Goal: Complete Application Form: Complete application form

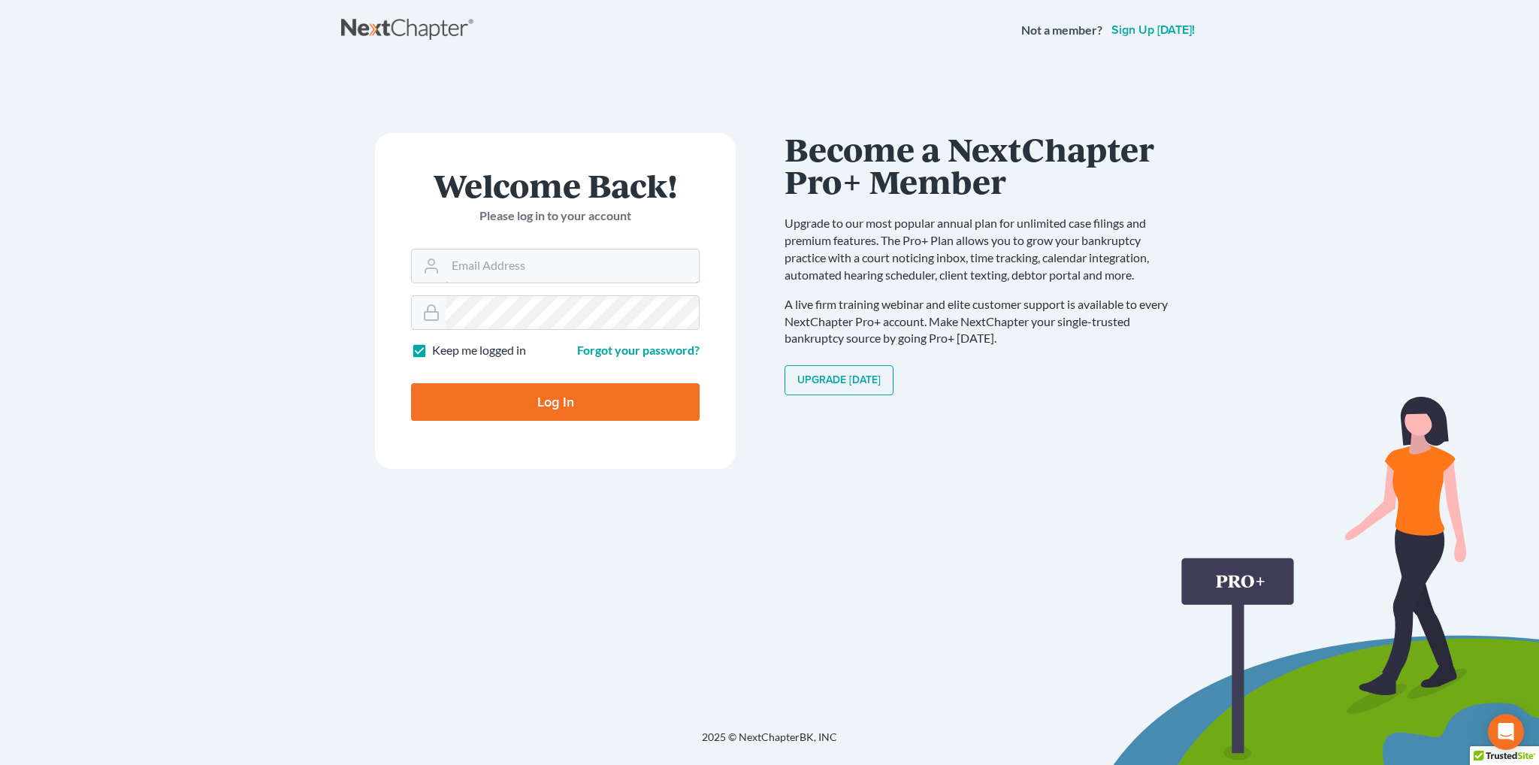
type input "[EMAIL_ADDRESS][DOMAIN_NAME]"
click at [592, 394] on input "Log In" at bounding box center [555, 402] width 289 height 38
type input "Thinking..."
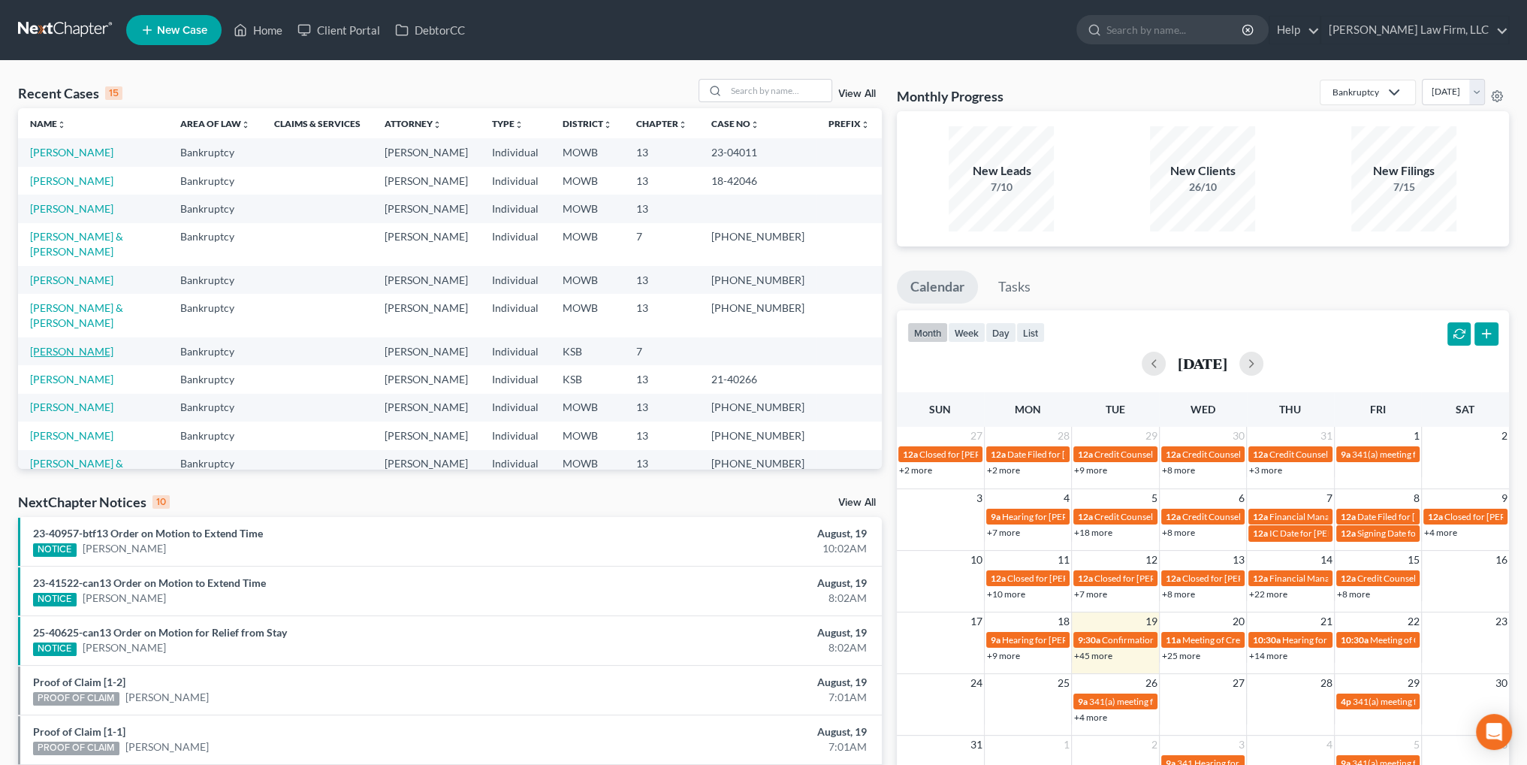
click at [60, 358] on link "[PERSON_NAME]" at bounding box center [71, 351] width 83 height 13
select select "4"
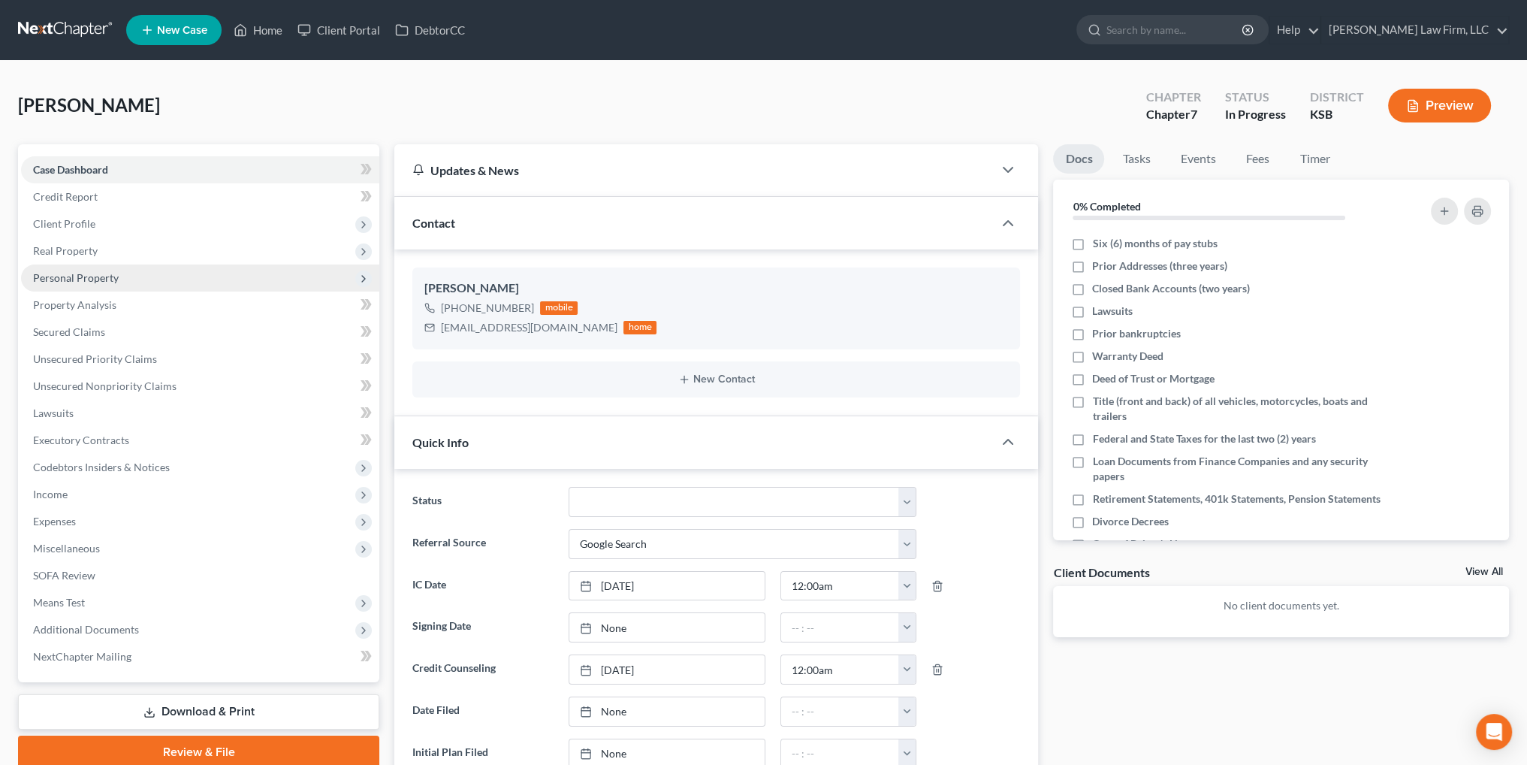
click at [84, 276] on span "Personal Property" at bounding box center [76, 277] width 86 height 13
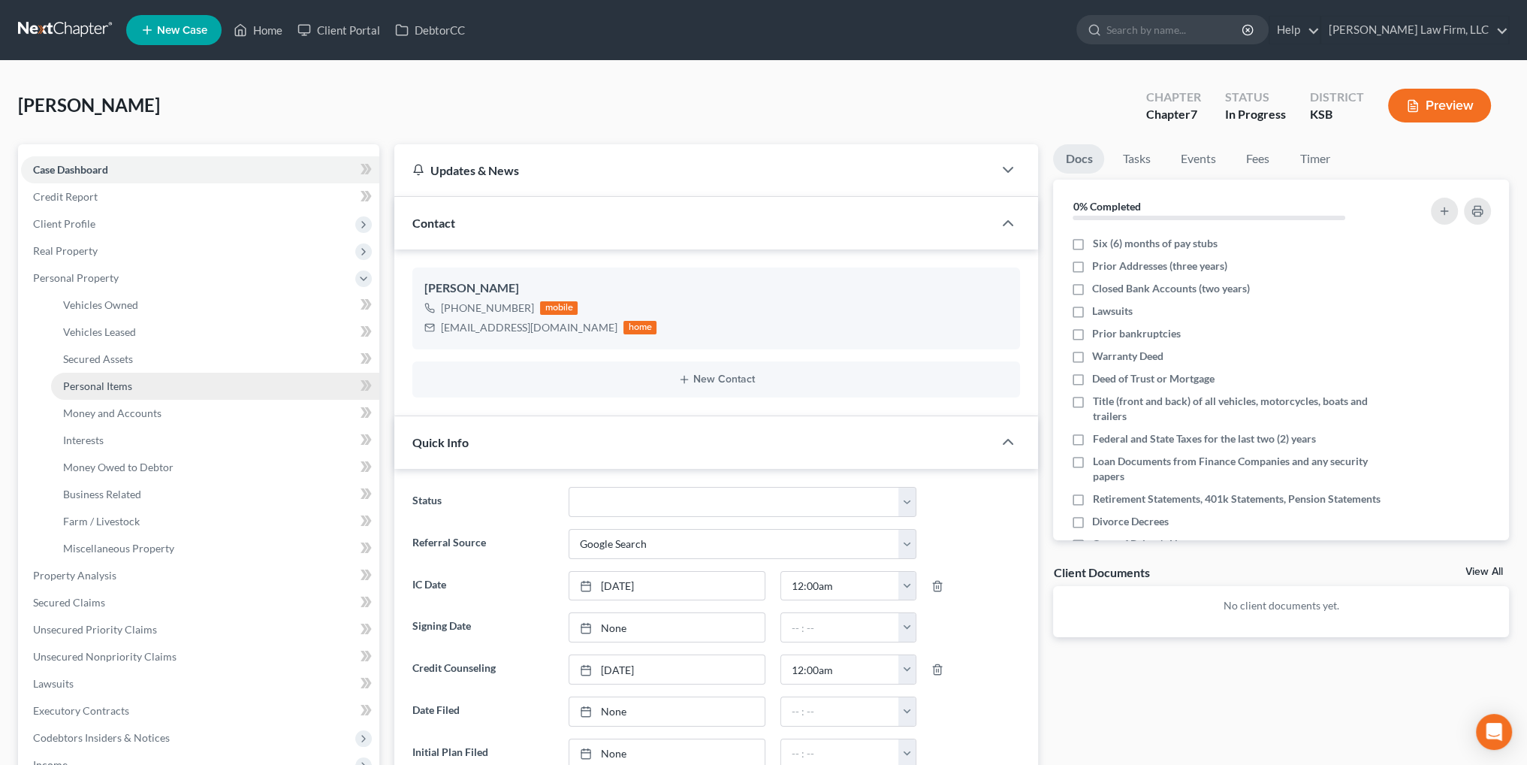
click at [96, 381] on span "Personal Items" at bounding box center [97, 385] width 69 height 13
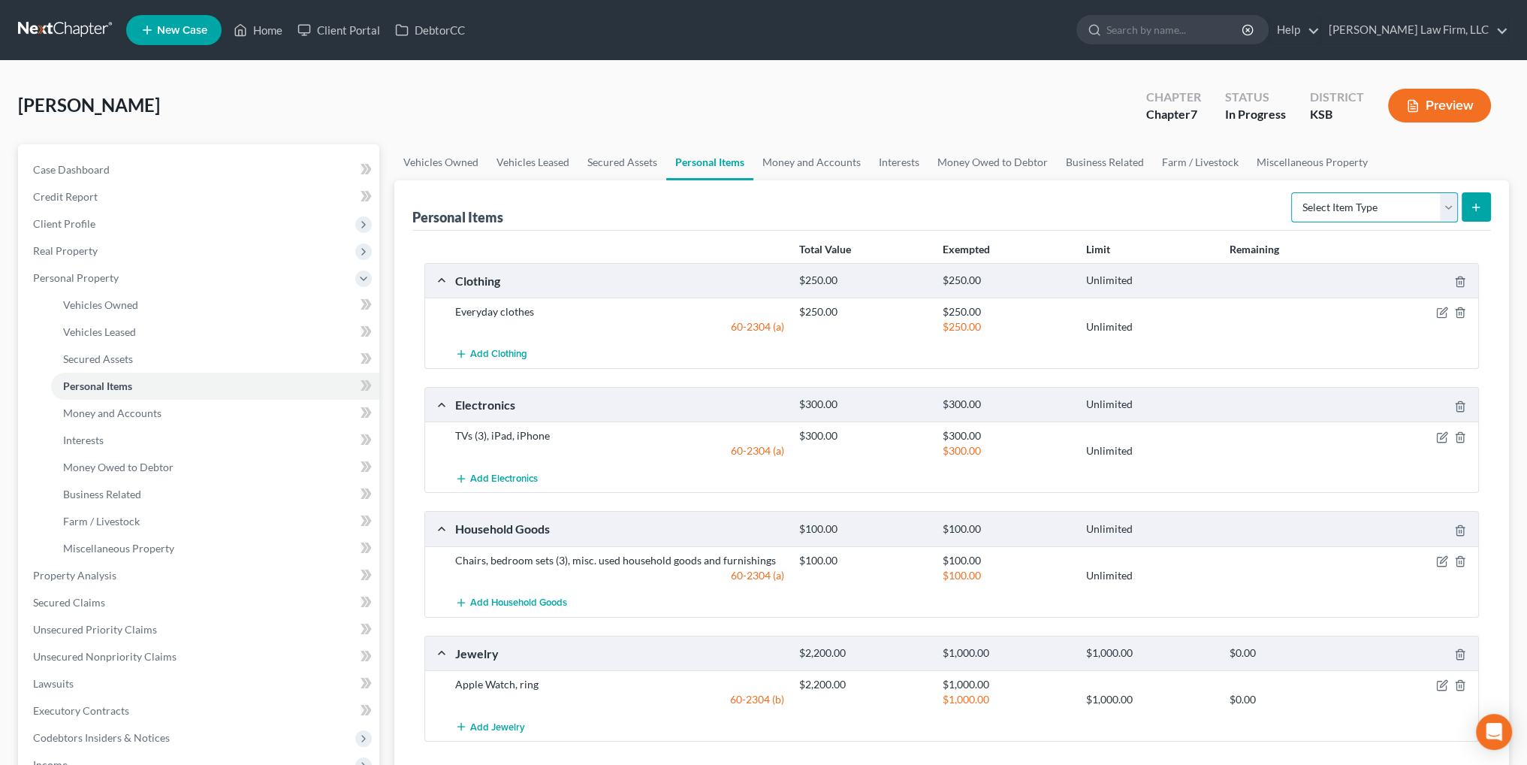
click at [1452, 213] on select "Select Item Type Clothing Collectibles Of Value Electronics Firearms Household …" at bounding box center [1374, 207] width 167 height 30
select select "pets"
click at [1293, 192] on select "Select Item Type Clothing Collectibles Of Value Electronics Firearms Household …" at bounding box center [1374, 207] width 167 height 30
click at [1473, 201] on icon "submit" at bounding box center [1476, 207] width 12 height 12
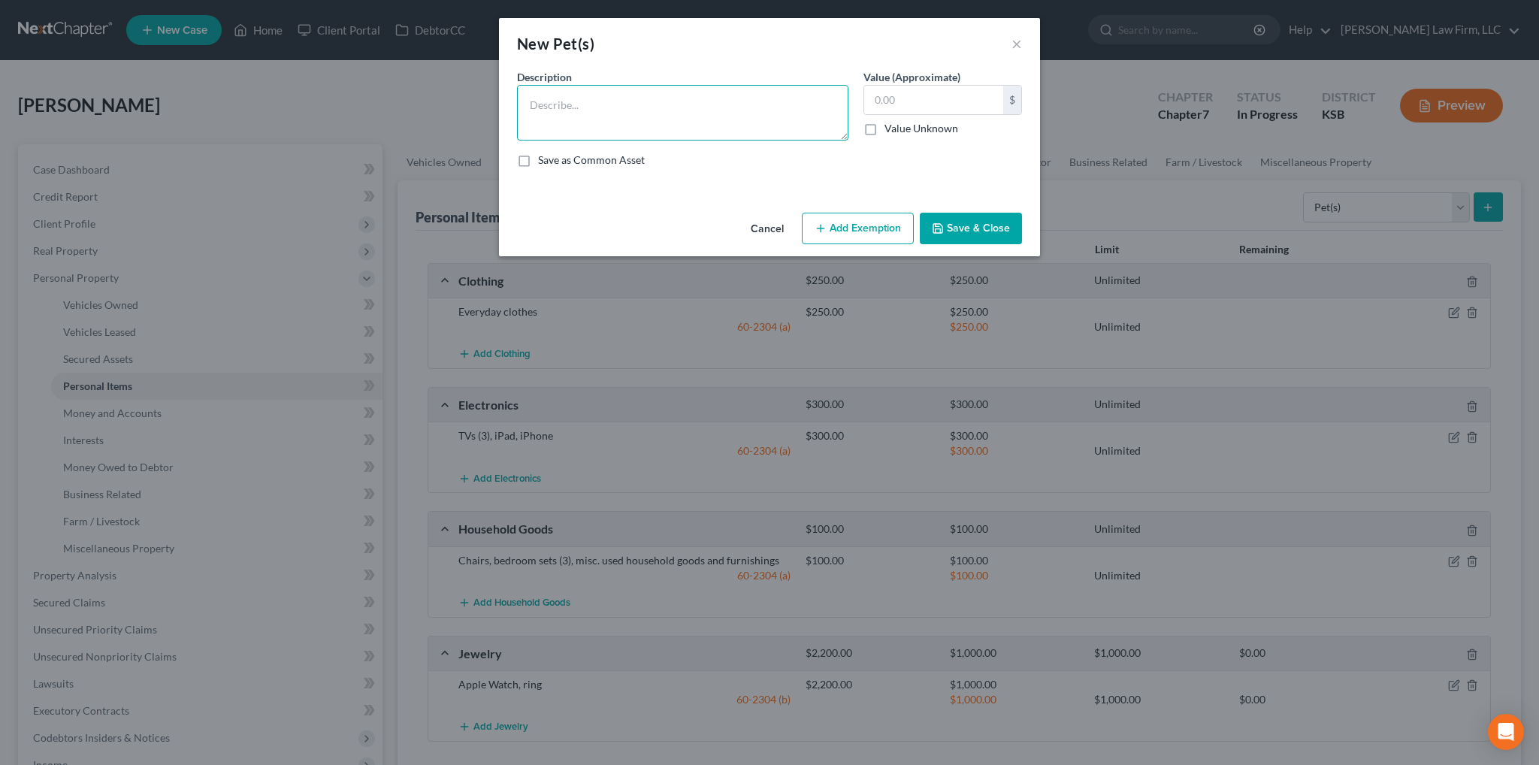
click at [742, 106] on textarea at bounding box center [682, 113] width 331 height 56
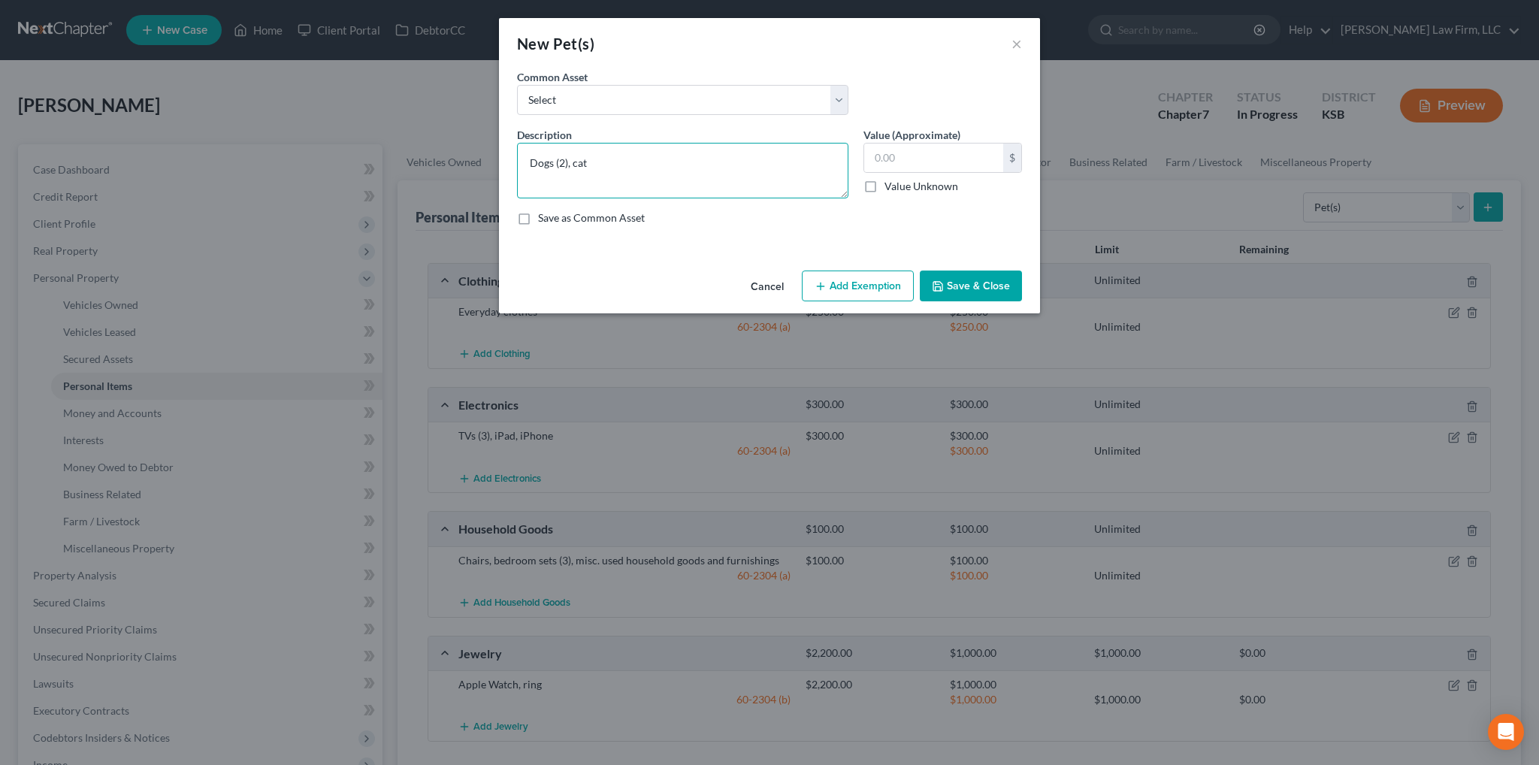
type textarea "Dogs (2), cat"
type input "0.00"
click at [953, 276] on button "Save & Close" at bounding box center [971, 286] width 102 height 32
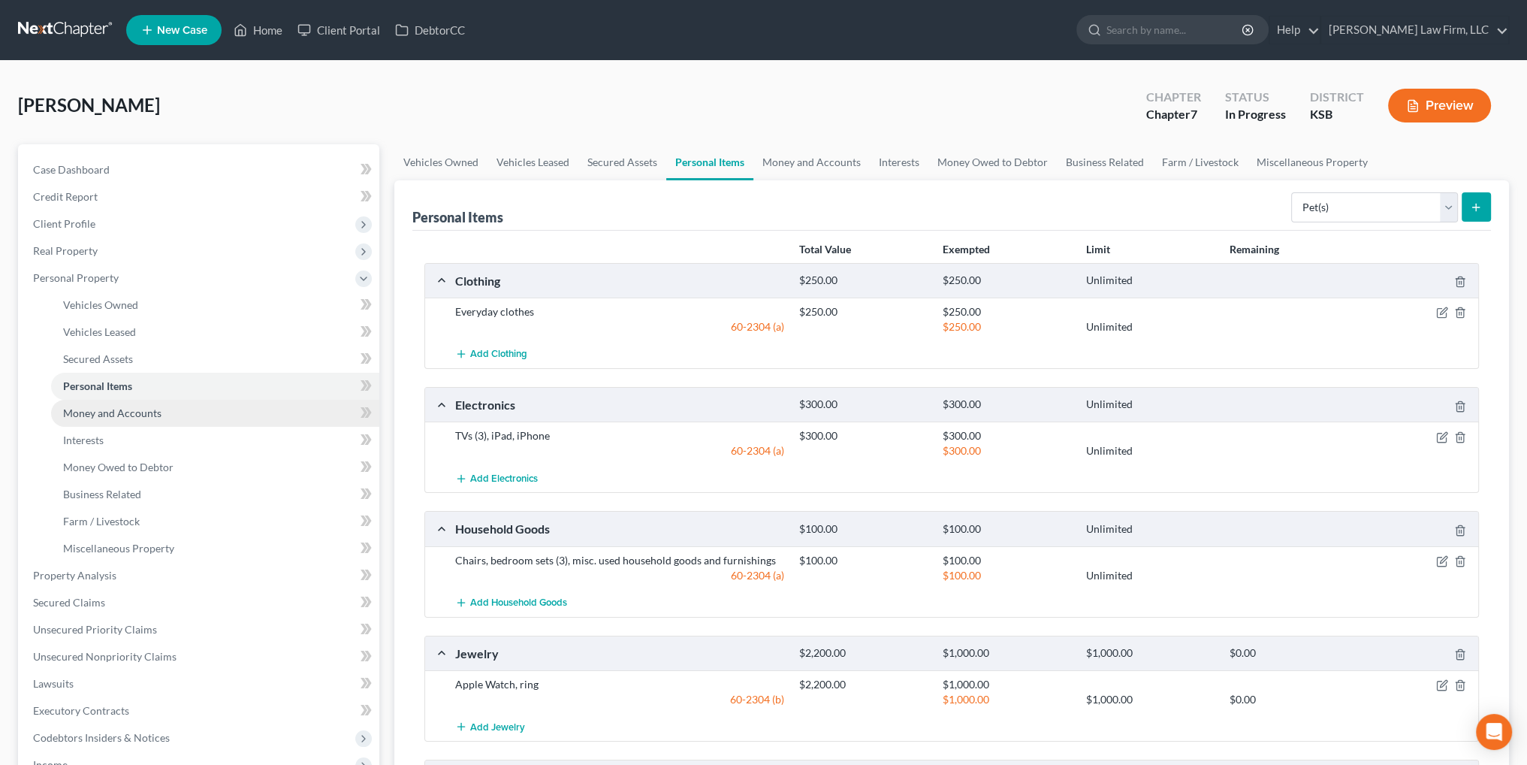
click at [125, 414] on span "Money and Accounts" at bounding box center [112, 412] width 98 height 13
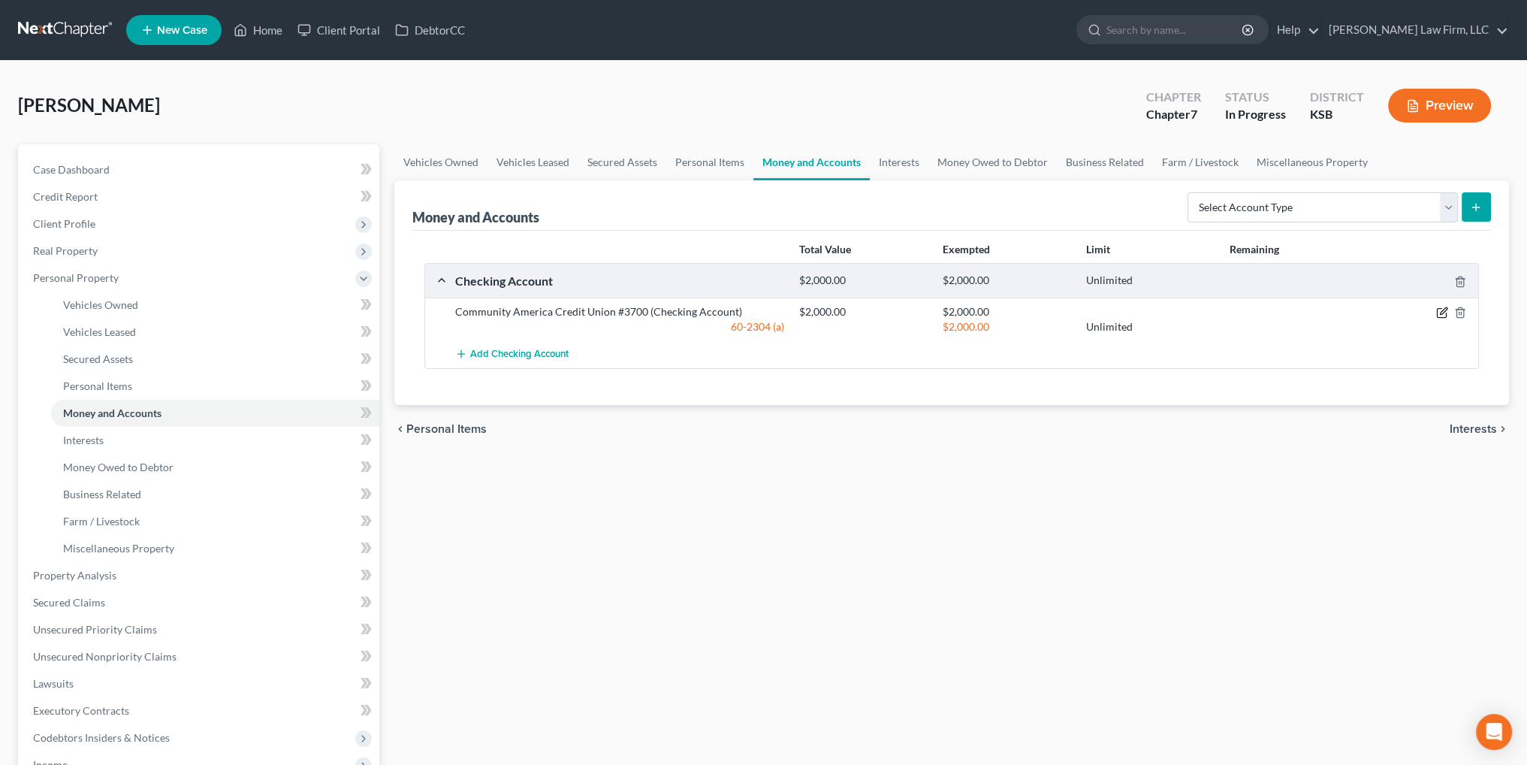
click at [1440, 309] on icon "button" at bounding box center [1442, 313] width 12 height 12
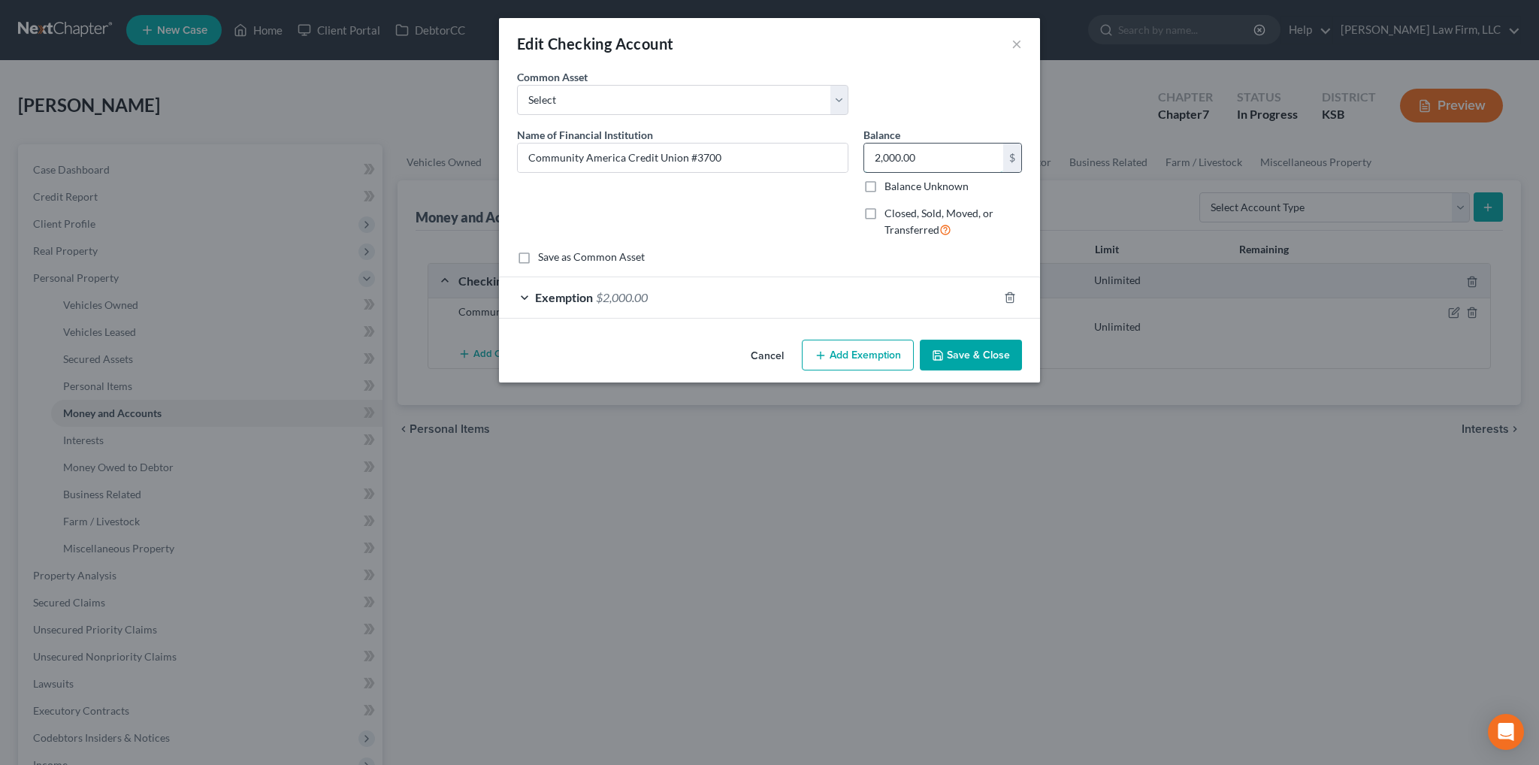
click at [885, 158] on input "2,000.00" at bounding box center [933, 157] width 139 height 29
type input "2,500.00"
click at [639, 295] on span "$2,000.00" at bounding box center [622, 297] width 52 height 14
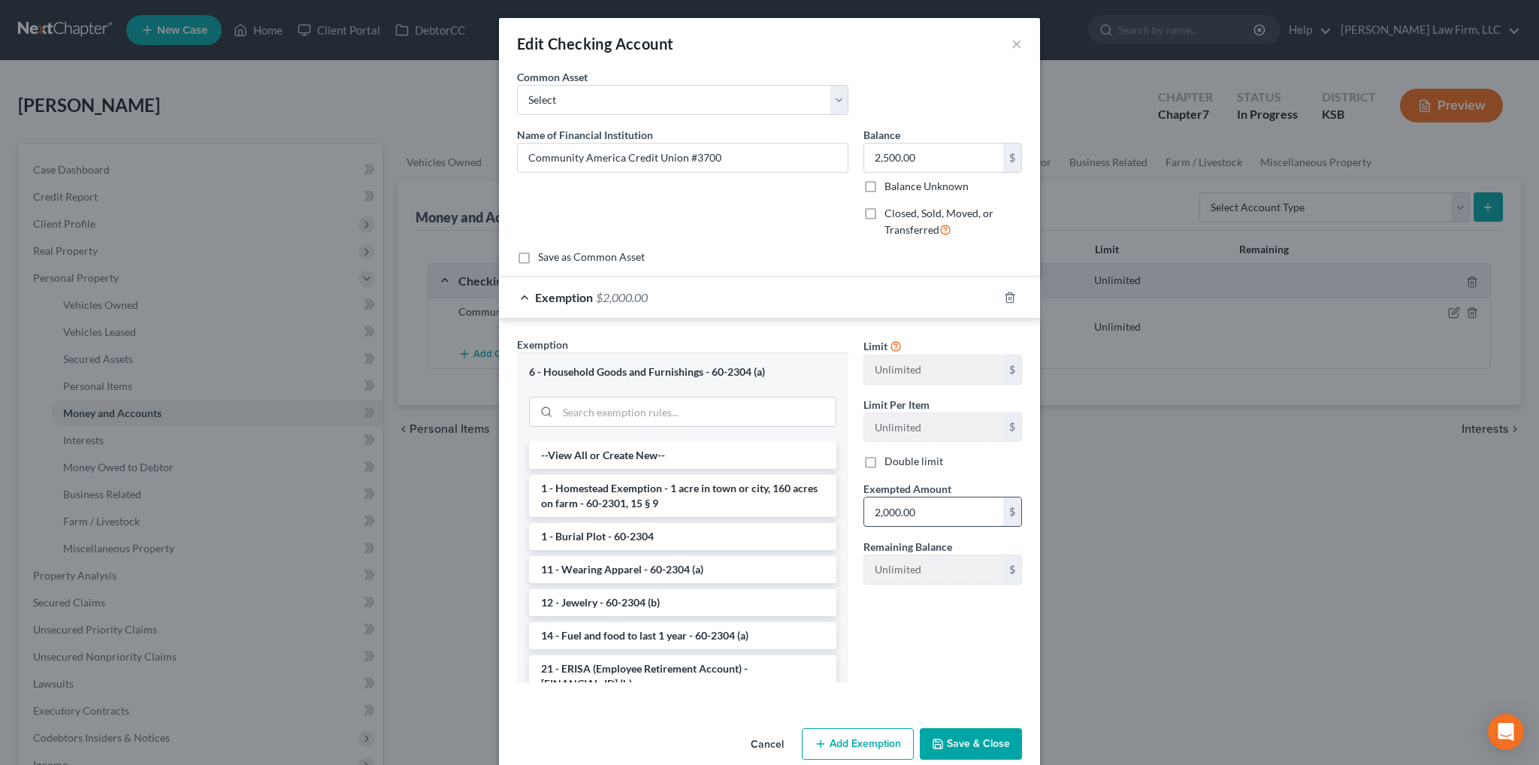
click at [883, 509] on input "2,000.00" at bounding box center [933, 511] width 139 height 29
type input "2,500.00"
click at [964, 741] on button "Save & Close" at bounding box center [971, 744] width 102 height 32
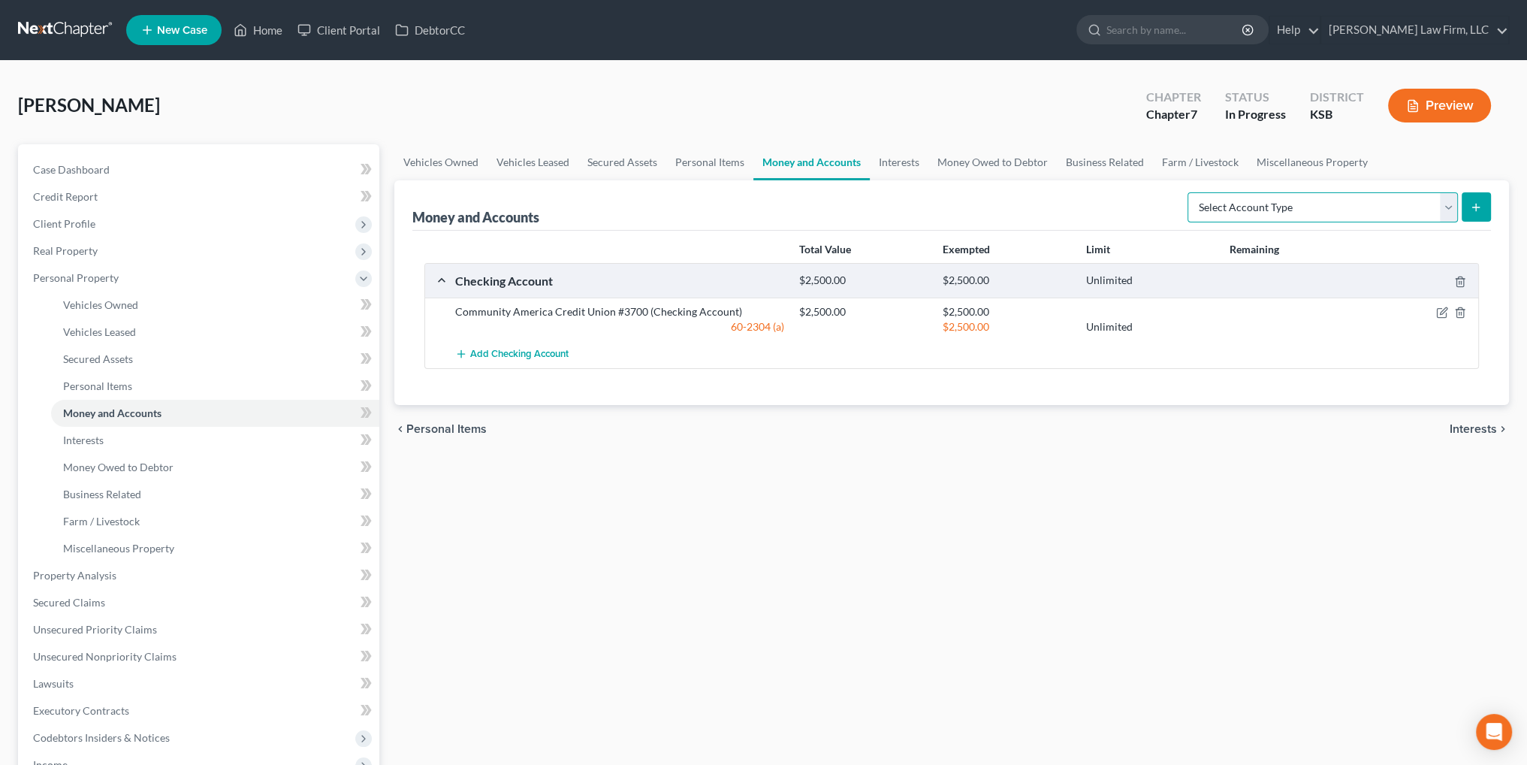
click at [1394, 210] on select "Select Account Type Brokerage Cash on Hand Certificates of Deposit Checking Acc…" at bounding box center [1323, 207] width 270 height 30
select select "savings"
click at [1191, 192] on select "Select Account Type Brokerage Cash on Hand Certificates of Deposit Checking Acc…" at bounding box center [1323, 207] width 270 height 30
click at [1485, 210] on button "submit" at bounding box center [1476, 206] width 29 height 29
click at [1470, 212] on icon "submit" at bounding box center [1476, 207] width 12 height 12
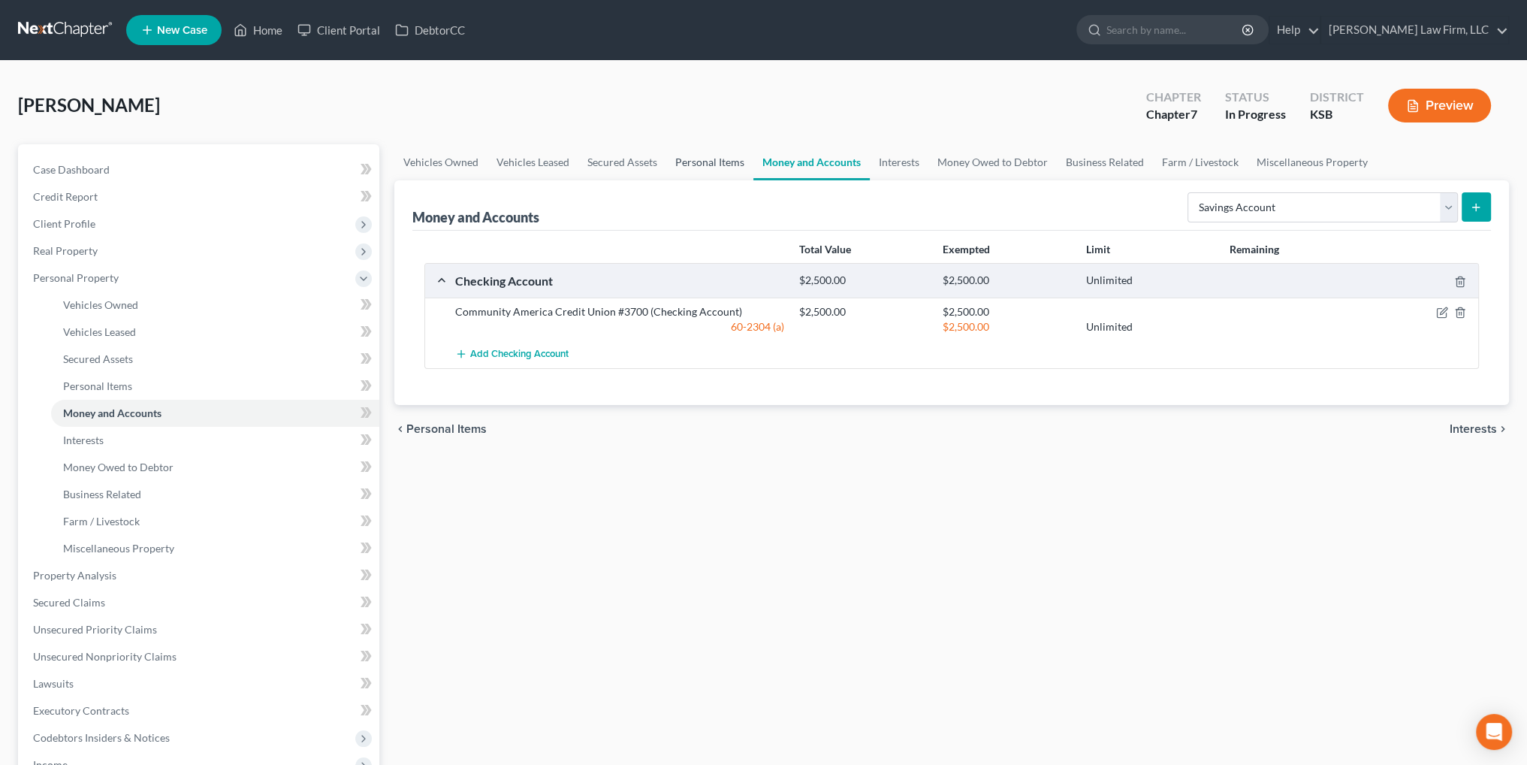
click at [697, 159] on link "Personal Items" at bounding box center [709, 162] width 87 height 36
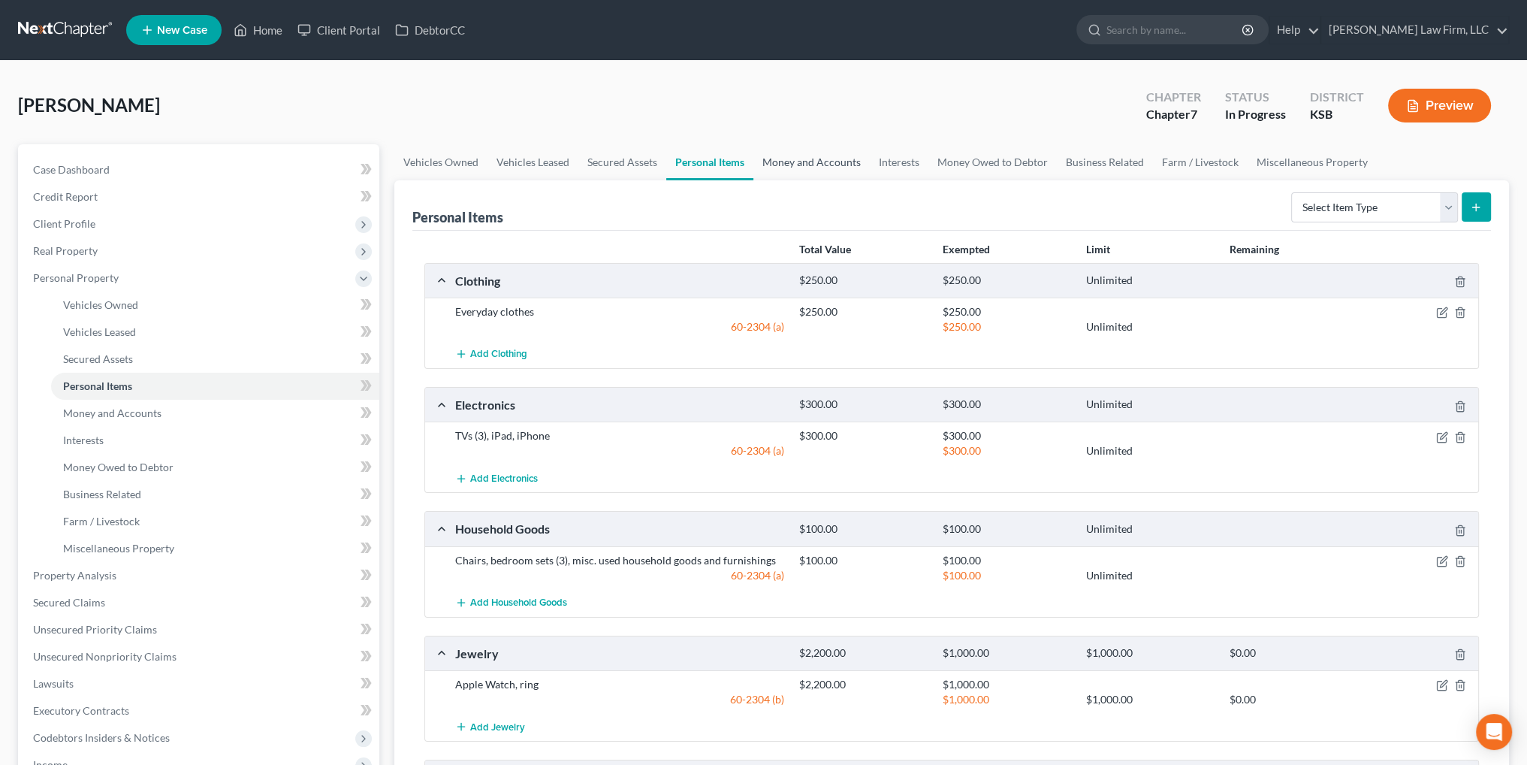
click at [787, 160] on link "Money and Accounts" at bounding box center [812, 162] width 116 height 36
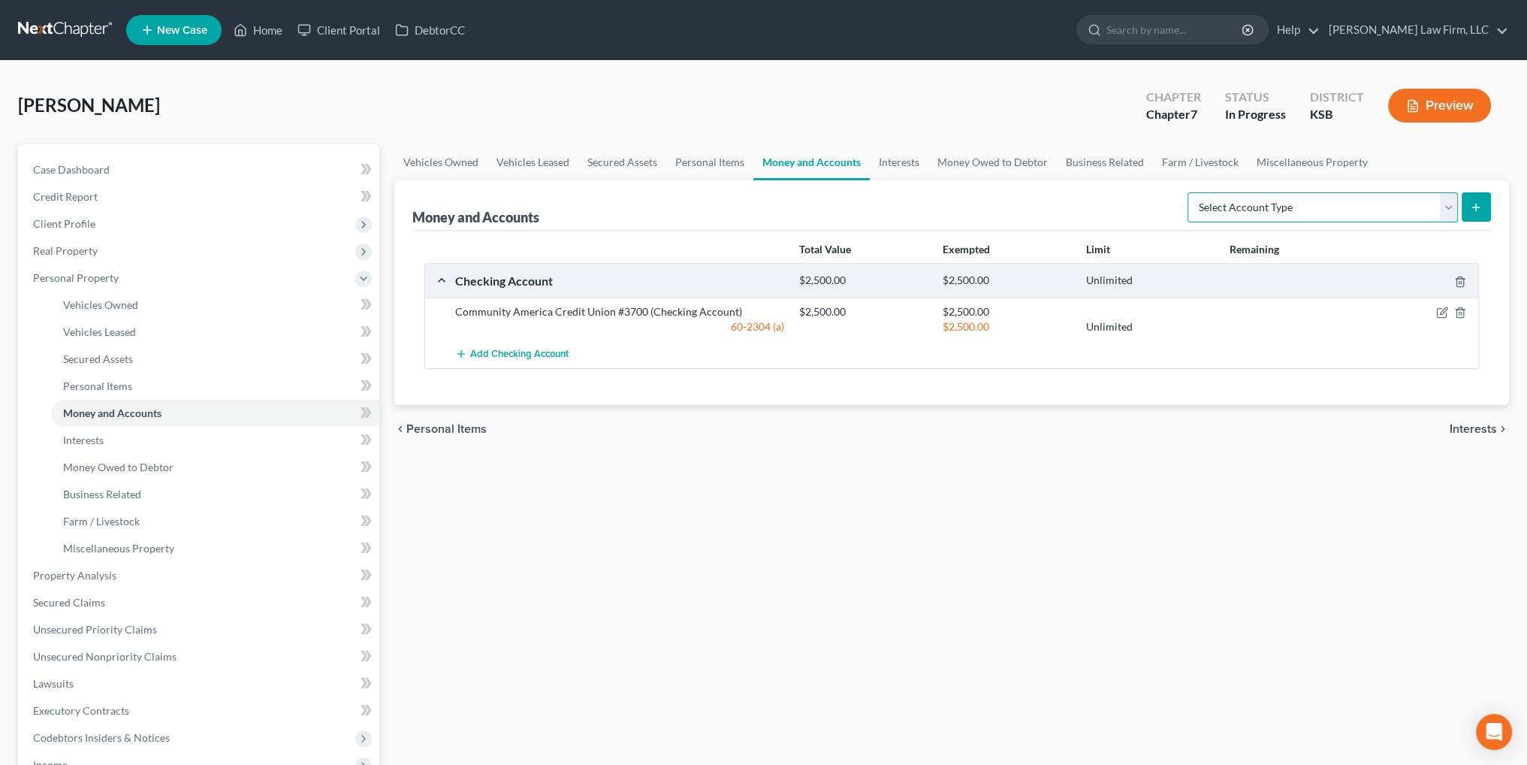
click at [1454, 209] on select "Select Account Type Brokerage Cash on Hand Certificates of Deposit Checking Acc…" at bounding box center [1323, 207] width 270 height 30
select select "savings"
click at [1191, 192] on select "Select Account Type Brokerage Cash on Hand Certificates of Deposit Checking Acc…" at bounding box center [1323, 207] width 270 height 30
click at [1471, 206] on icon "submit" at bounding box center [1476, 207] width 12 height 12
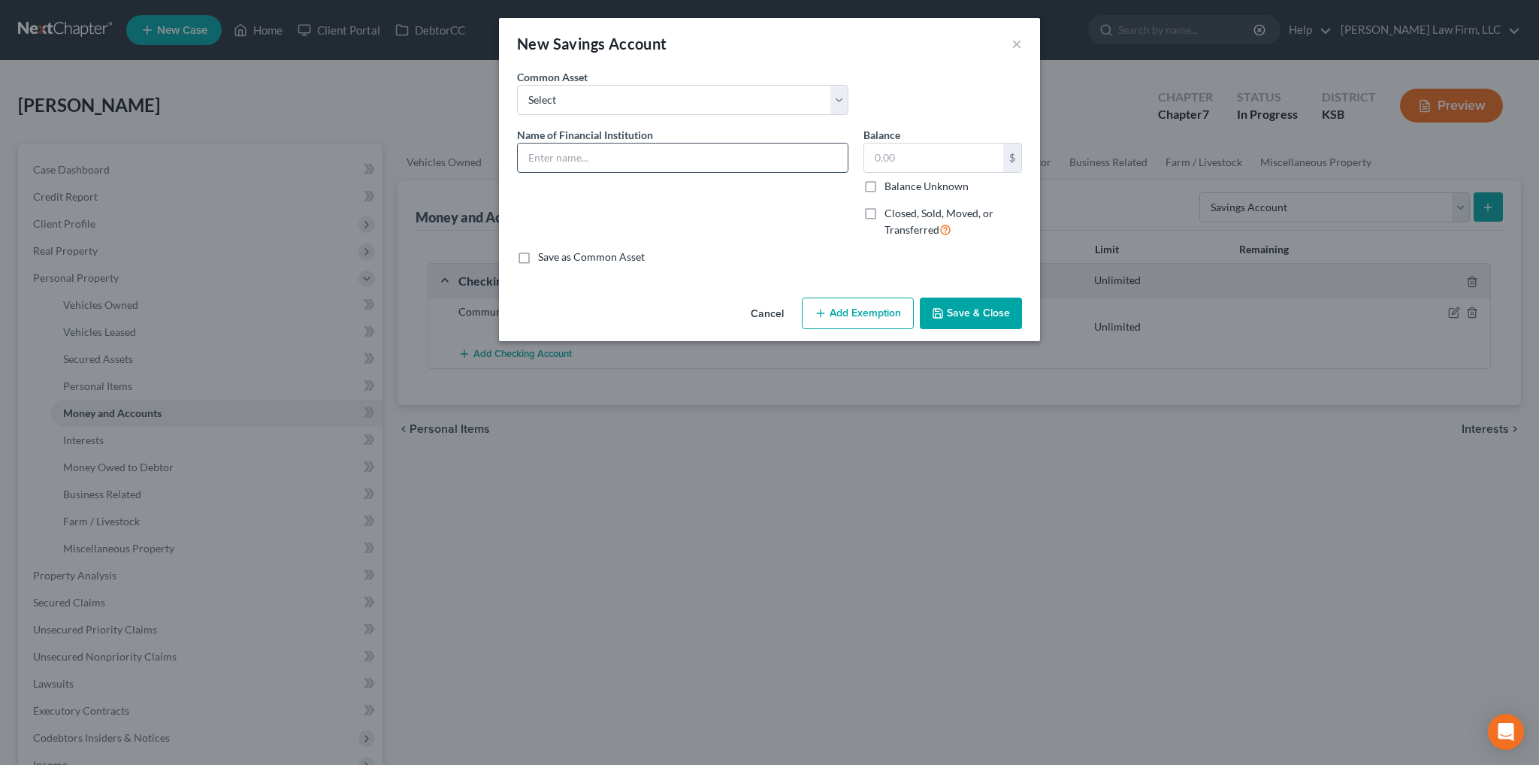
click at [599, 151] on input "text" at bounding box center [683, 157] width 330 height 29
click at [743, 156] on input "Co" at bounding box center [683, 157] width 330 height 29
click at [737, 160] on input "Co" at bounding box center [683, 157] width 330 height 29
click at [754, 158] on input "Community America Credit Union #3700" at bounding box center [683, 157] width 330 height 29
click at [650, 205] on div "Name of Financial Institution * Community America Credit Union #3700" at bounding box center [682, 188] width 346 height 123
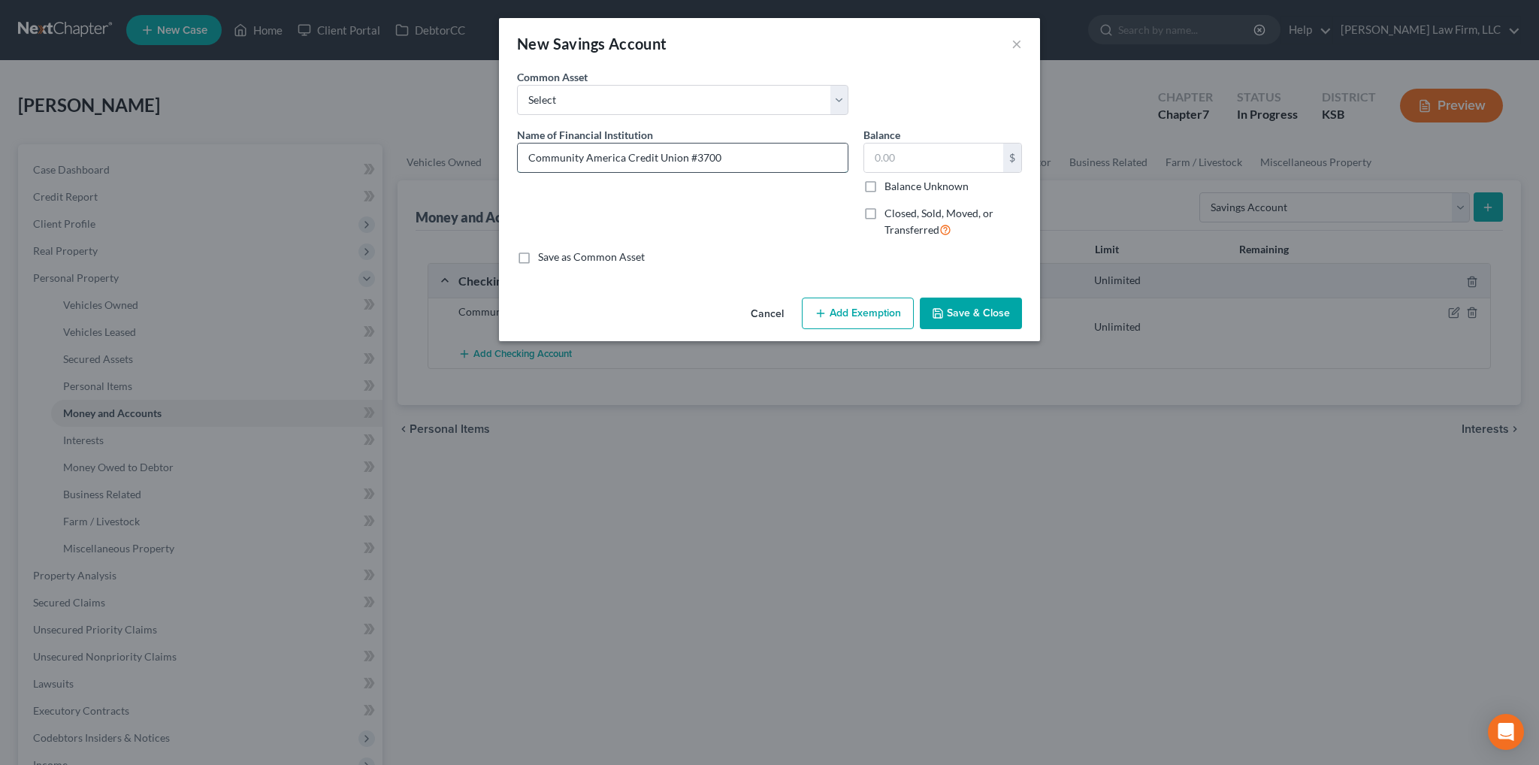
click at [727, 153] on input "Community America Credit Union #3700" at bounding box center [683, 157] width 330 height 29
type input "Community America Credit Union"
type input "10.00"
click at [859, 310] on button "Add Exemption" at bounding box center [858, 314] width 112 height 32
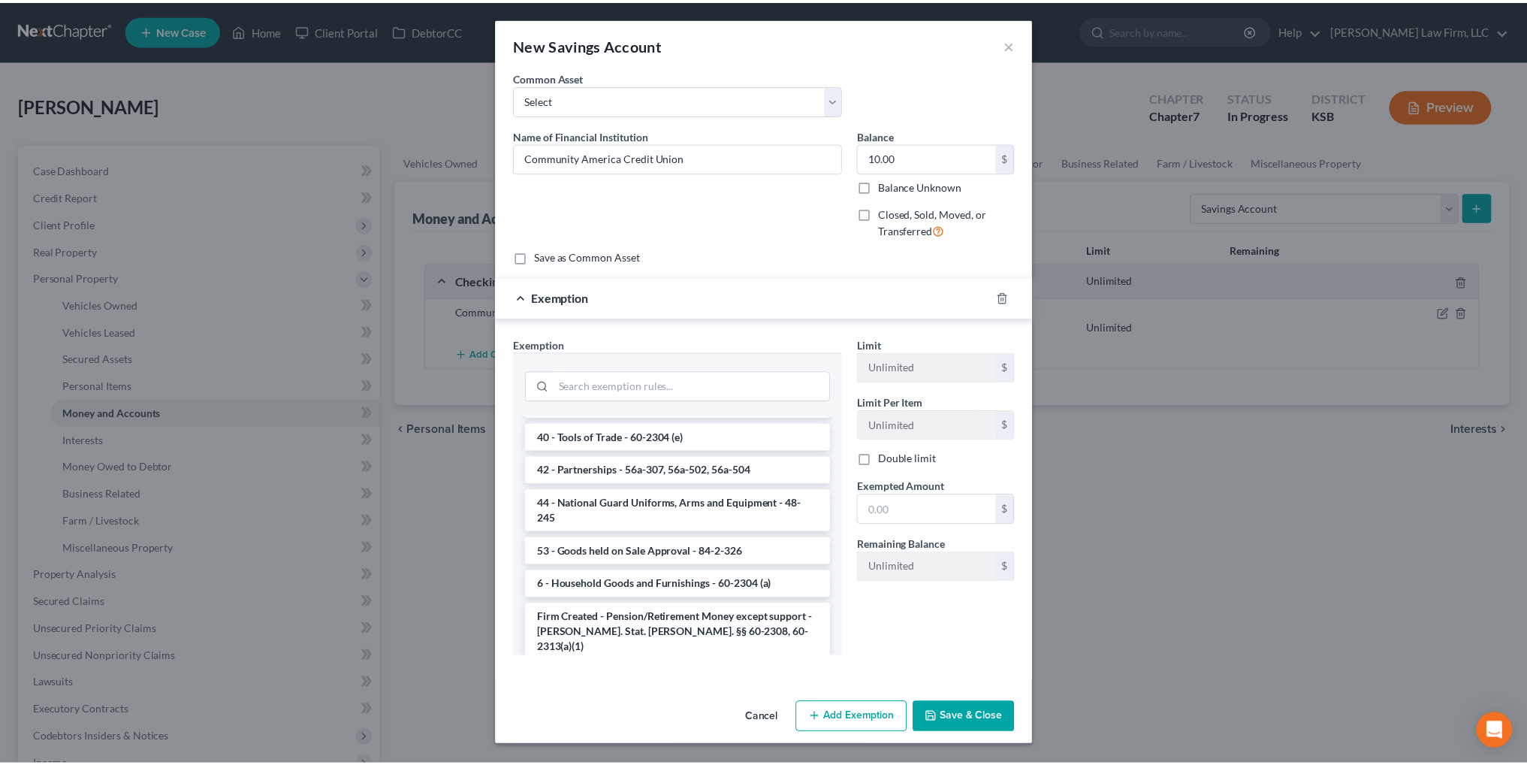
scroll to position [1256, 0]
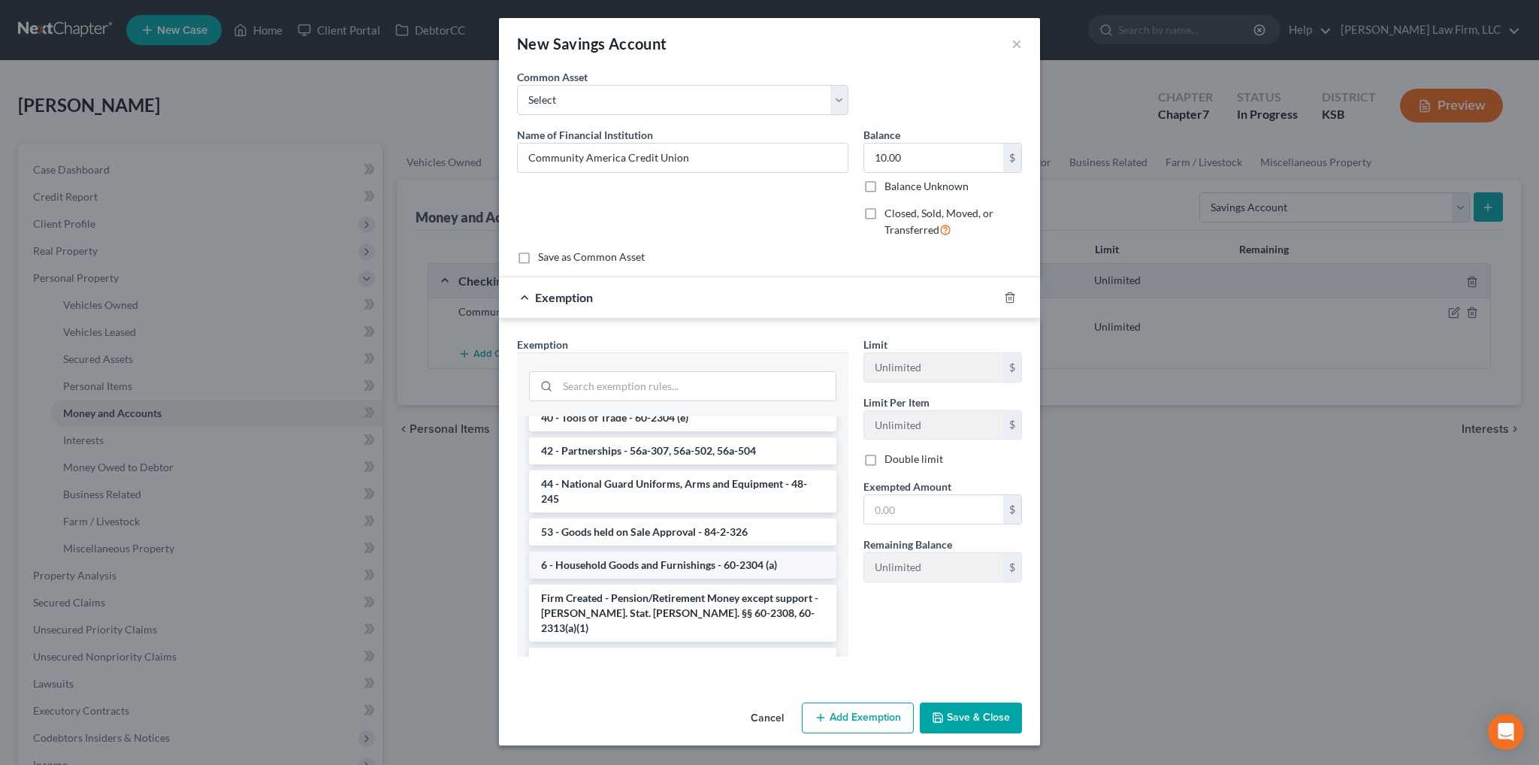
click at [666, 551] on li "6 - Household Goods and Furnishings - 60-2304 (a)" at bounding box center [682, 564] width 307 height 27
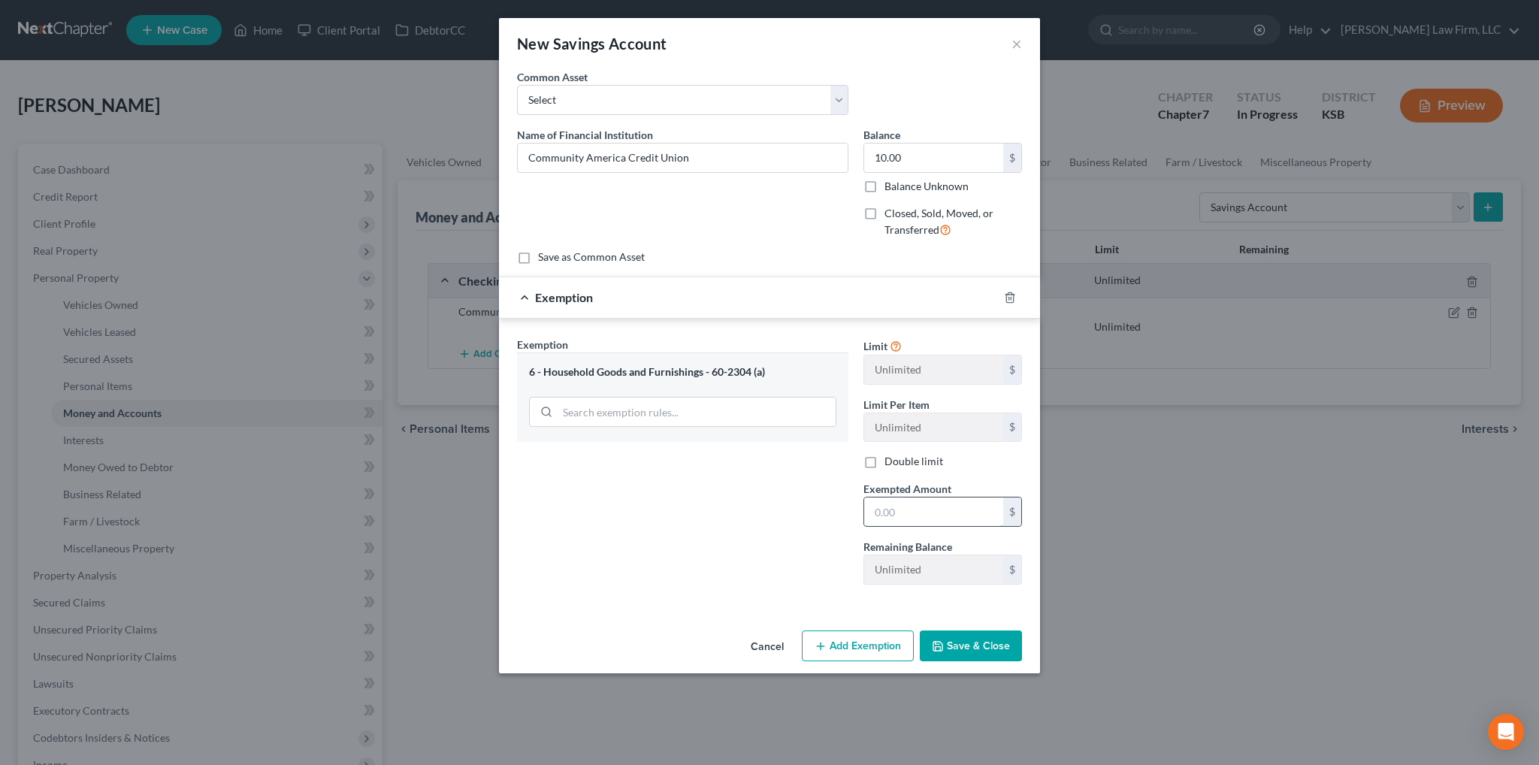
click at [906, 509] on input "text" at bounding box center [933, 511] width 139 height 29
type input "10.00"
click at [989, 646] on button "Save & Close" at bounding box center [971, 646] width 102 height 32
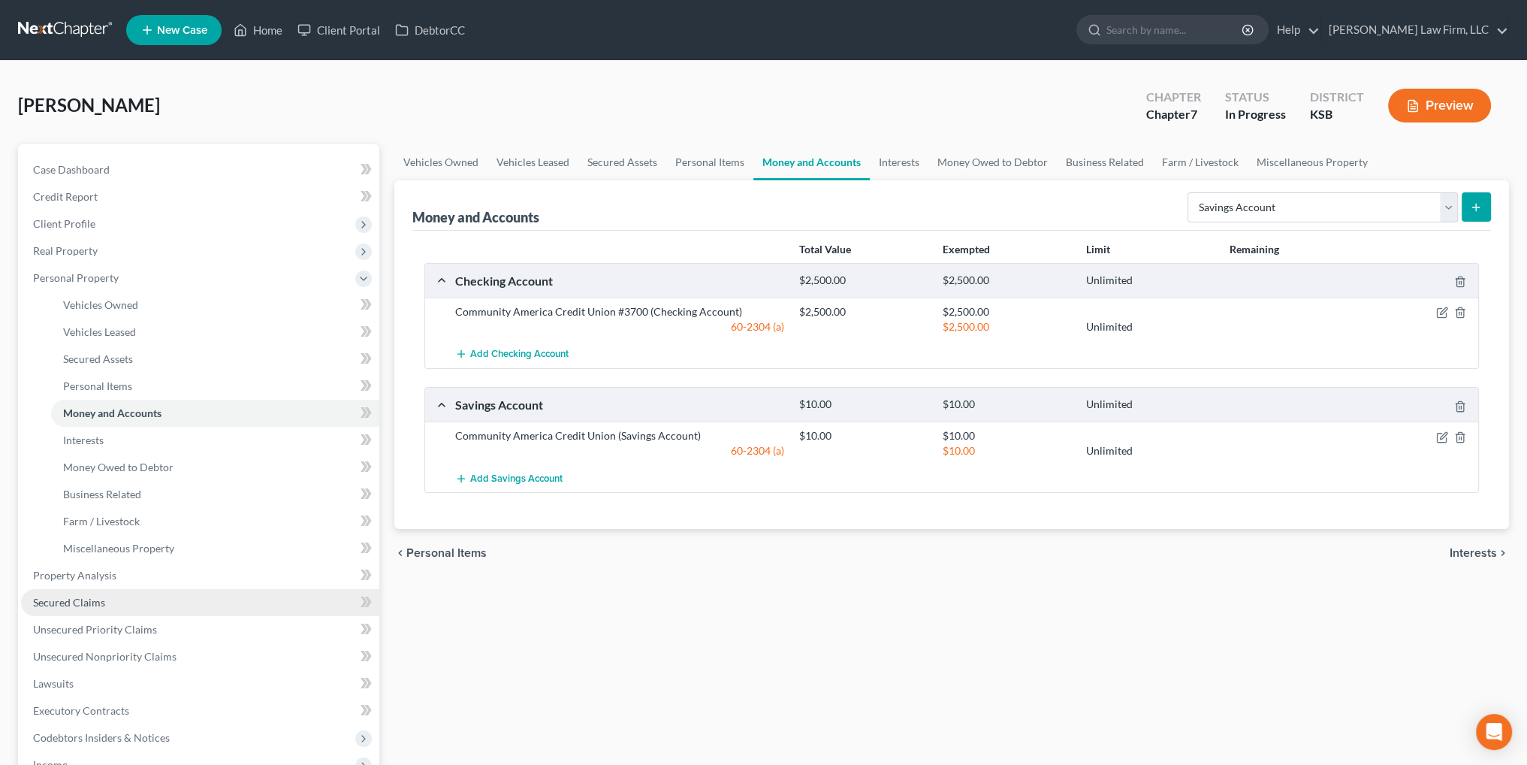
click at [69, 596] on span "Secured Claims" at bounding box center [69, 602] width 72 height 13
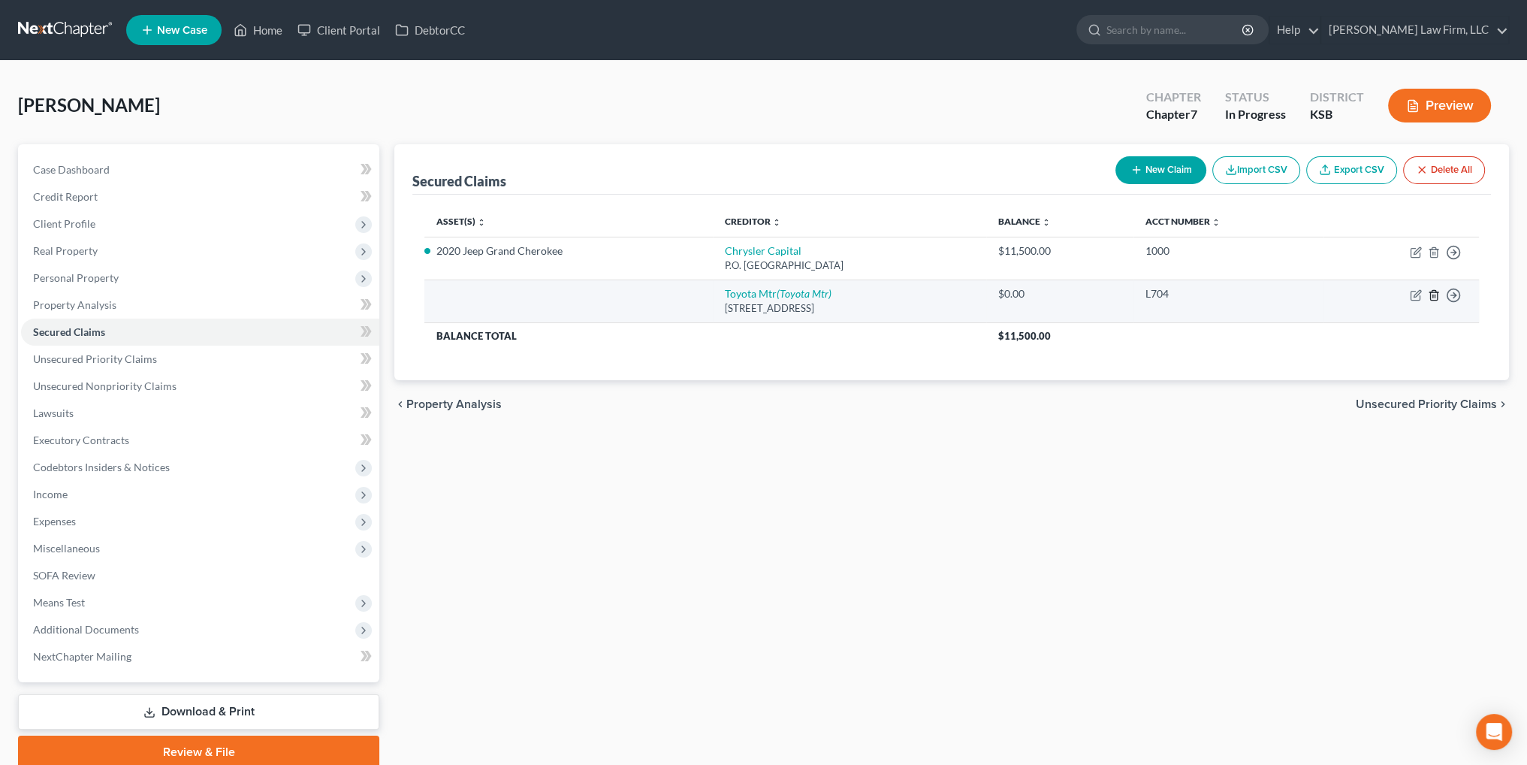
click at [1430, 296] on icon "button" at bounding box center [1433, 295] width 7 height 10
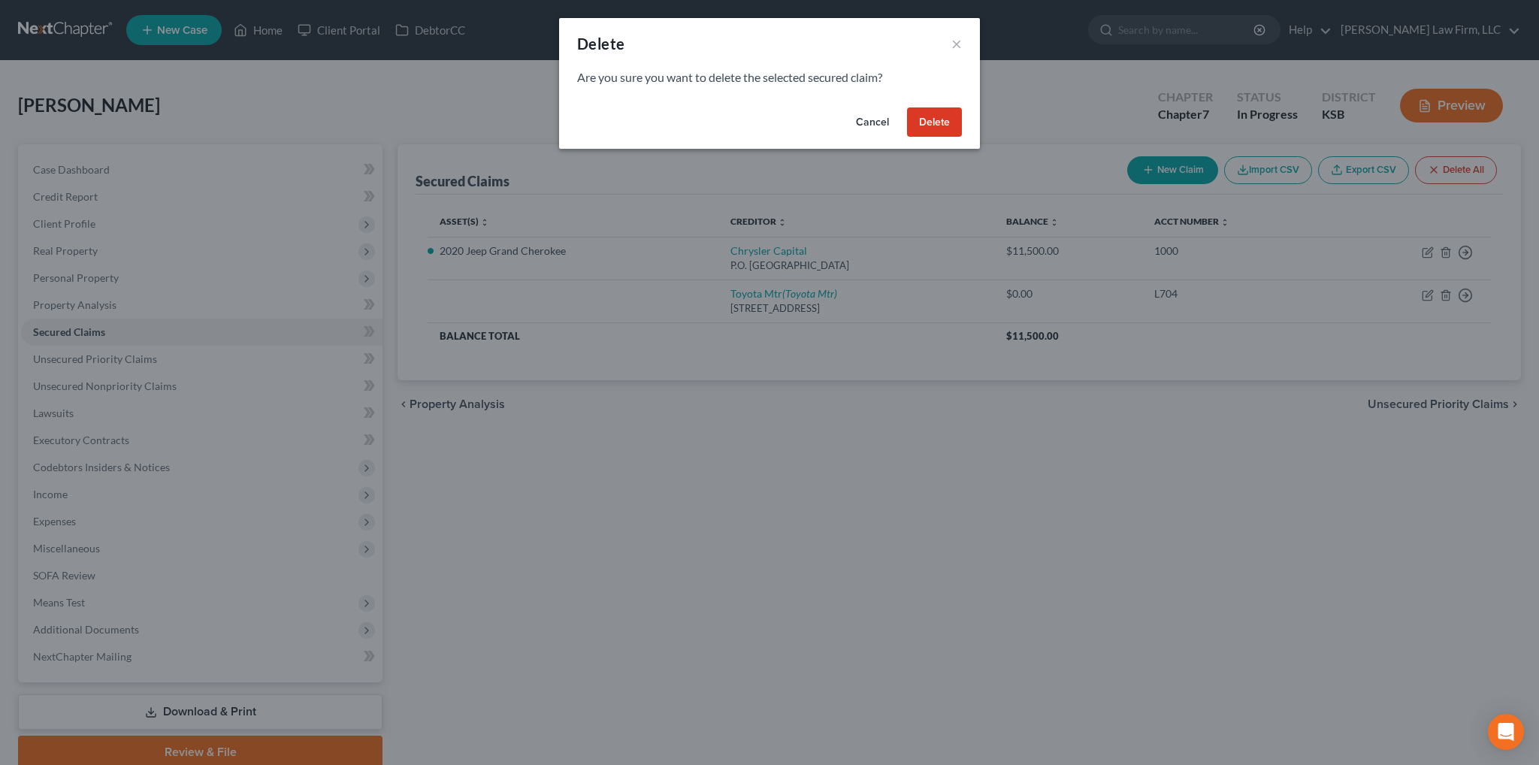
click at [934, 125] on button "Delete" at bounding box center [934, 122] width 55 height 30
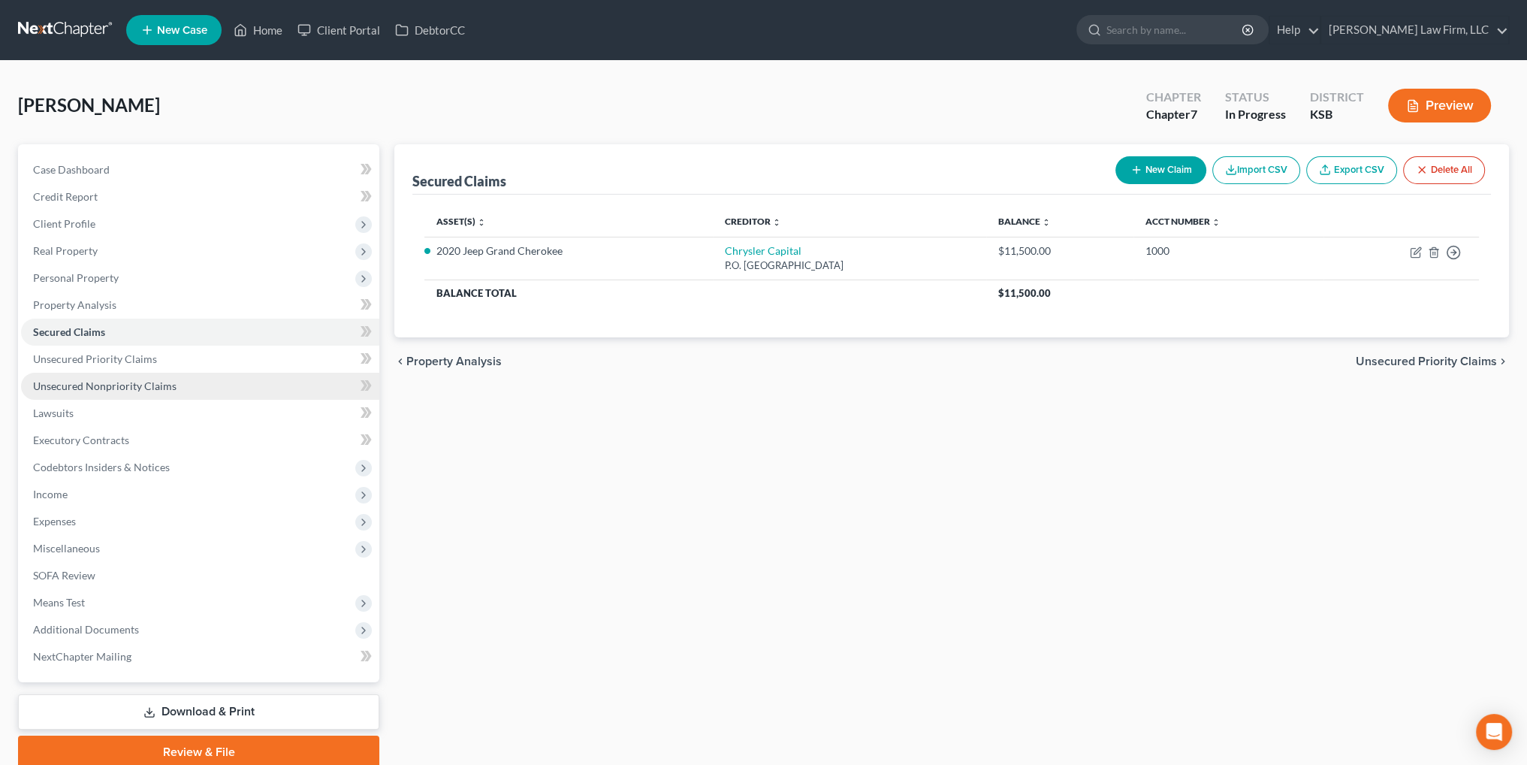
click at [87, 385] on span "Unsecured Nonpriority Claims" at bounding box center [104, 385] width 143 height 13
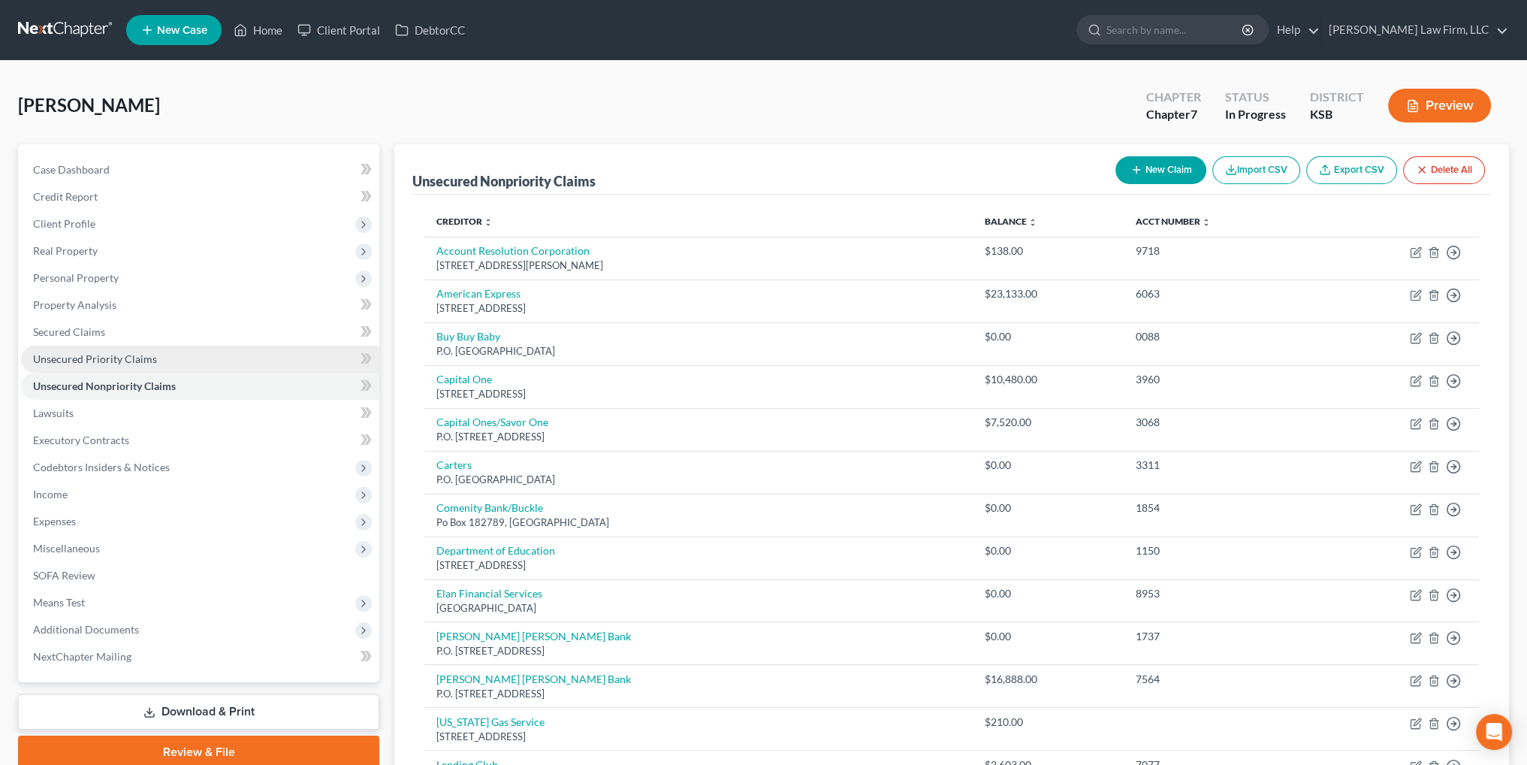
click at [105, 358] on span "Unsecured Priority Claims" at bounding box center [95, 358] width 124 height 13
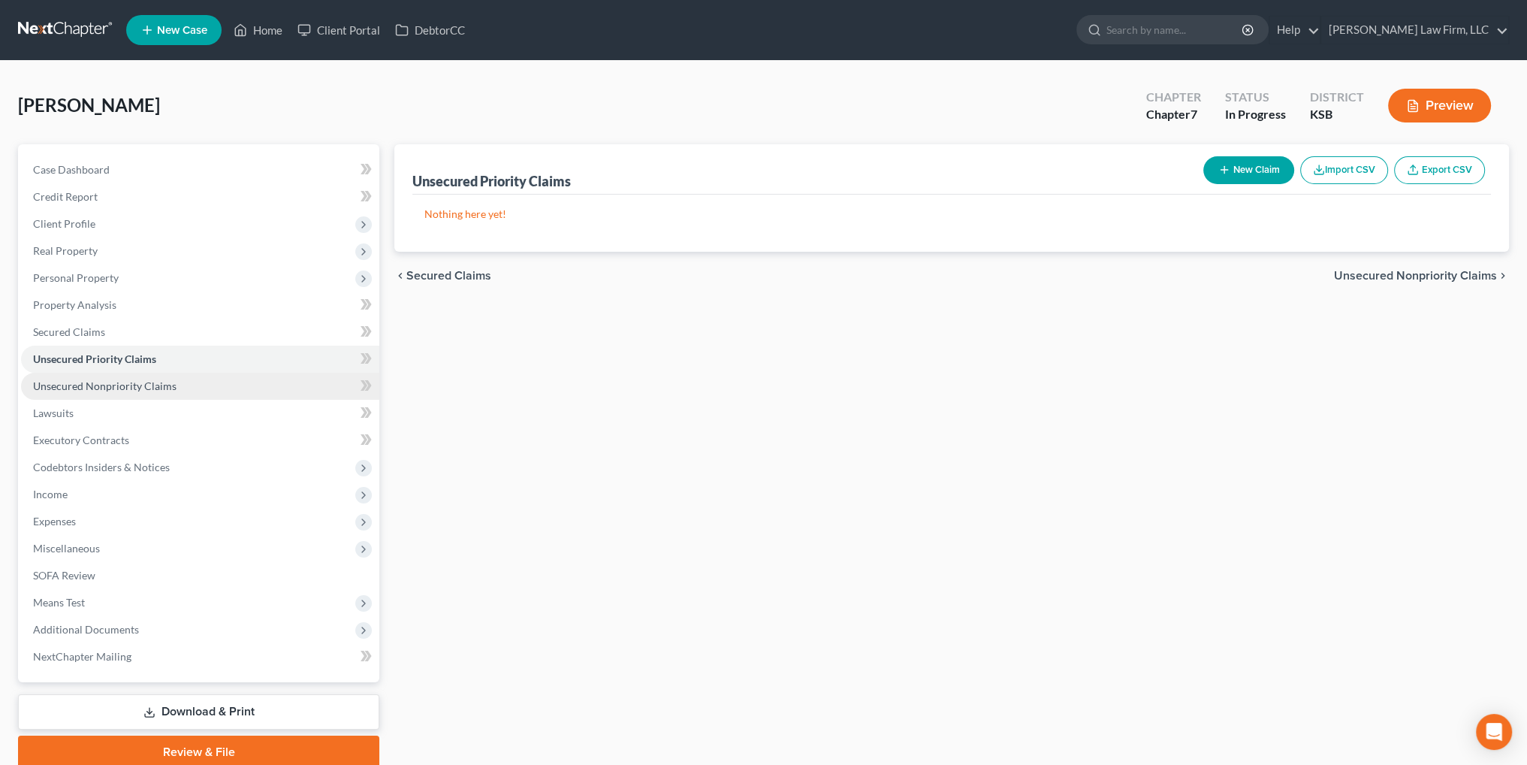
click at [101, 383] on span "Unsecured Nonpriority Claims" at bounding box center [104, 385] width 143 height 13
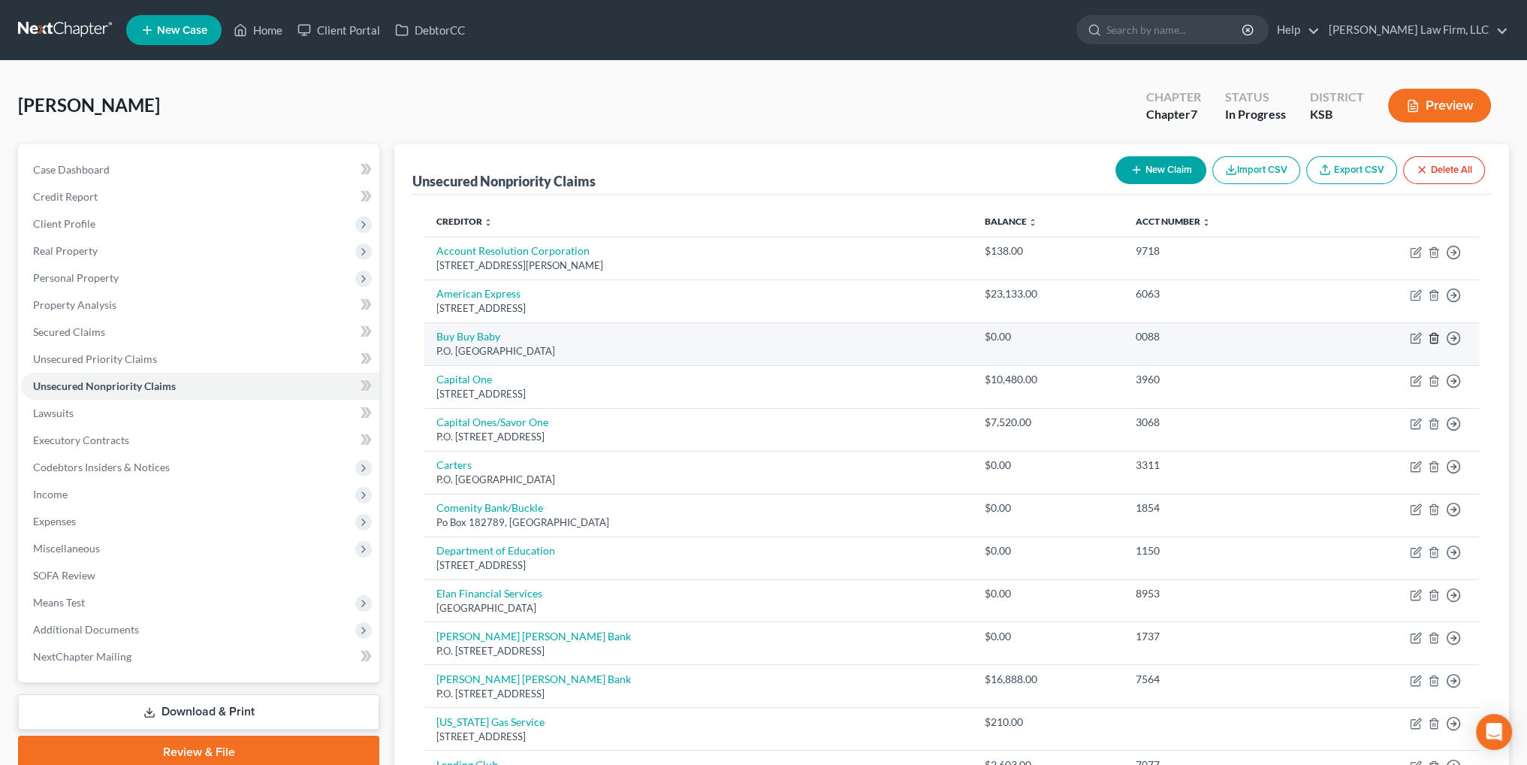
click at [1436, 337] on icon "button" at bounding box center [1434, 338] width 12 height 12
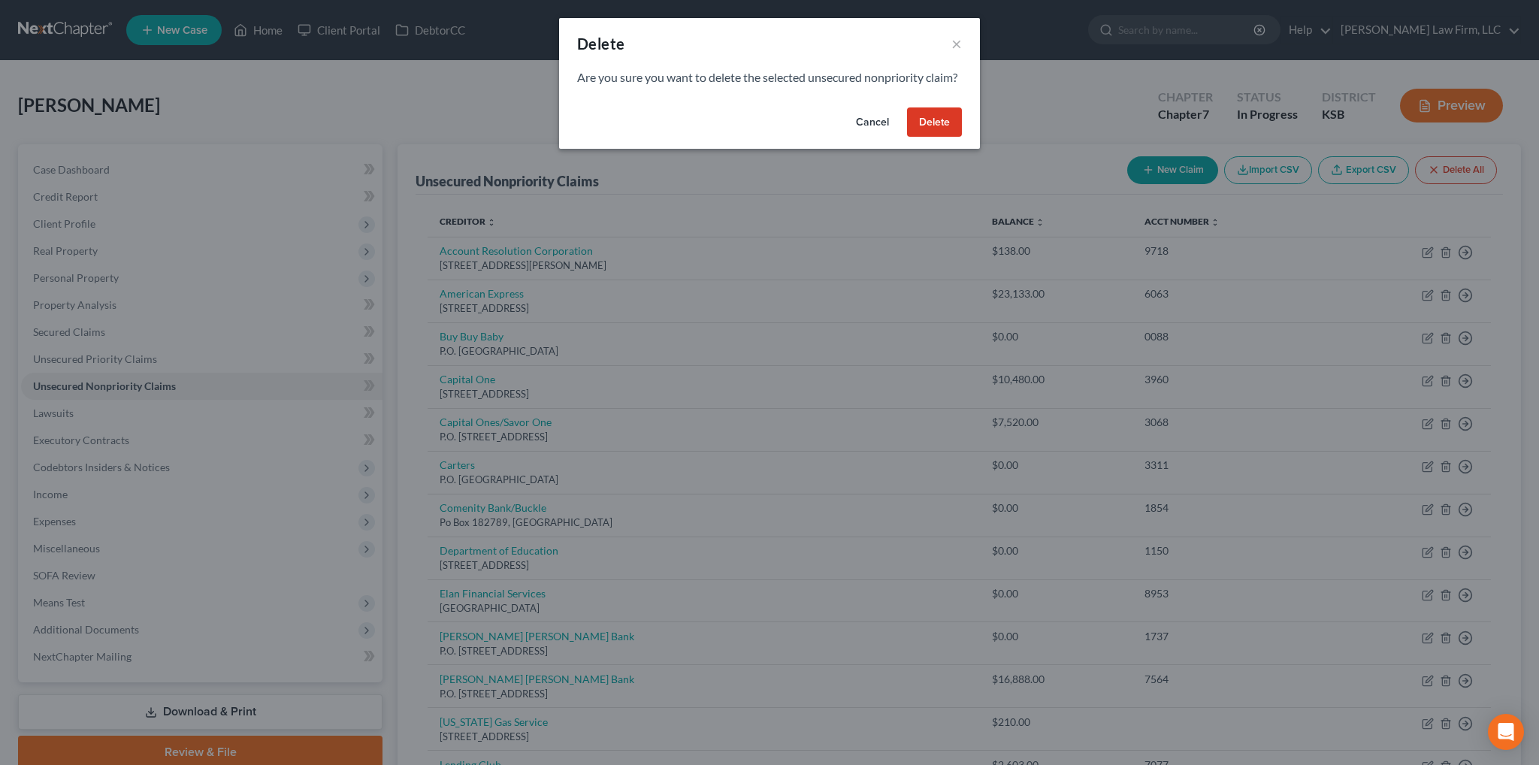
click at [933, 130] on button "Delete" at bounding box center [934, 122] width 55 height 30
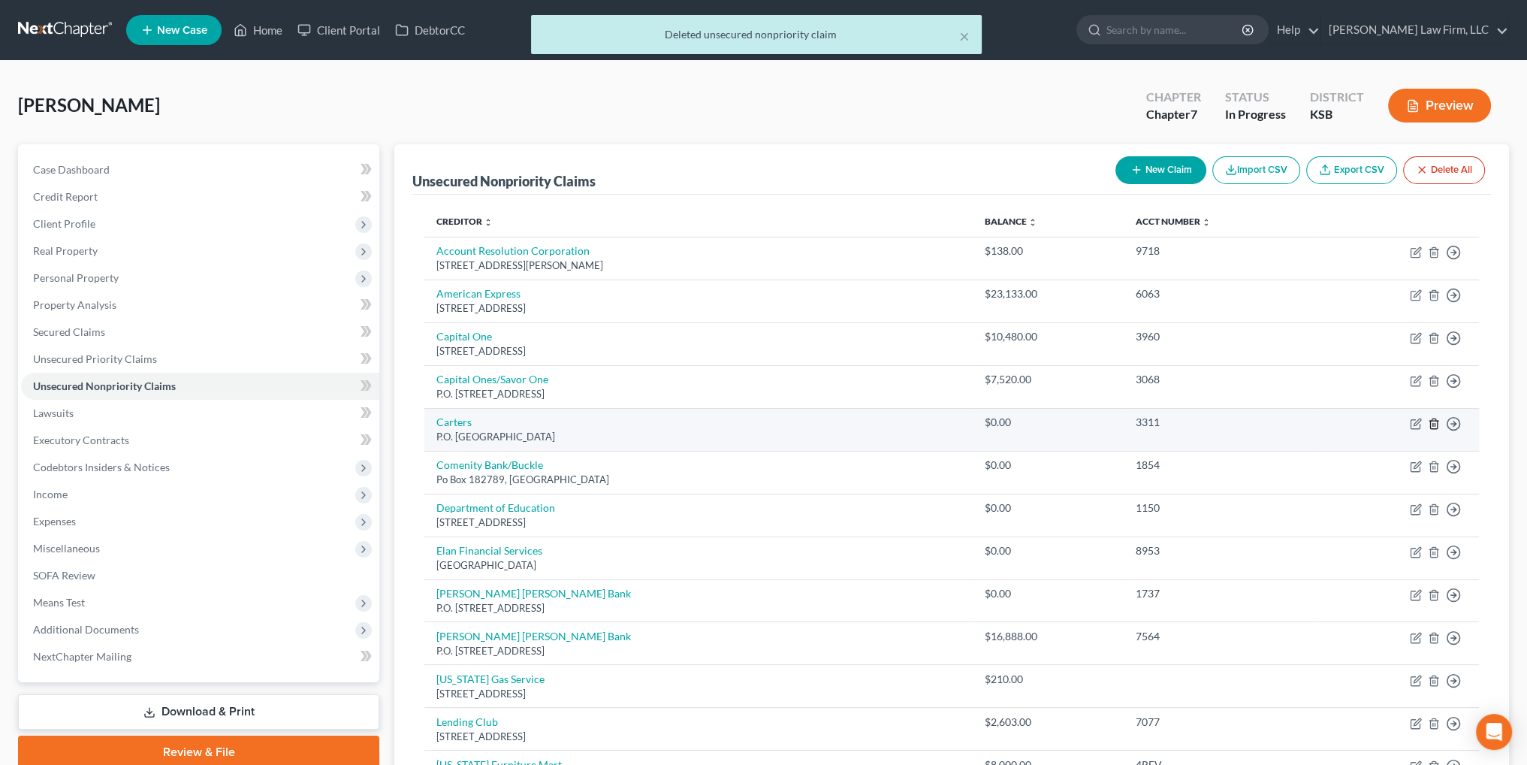
click at [1434, 421] on icon "button" at bounding box center [1434, 424] width 12 height 12
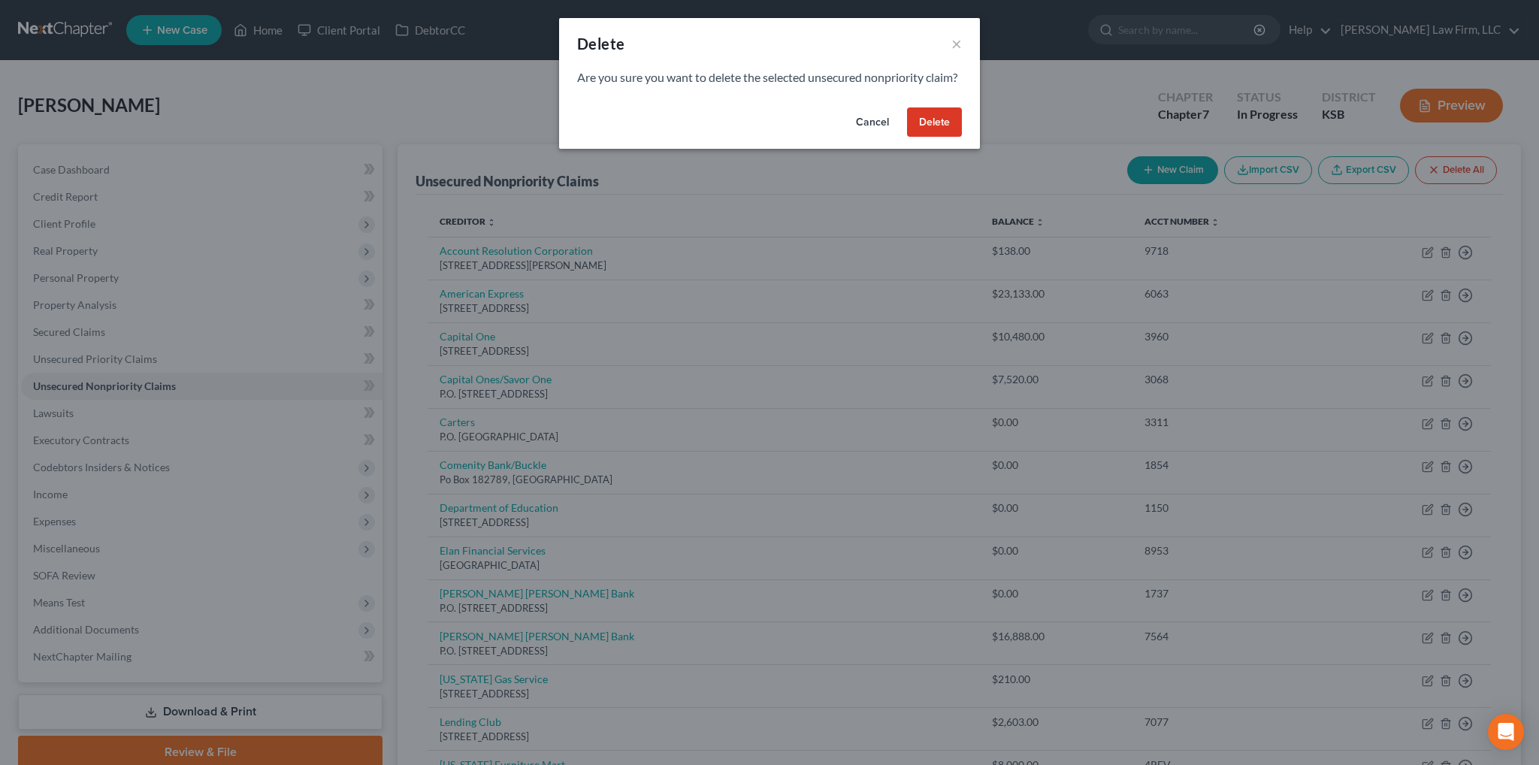
click at [938, 137] on button "Delete" at bounding box center [934, 122] width 55 height 30
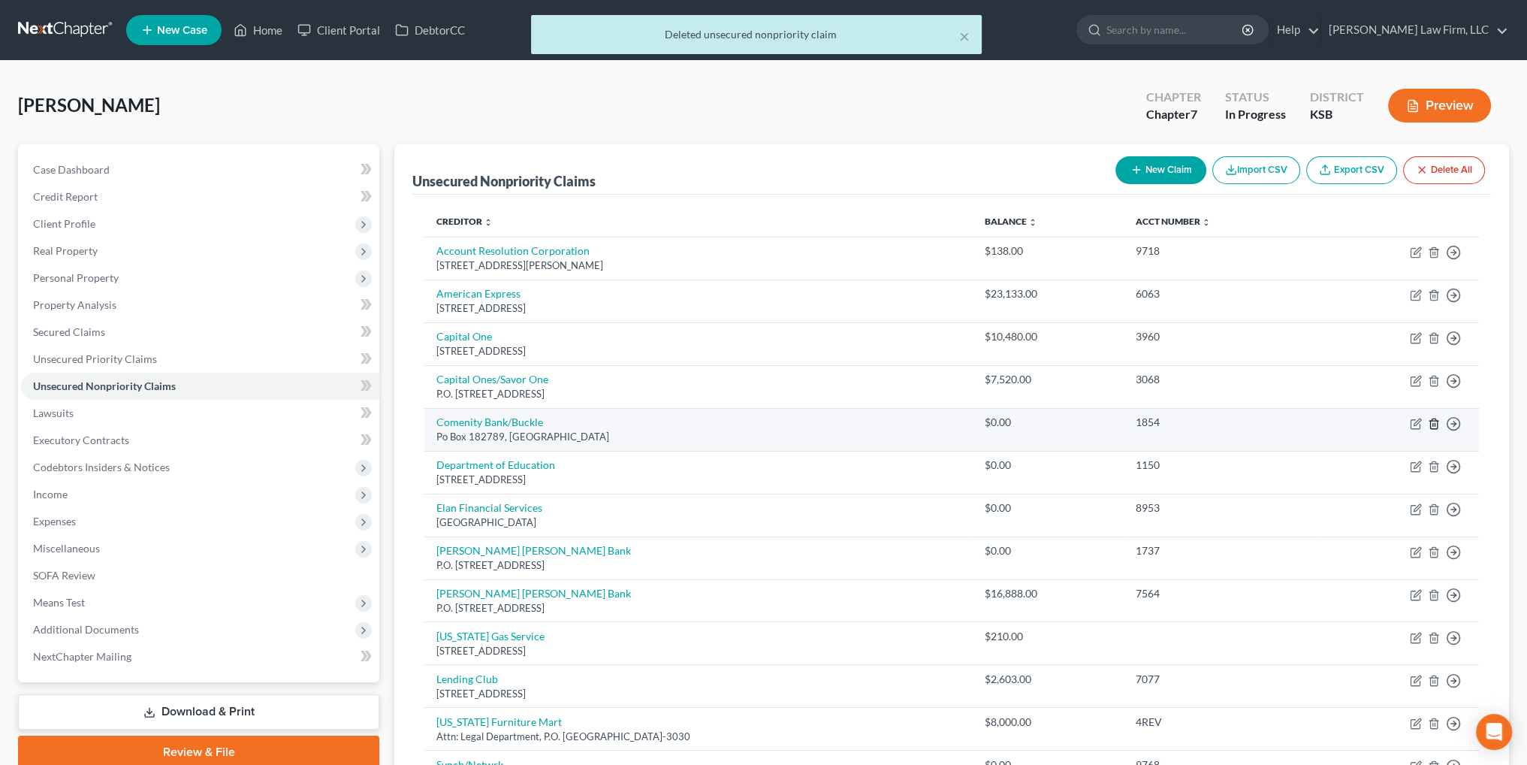
click at [1433, 420] on icon "button" at bounding box center [1434, 424] width 12 height 12
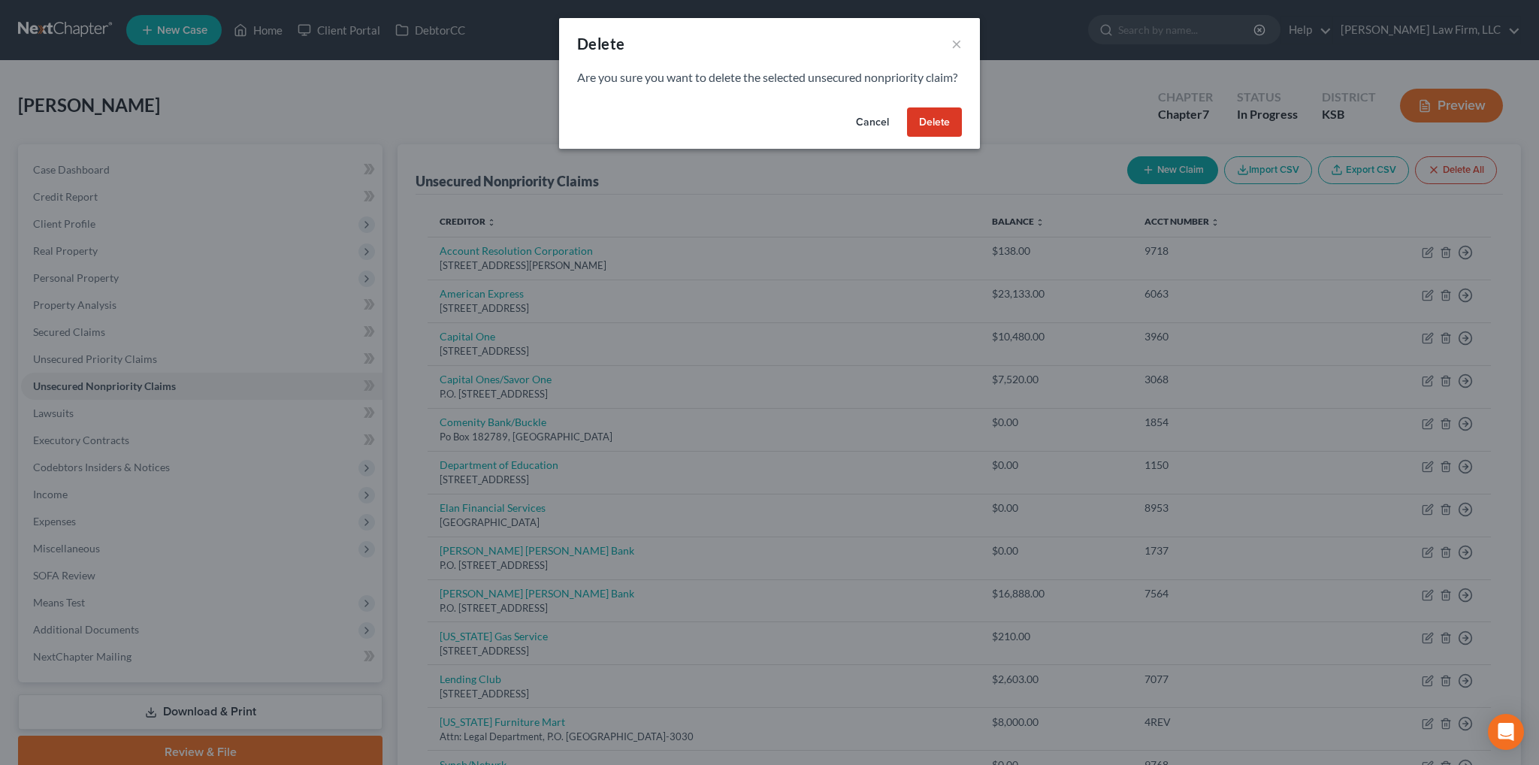
click at [935, 137] on button "Delete" at bounding box center [934, 122] width 55 height 30
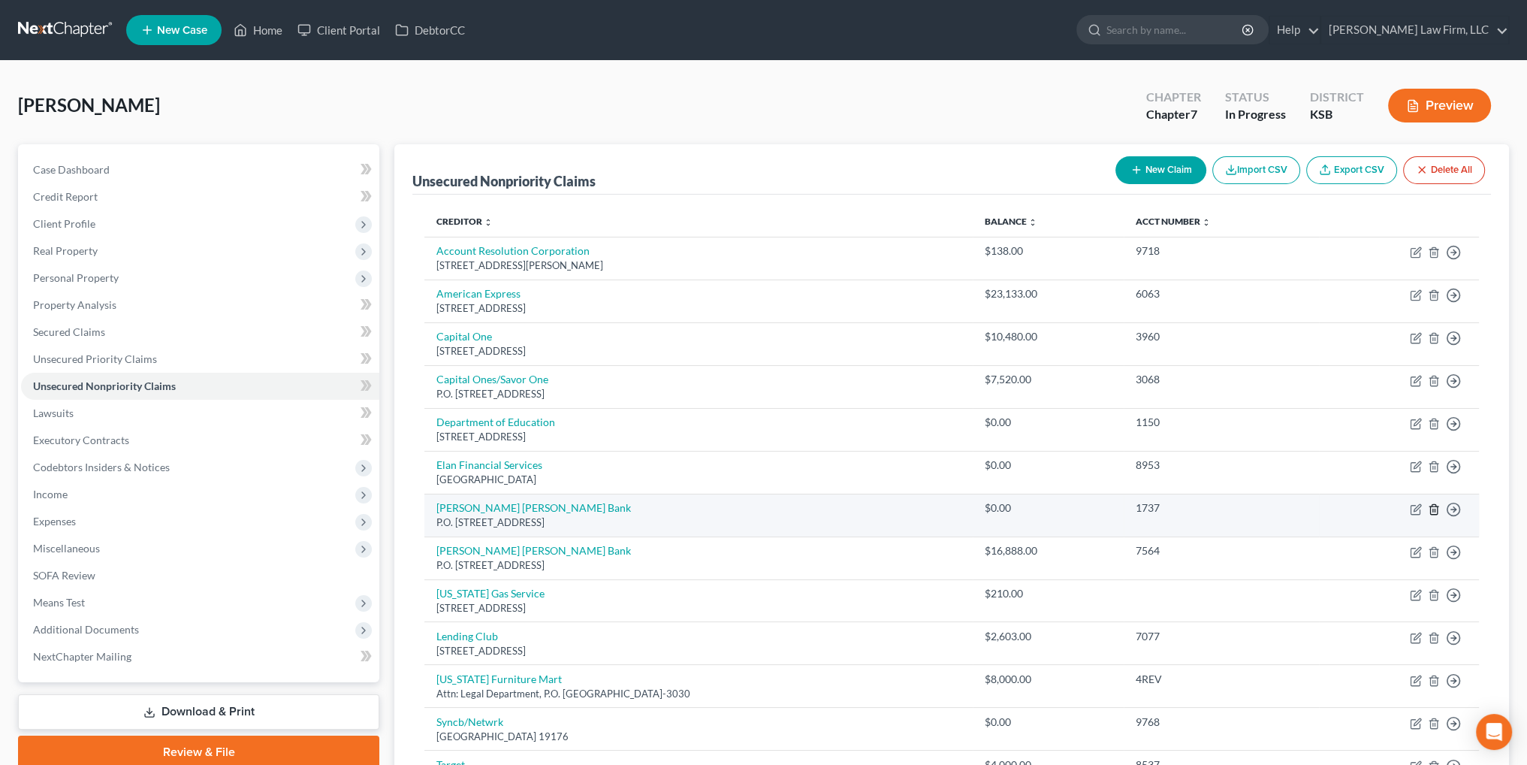
click at [1434, 511] on icon "button" at bounding box center [1434, 509] width 12 height 12
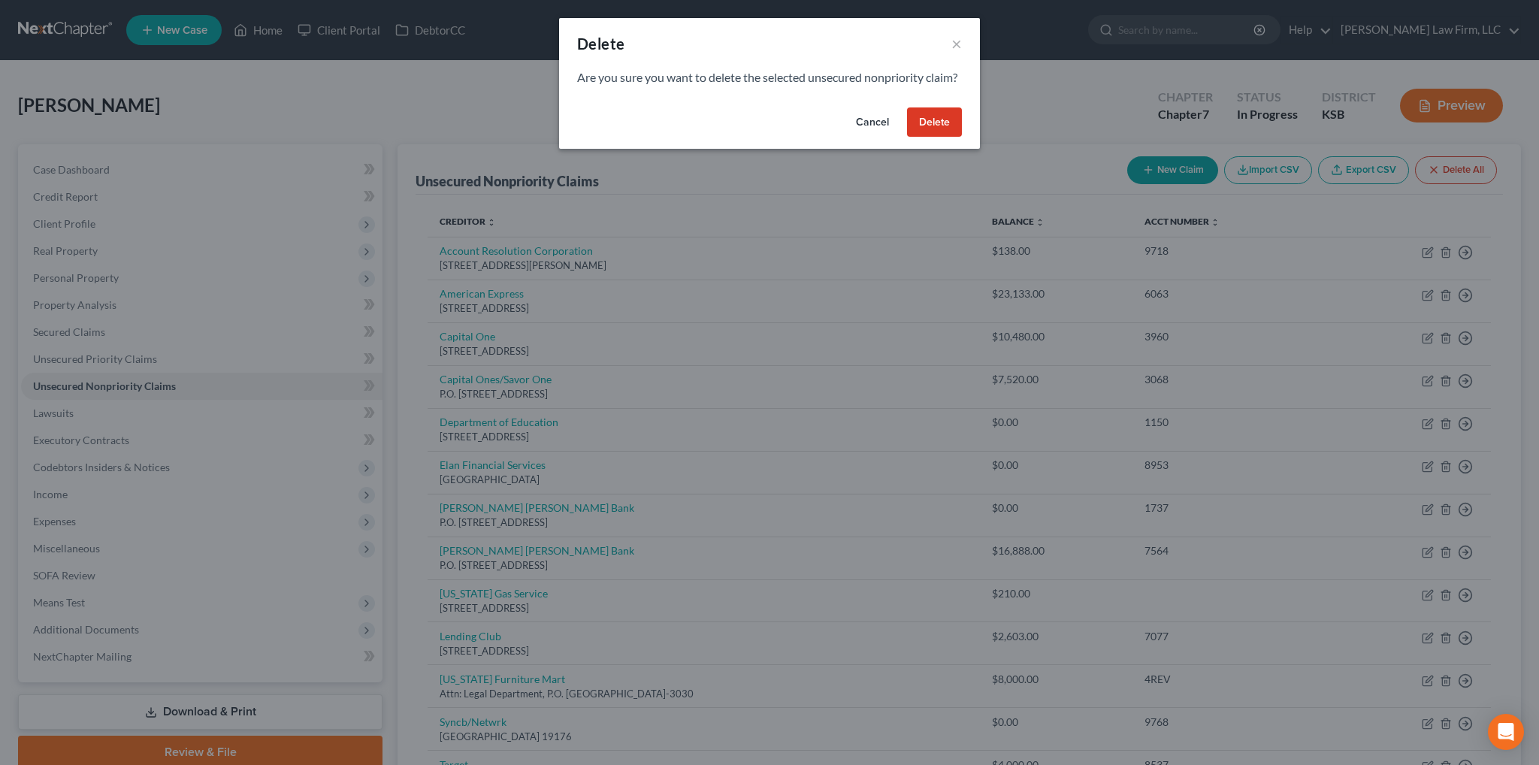
click at [944, 137] on button "Delete" at bounding box center [934, 122] width 55 height 30
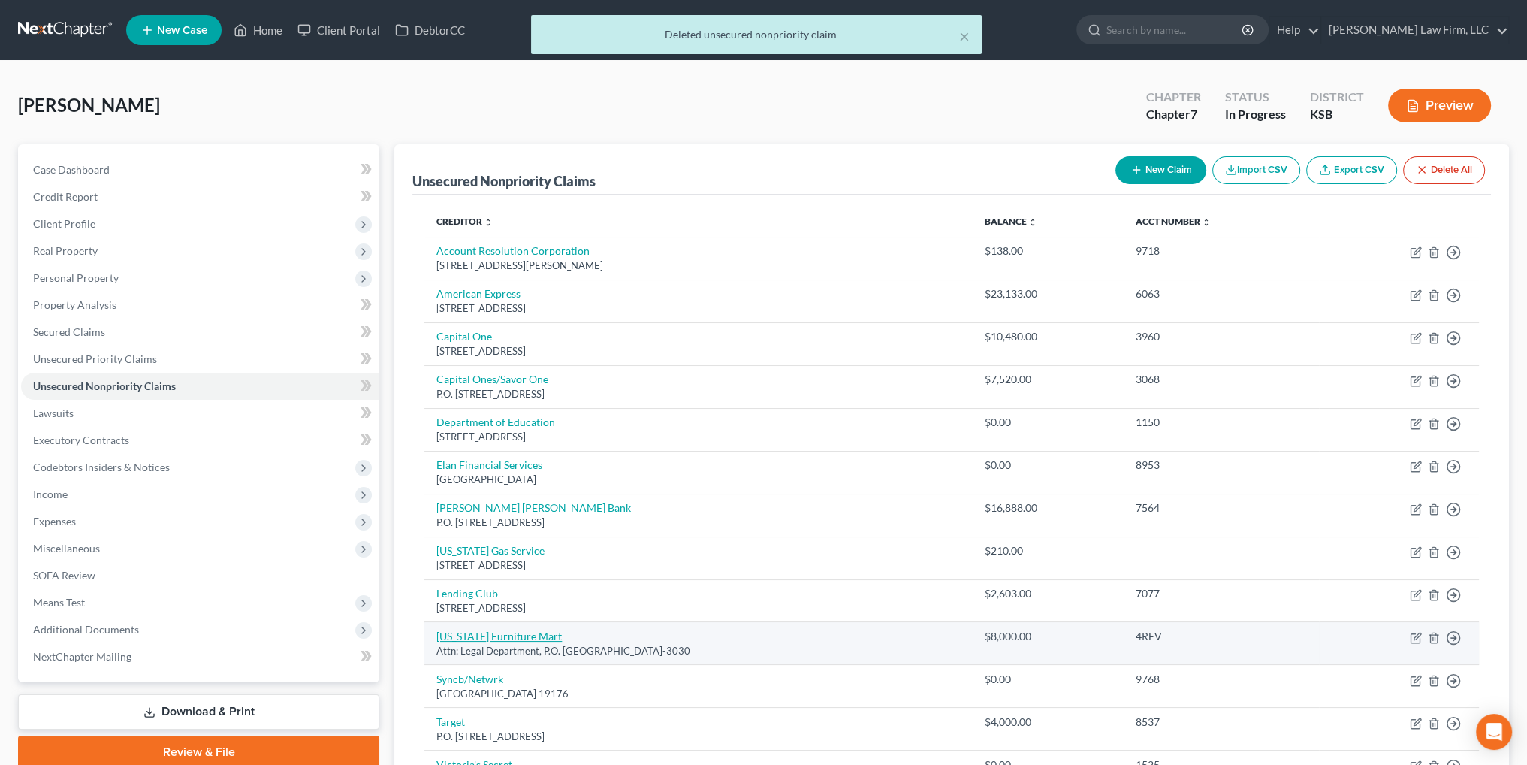
click at [523, 630] on link "[US_STATE] Furniture Mart" at bounding box center [499, 636] width 125 height 13
select select "30"
select select "2"
select select "0"
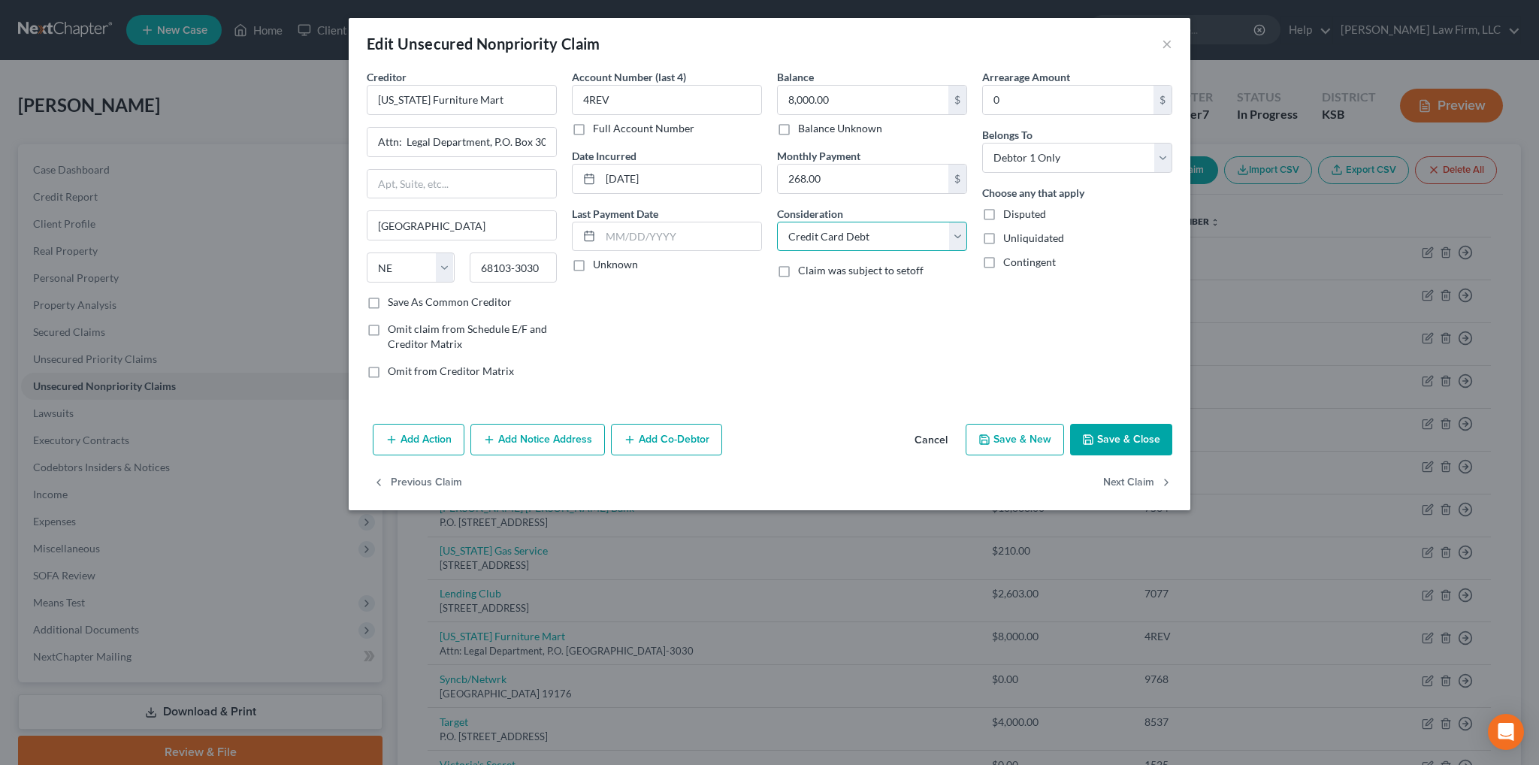
click at [847, 234] on select "Select Cable / Satellite Services Collection Agency Credit Card Debt Debt Couns…" at bounding box center [872, 237] width 190 height 30
select select "14"
click at [777, 222] on select "Select Cable / Satellite Services Collection Agency Credit Card Debt Debt Couns…" at bounding box center [872, 237] width 190 height 30
click at [828, 289] on input "text" at bounding box center [872, 293] width 189 height 29
type input "Debtor not in possession"
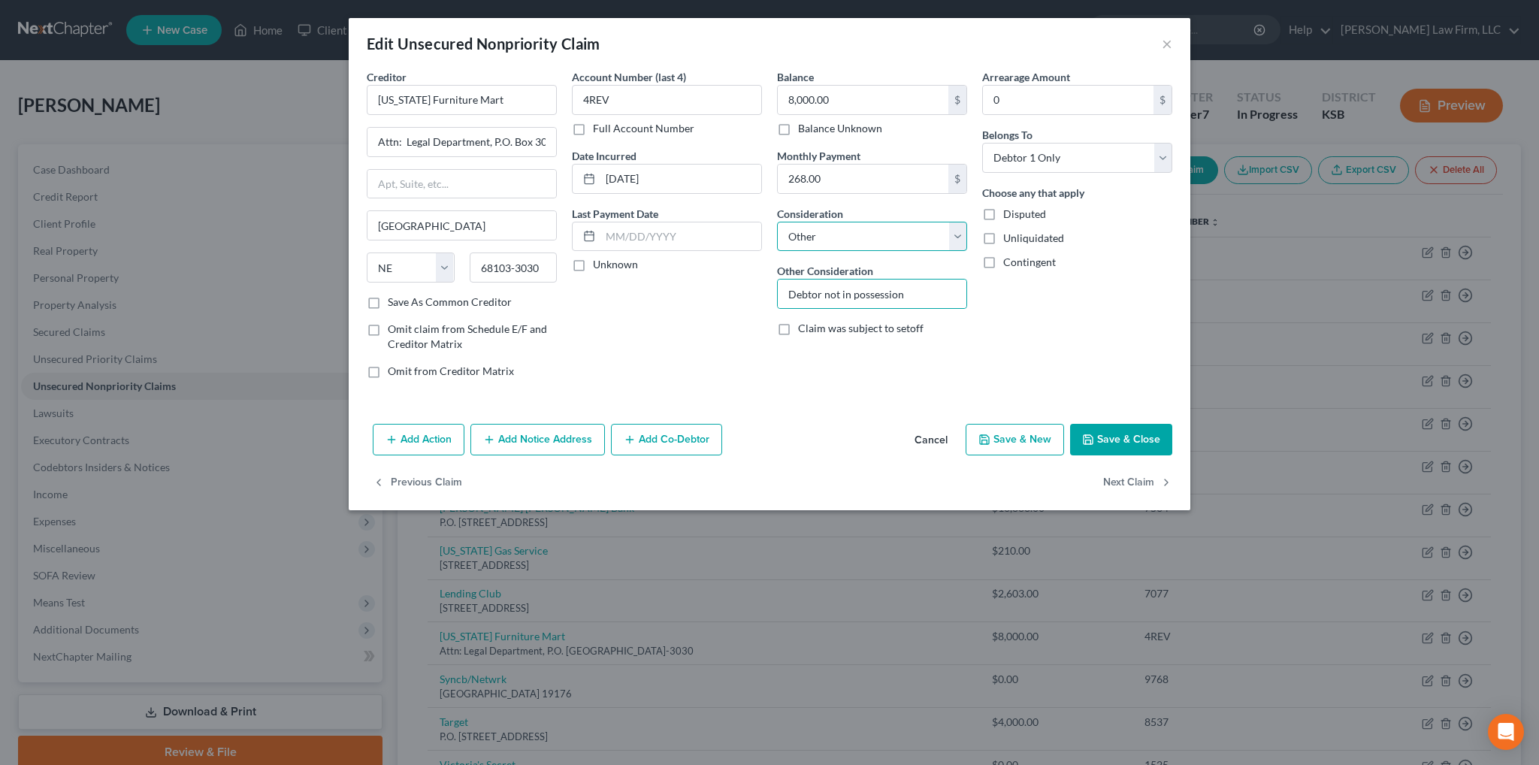
click at [956, 234] on select "Select Cable / Satellite Services Collection Agency Credit Card Debt Debt Couns…" at bounding box center [872, 237] width 190 height 30
click at [777, 222] on select "Select Cable / Satellite Services Collection Agency Credit Card Debt Debt Couns…" at bounding box center [872, 237] width 190 height 30
click at [955, 228] on select "Select Cable / Satellite Services Collection Agency Credit Card Debt Debt Couns…" at bounding box center [872, 237] width 190 height 30
select select "14"
click at [777, 222] on select "Select Cable / Satellite Services Collection Agency Credit Card Debt Debt Couns…" at bounding box center [872, 237] width 190 height 30
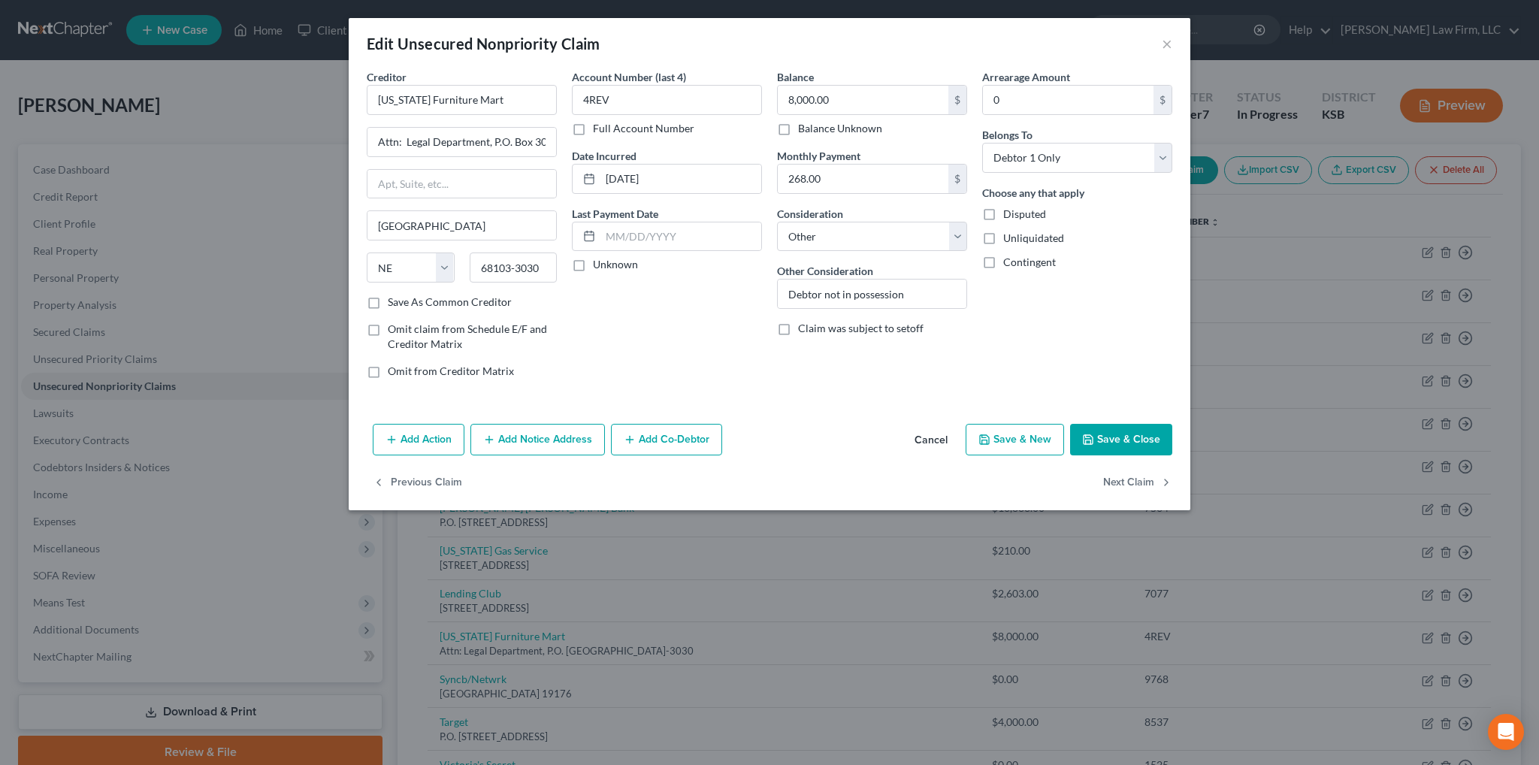
click at [1141, 431] on button "Save & Close" at bounding box center [1121, 440] width 102 height 32
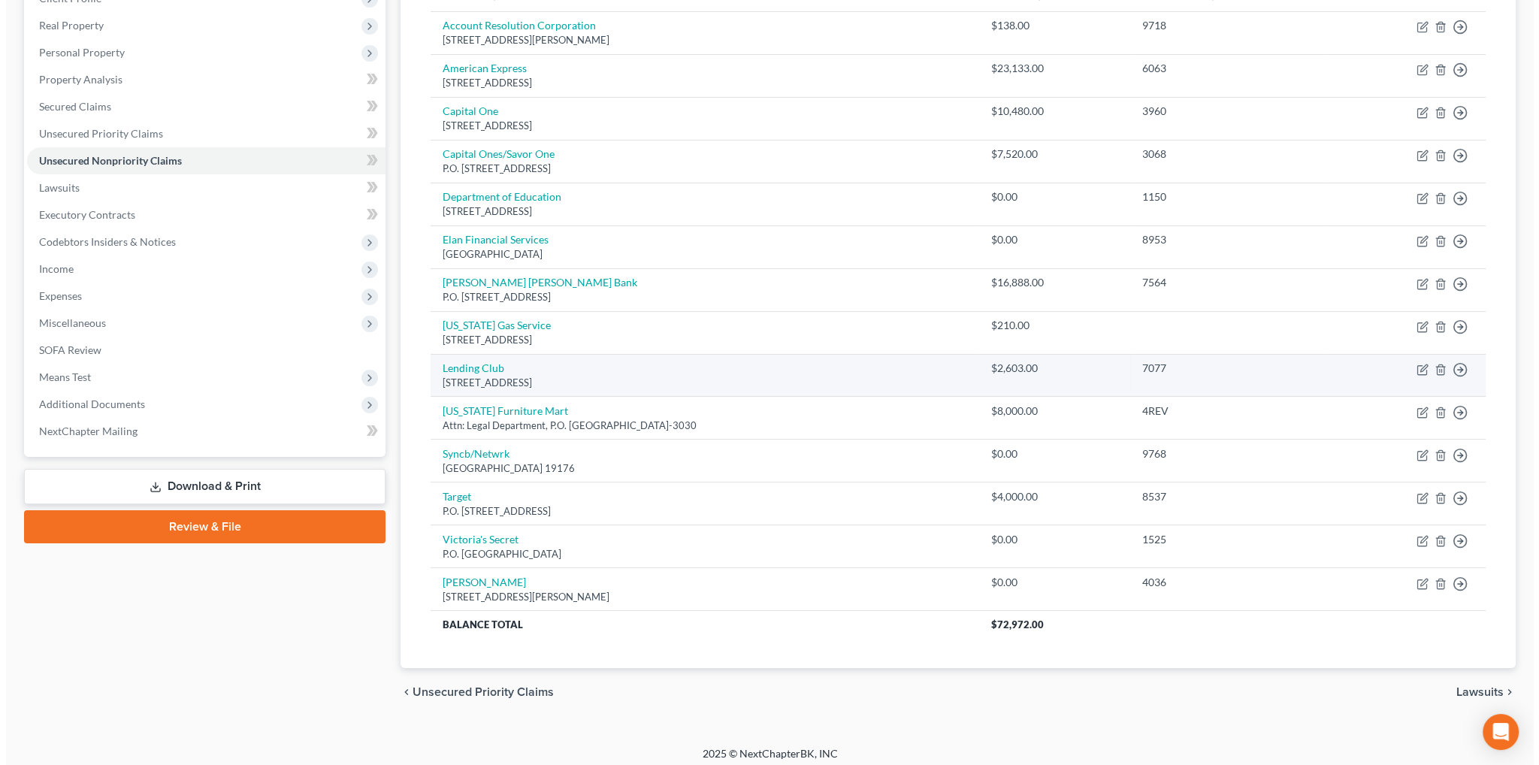
scroll to position [231, 0]
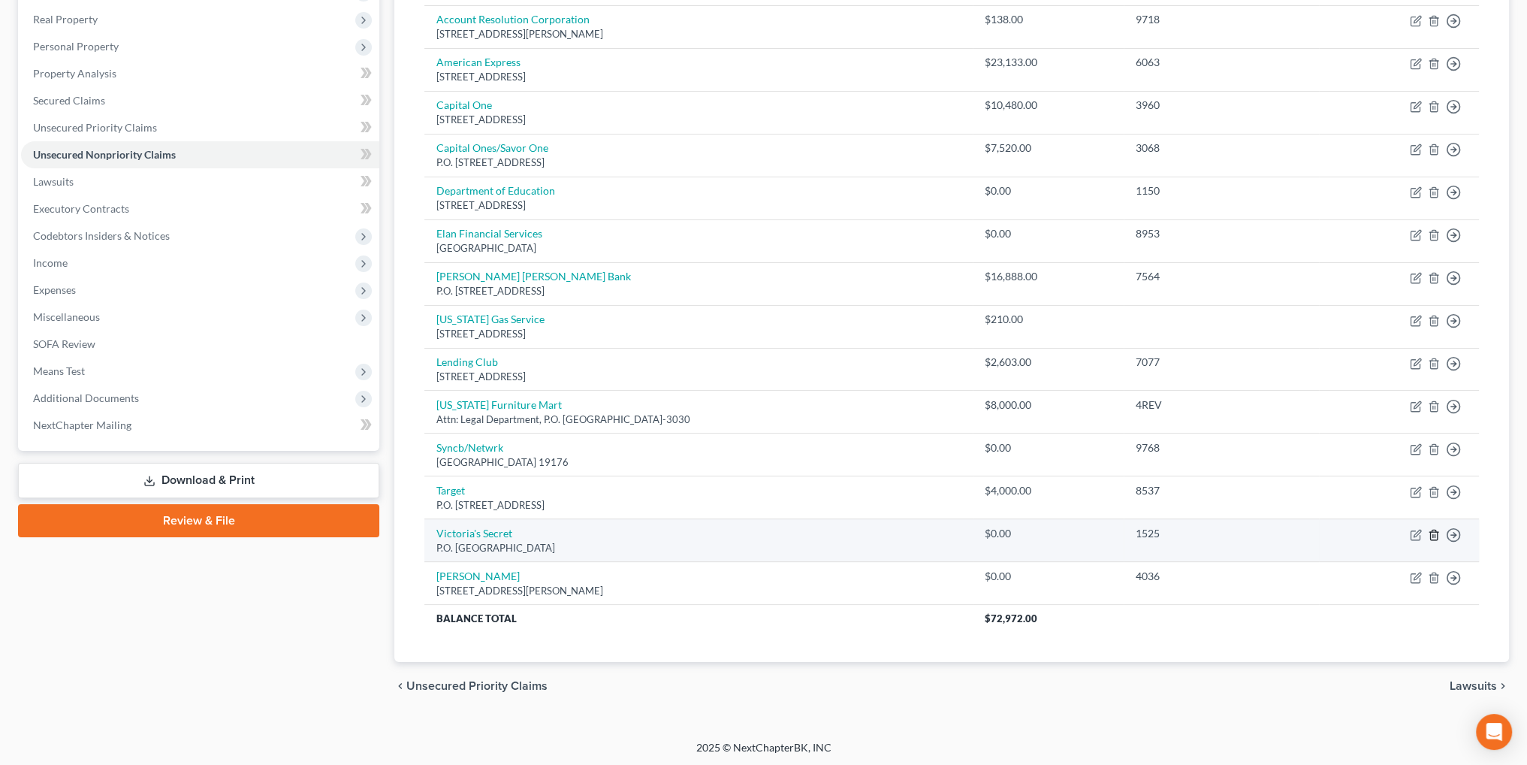
click at [1430, 530] on icon "button" at bounding box center [1433, 535] width 7 height 10
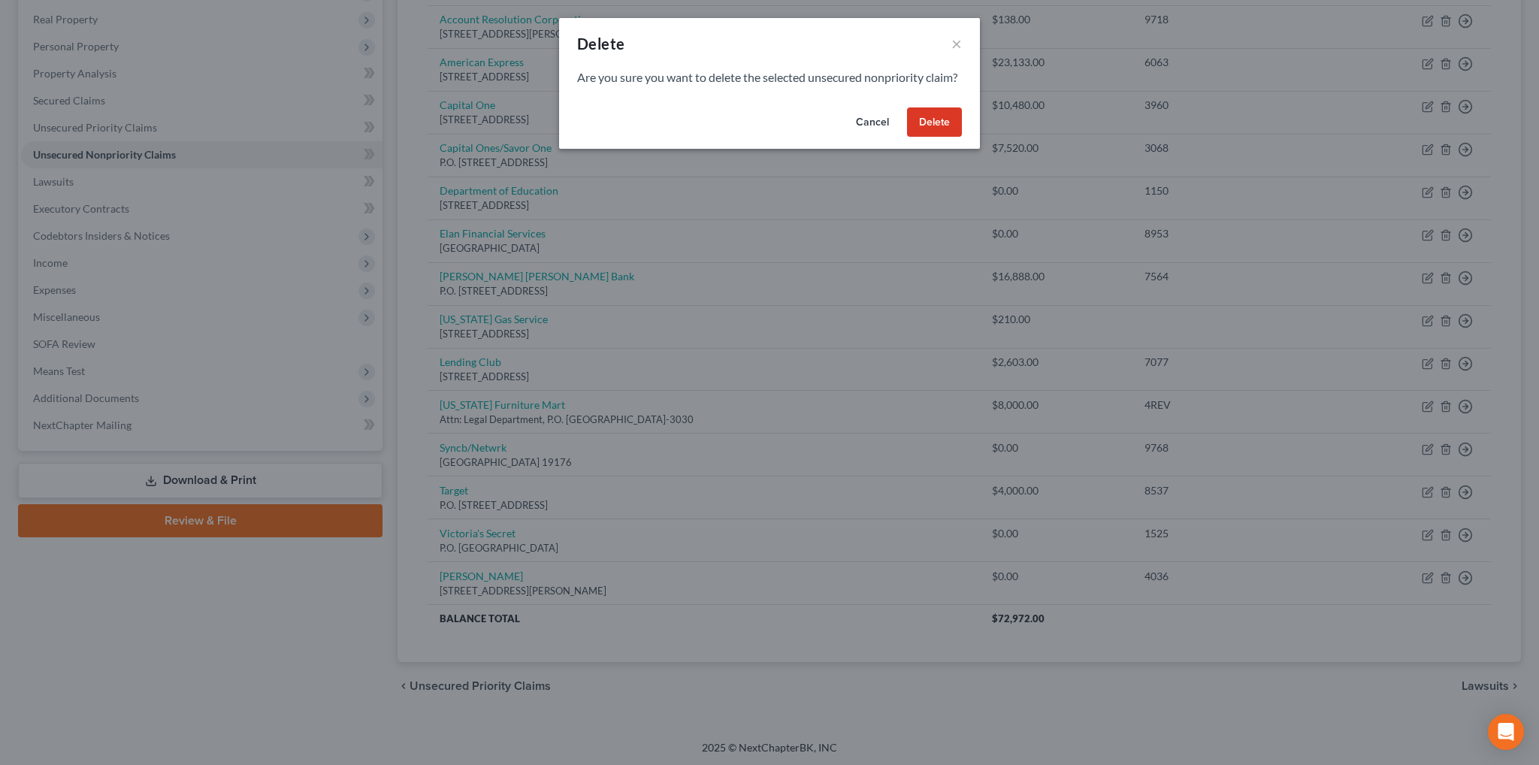
click at [932, 137] on button "Delete" at bounding box center [934, 122] width 55 height 30
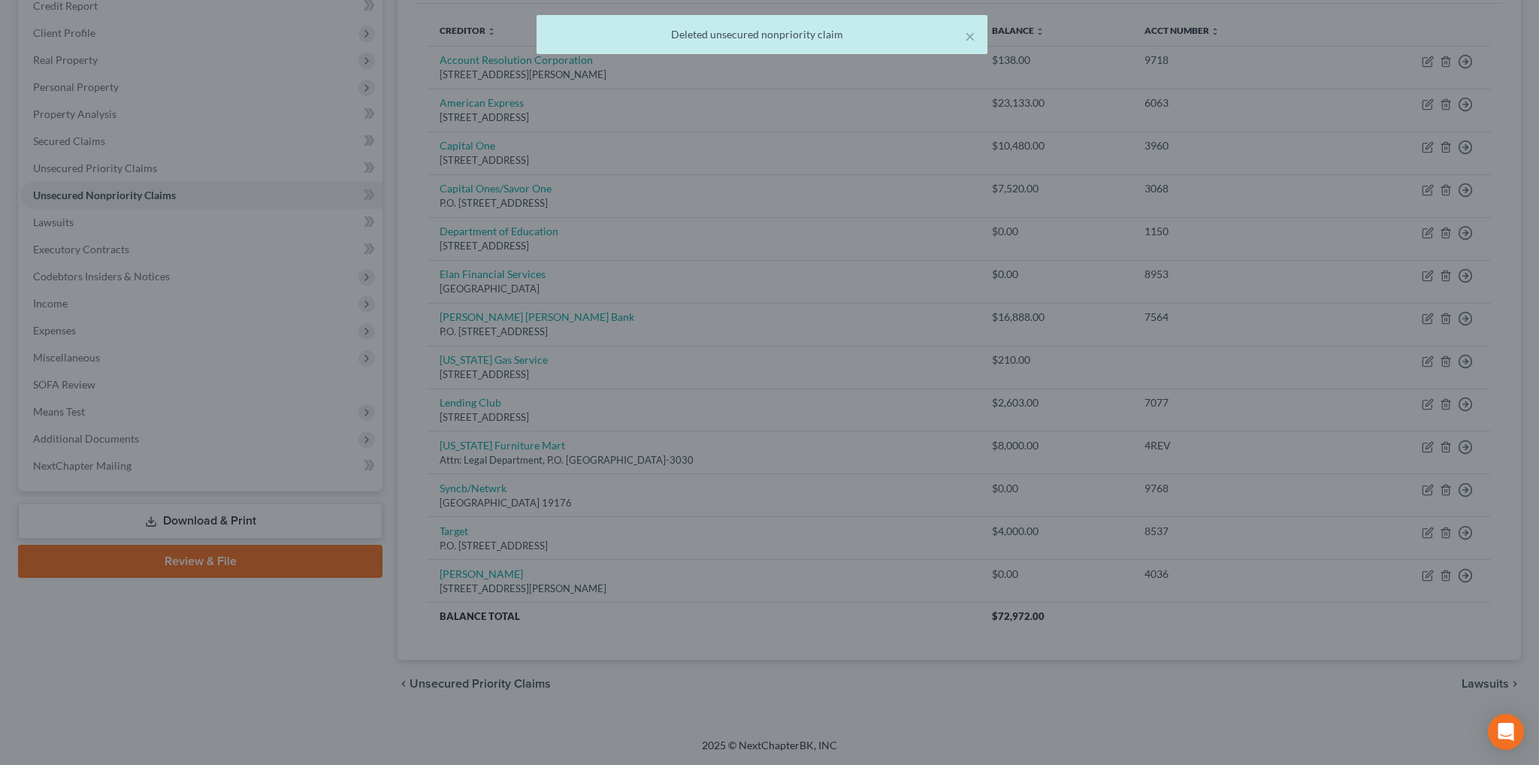
scroll to position [189, 0]
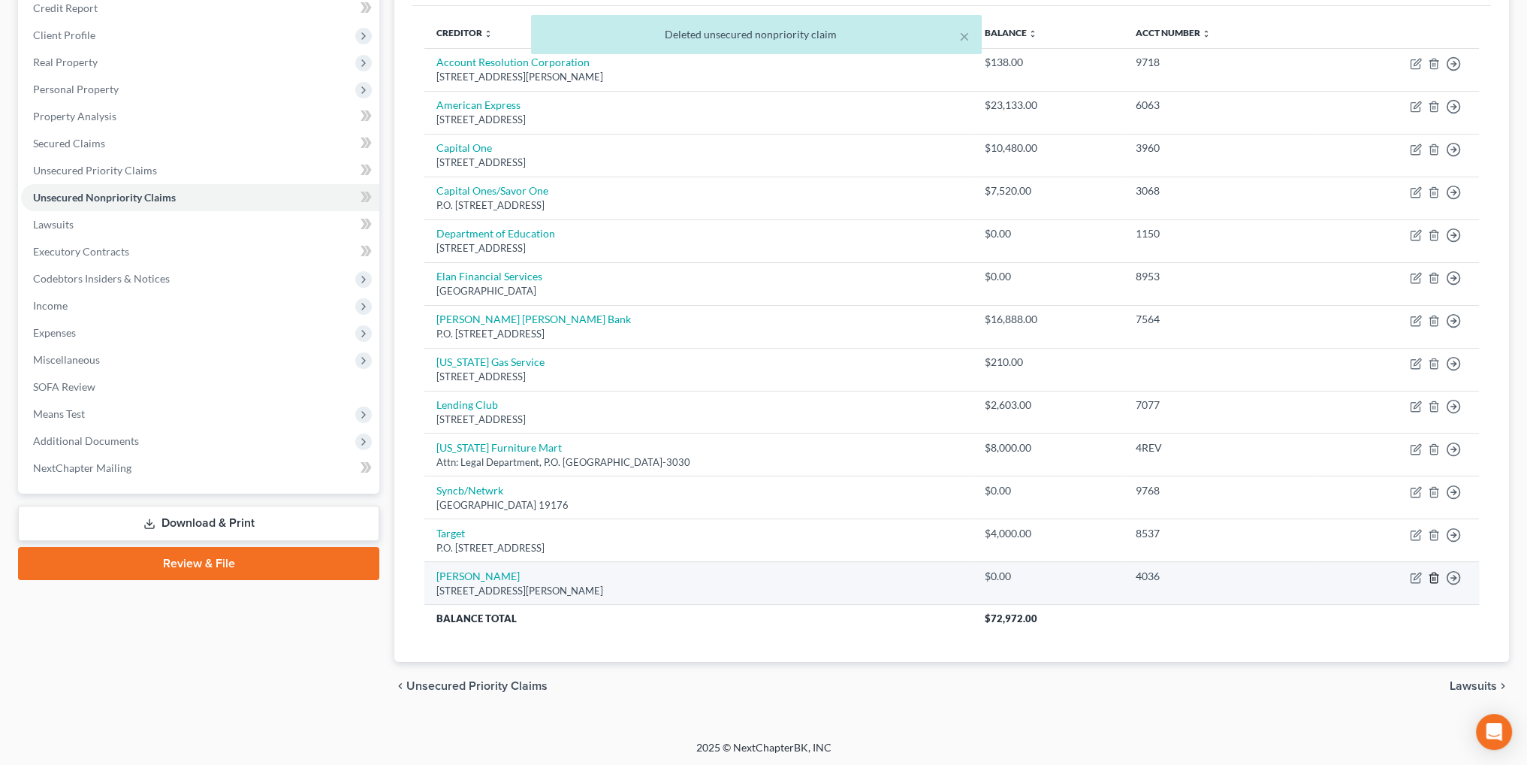
click at [1436, 572] on icon "button" at bounding box center [1433, 577] width 7 height 10
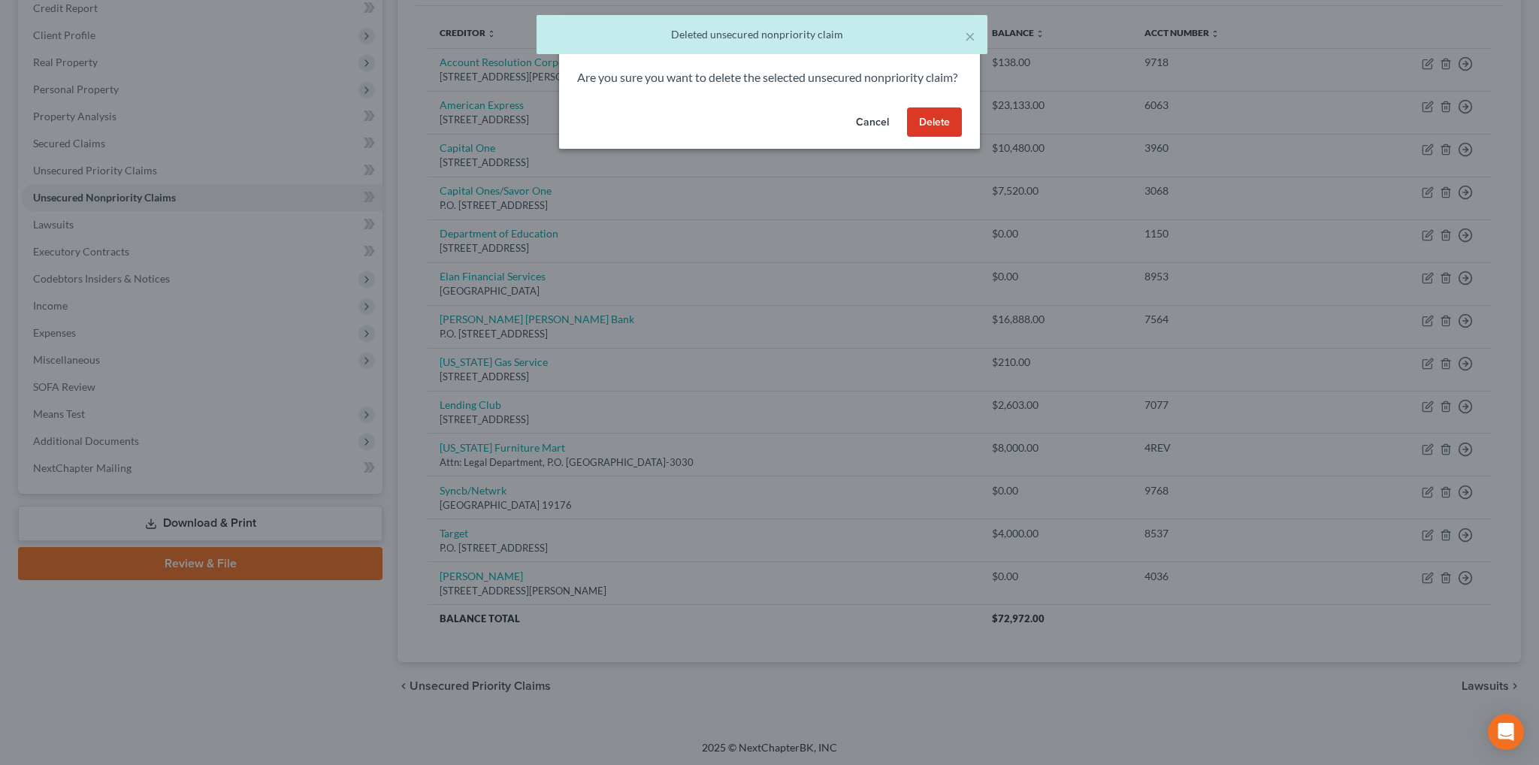
click at [925, 137] on button "Delete" at bounding box center [934, 122] width 55 height 30
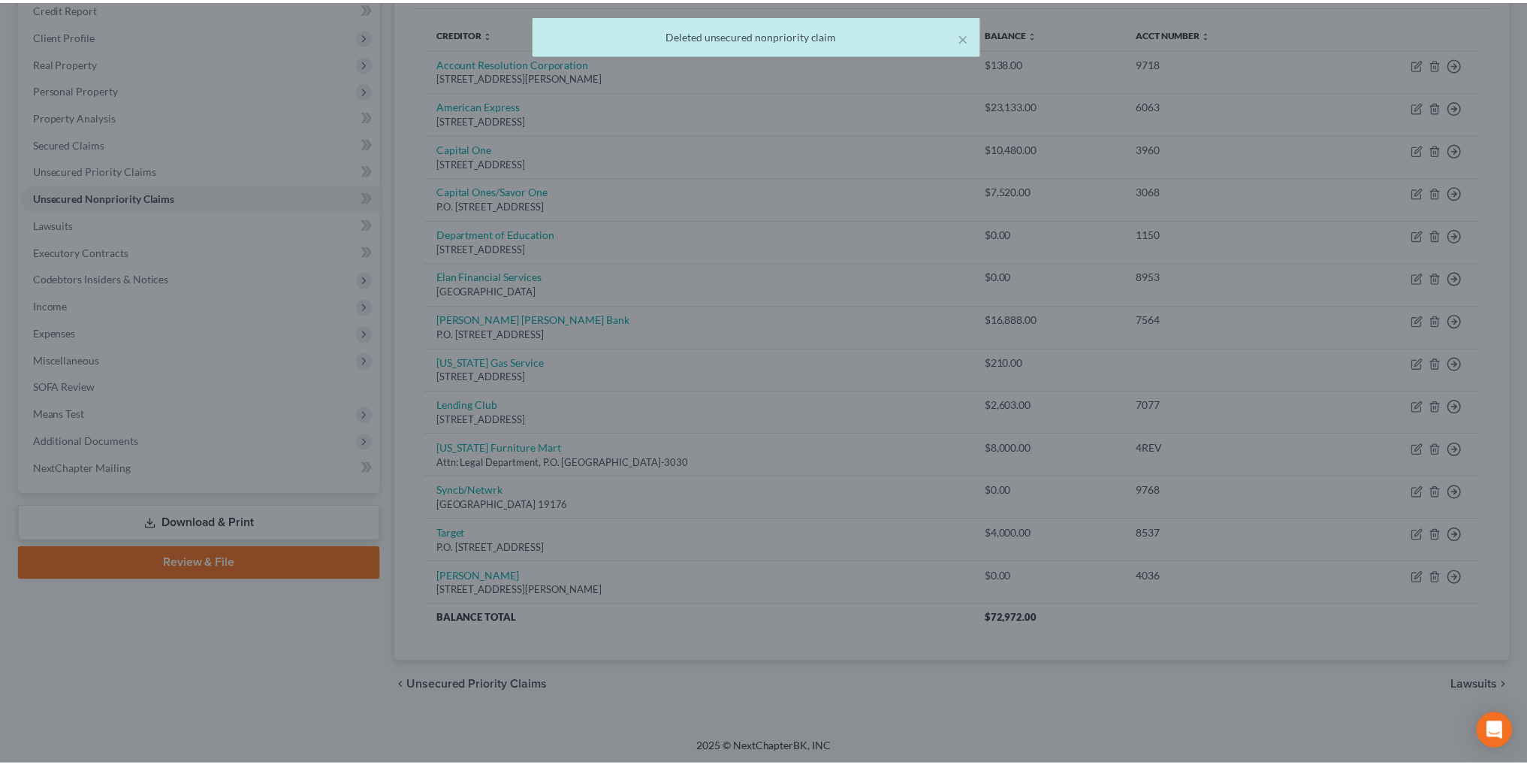
scroll to position [146, 0]
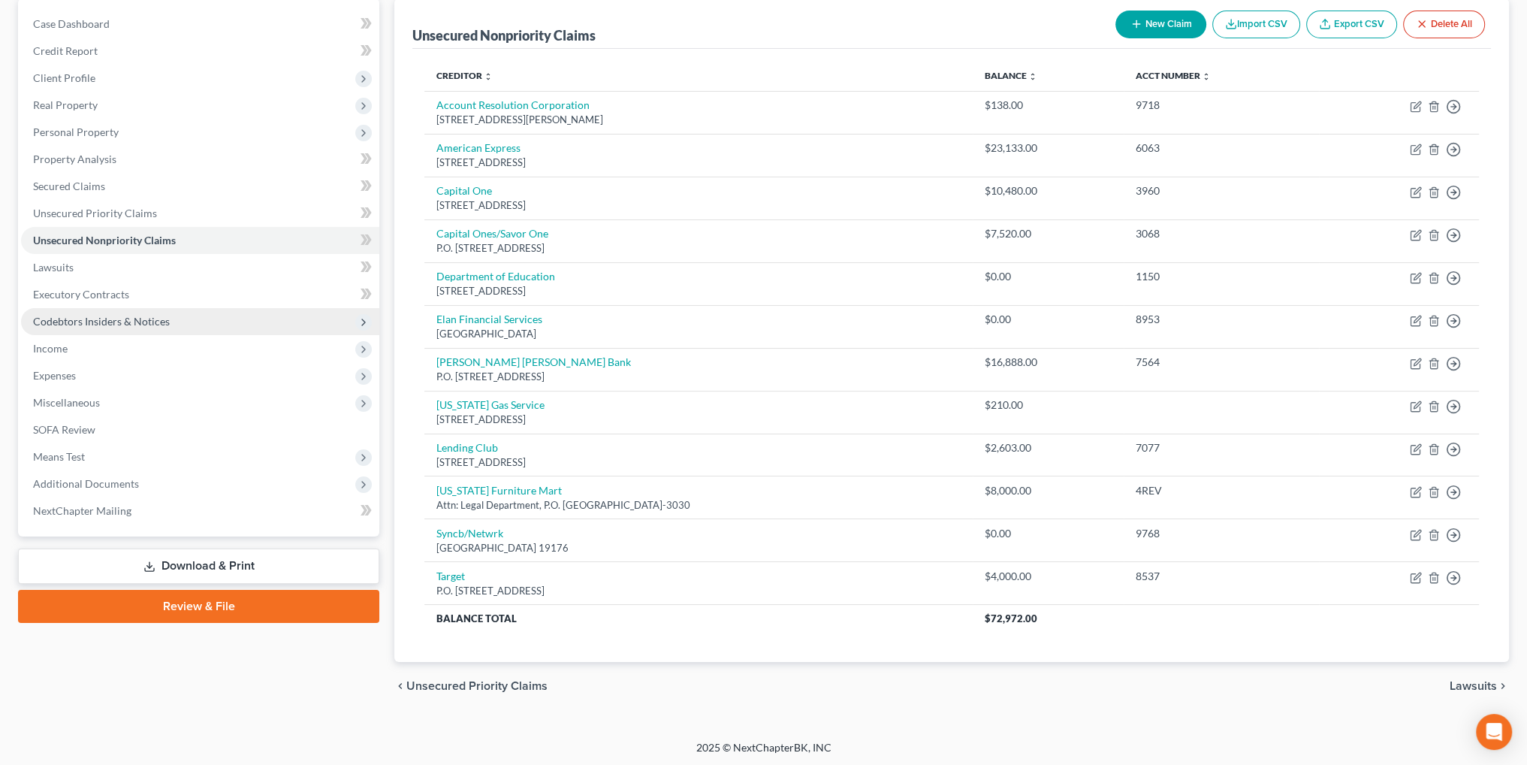
click at [69, 322] on span "Codebtors Insiders & Notices" at bounding box center [101, 321] width 137 height 13
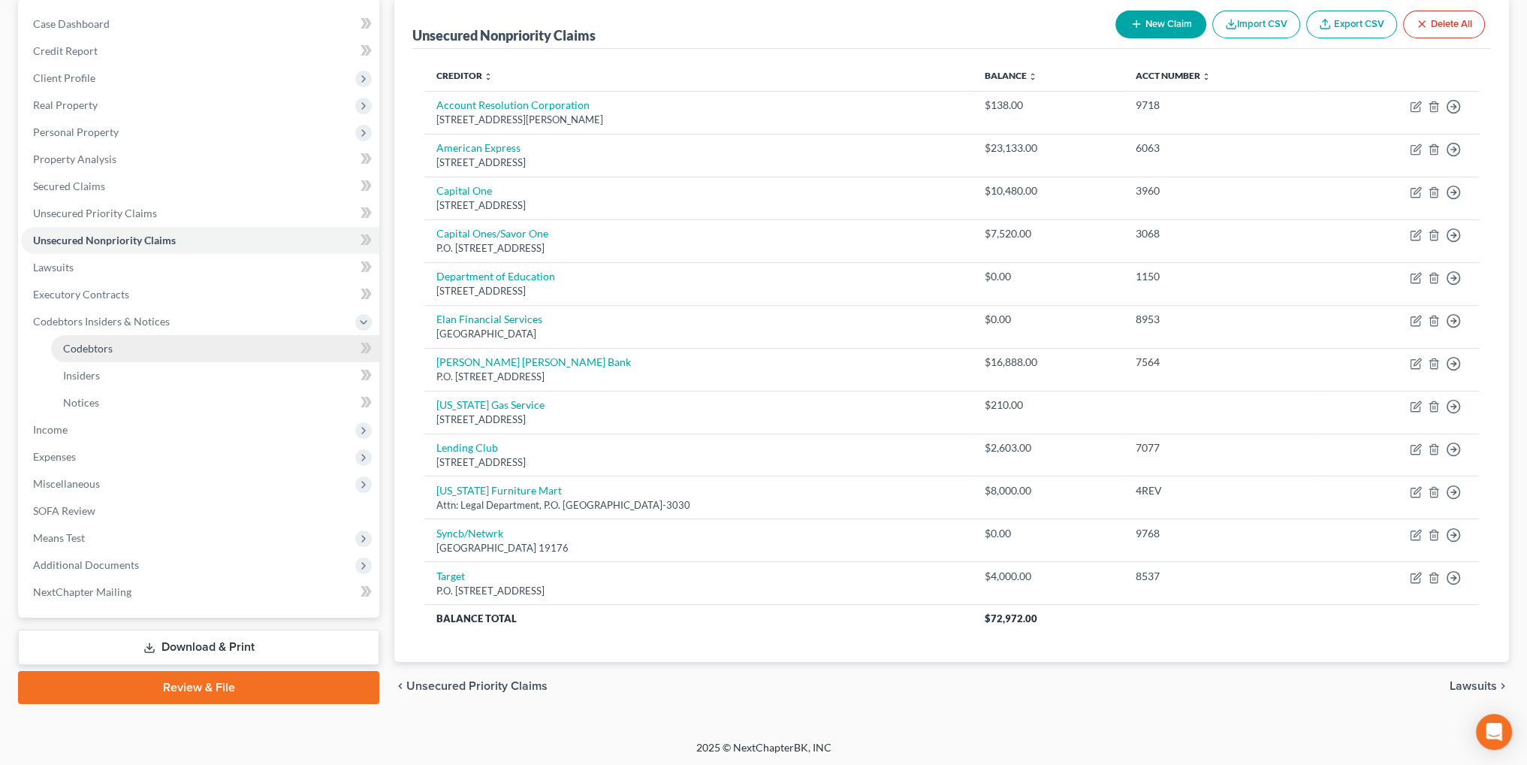
click at [78, 347] on span "Codebtors" at bounding box center [88, 348] width 50 height 13
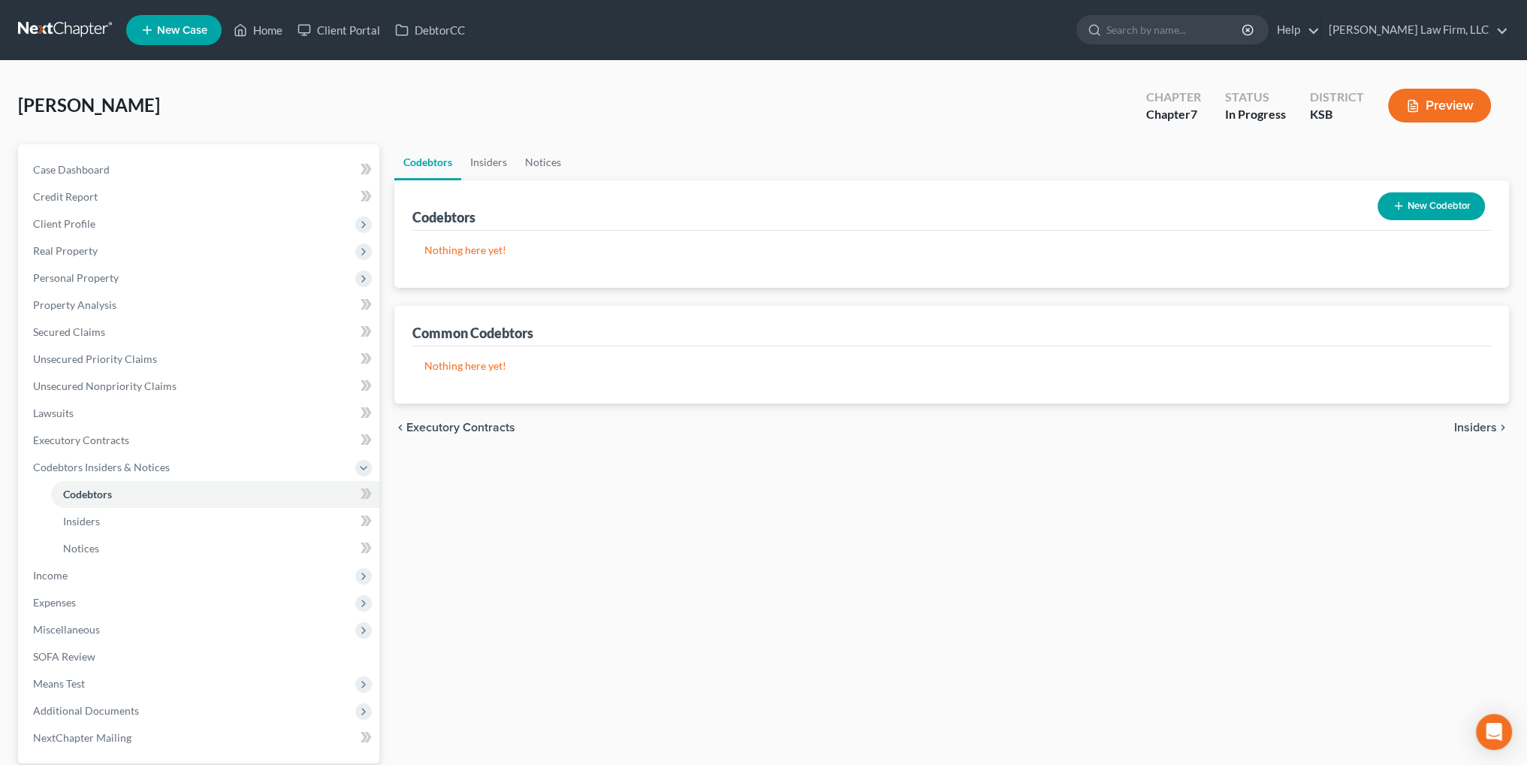
click at [1430, 204] on button "New Codebtor" at bounding box center [1431, 206] width 107 height 28
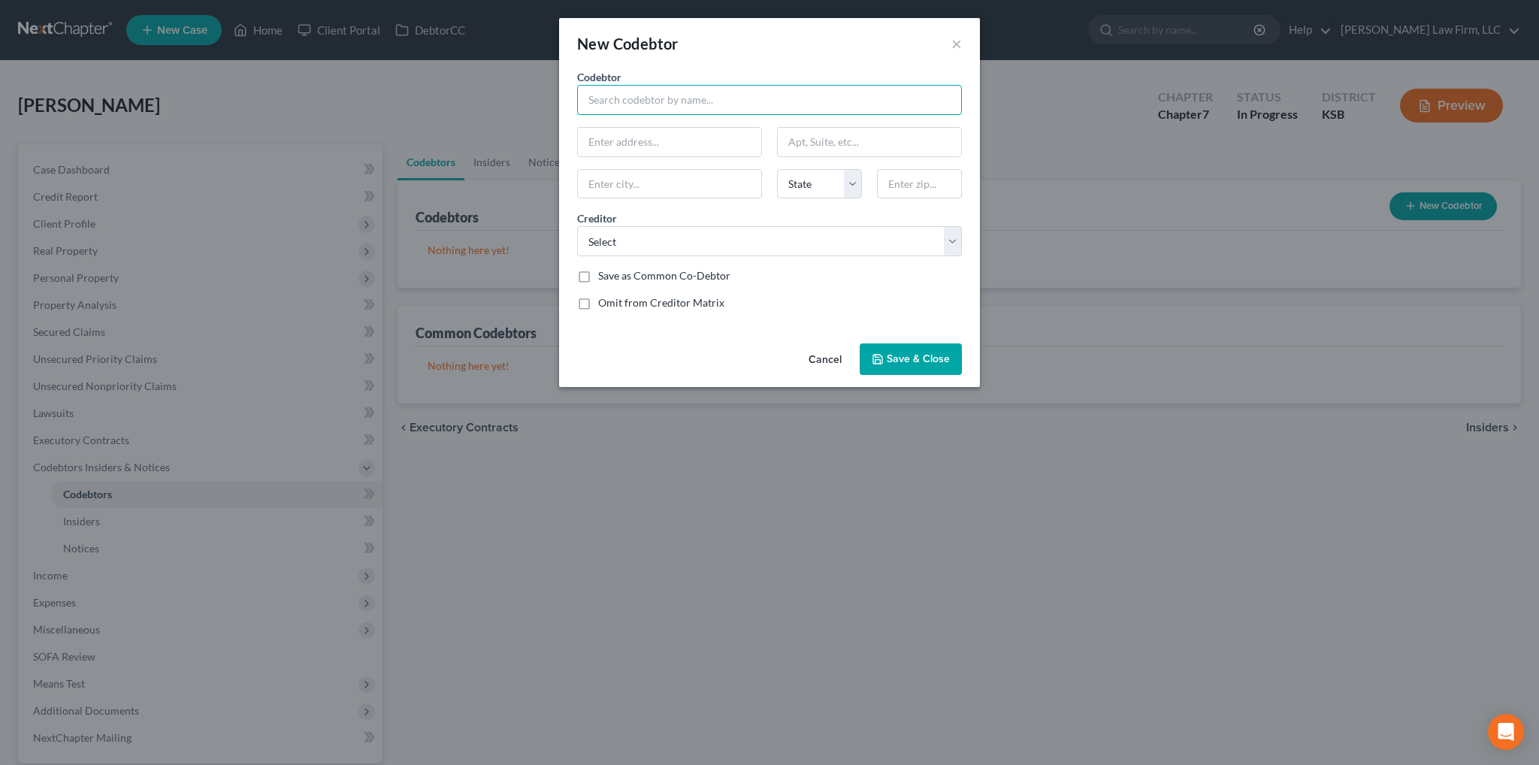
click at [774, 104] on input "text" at bounding box center [769, 100] width 385 height 30
type input "[PERSON_NAME]"
type input "[STREET_ADDRESS][PERSON_NAME]"
type input "Shawnee"
select select "17"
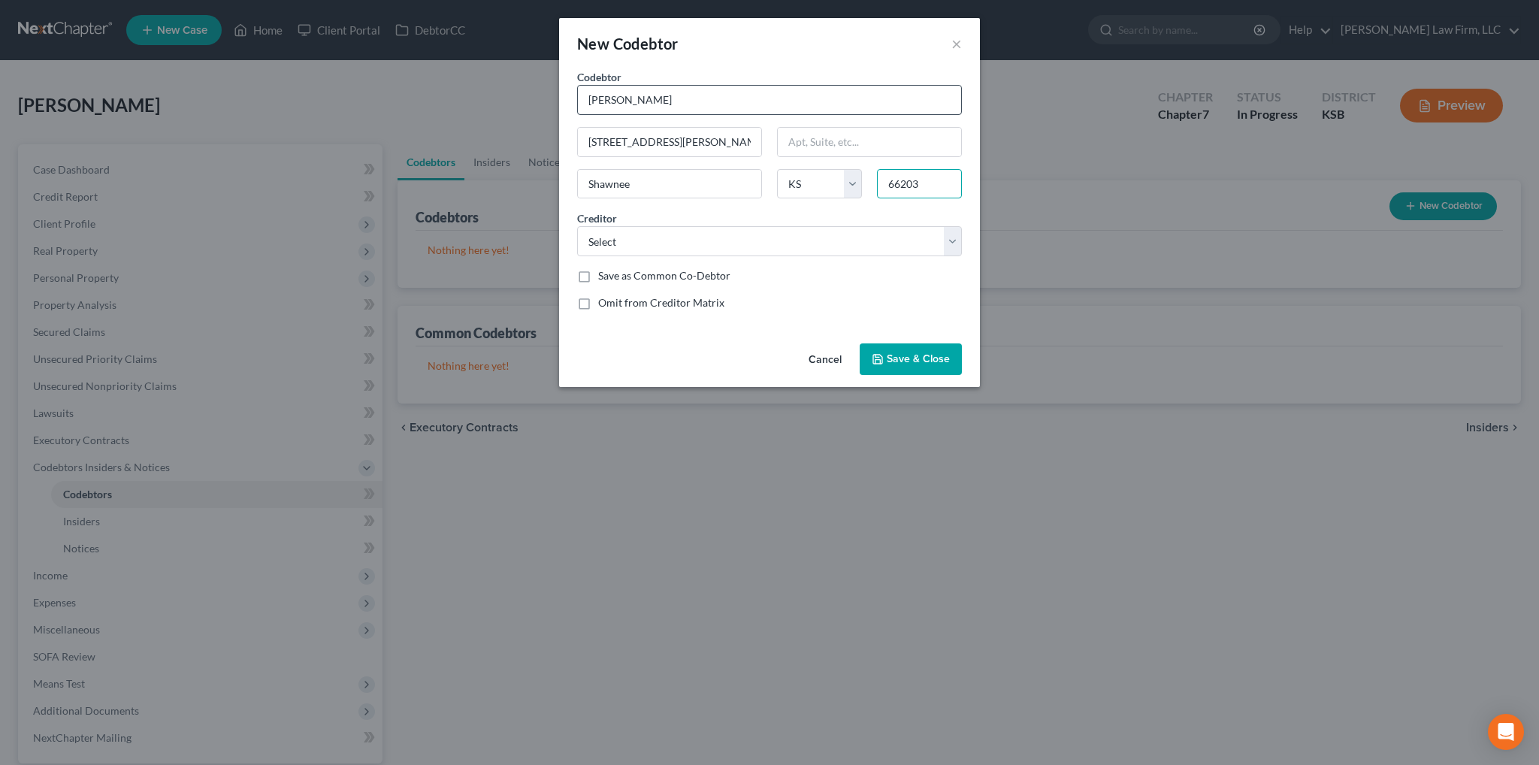
type input "66203"
click at [698, 179] on input "Shawnee Mission" at bounding box center [669, 184] width 183 height 29
type input "Shawnee"
click at [835, 252] on select "Select American Express Chrysler Capital Capital One Department of Education El…" at bounding box center [769, 241] width 385 height 30
click at [1172, 524] on div "New Codebtor × Codebtor * [PERSON_NAME] Codebtor * [PERSON_NAME] [GEOGRAPHIC_DA…" at bounding box center [769, 382] width 1539 height 765
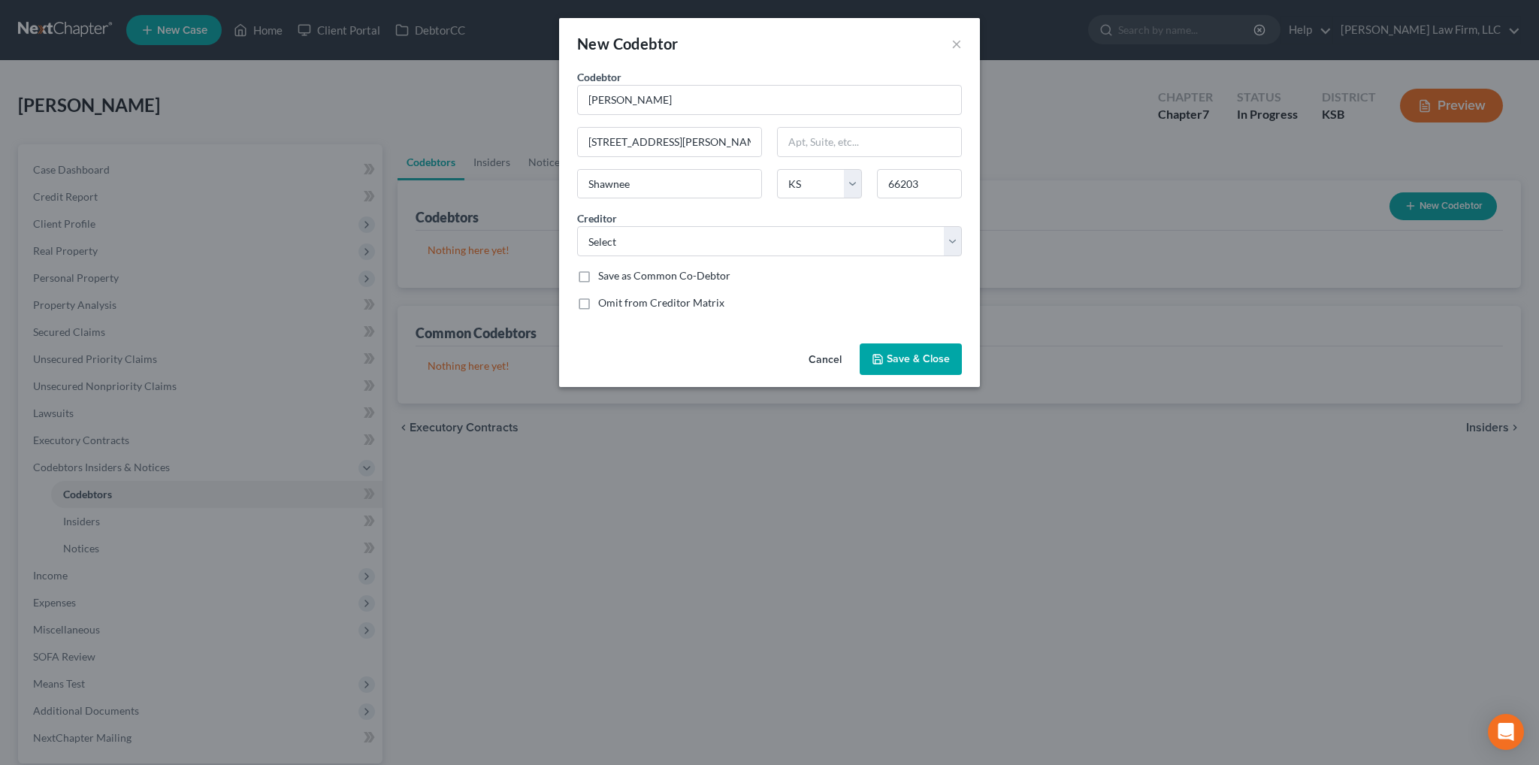
click at [923, 355] on span "Save & Close" at bounding box center [918, 358] width 63 height 13
click at [903, 235] on select "Select American Express Chrysler Capital Capital One Department of Education El…" at bounding box center [769, 241] width 385 height 30
click at [954, 42] on button "×" at bounding box center [956, 44] width 11 height 18
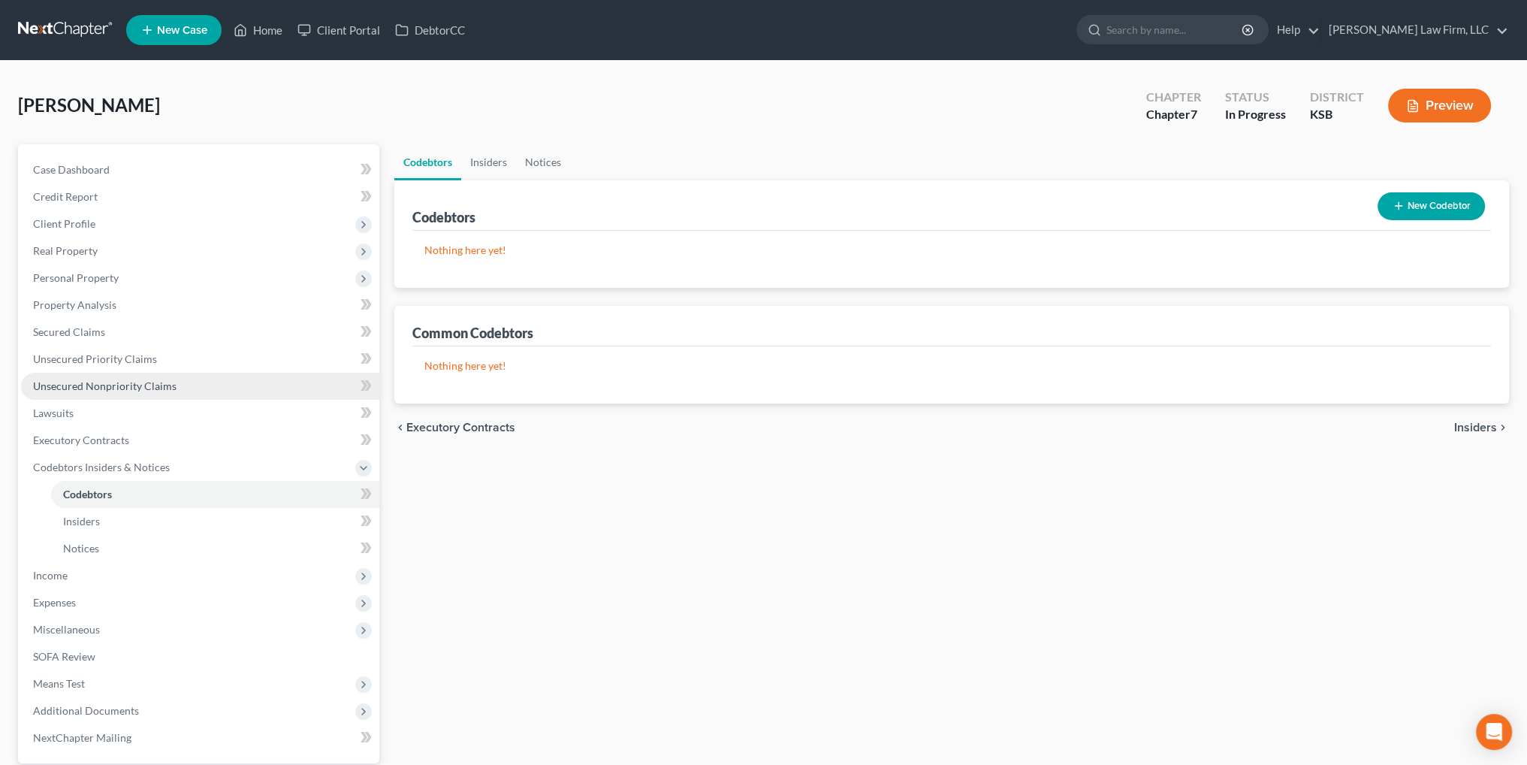
click at [93, 379] on span "Unsecured Nonpriority Claims" at bounding box center [104, 385] width 143 height 13
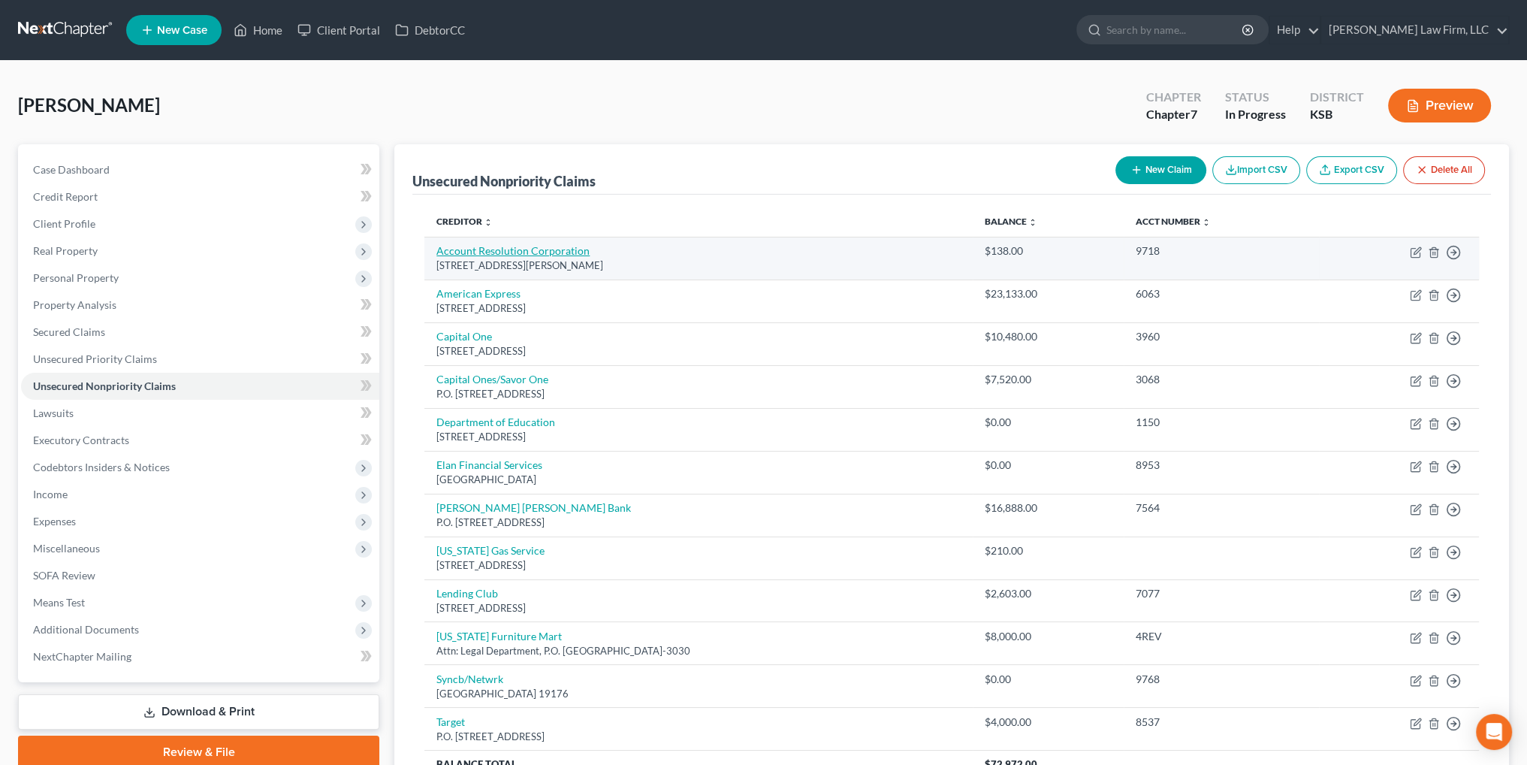
click at [489, 247] on link "Account Resolution Corporation" at bounding box center [513, 250] width 153 height 13
select select "26"
select select "1"
select select "0"
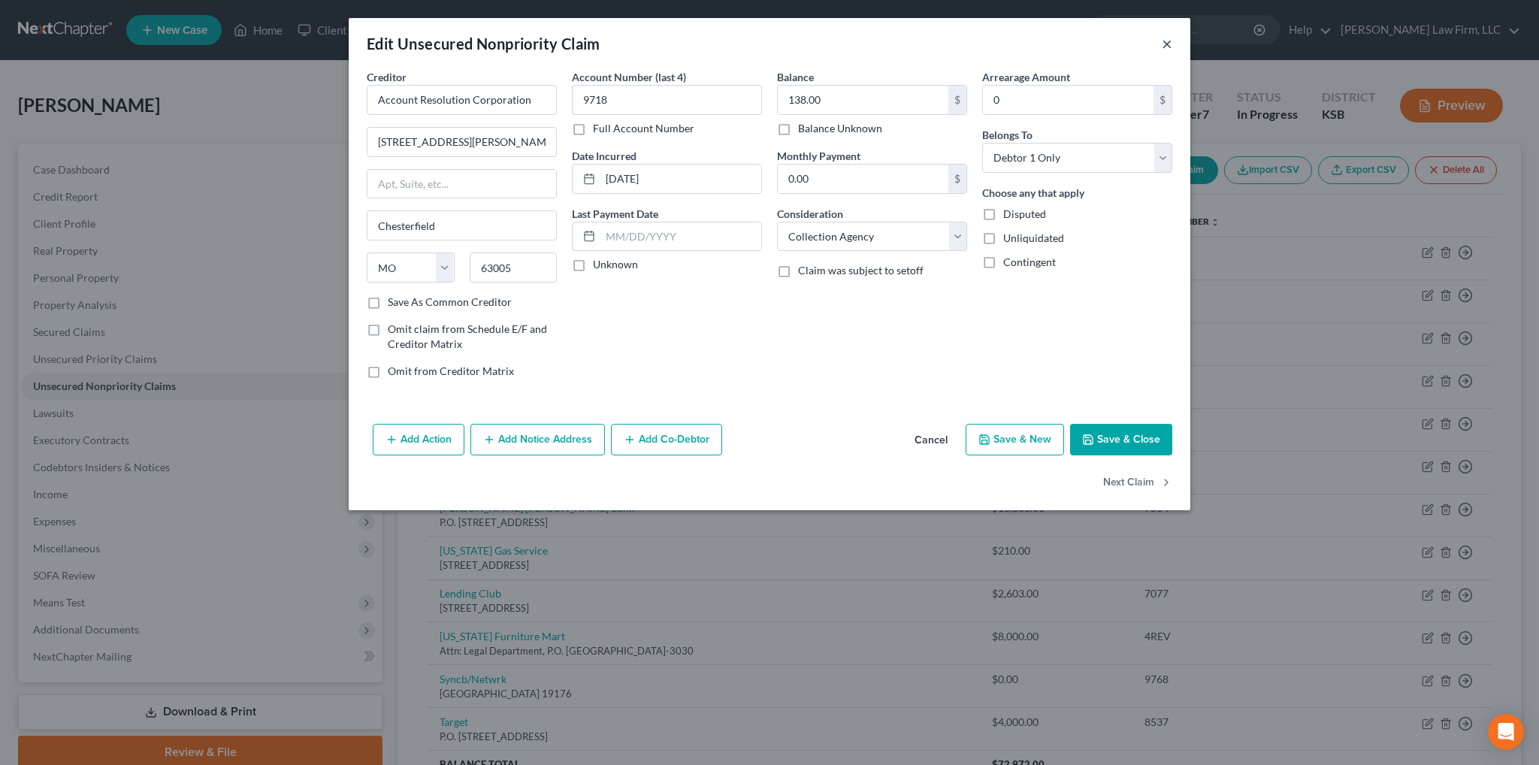
click at [1168, 45] on button "×" at bounding box center [1167, 44] width 11 height 18
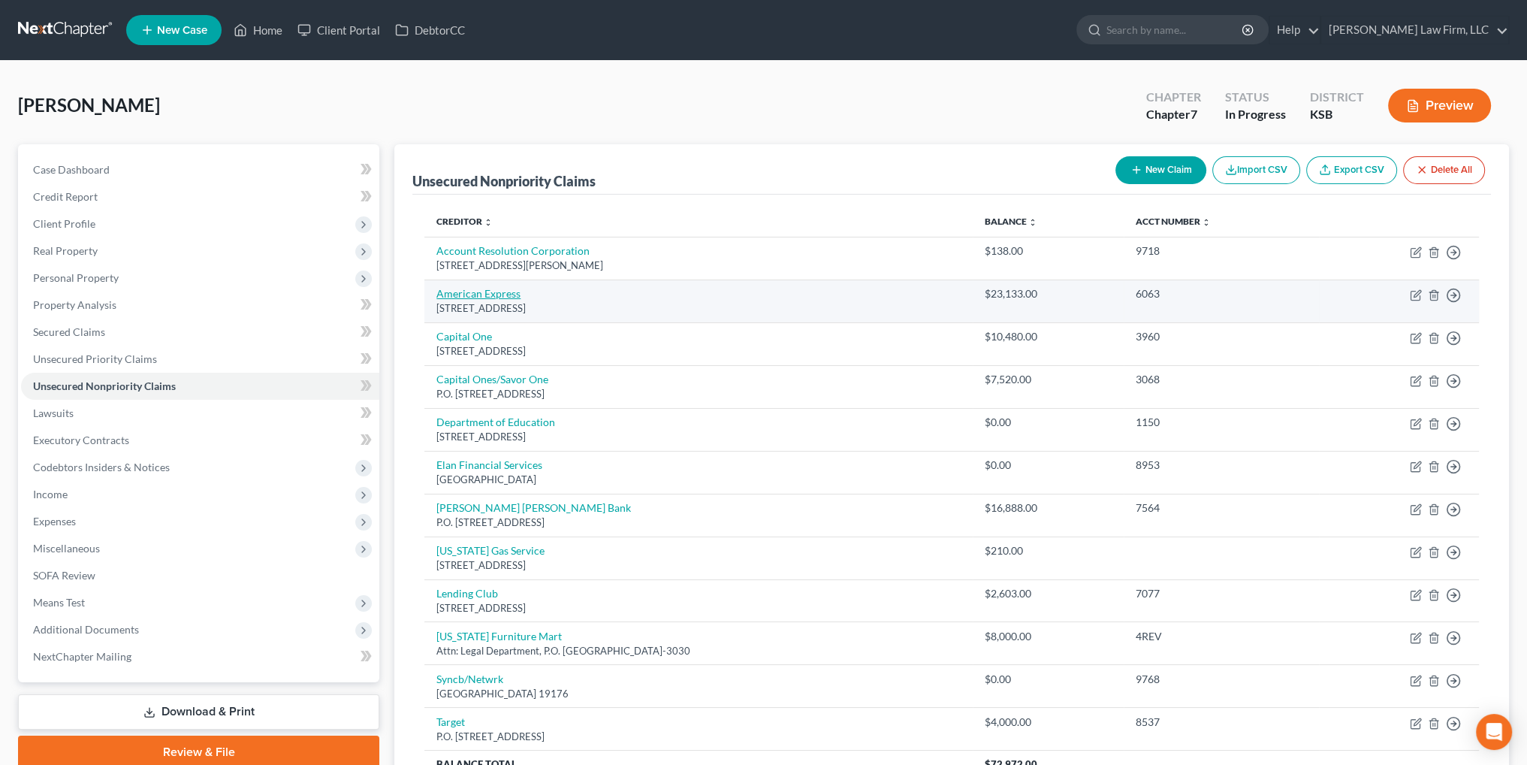
click at [484, 289] on link "American Express" at bounding box center [479, 293] width 84 height 13
select select "45"
select select "2"
select select "0"
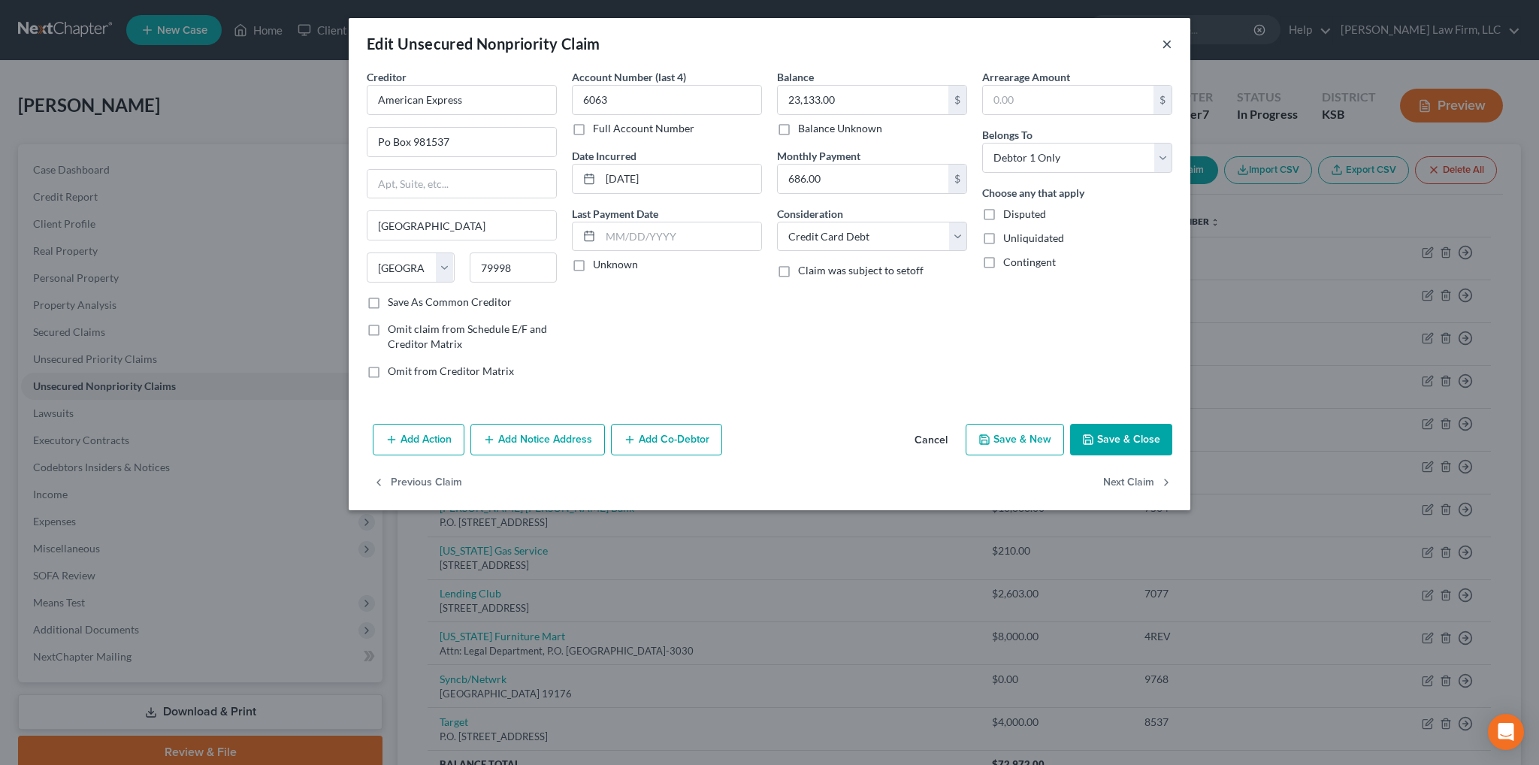
click at [1168, 41] on button "×" at bounding box center [1167, 44] width 11 height 18
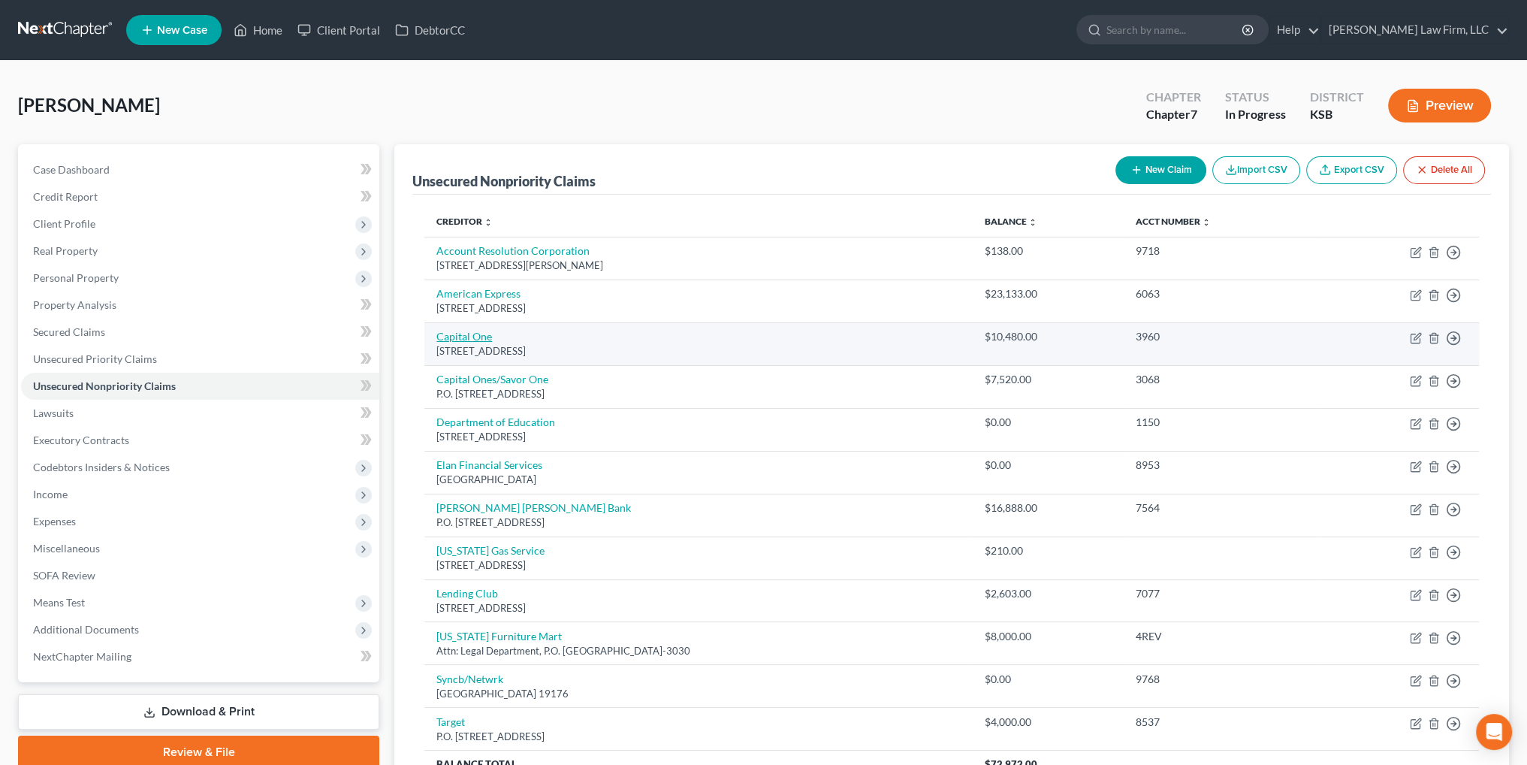
click at [470, 337] on link "Capital One" at bounding box center [465, 336] width 56 height 13
select select "46"
select select "2"
select select "0"
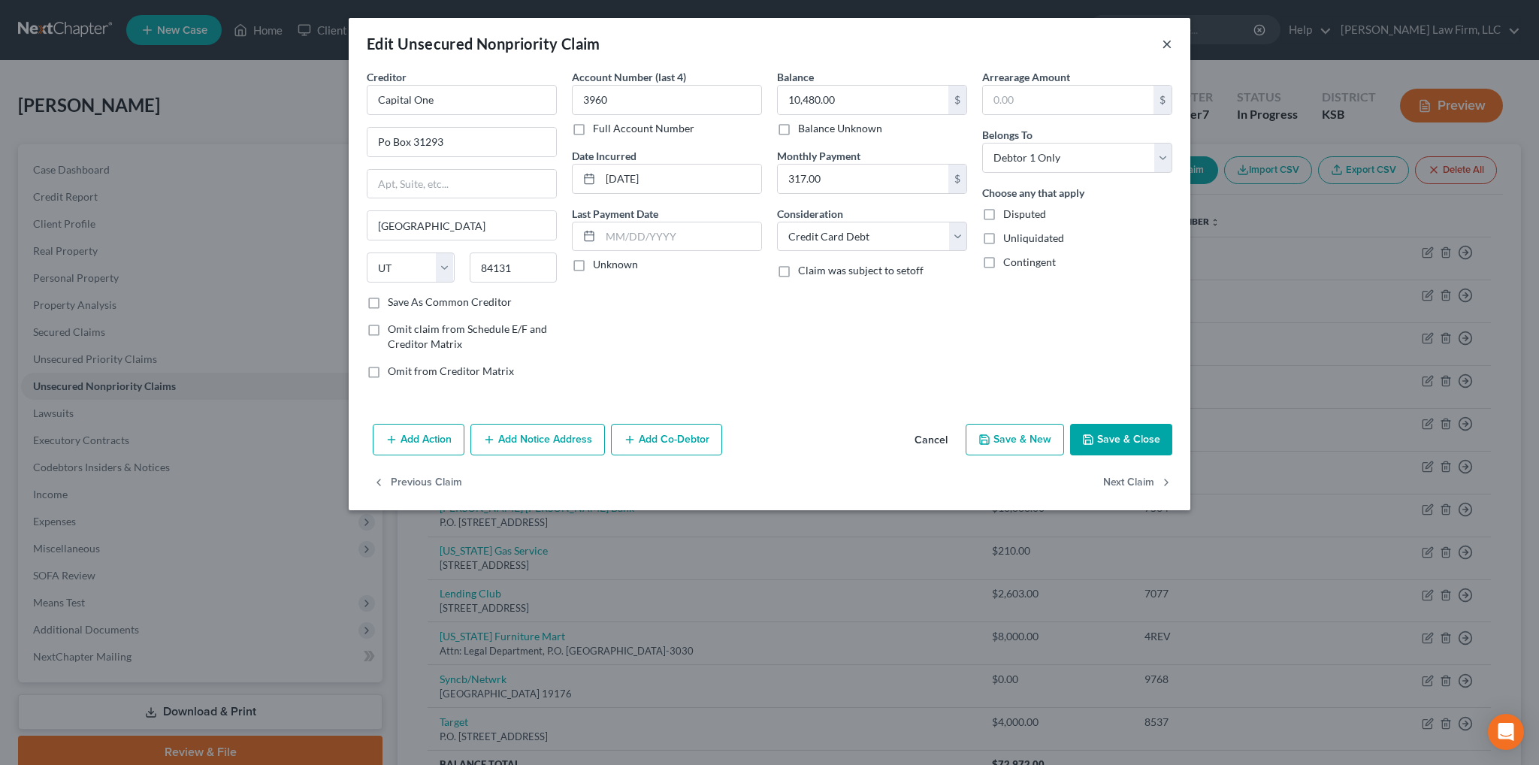
click at [1169, 46] on button "×" at bounding box center [1167, 44] width 11 height 18
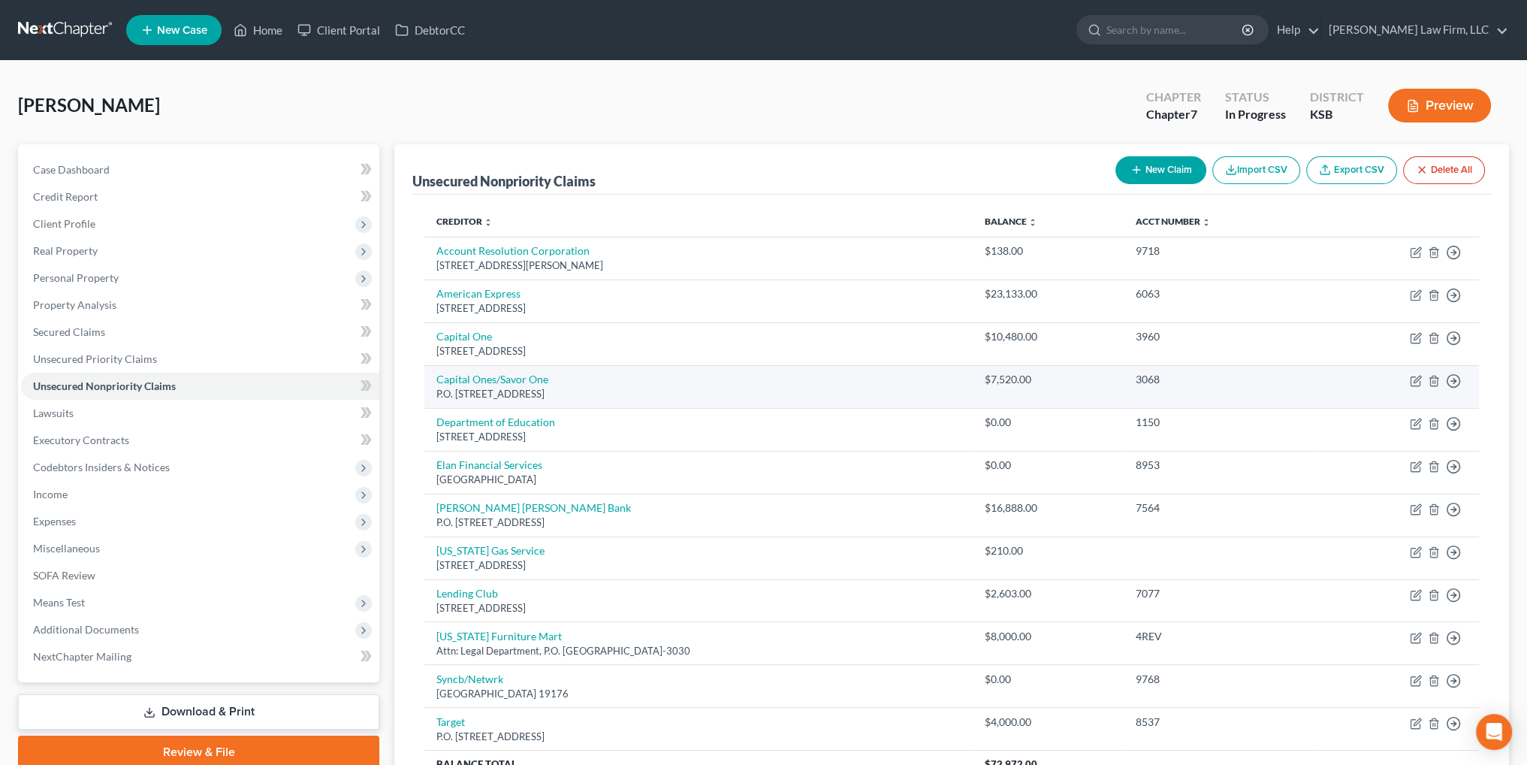
click at [439, 391] on div "P.O. [STREET_ADDRESS]" at bounding box center [699, 394] width 524 height 14
click at [449, 382] on link "Capital Ones/Savor One" at bounding box center [493, 379] width 112 height 13
select select "46"
select select "2"
select select "0"
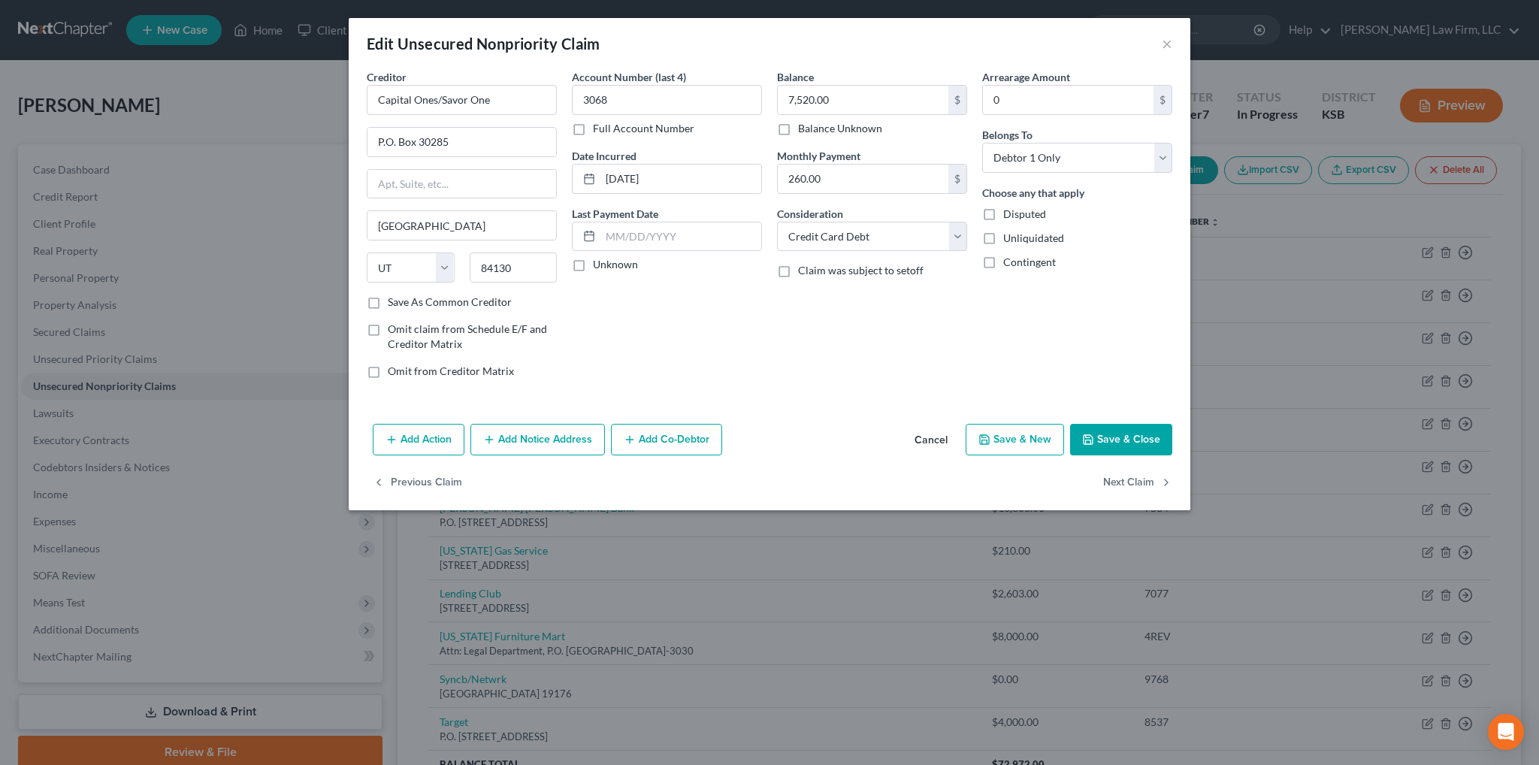
click at [1175, 44] on div "Edit Unsecured Nonpriority Claim ×" at bounding box center [769, 43] width 841 height 51
click at [1165, 45] on button "×" at bounding box center [1167, 44] width 11 height 18
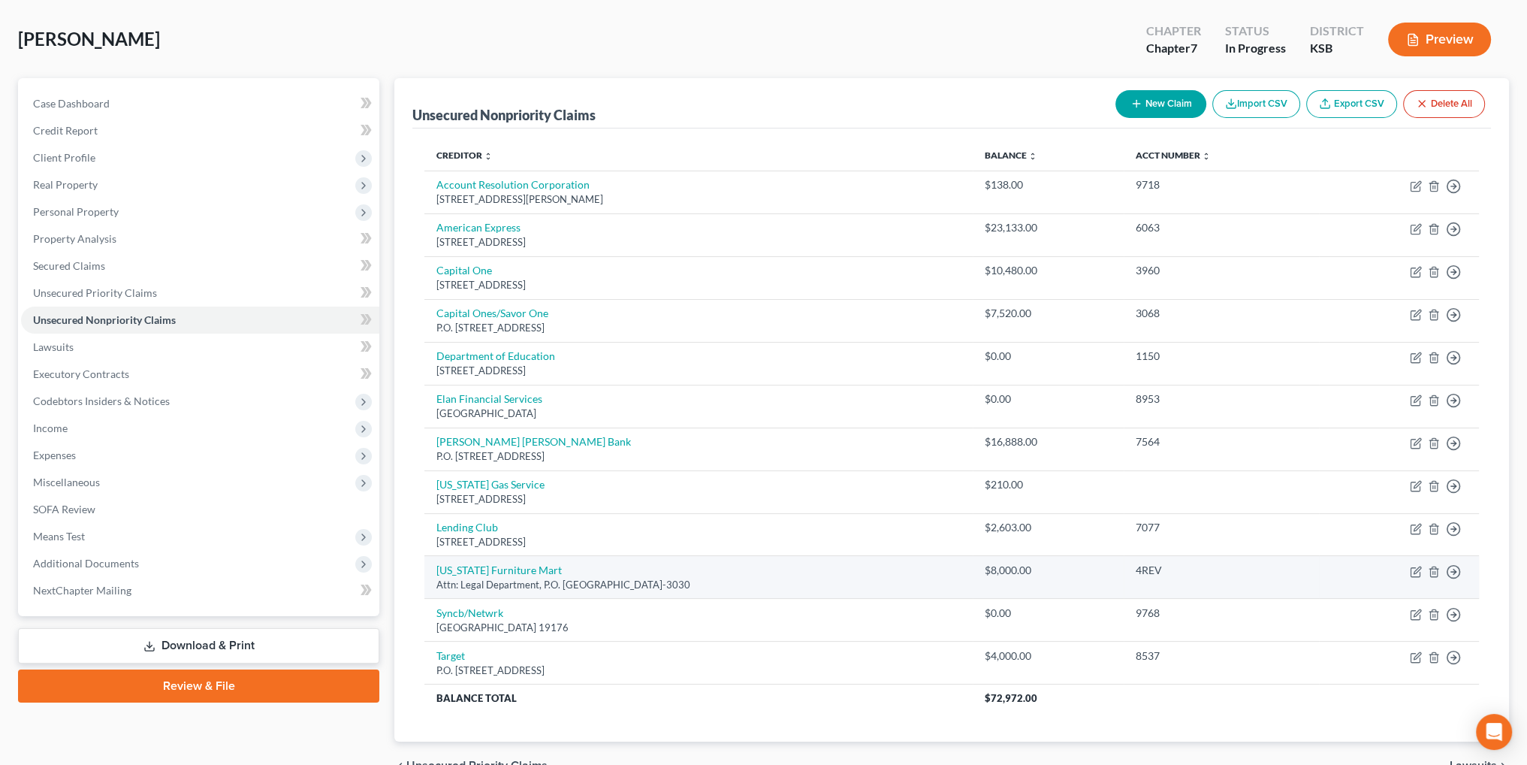
scroll to position [146, 0]
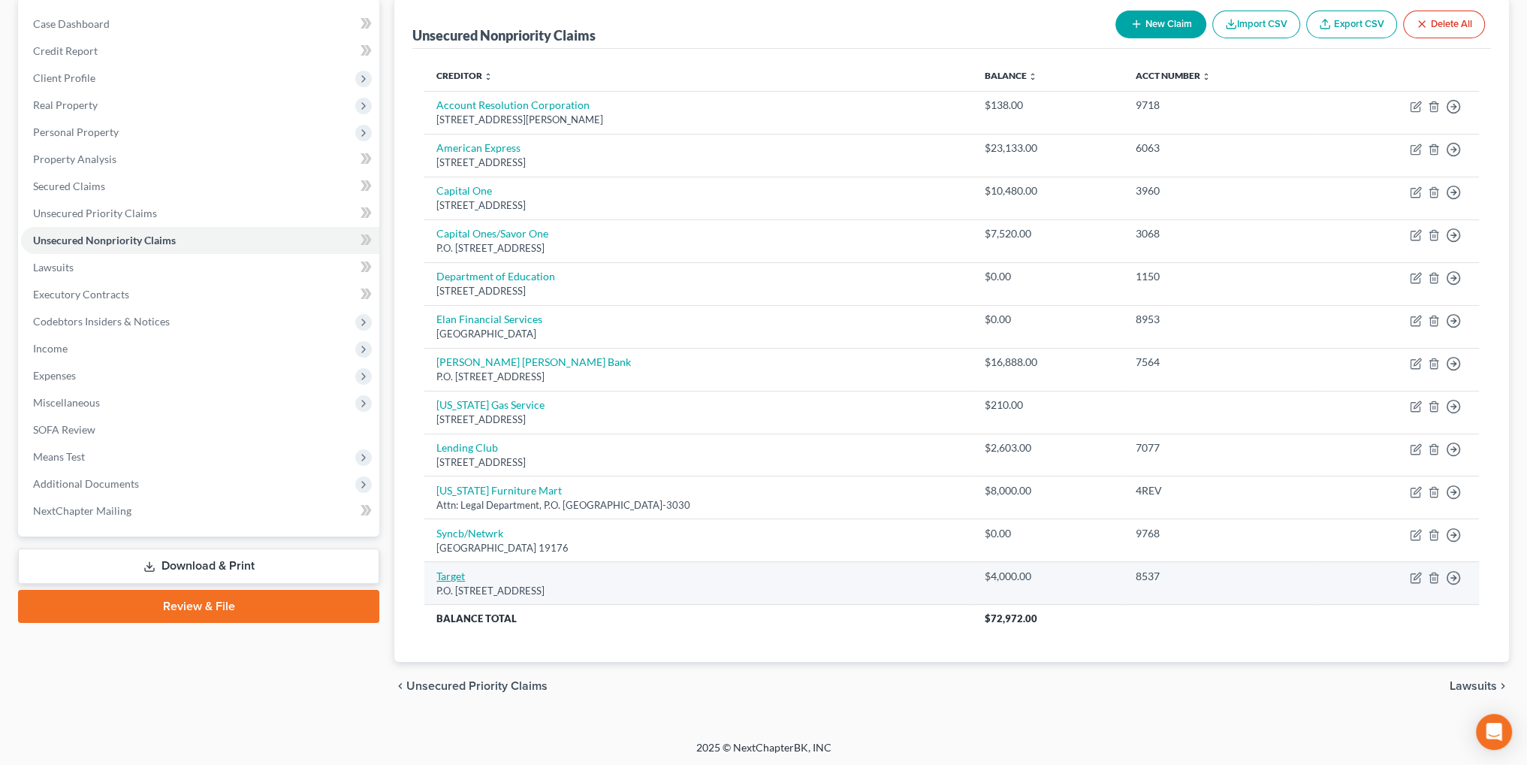
click at [448, 569] on link "Target" at bounding box center [451, 575] width 29 height 13
select select "24"
select select "2"
select select "0"
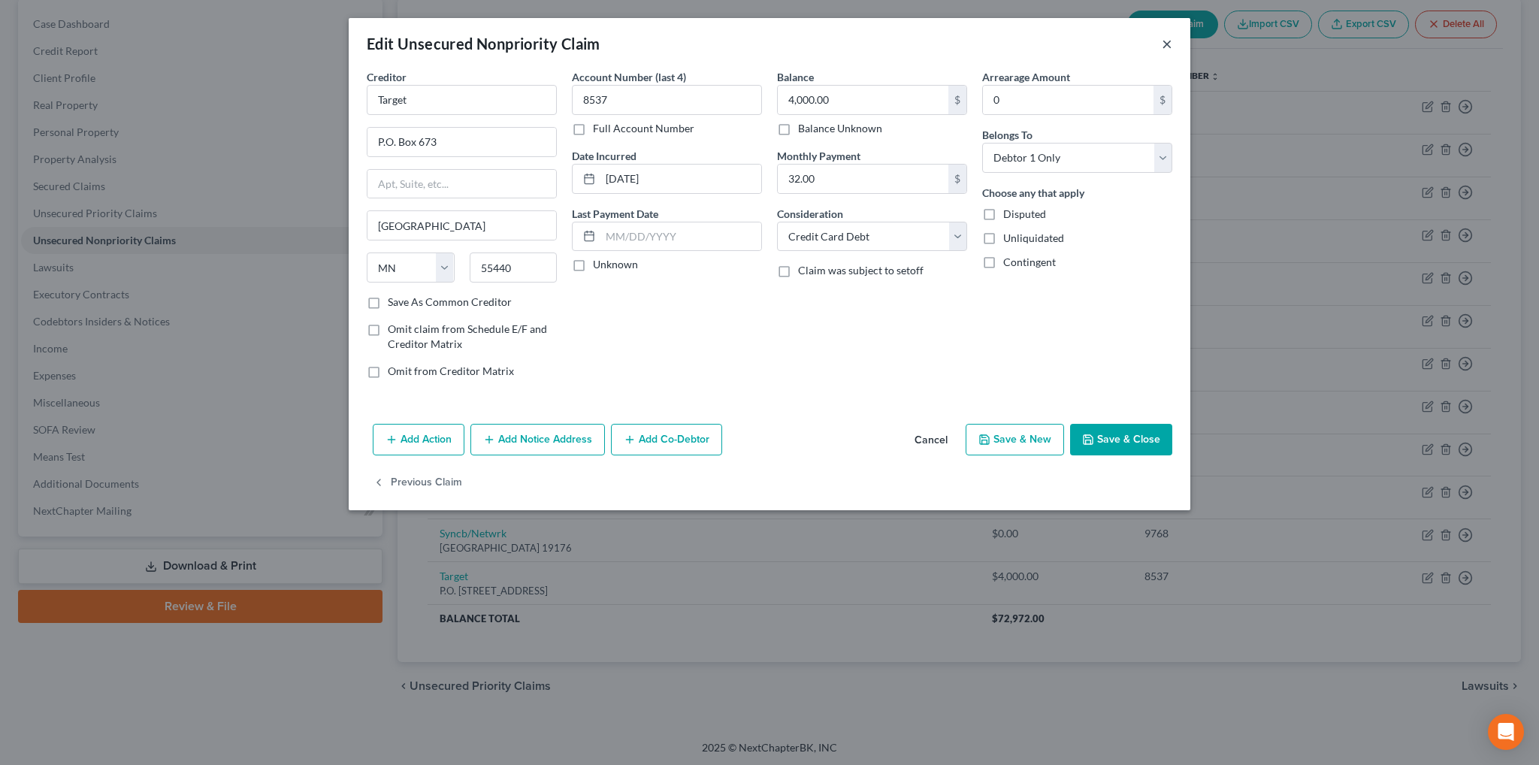
click at [1165, 41] on button "×" at bounding box center [1167, 44] width 11 height 18
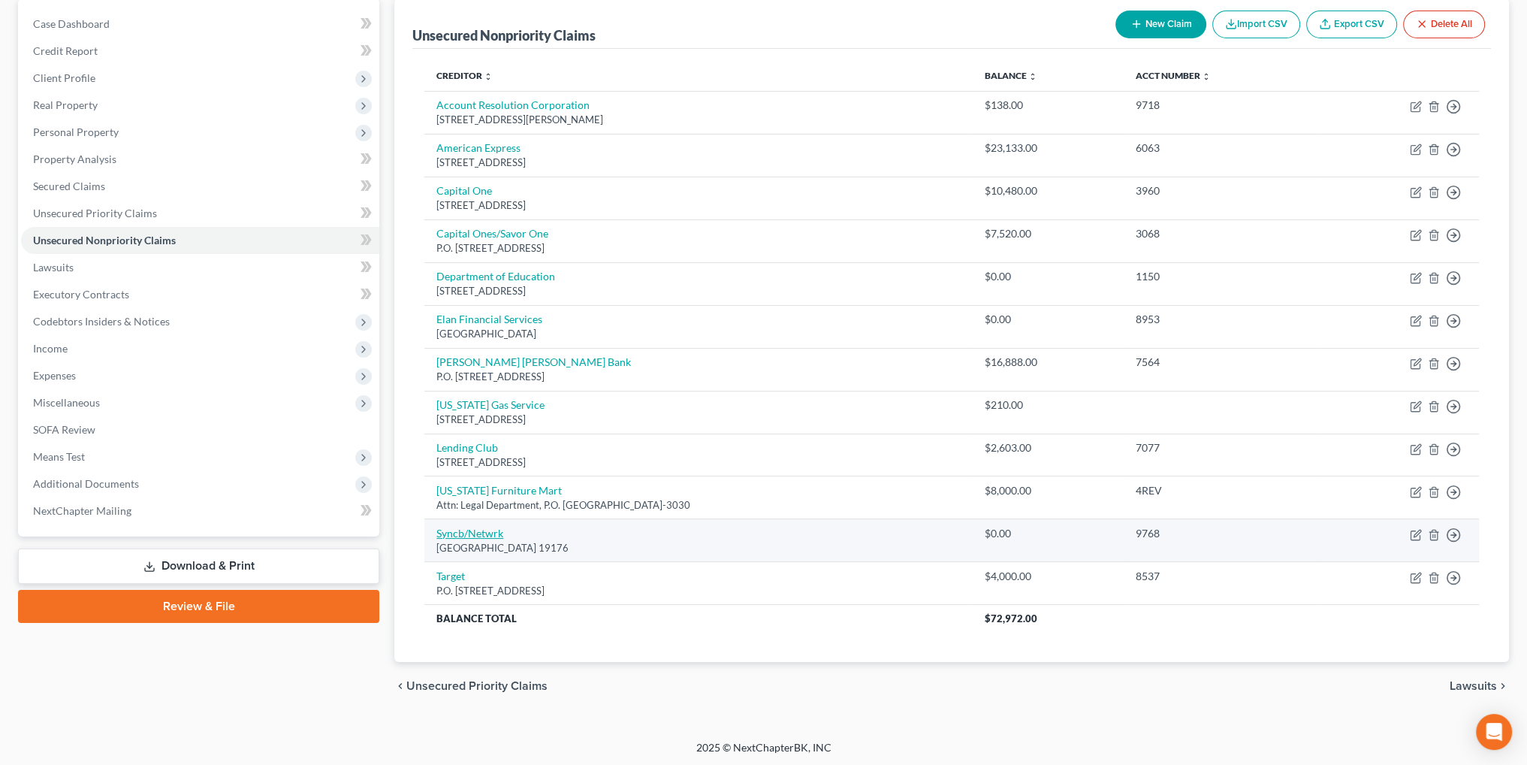
click at [464, 532] on link "Syncb/Netwrk" at bounding box center [470, 533] width 67 height 13
select select "39"
select select "2"
select select "0"
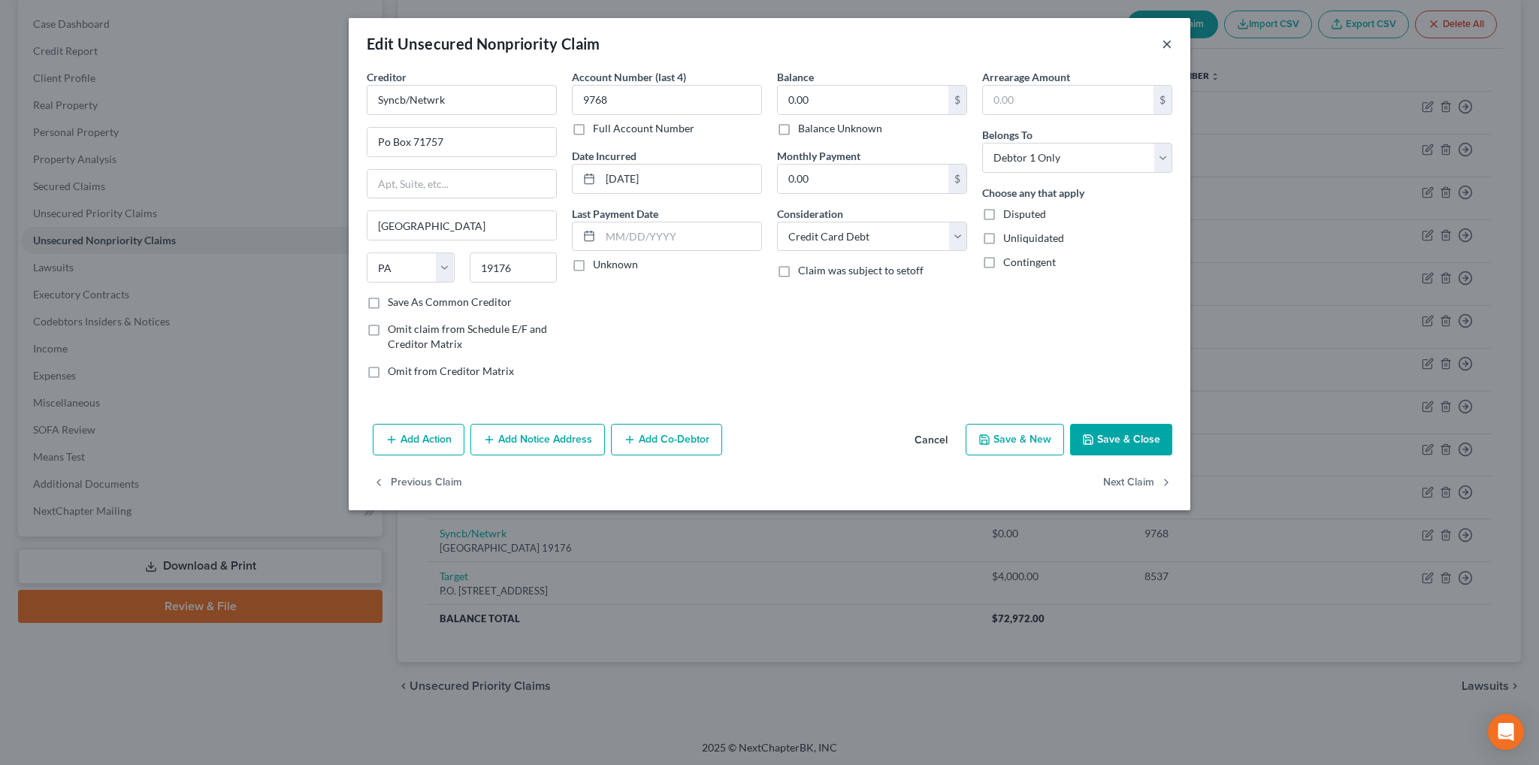
click at [1170, 40] on button "×" at bounding box center [1167, 44] width 11 height 18
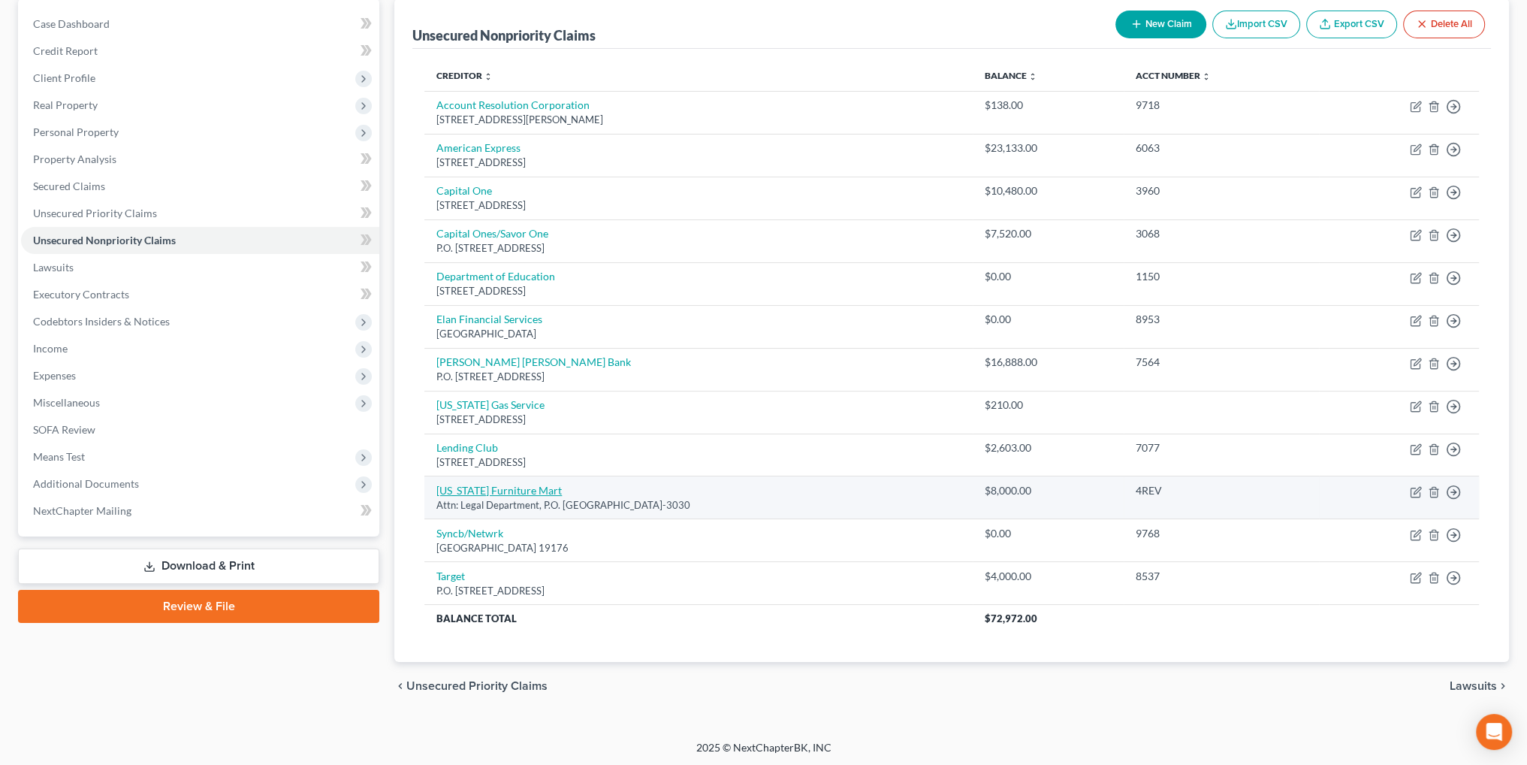
click at [480, 487] on link "[US_STATE] Furniture Mart" at bounding box center [499, 490] width 125 height 13
select select "30"
select select "14"
select select "0"
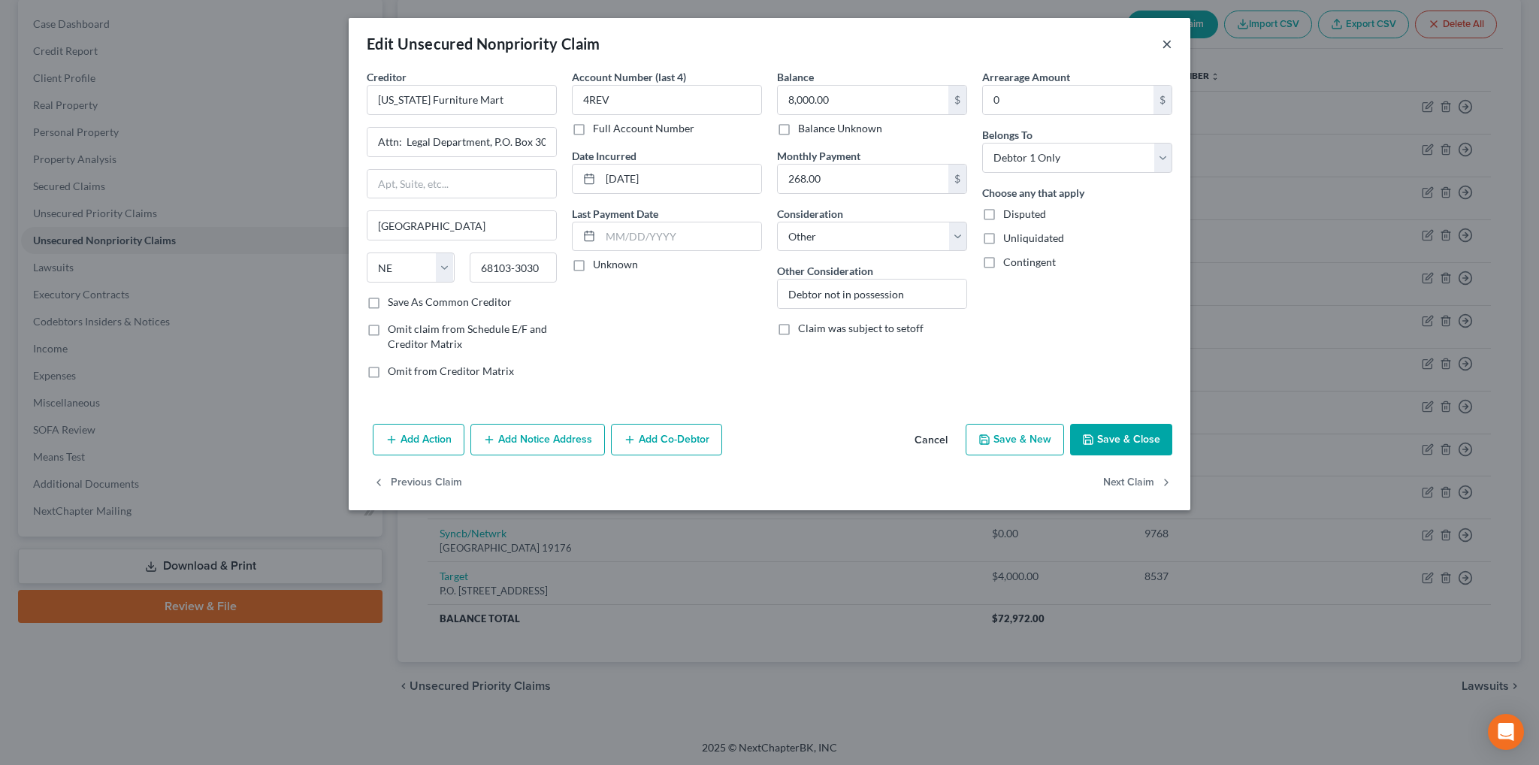
click at [1167, 46] on button "×" at bounding box center [1167, 44] width 11 height 18
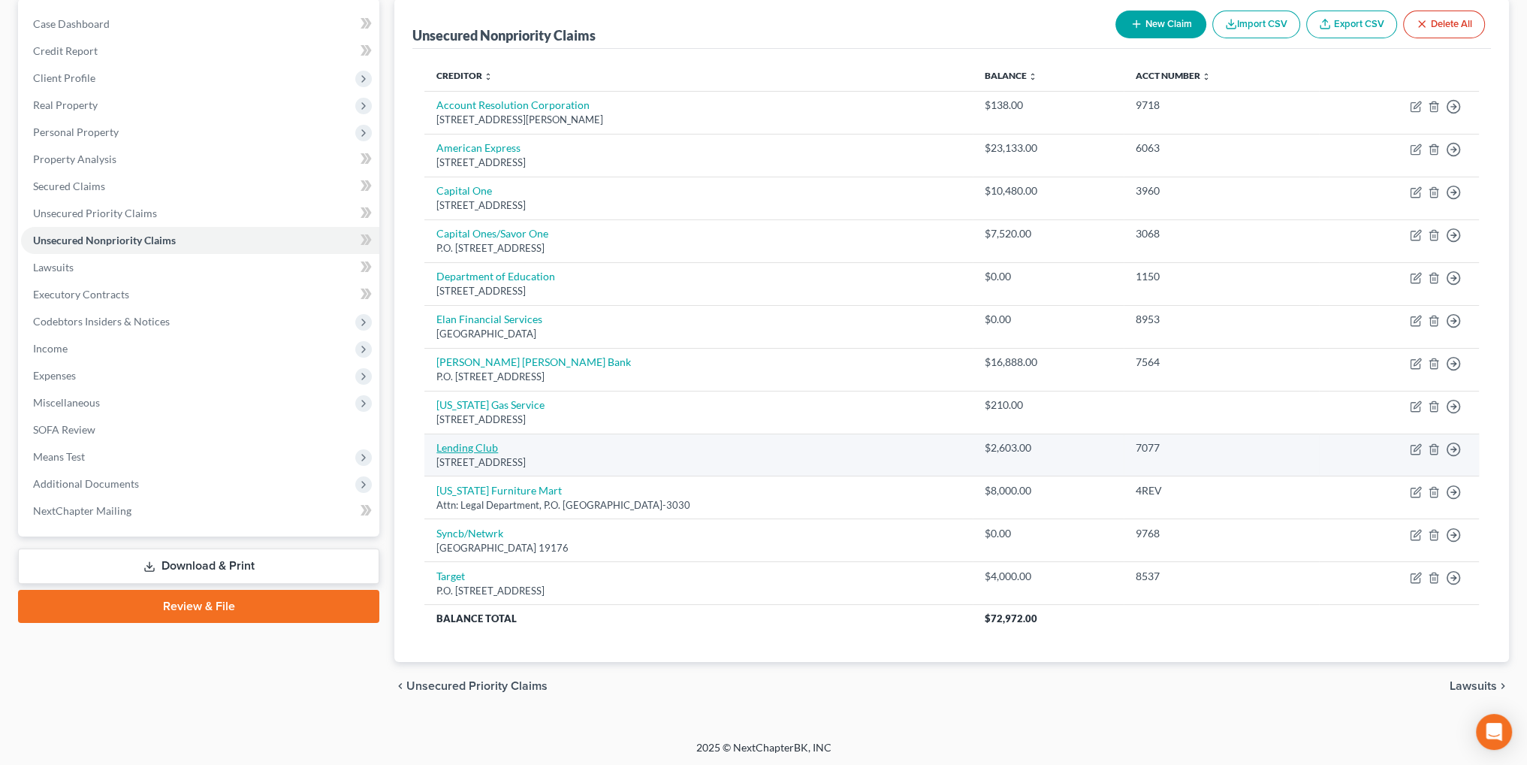
click at [484, 441] on link "Lending Club" at bounding box center [468, 447] width 62 height 13
select select "4"
select select "10"
select select "0"
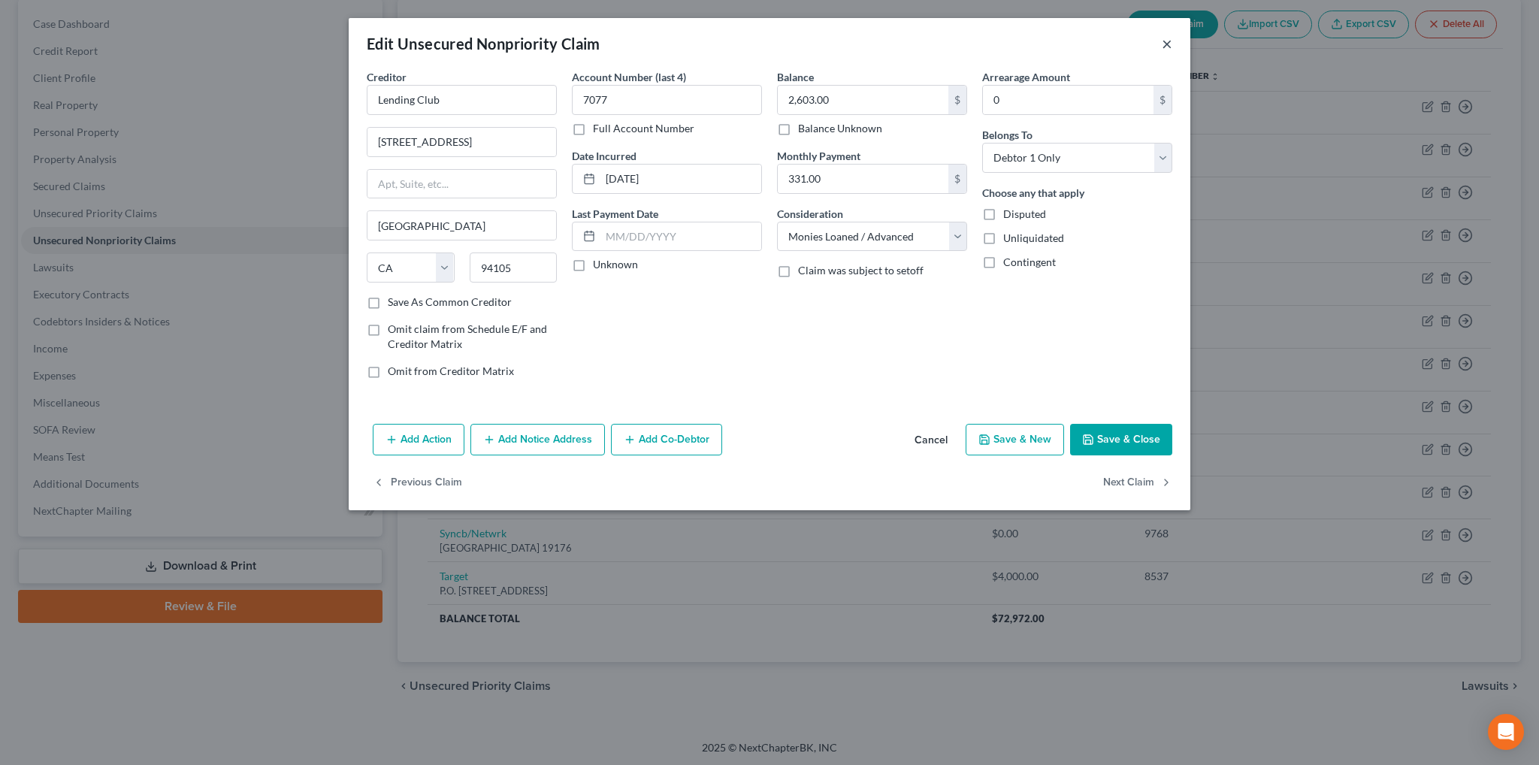
click at [1164, 41] on button "×" at bounding box center [1167, 44] width 11 height 18
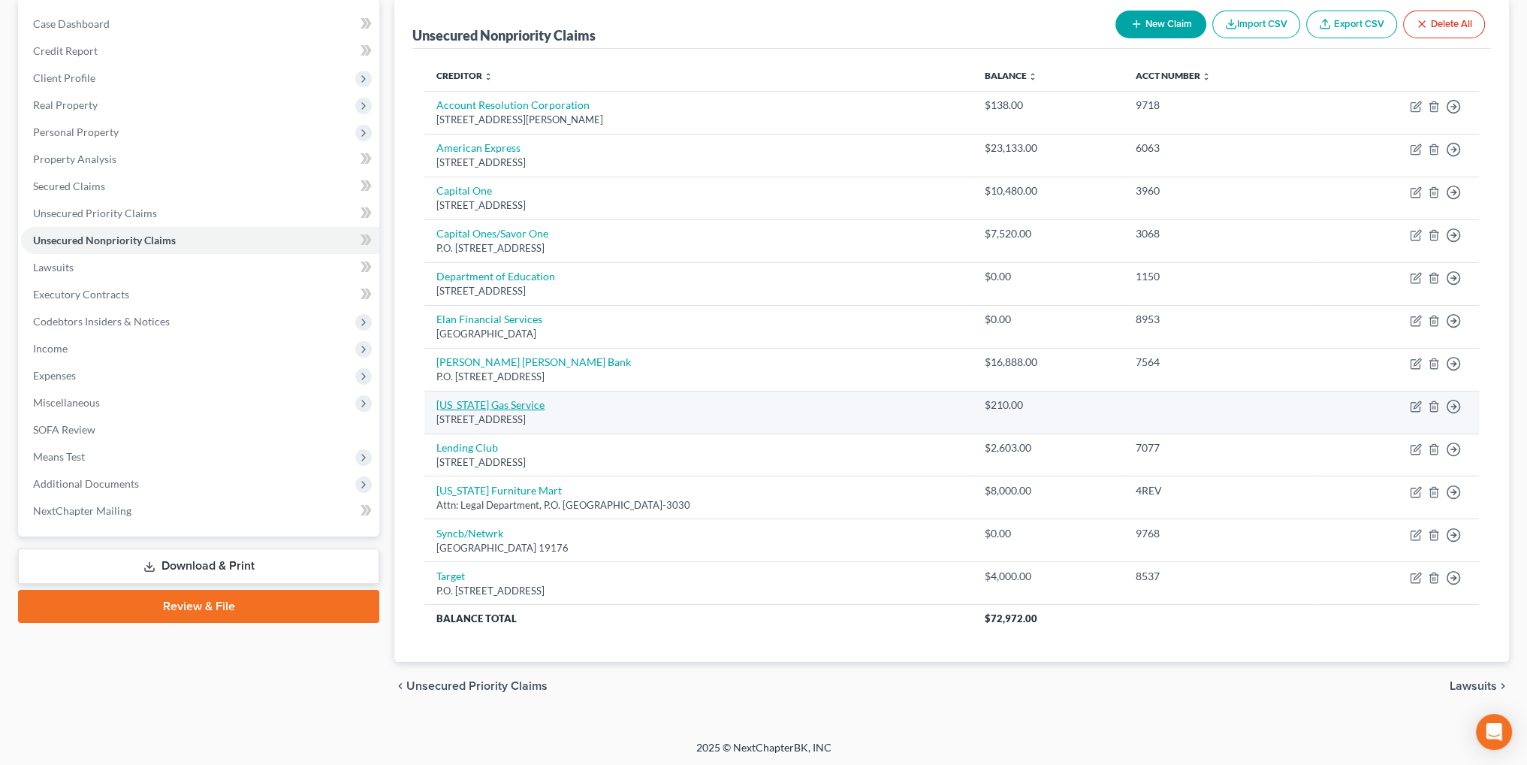
click at [479, 403] on link "[US_STATE] Gas Service" at bounding box center [491, 404] width 108 height 13
select select "17"
select select "20"
select select "0"
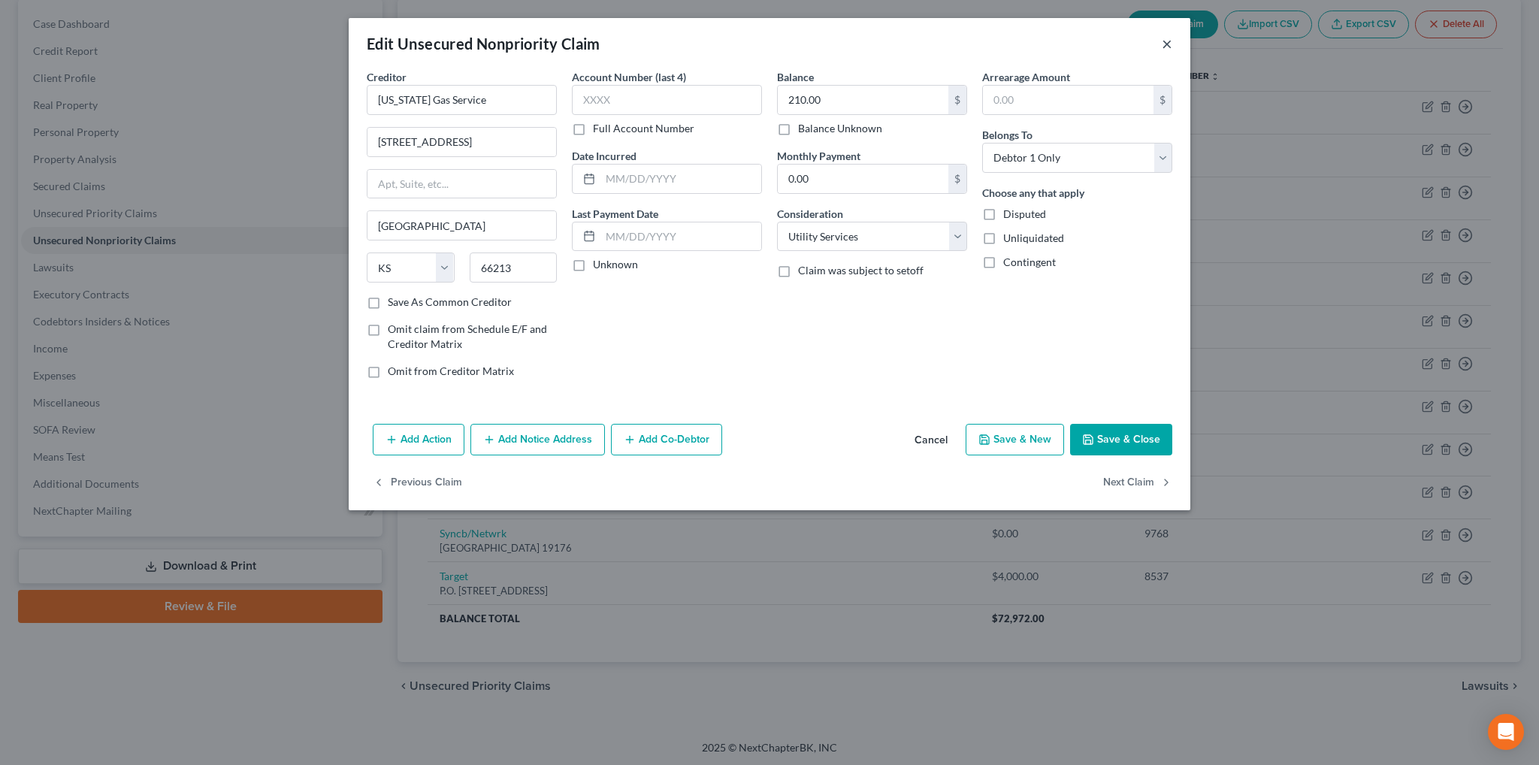
click at [1162, 40] on button "×" at bounding box center [1167, 44] width 11 height 18
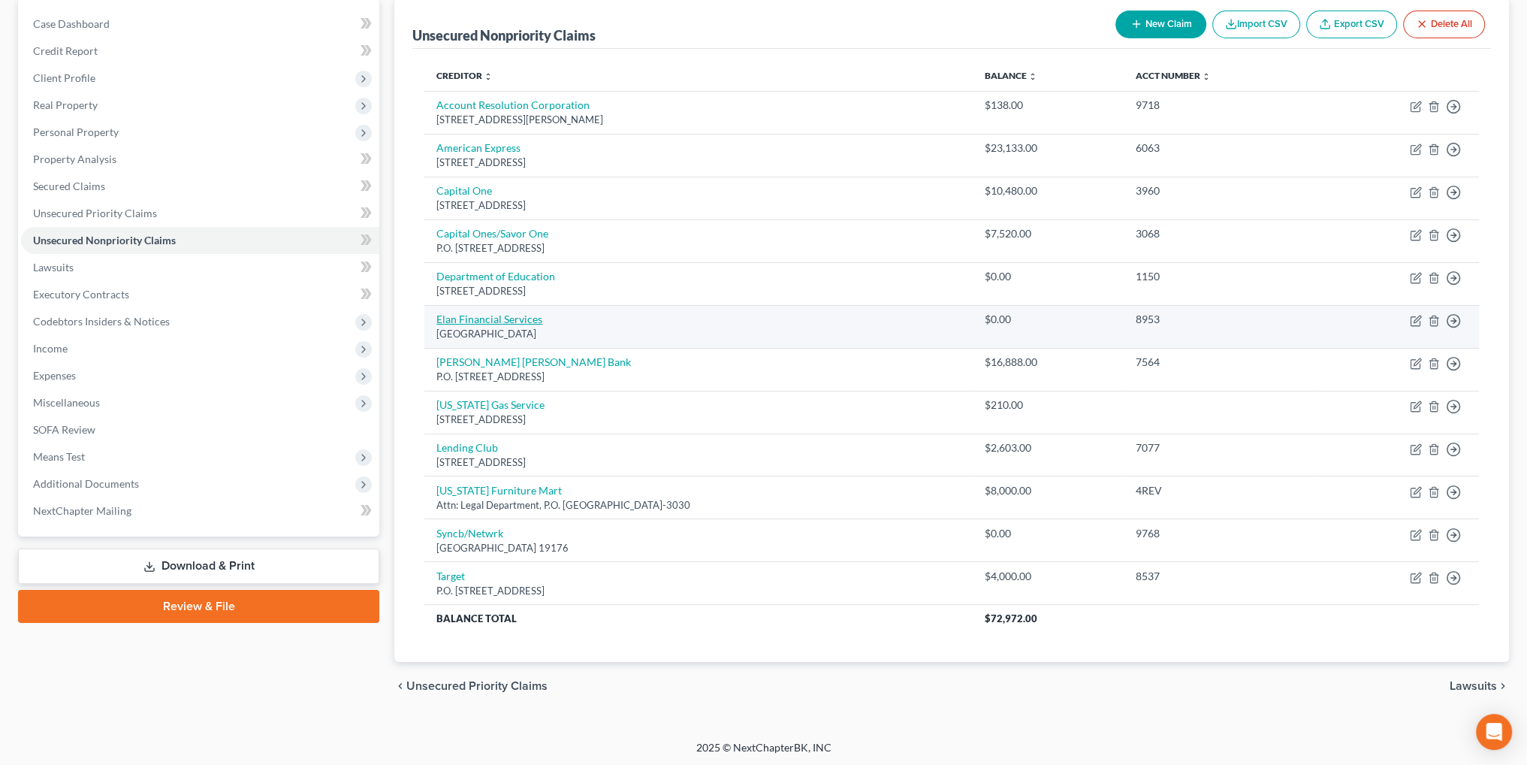
click at [491, 319] on link "Elan Financial Services" at bounding box center [490, 319] width 106 height 13
select select "26"
select select "2"
select select "0"
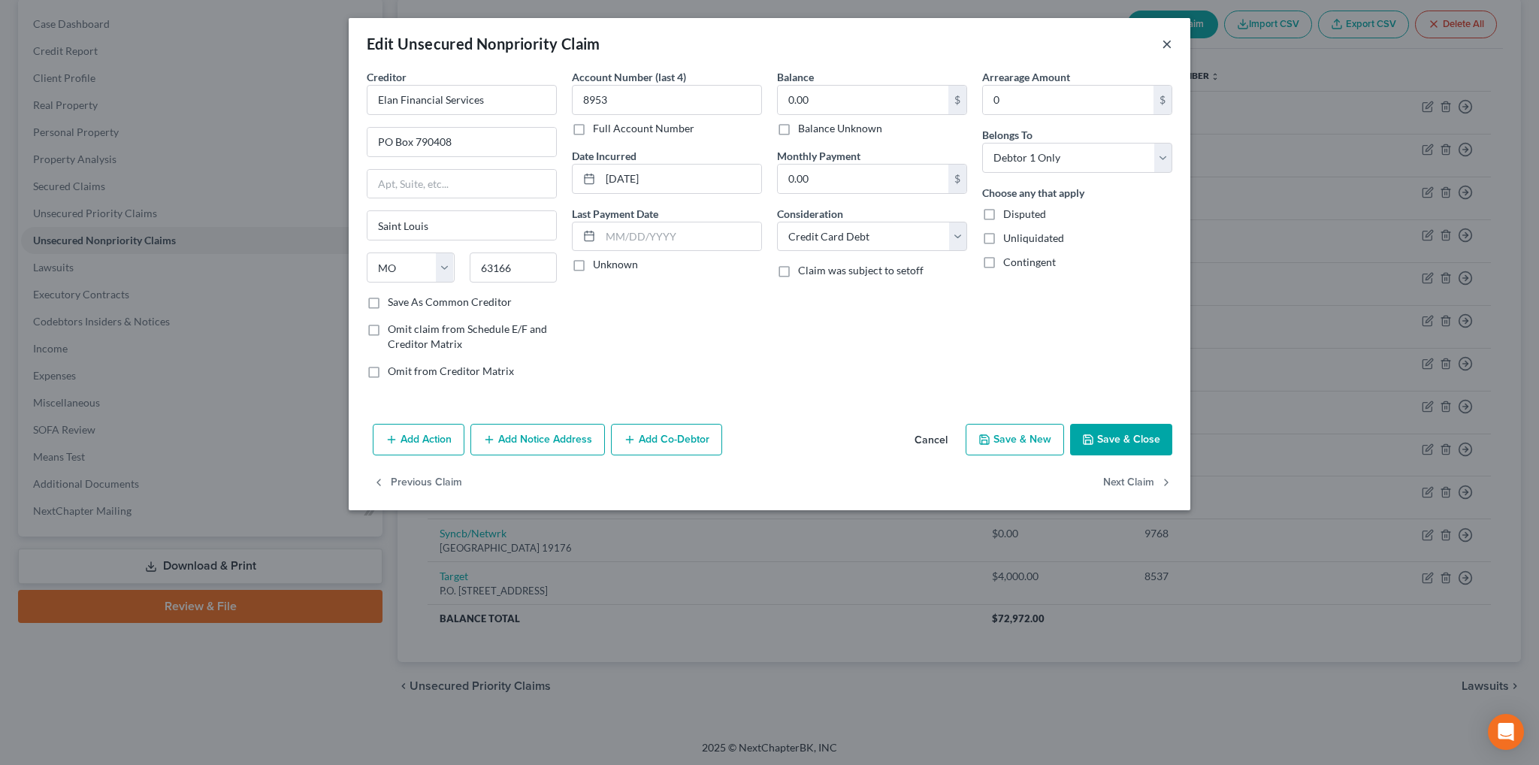
click at [1163, 46] on button "×" at bounding box center [1167, 44] width 11 height 18
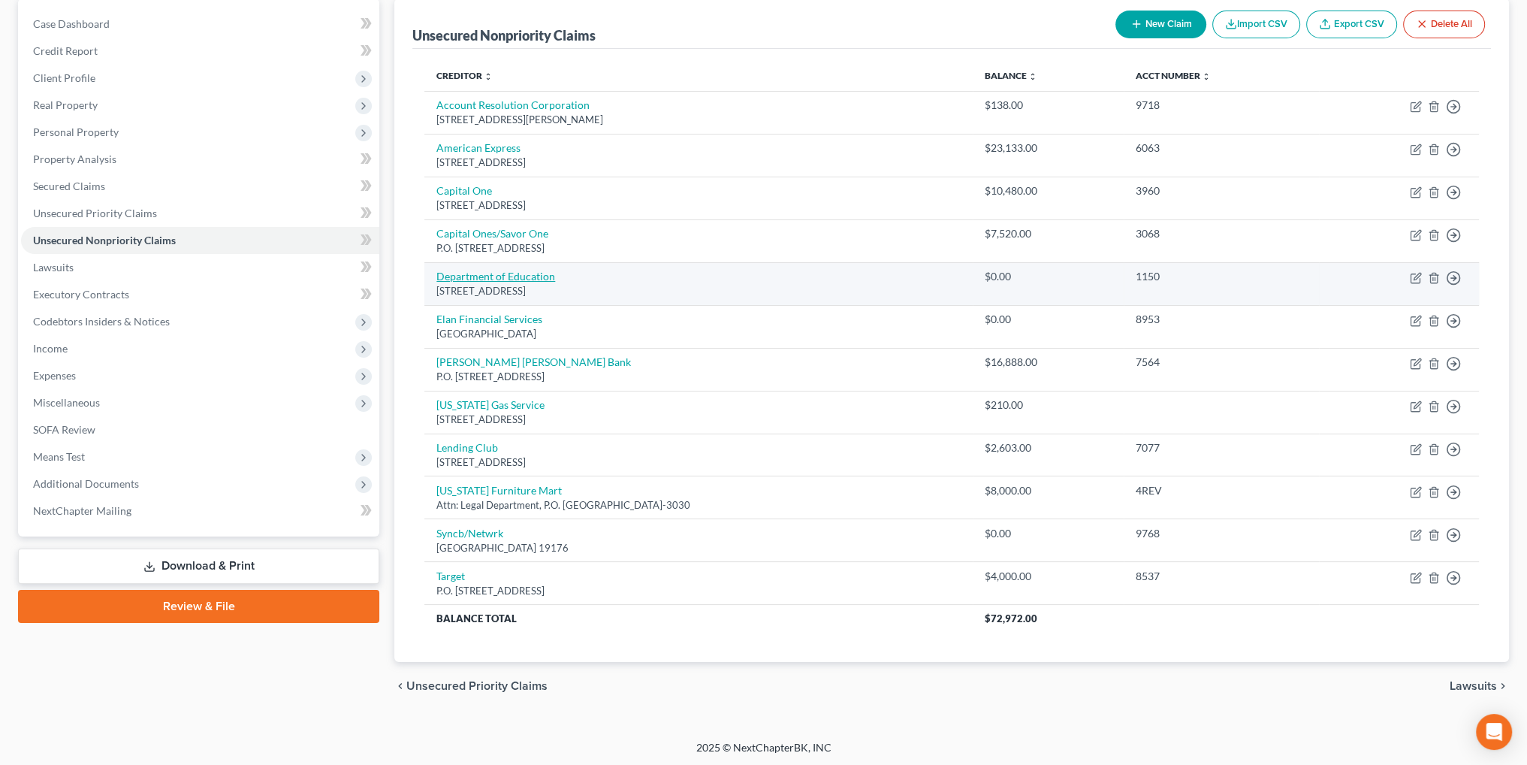
click at [512, 270] on link "Department of Education" at bounding box center [496, 276] width 119 height 13
select select "30"
select select "17"
select select "0"
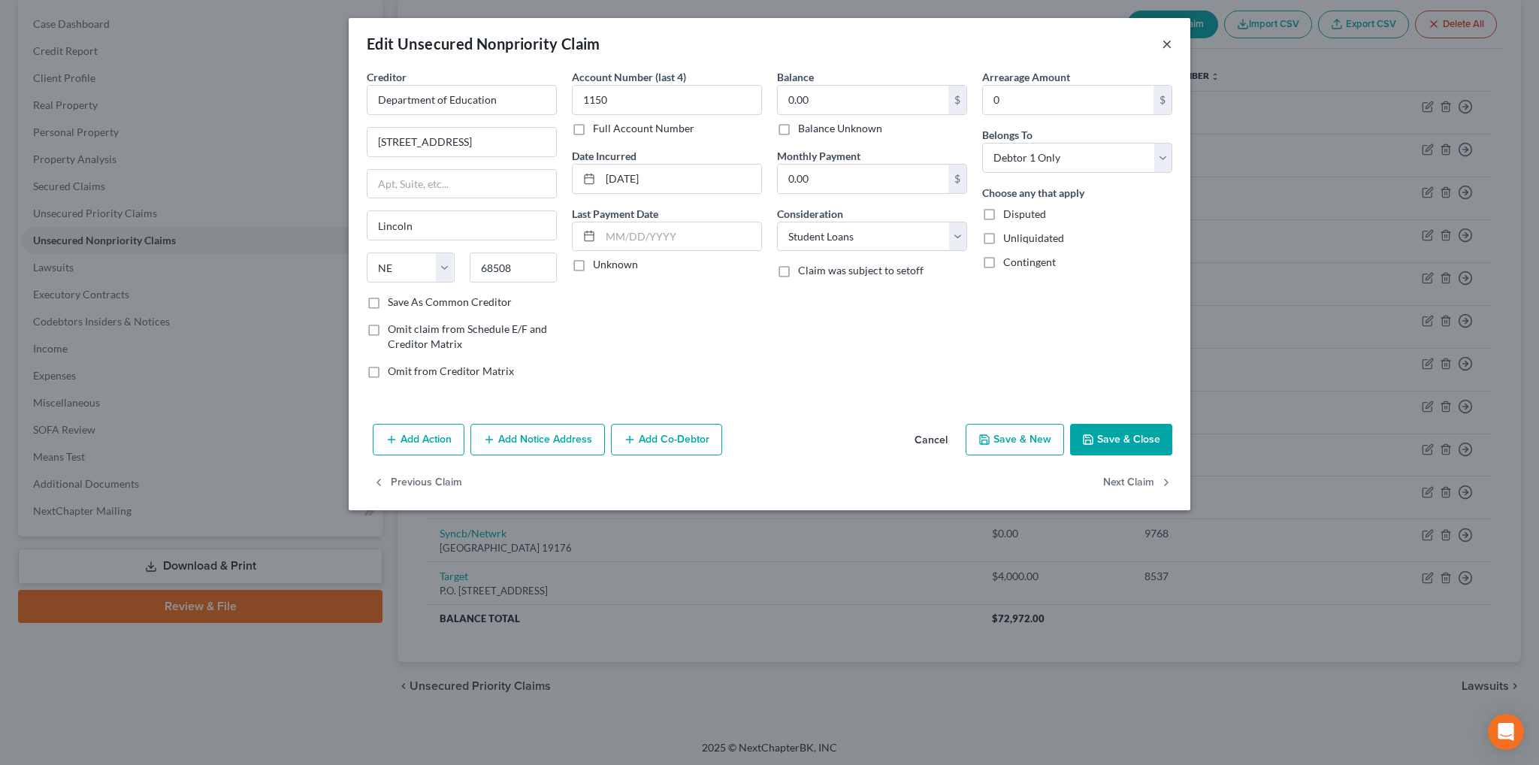
drag, startPoint x: 1166, startPoint y: 44, endPoint x: 1041, endPoint y: 92, distance: 134.4
click at [1166, 44] on button "×" at bounding box center [1167, 44] width 11 height 18
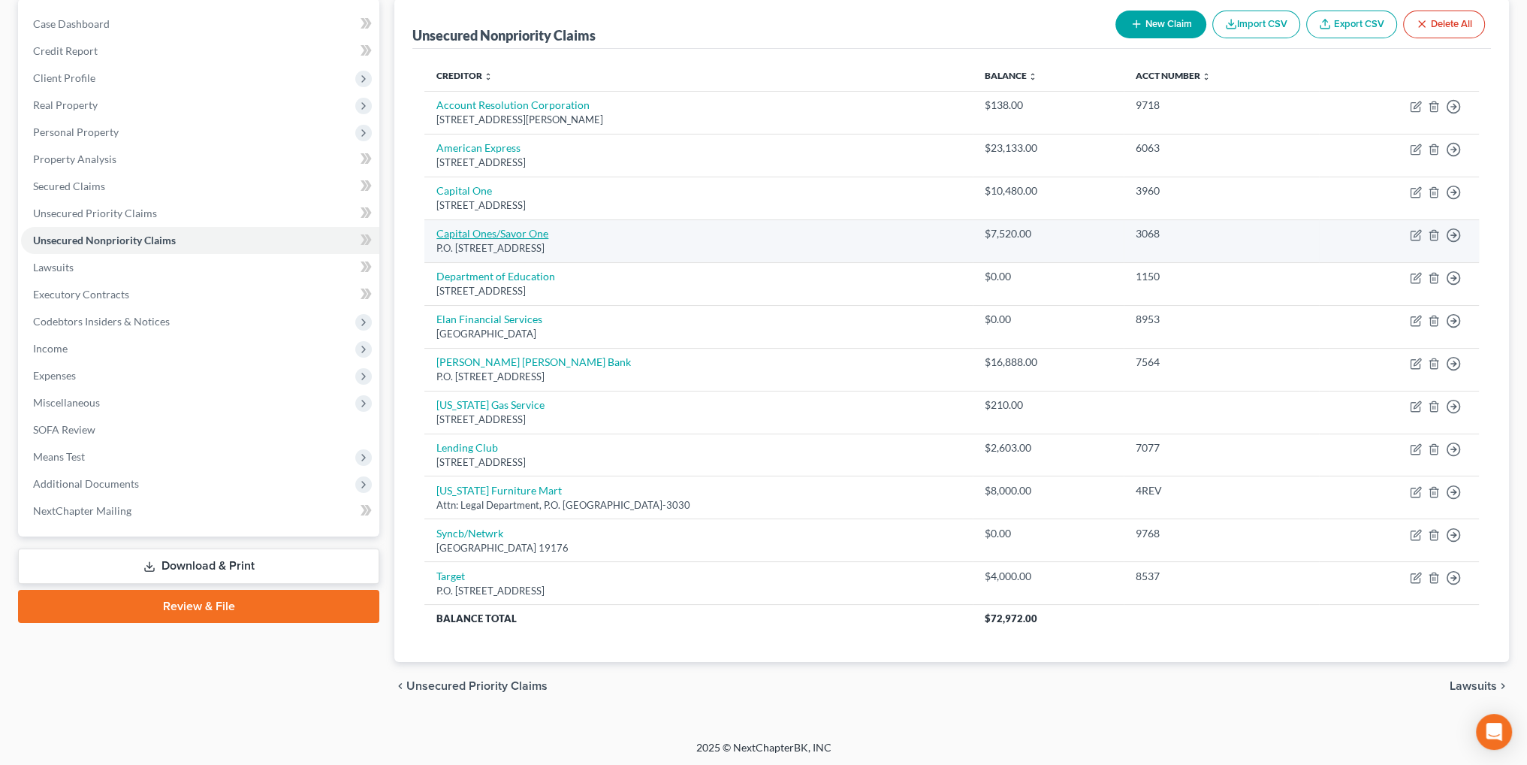
click at [478, 238] on link "Capital Ones/Savor One" at bounding box center [493, 233] width 112 height 13
select select "46"
select select "2"
select select "0"
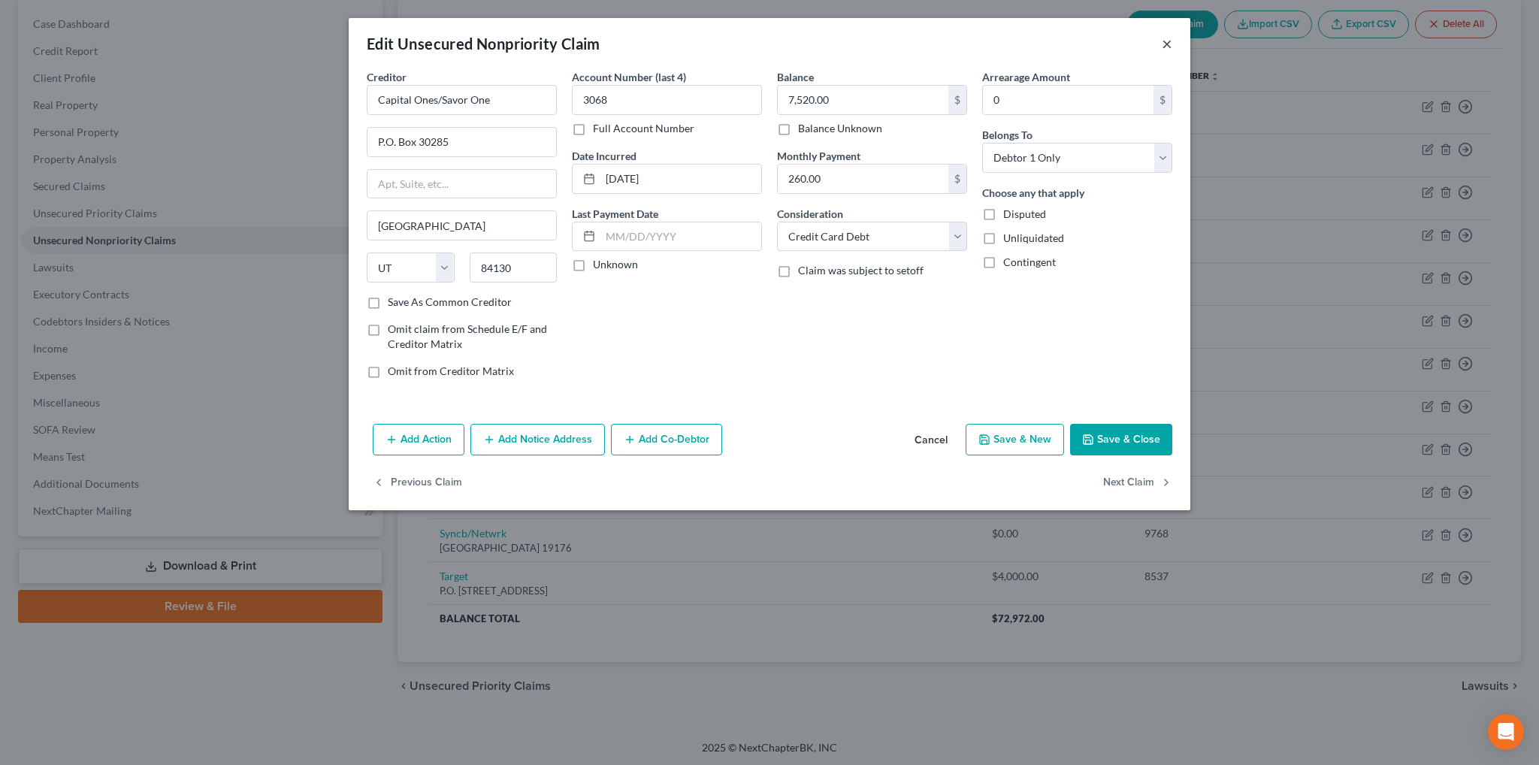
click at [1163, 42] on button "×" at bounding box center [1167, 44] width 11 height 18
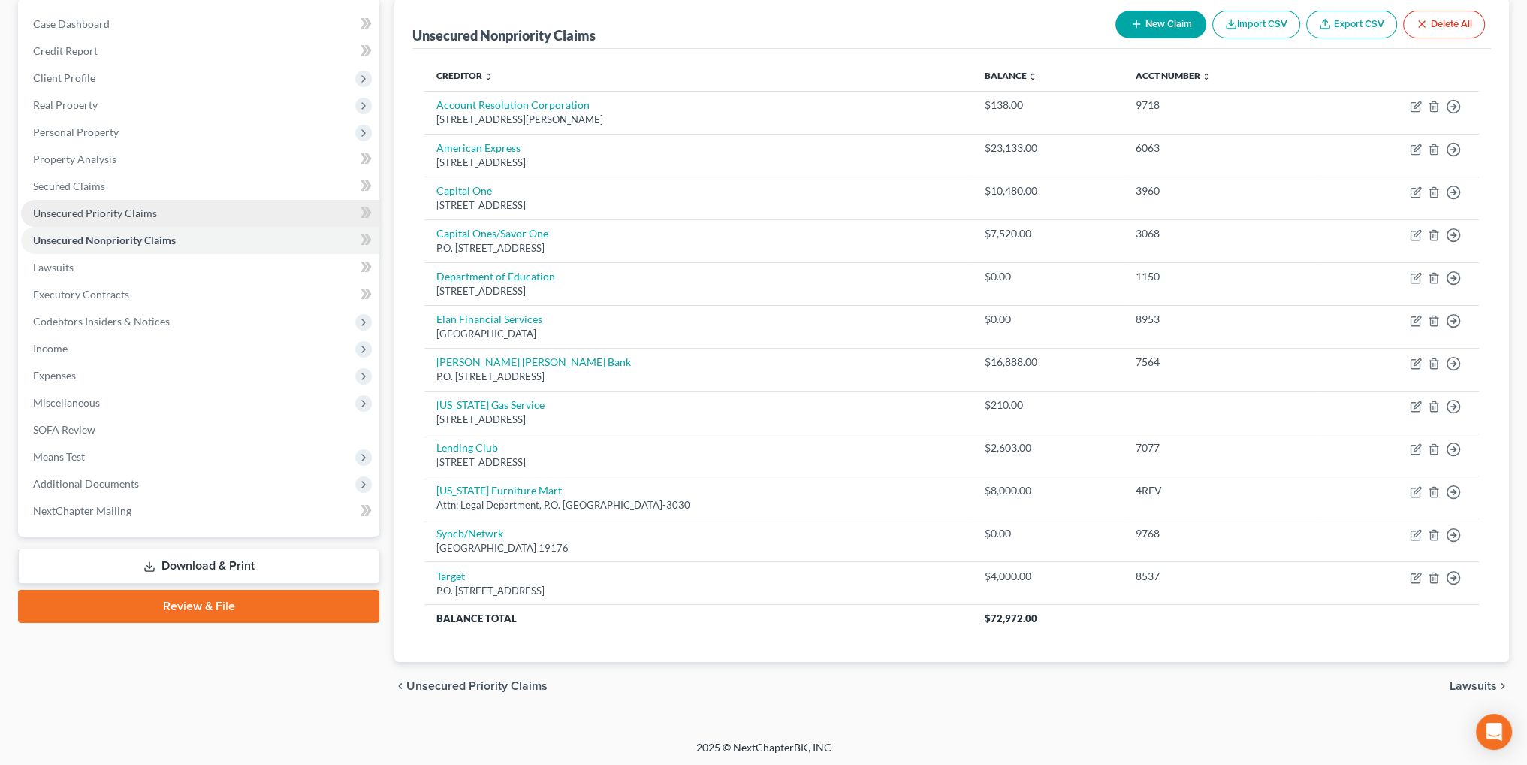
click at [90, 211] on span "Unsecured Priority Claims" at bounding box center [95, 213] width 124 height 13
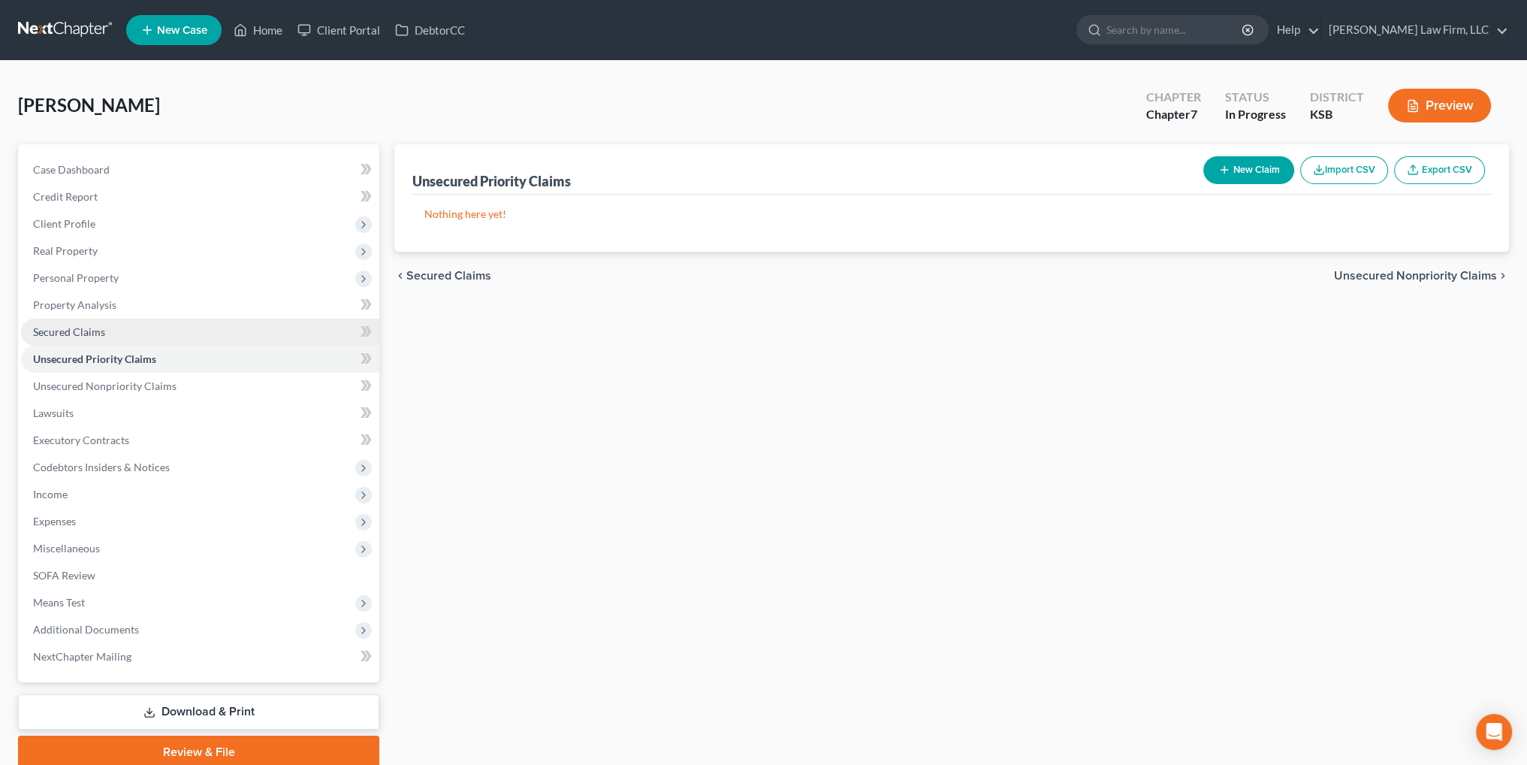
click at [81, 330] on span "Secured Claims" at bounding box center [69, 331] width 72 height 13
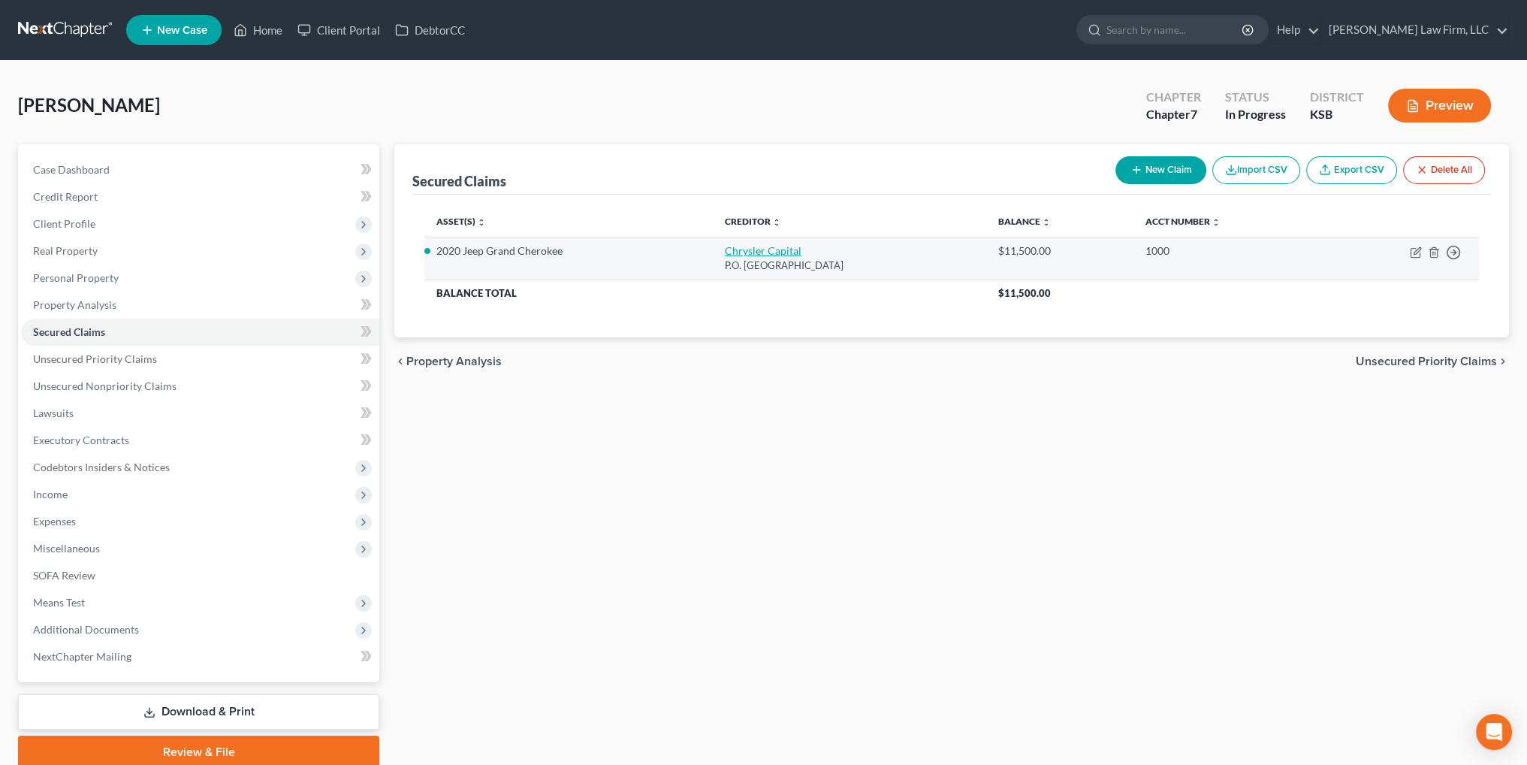
click at [734, 244] on link "Chrysler Capital" at bounding box center [763, 250] width 77 height 13
select select "45"
select select "2"
select select "0"
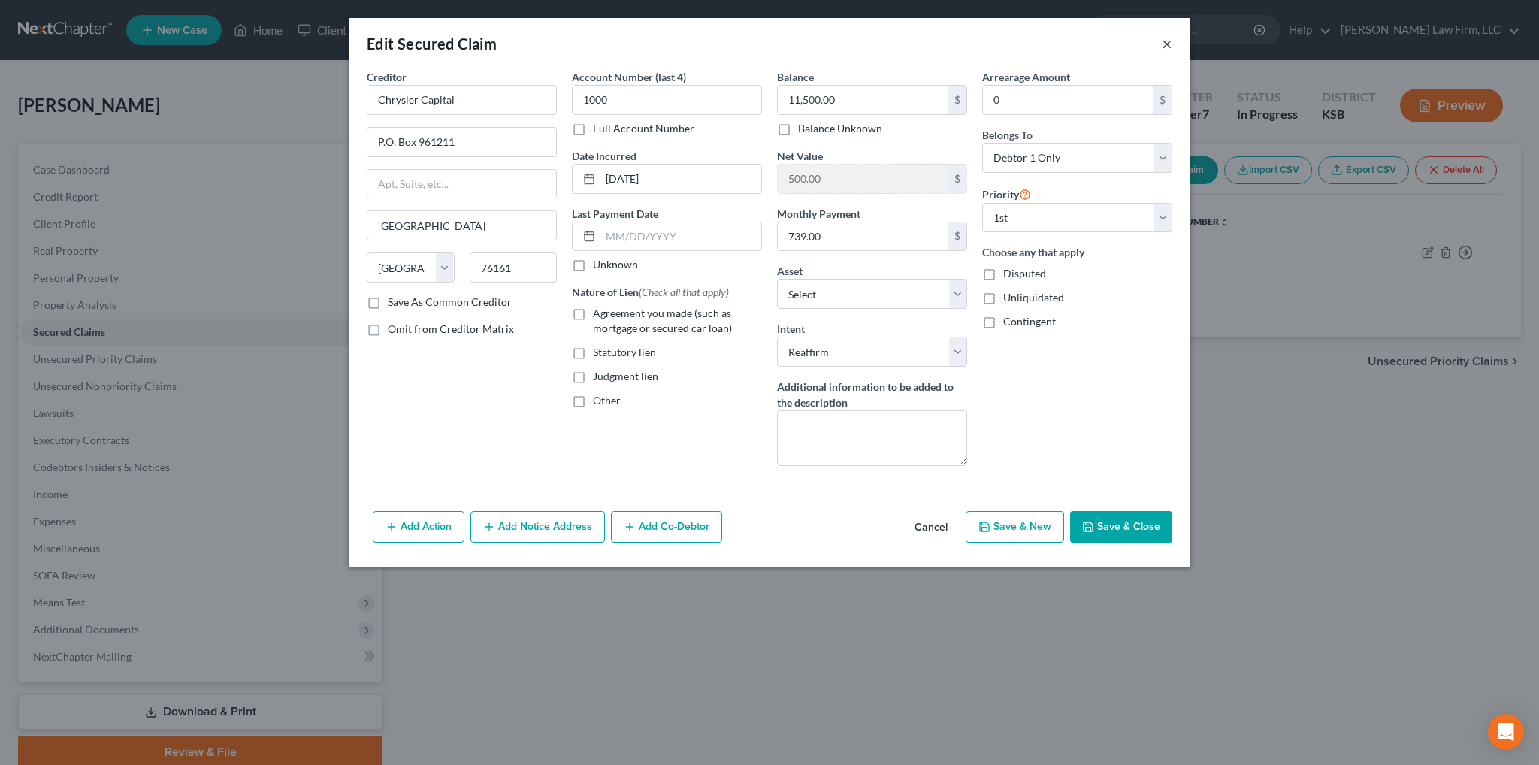
click at [1168, 44] on button "×" at bounding box center [1167, 44] width 11 height 18
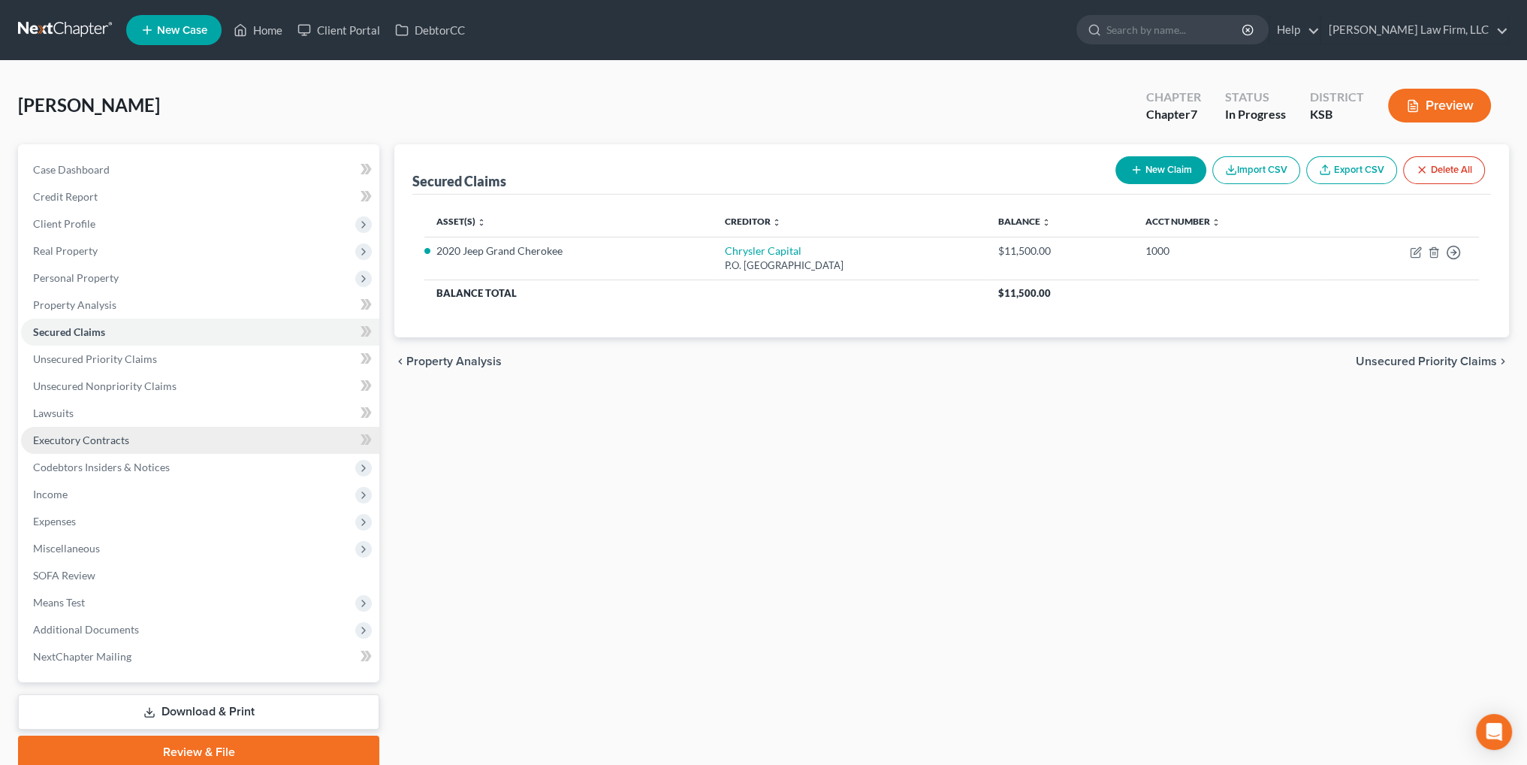
click at [80, 440] on span "Executory Contracts" at bounding box center [81, 440] width 96 height 13
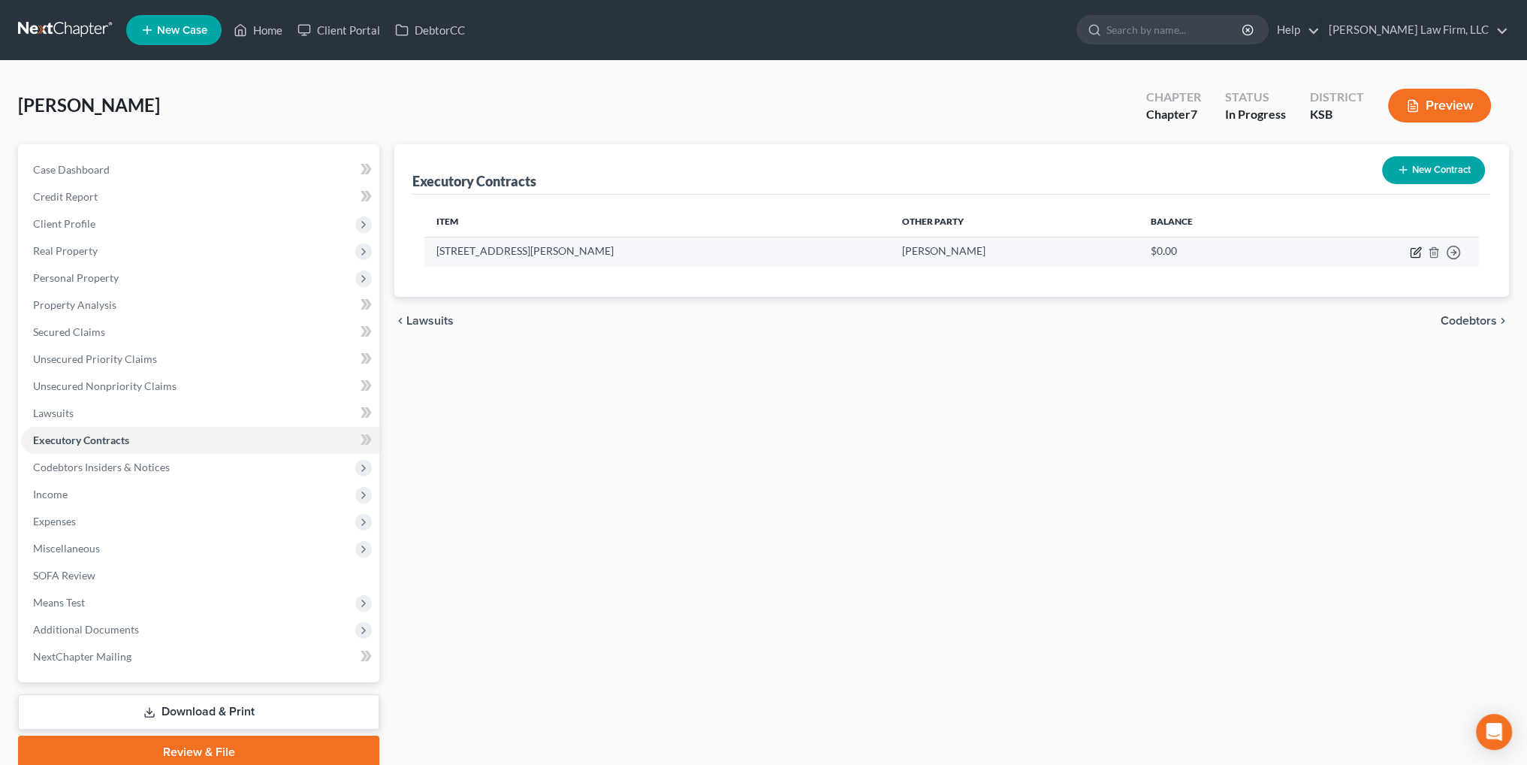
click at [1415, 250] on icon "button" at bounding box center [1417, 250] width 7 height 7
select select "17"
select select "3"
select select "0"
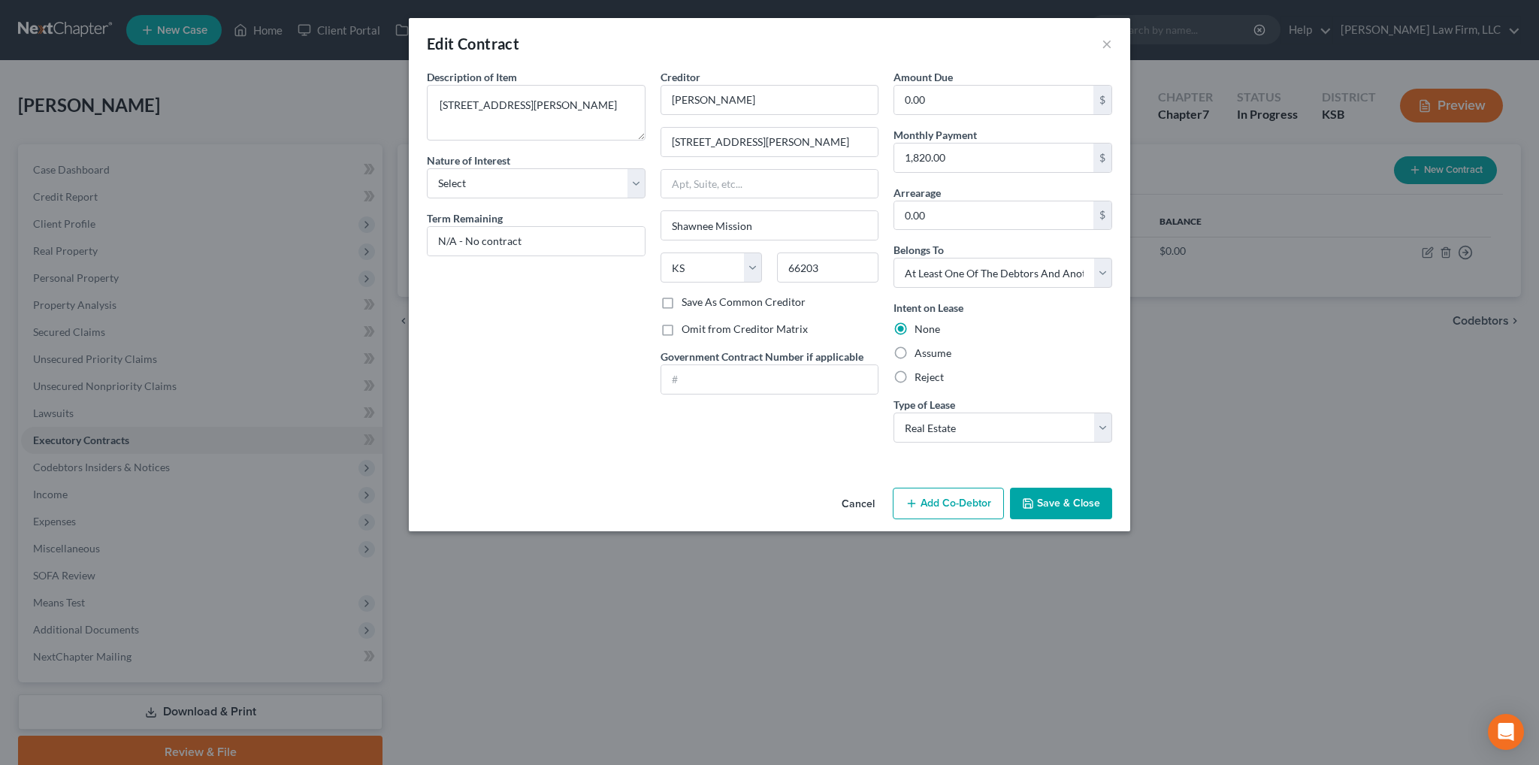
click at [968, 500] on button "Add Co-Debtor" at bounding box center [948, 504] width 111 height 32
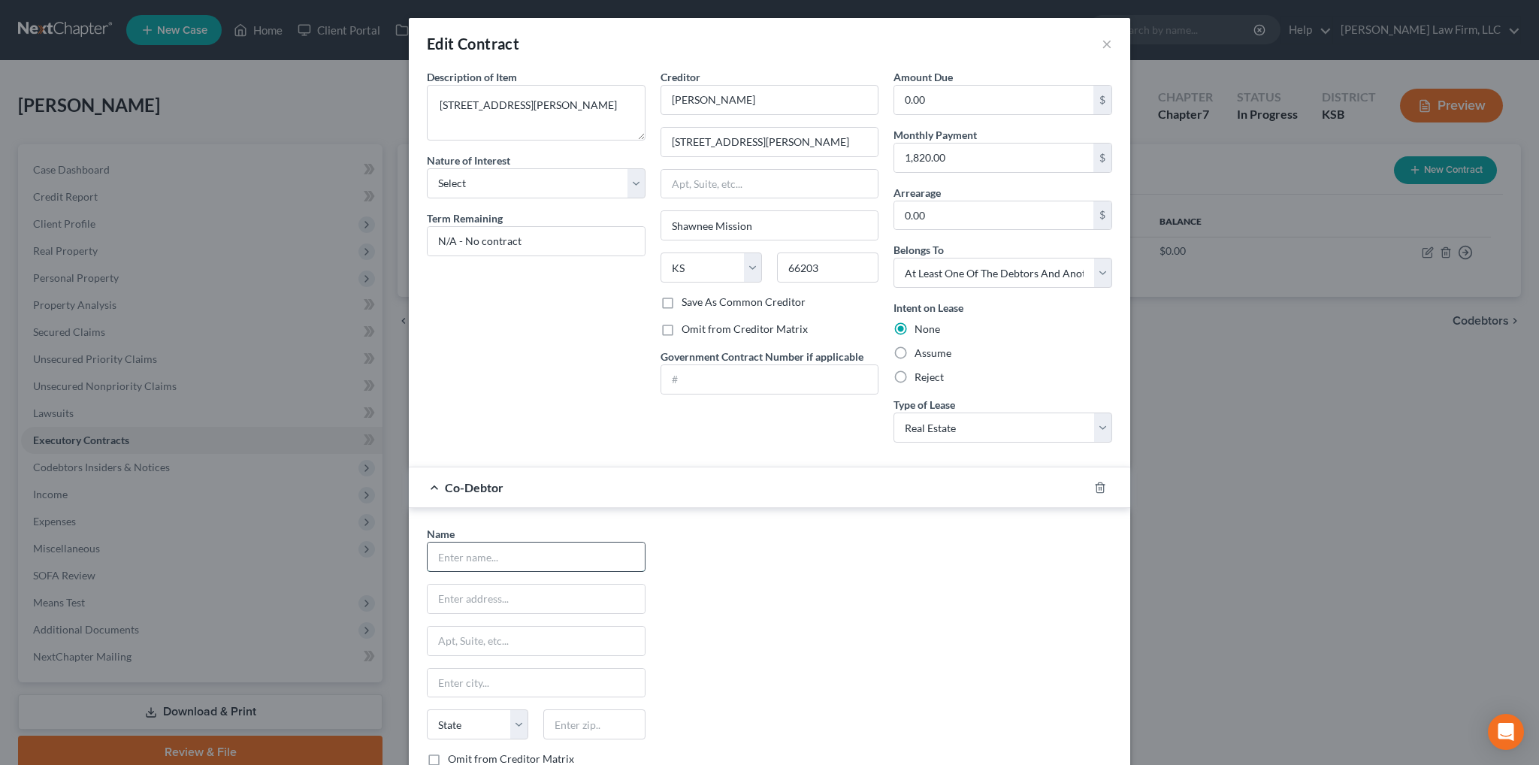
click at [535, 554] on input "text" at bounding box center [535, 556] width 217 height 29
type input "[PERSON_NAME]"
type input "[STREET_ADDRESS][PERSON_NAME]"
type input "Shawnee"
select select "17"
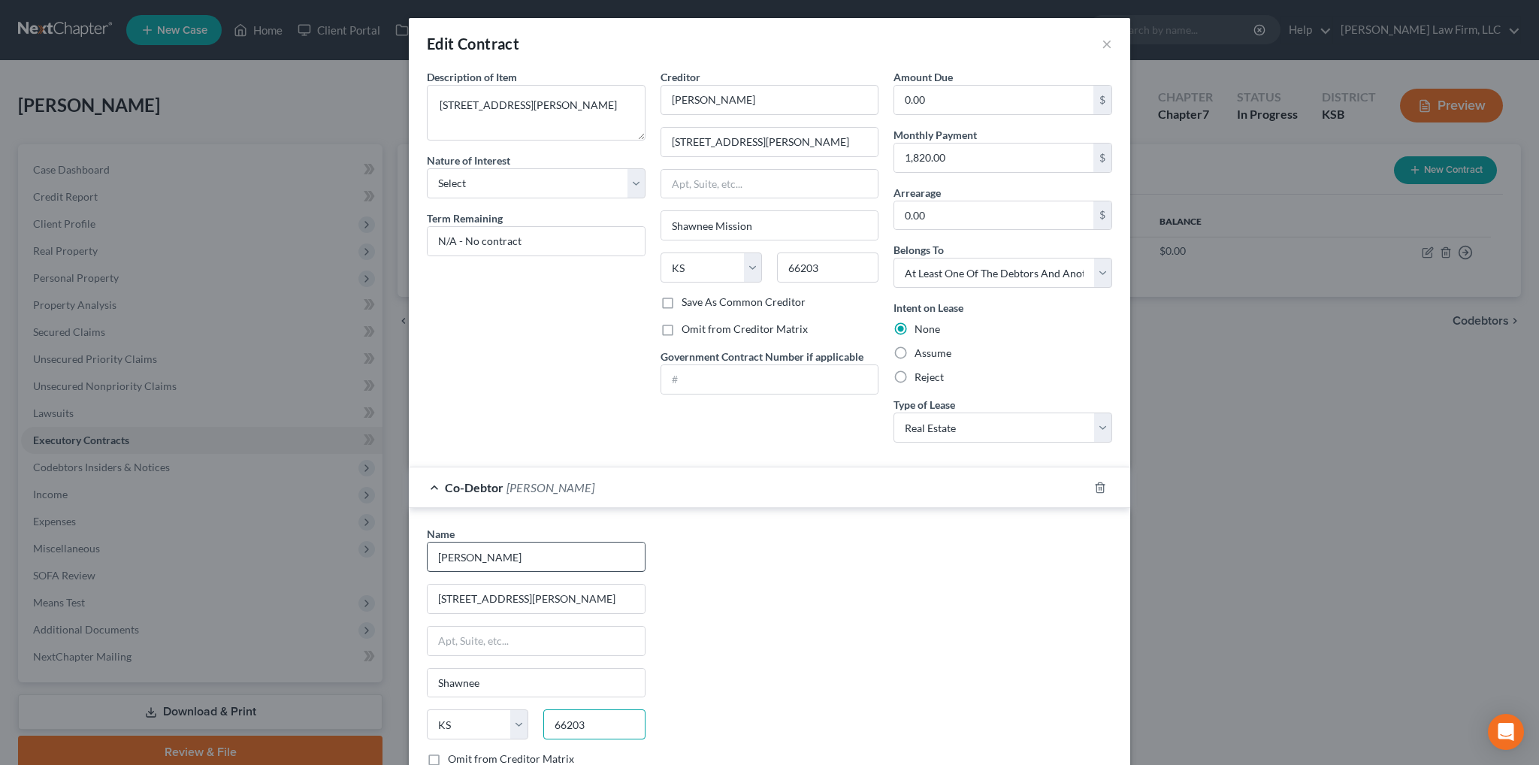
type input "66203"
click at [541, 690] on input "Shawnee Mission" at bounding box center [535, 683] width 217 height 29
type input "Shawnee"
click at [819, 593] on div "Name * [PERSON_NAME] [GEOGRAPHIC_DATA][PERSON_NAME] [GEOGRAPHIC_DATA] [US_STATE…" at bounding box center [769, 665] width 700 height 279
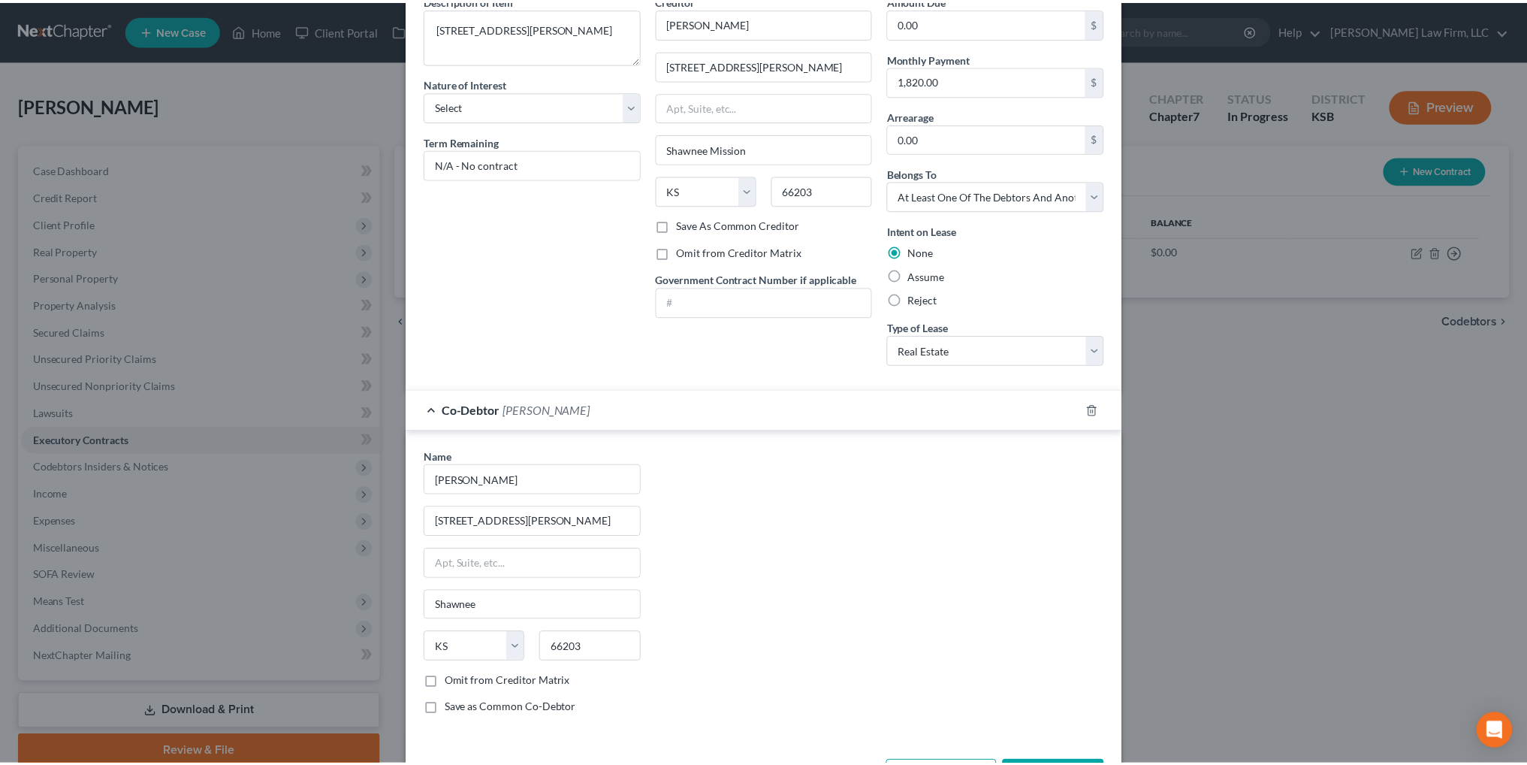
scroll to position [132, 0]
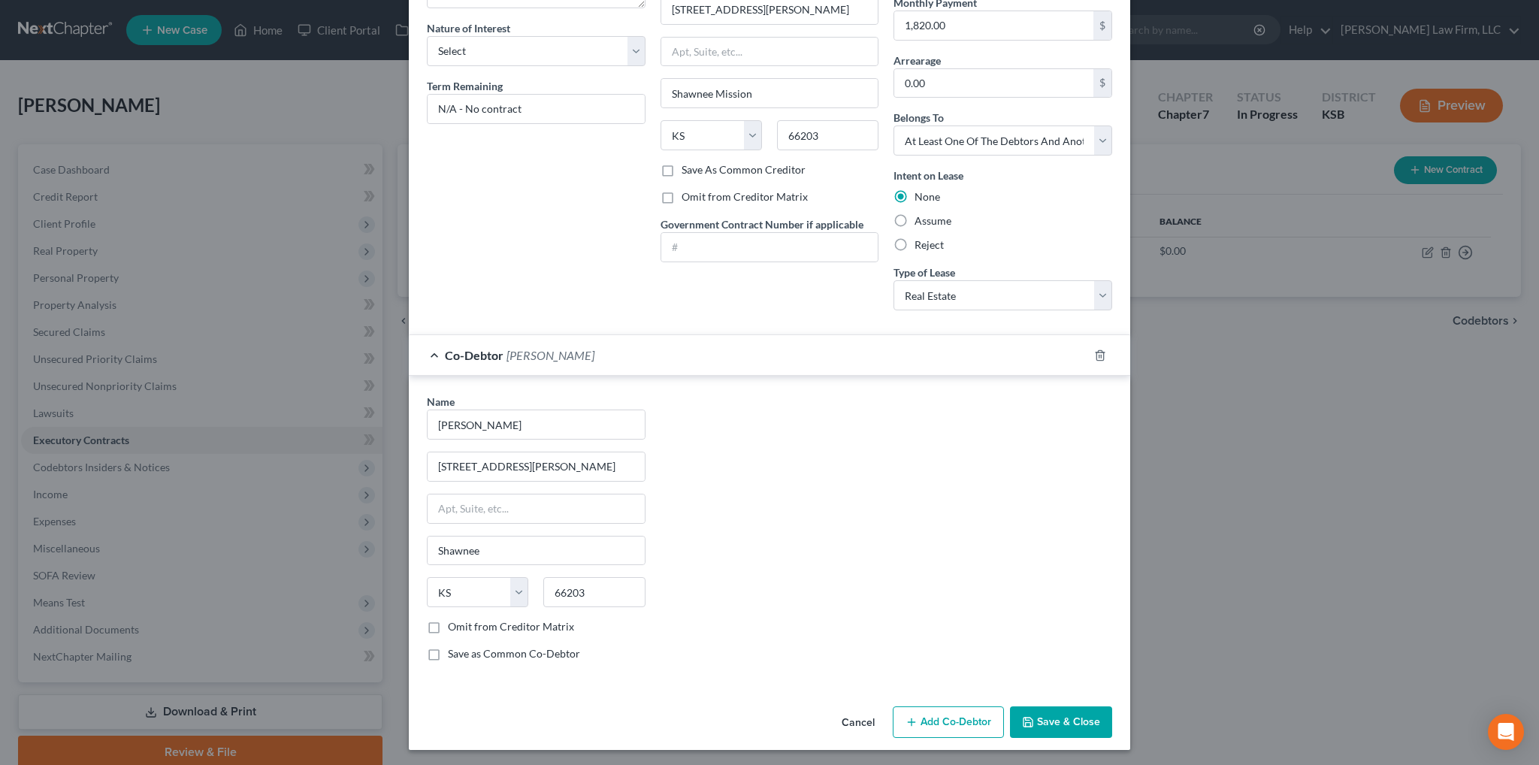
click at [1080, 721] on button "Save & Close" at bounding box center [1061, 722] width 102 height 32
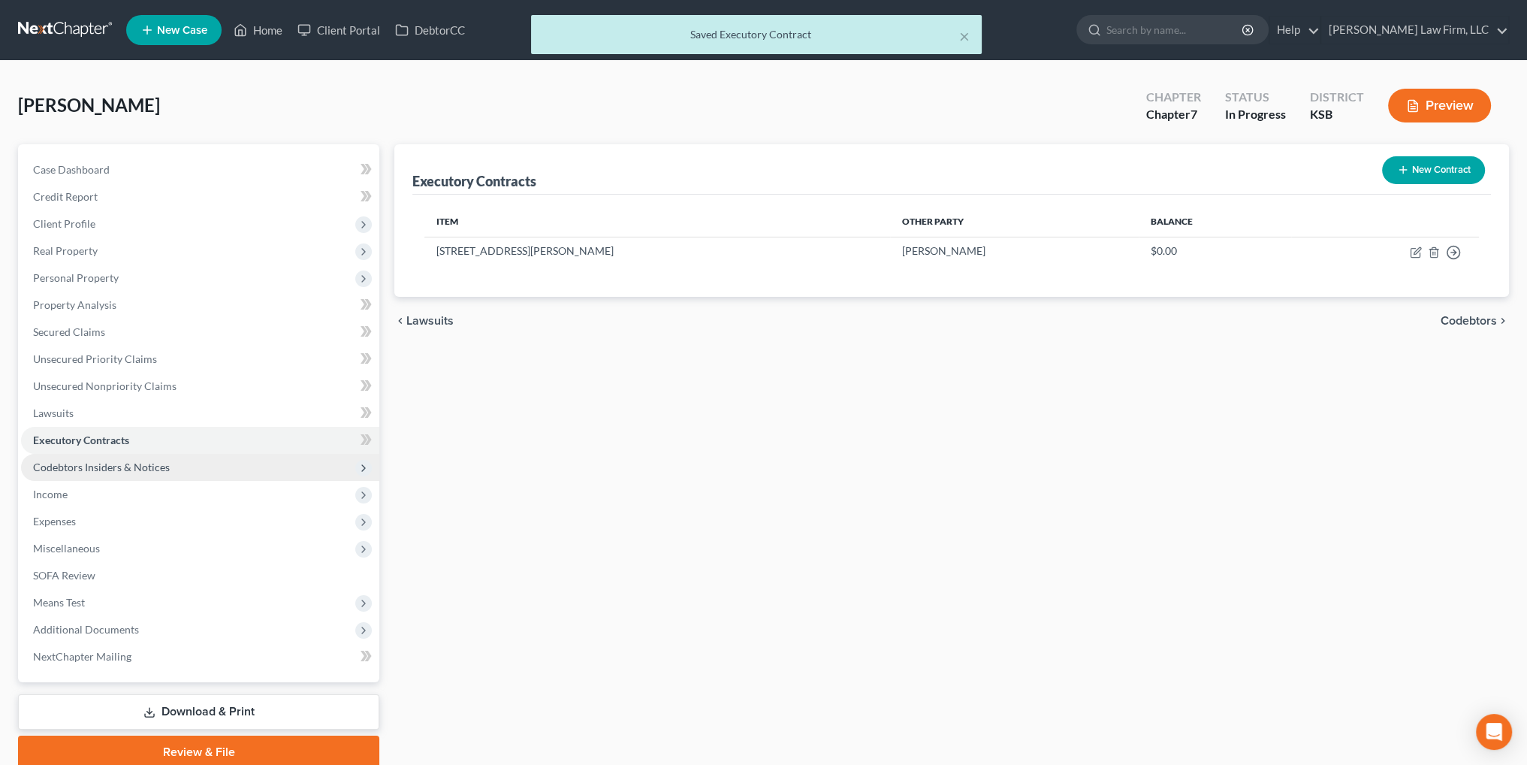
click at [109, 468] on span "Codebtors Insiders & Notices" at bounding box center [101, 467] width 137 height 13
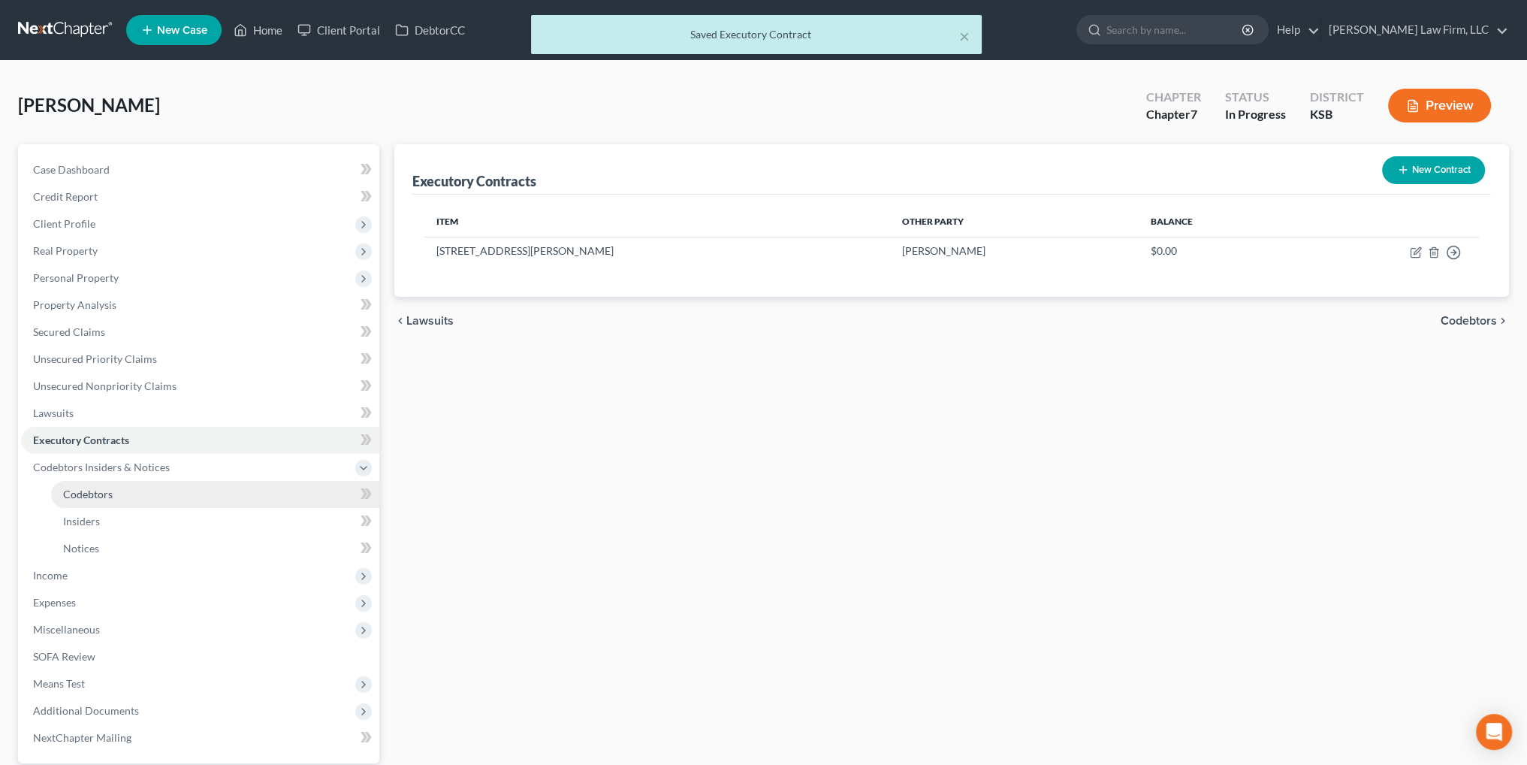
click at [83, 495] on span "Codebtors" at bounding box center [88, 494] width 50 height 13
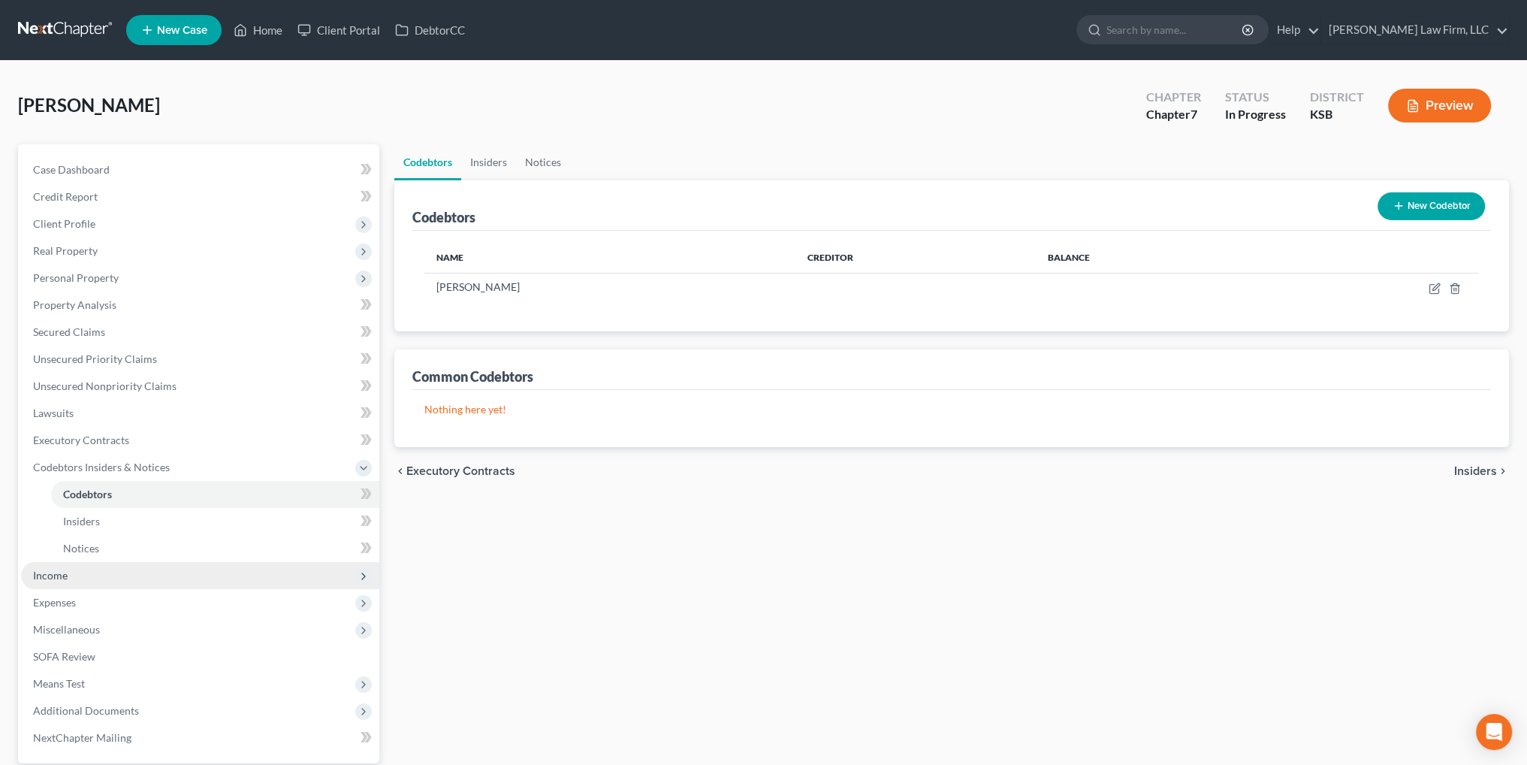
click at [45, 574] on span "Income" at bounding box center [50, 575] width 35 height 13
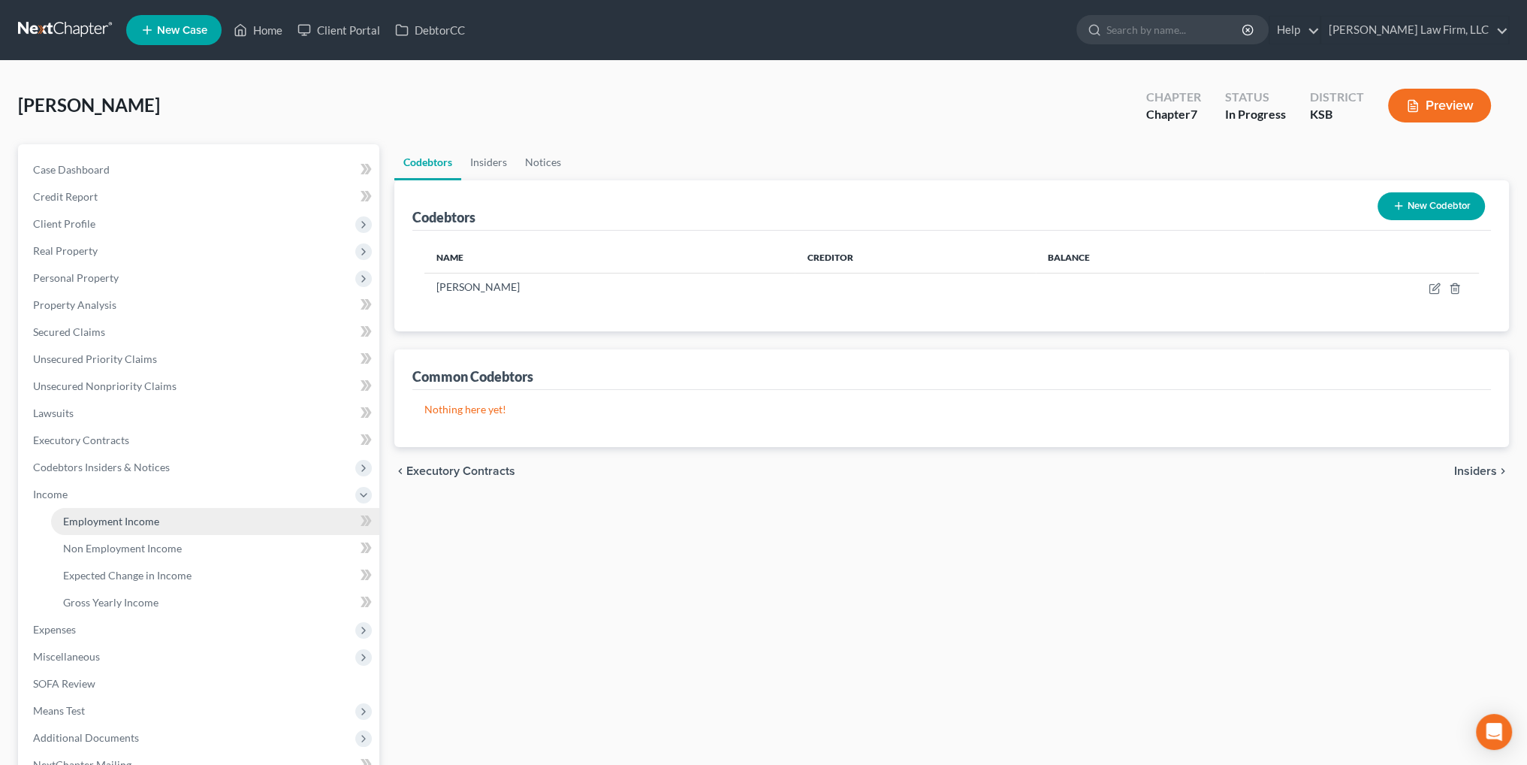
click at [131, 526] on span "Employment Income" at bounding box center [111, 521] width 96 height 13
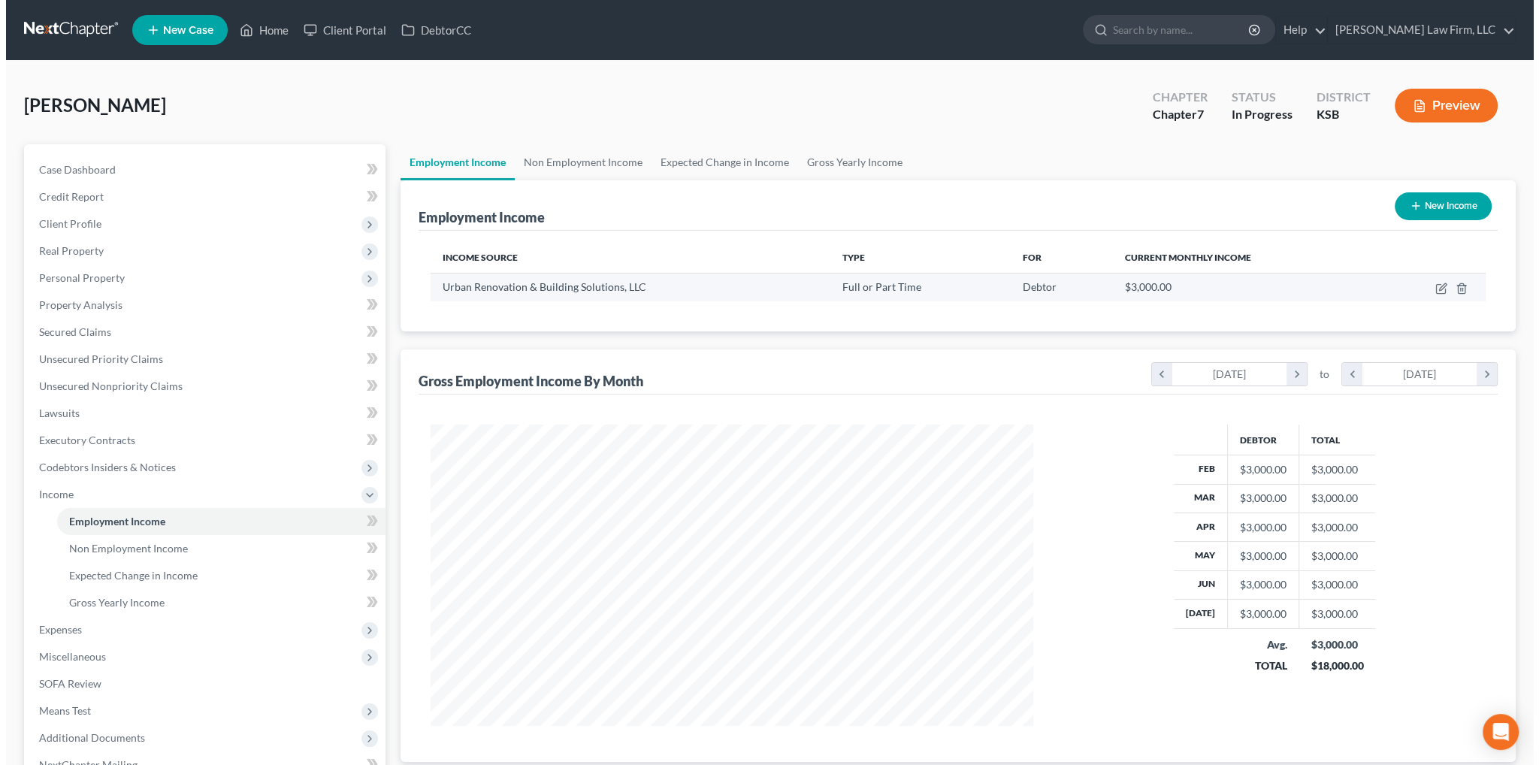
scroll to position [301, 632]
click at [1430, 286] on icon "button" at bounding box center [1434, 289] width 9 height 9
select select "0"
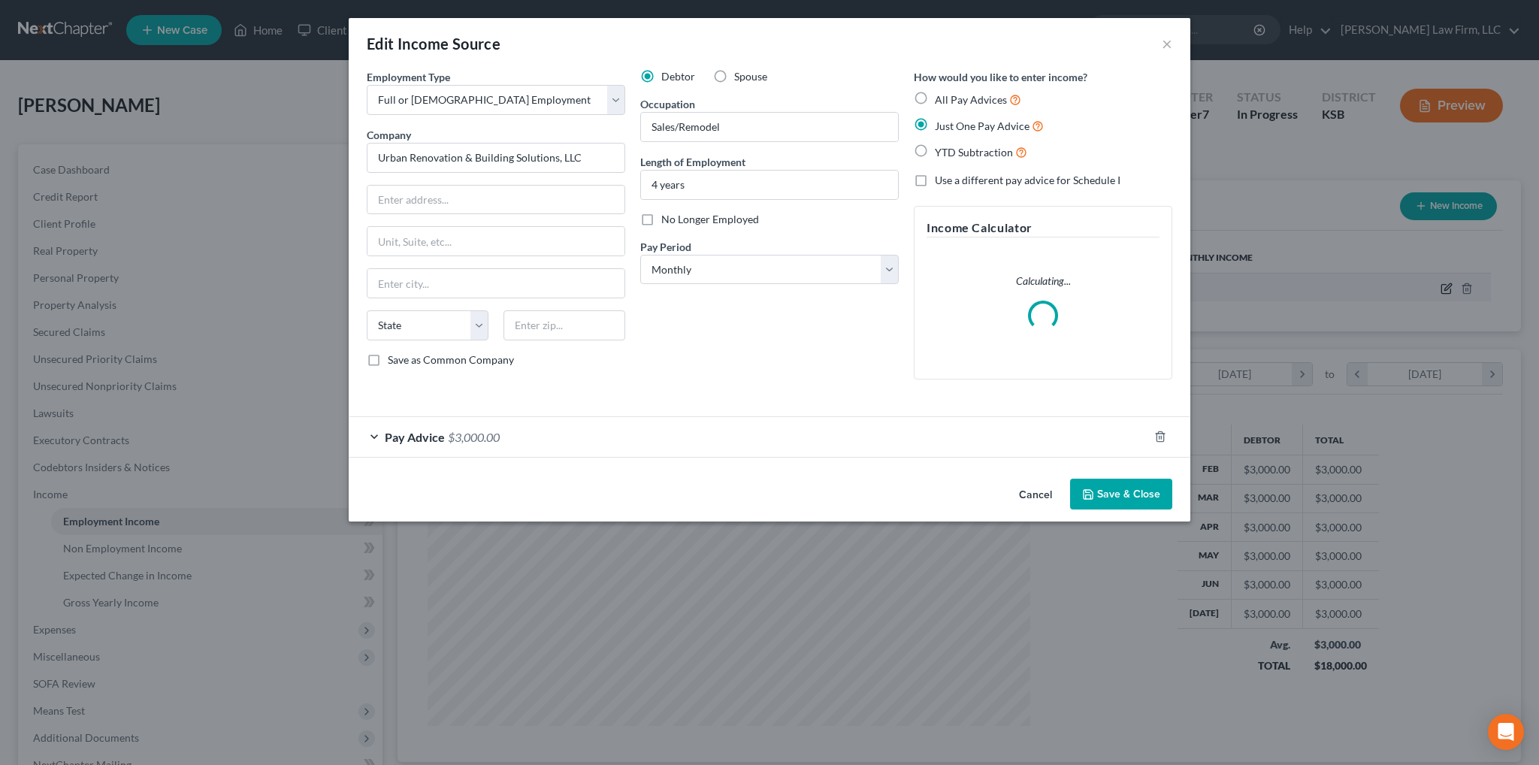
scroll to position [304, 637]
click at [436, 450] on div "Pay Advice $3,000.00" at bounding box center [748, 437] width 799 height 40
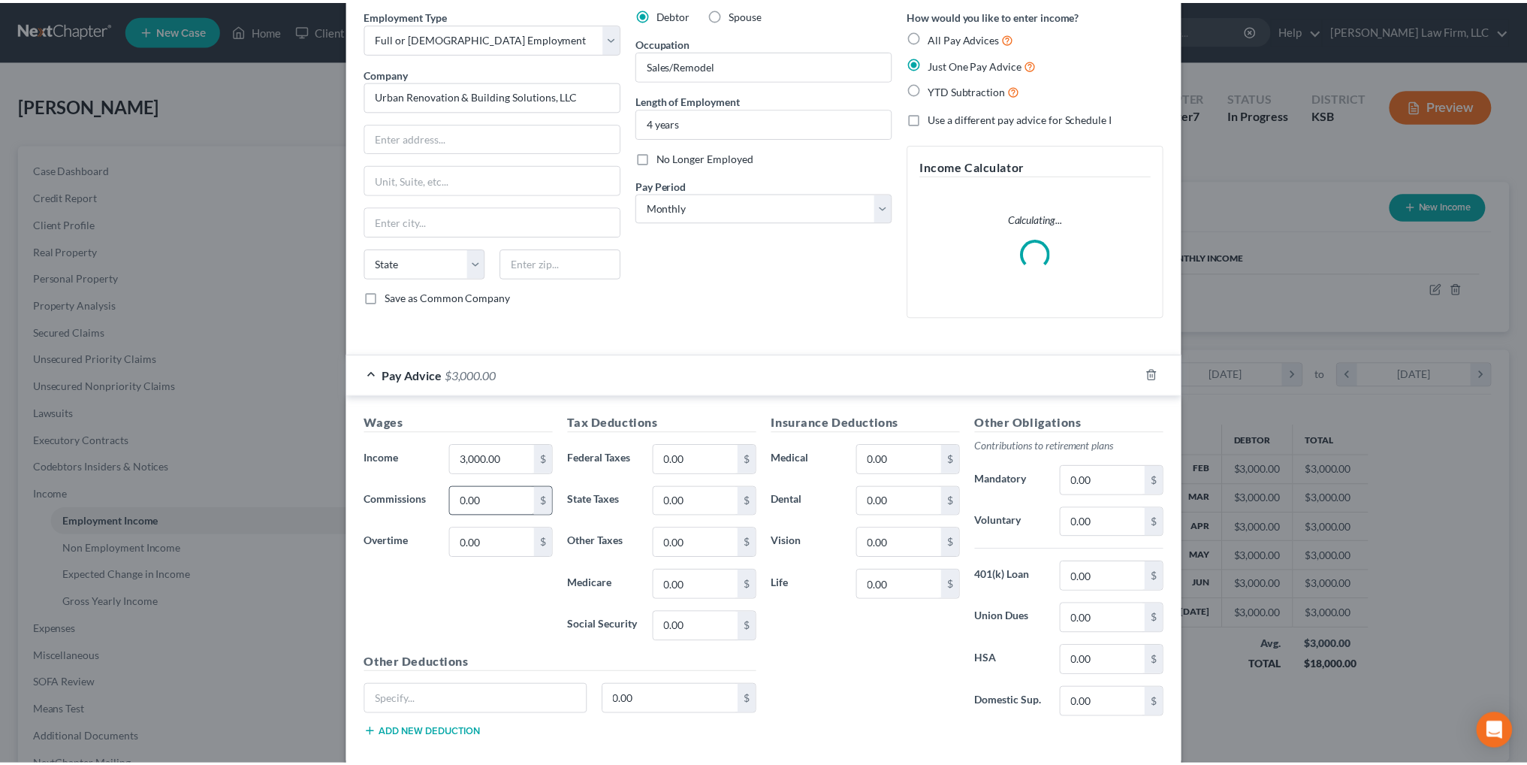
scroll to position [0, 0]
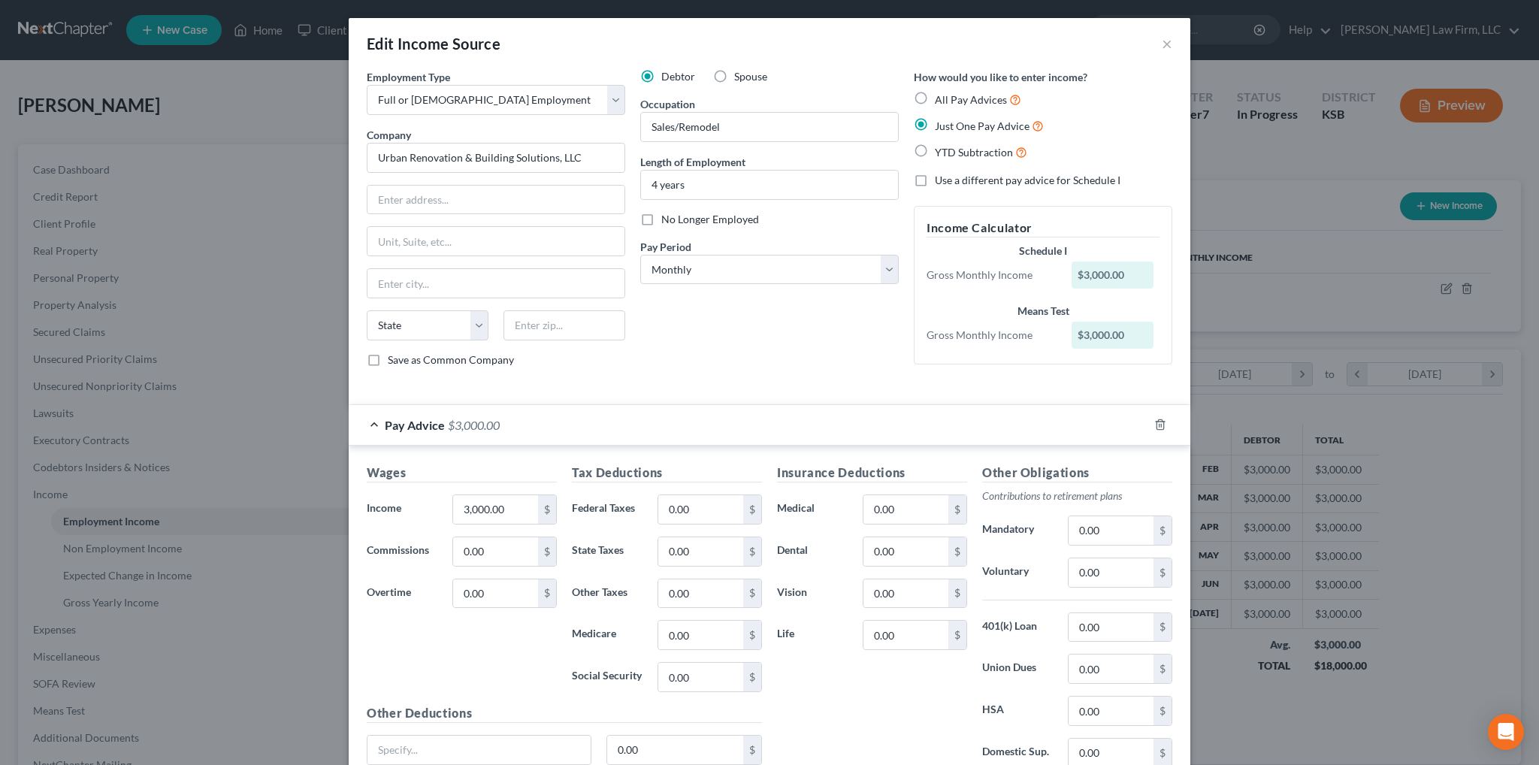
click at [661, 218] on label "No Longer Employed" at bounding box center [710, 219] width 98 height 15
click at [667, 218] on input "No Longer Employed" at bounding box center [672, 217] width 10 height 10
checkbox input "true"
click at [1167, 37] on div "Edit Income Source ×" at bounding box center [769, 43] width 841 height 51
click at [1162, 41] on button "×" at bounding box center [1167, 44] width 11 height 18
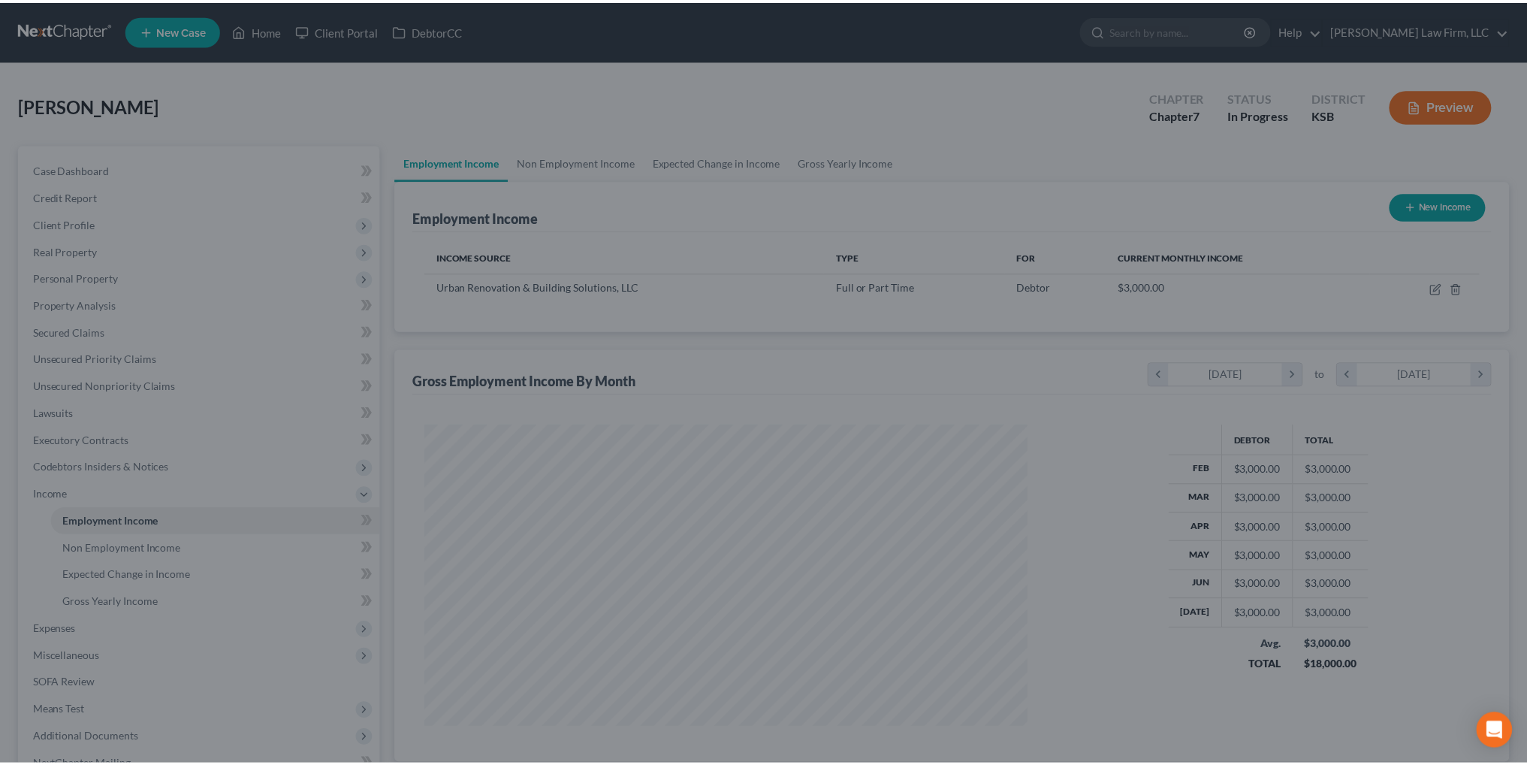
scroll to position [751004, 750672]
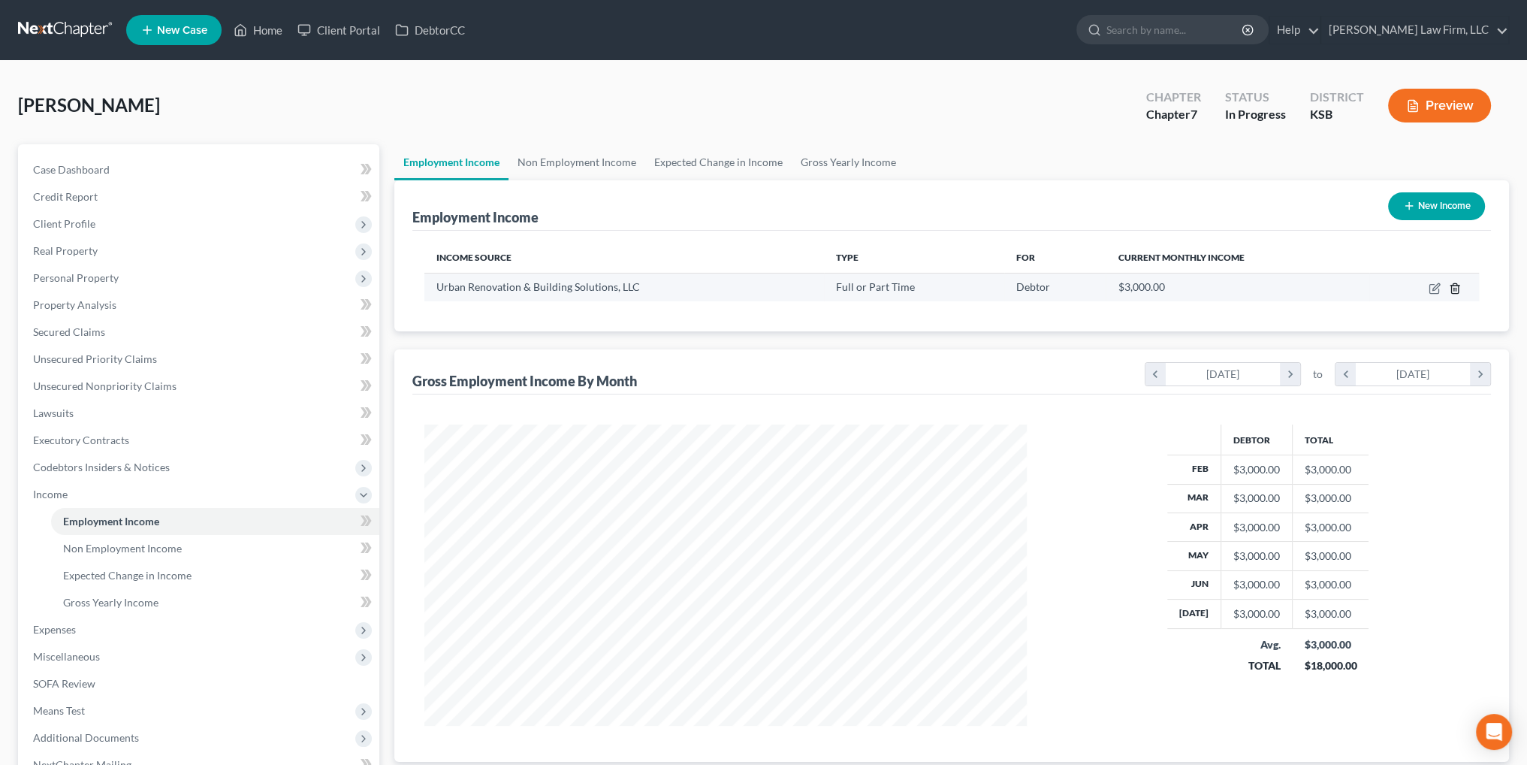
click at [1452, 286] on icon "button" at bounding box center [1455, 288] width 12 height 12
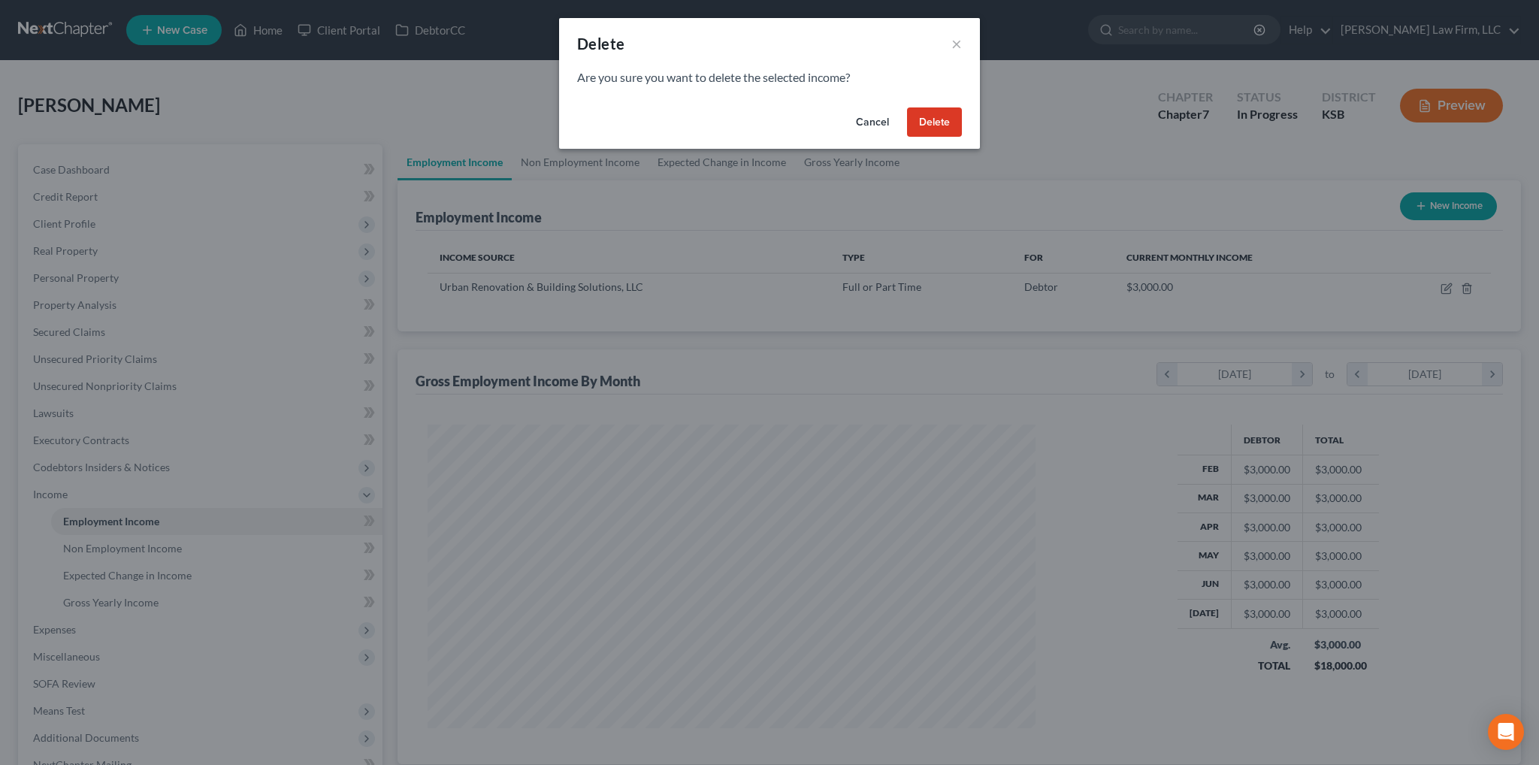
click at [938, 116] on button "Delete" at bounding box center [934, 122] width 55 height 30
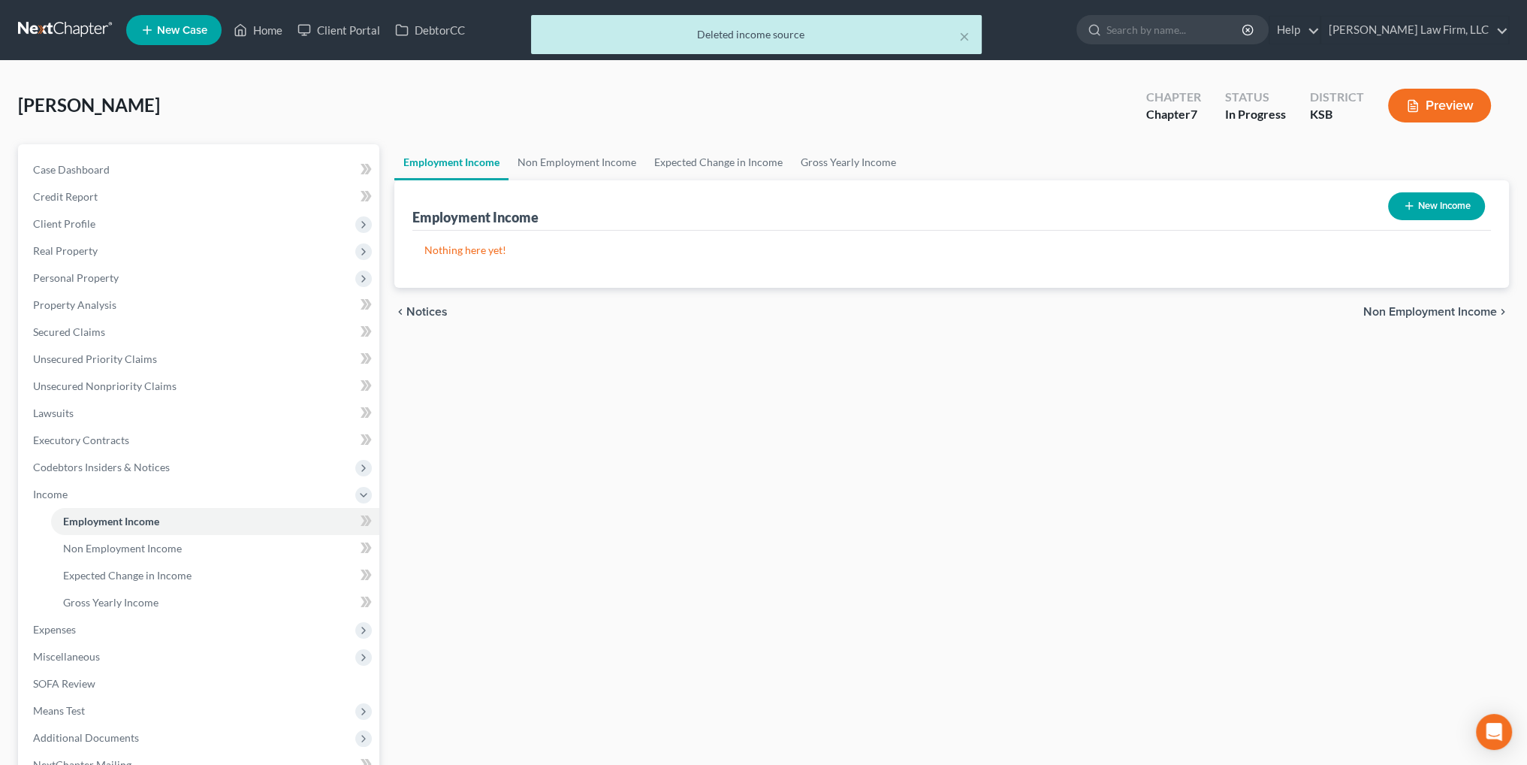
click at [1445, 206] on button "New Income" at bounding box center [1436, 206] width 97 height 28
select select "0"
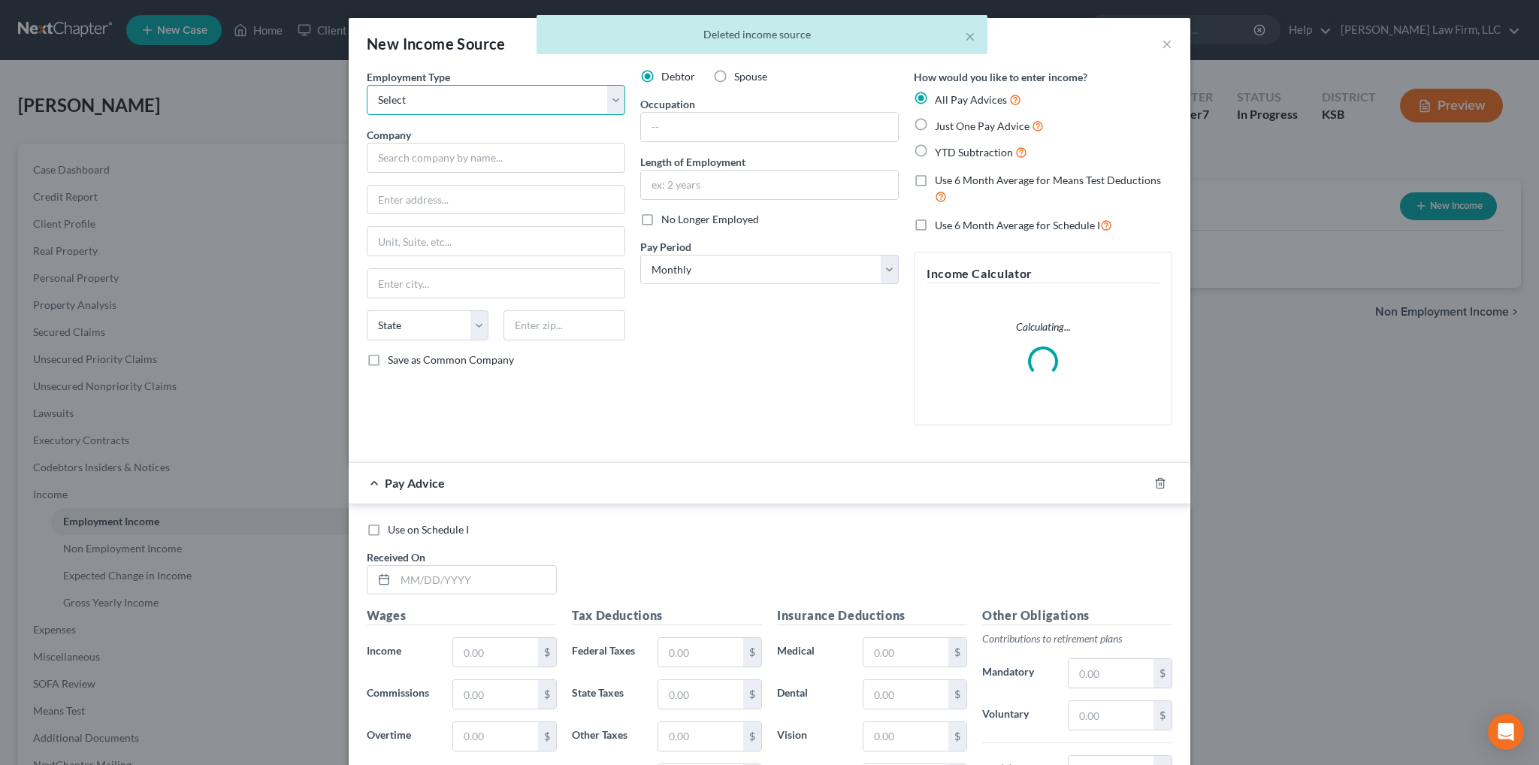
click at [549, 95] on select "Select Full or [DEMOGRAPHIC_DATA] Employment Self Employment" at bounding box center [496, 100] width 258 height 30
click at [497, 101] on select "Select Full or [DEMOGRAPHIC_DATA] Employment Self Employment" at bounding box center [496, 100] width 258 height 30
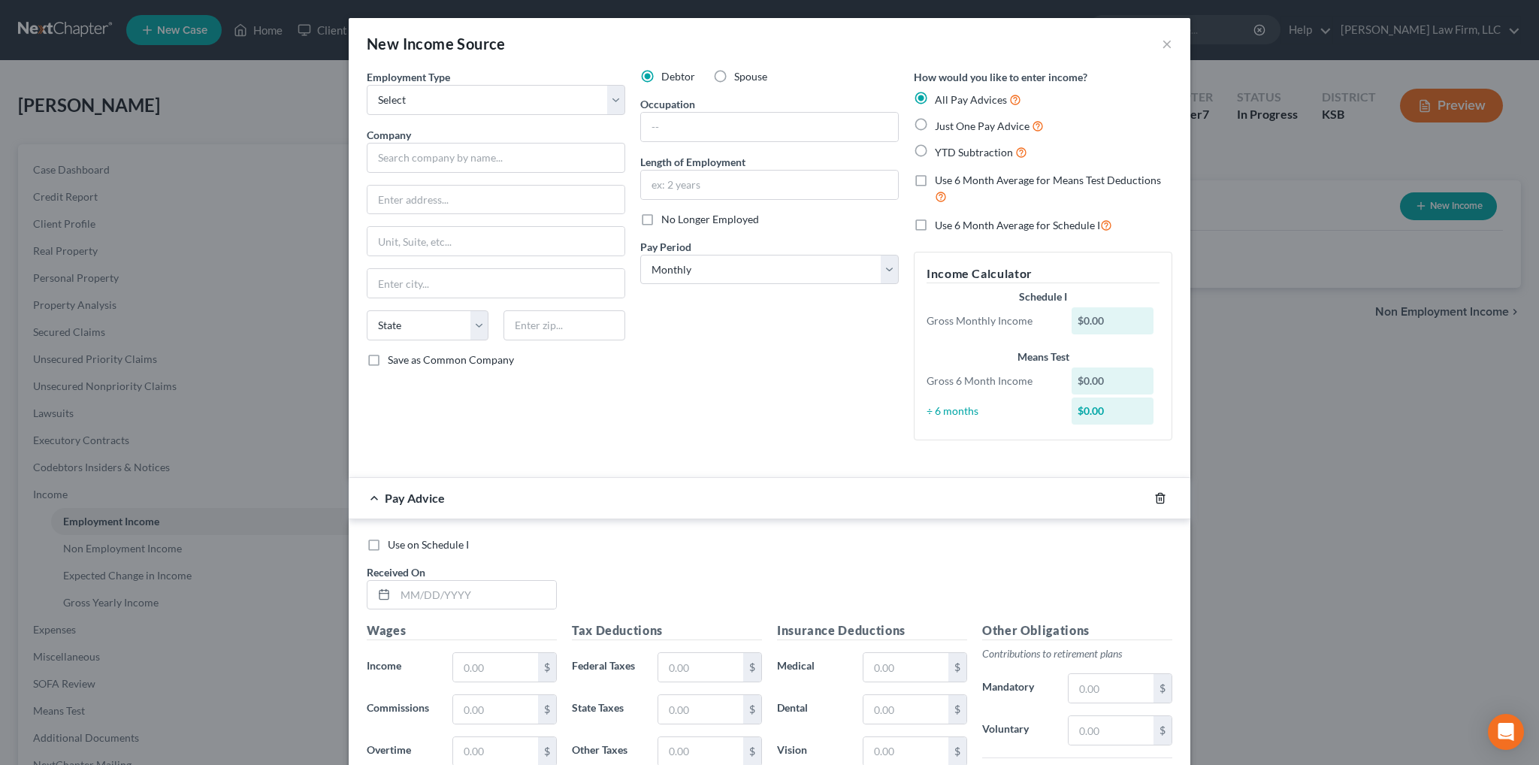
click at [1159, 497] on line "button" at bounding box center [1159, 498] width 0 height 3
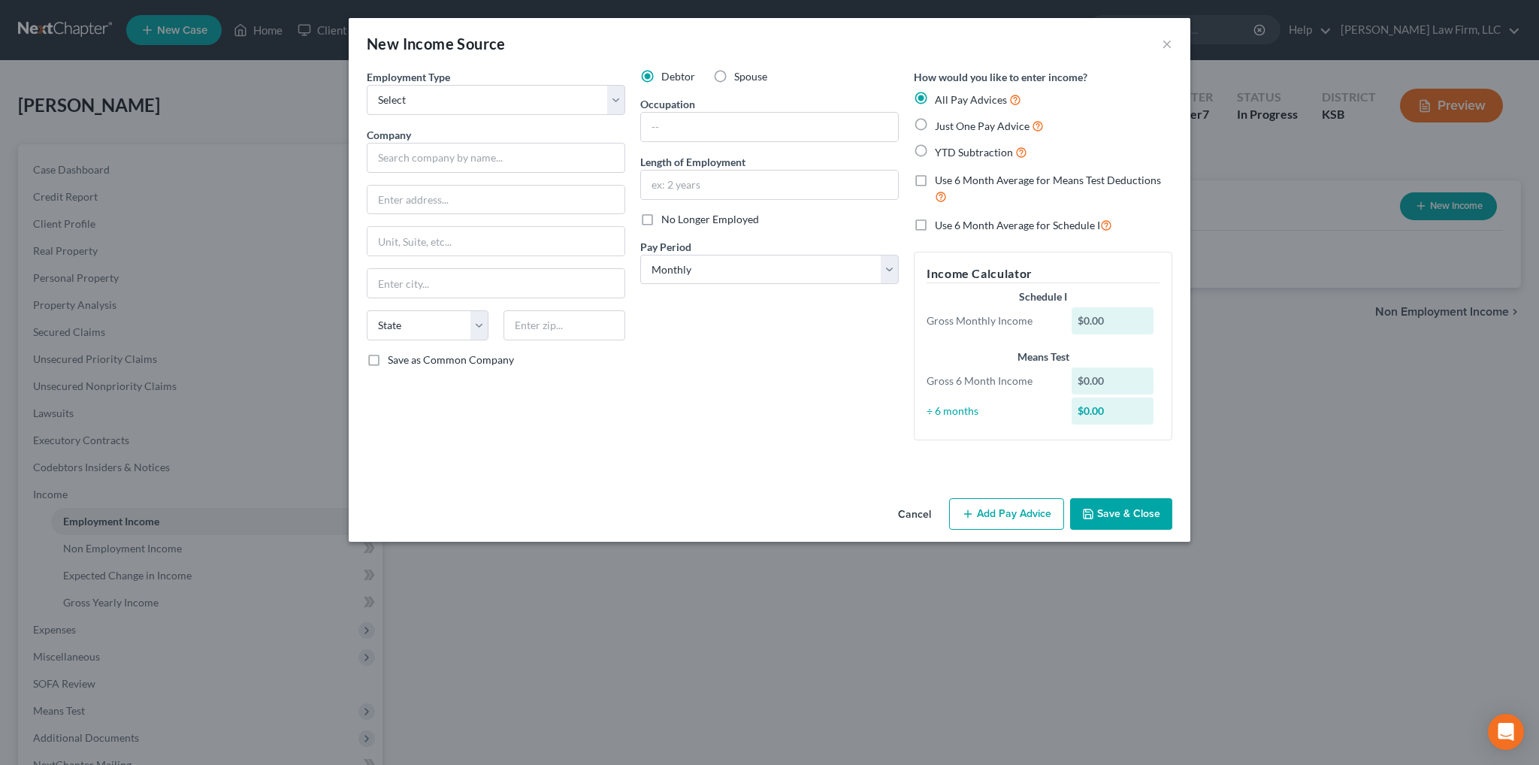
click at [661, 221] on label "No Longer Employed" at bounding box center [710, 219] width 98 height 15
click at [667, 221] on input "No Longer Employed" at bounding box center [672, 217] width 10 height 10
click at [1096, 507] on button "Save & Close" at bounding box center [1121, 514] width 102 height 32
click at [661, 214] on label "No Longer Employed" at bounding box center [710, 219] width 98 height 15
click at [667, 214] on input "No Longer Employed" at bounding box center [672, 217] width 10 height 10
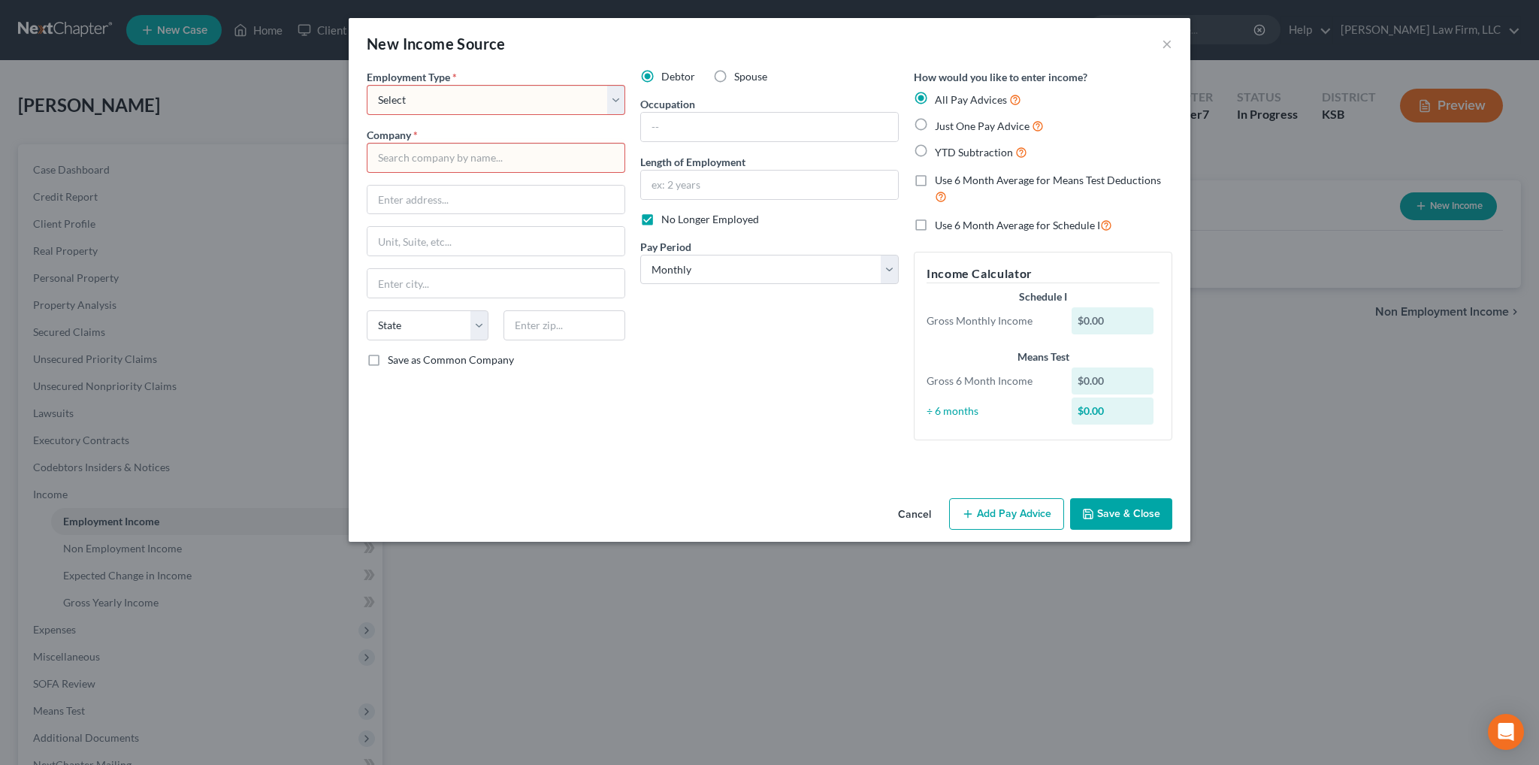
checkbox input "false"
click at [1168, 43] on button "×" at bounding box center [1167, 44] width 11 height 18
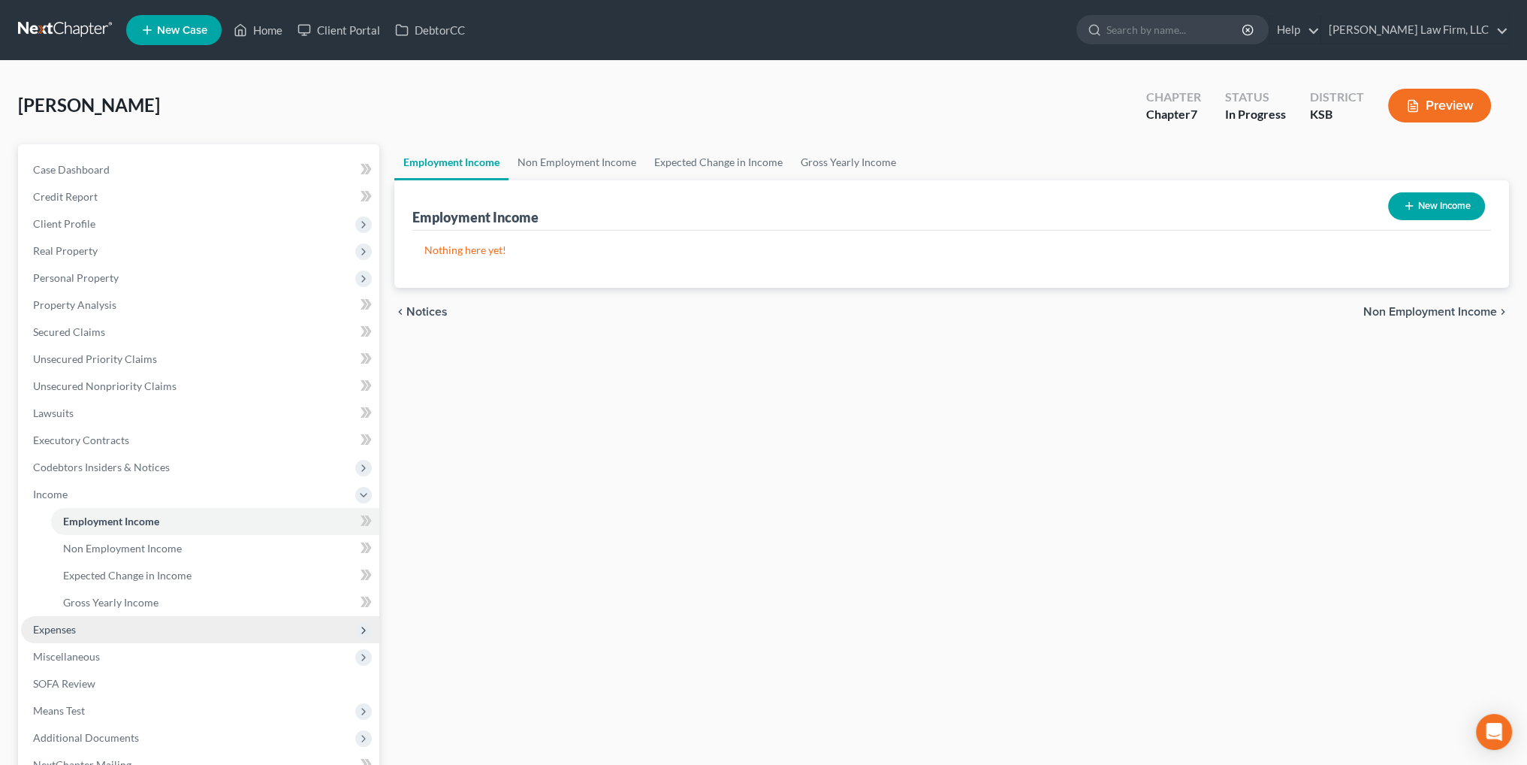
click at [81, 627] on span "Expenses" at bounding box center [200, 629] width 358 height 27
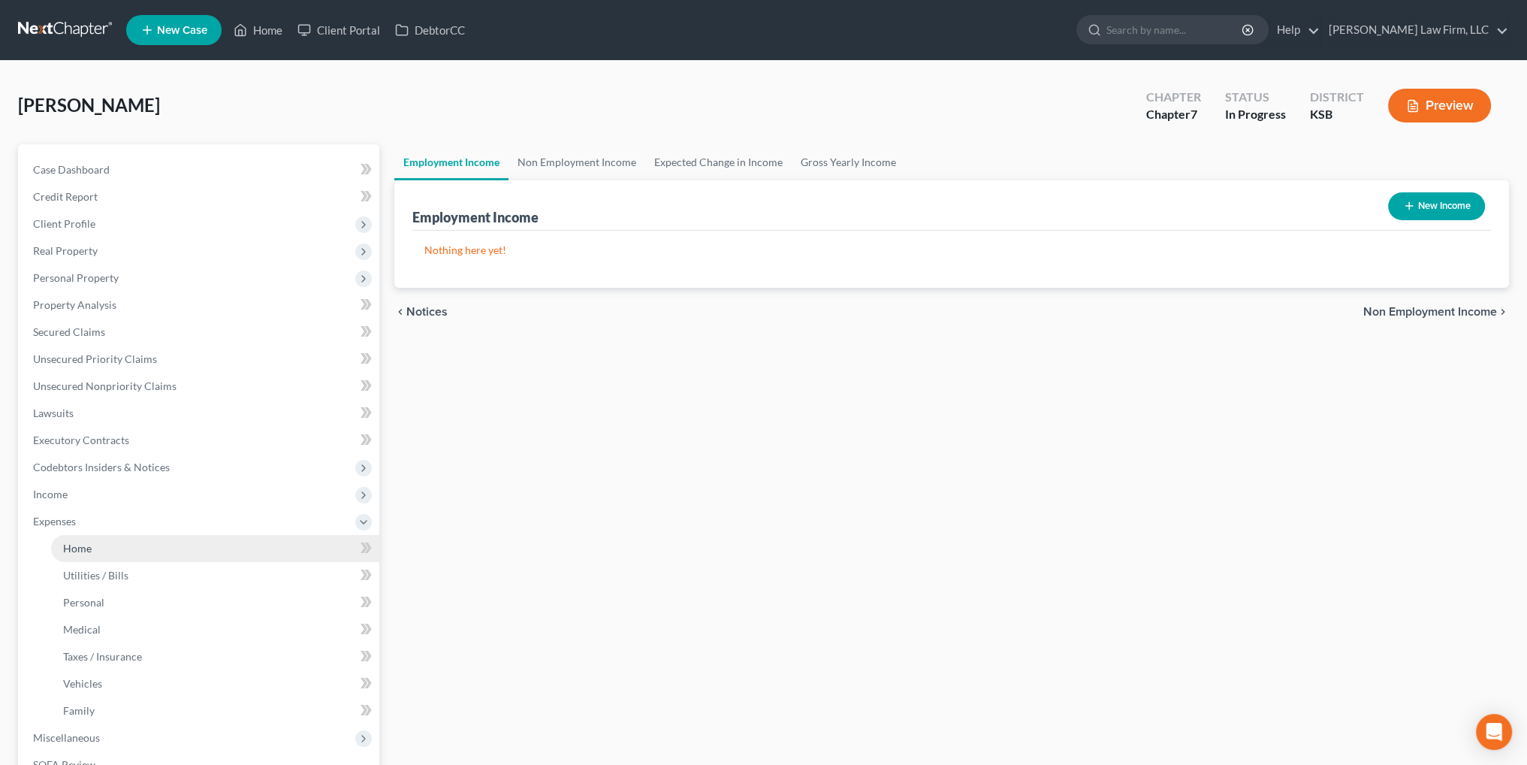
click at [95, 553] on link "Home" at bounding box center [215, 548] width 328 height 27
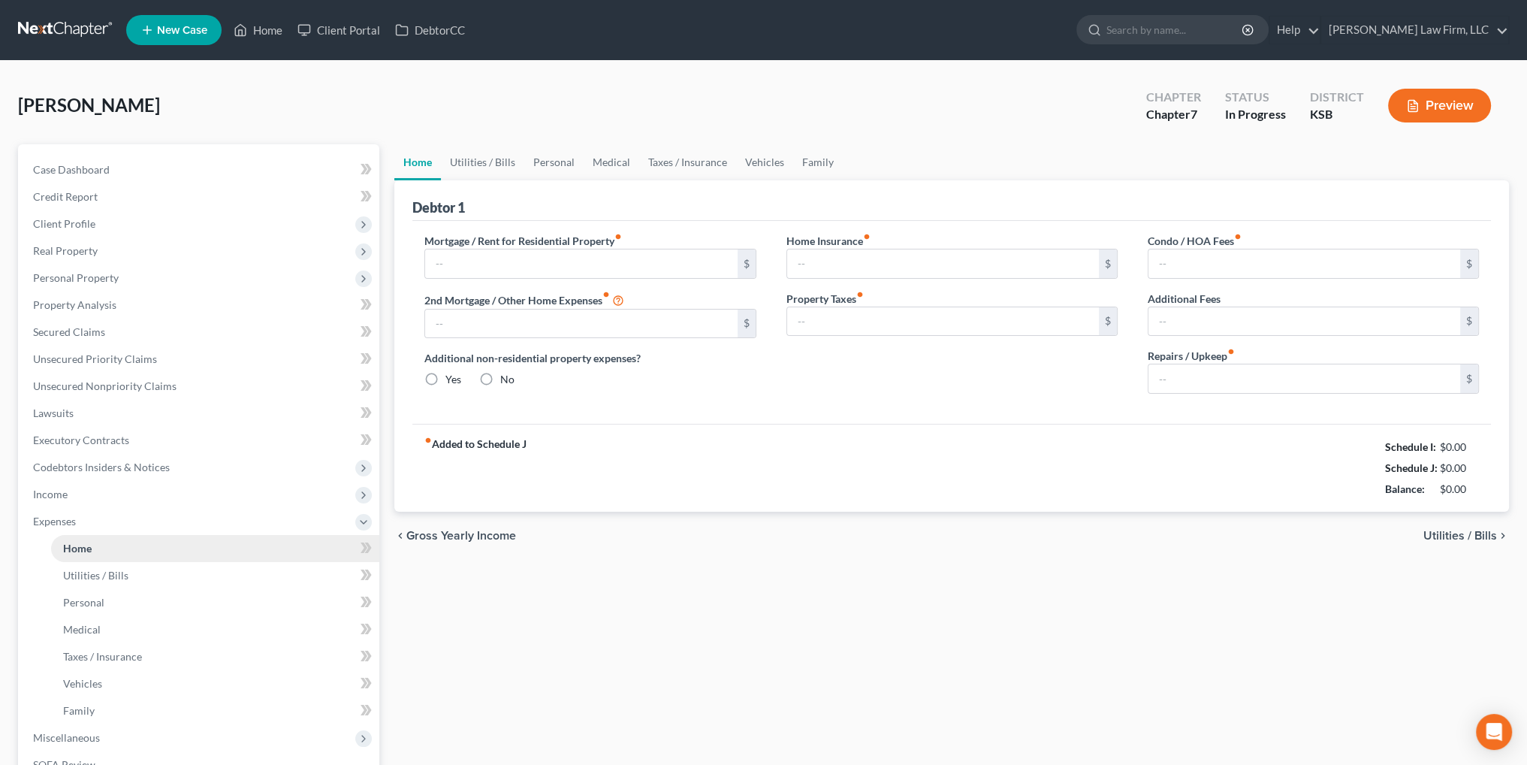
type input "1,820.00"
type input "0.00"
radio input "true"
type input "0.00"
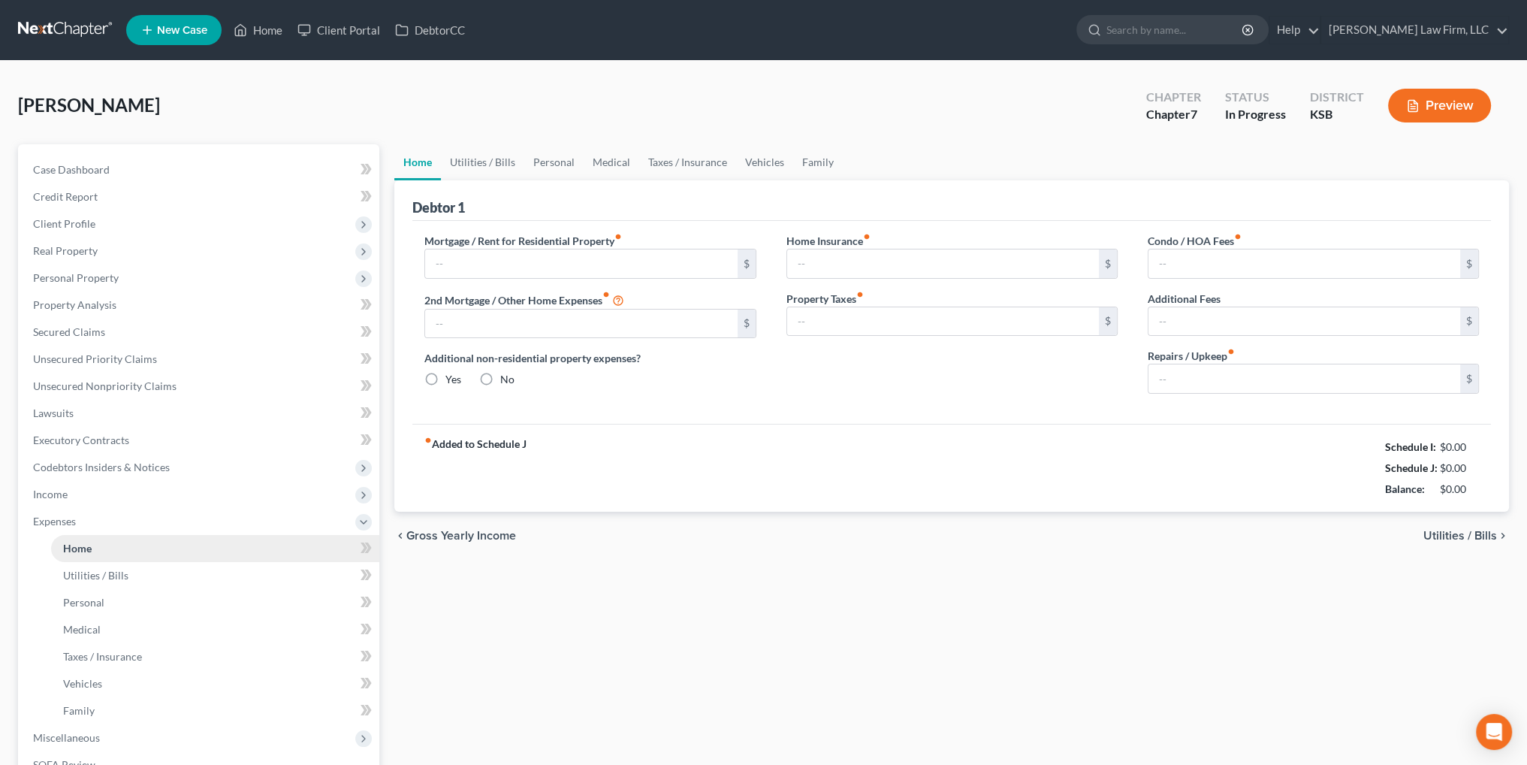
type input "0.00"
type input "100.00"
type input "0.00"
click at [1309, 373] on input "100.00" at bounding box center [1305, 378] width 312 height 29
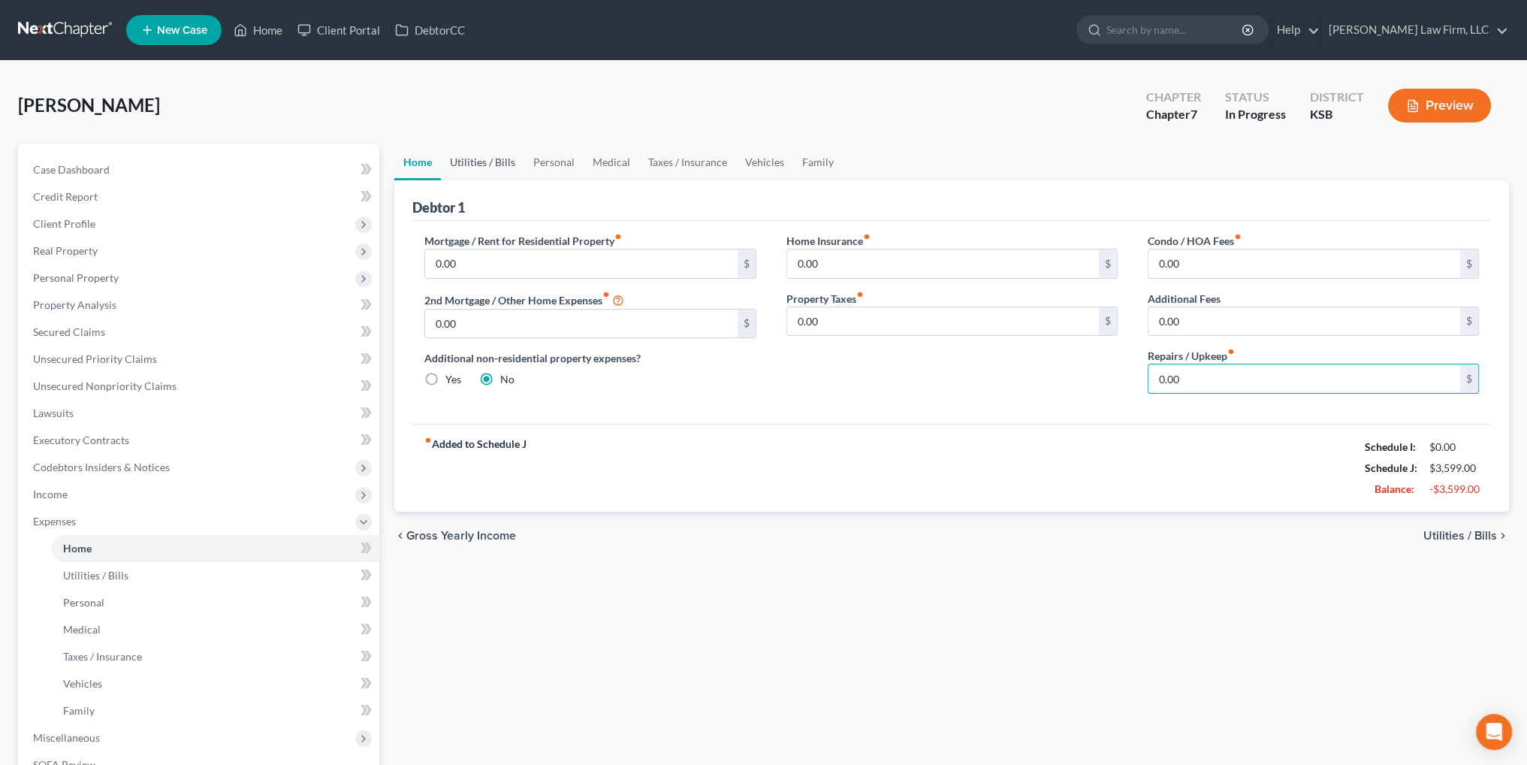
type input "0.00"
click at [494, 162] on link "Utilities / Bills" at bounding box center [482, 162] width 83 height 36
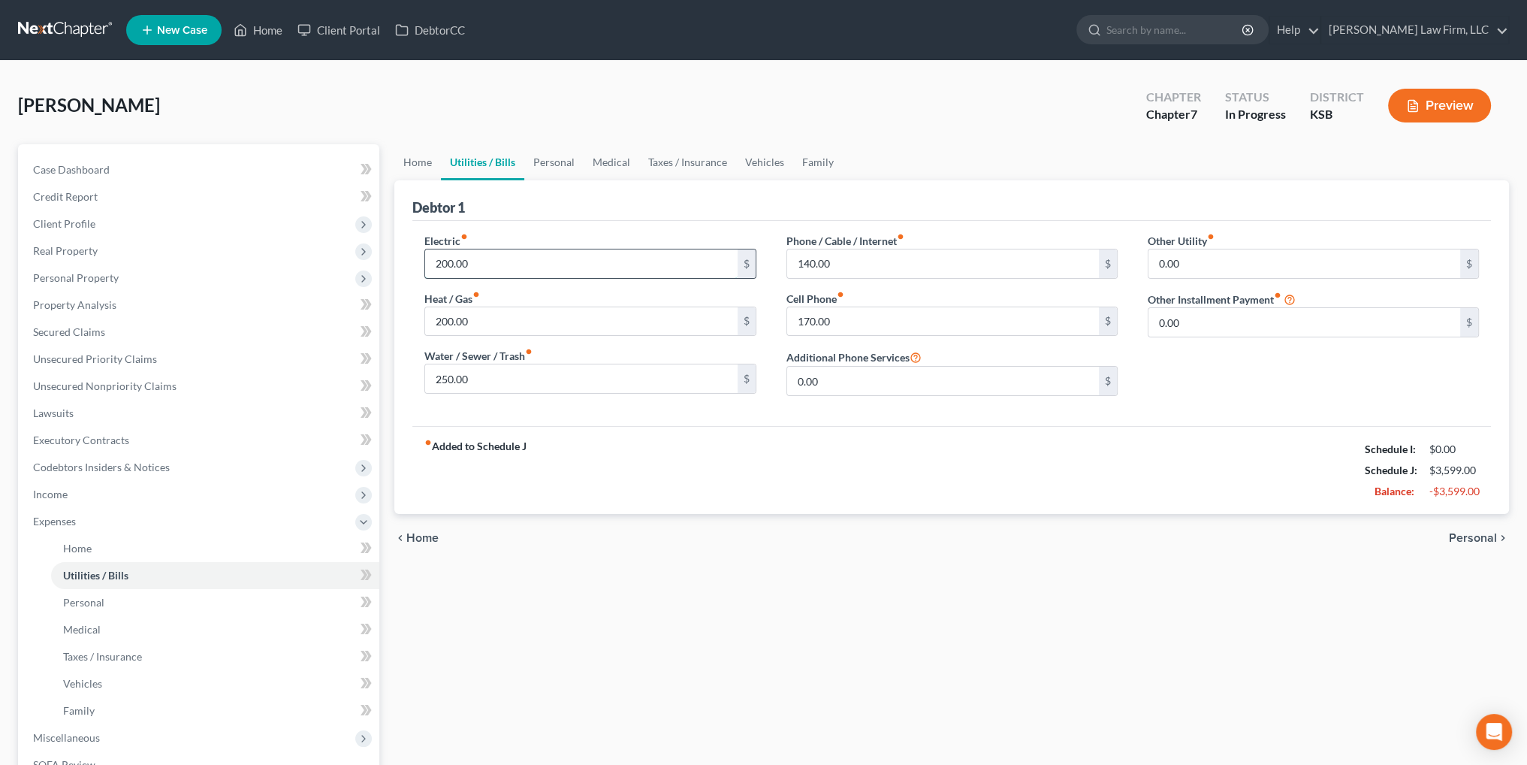
click at [498, 263] on input "200.00" at bounding box center [581, 263] width 312 height 29
type input "0.00"
click at [491, 322] on input "200.00" at bounding box center [581, 321] width 312 height 29
type input "0.00"
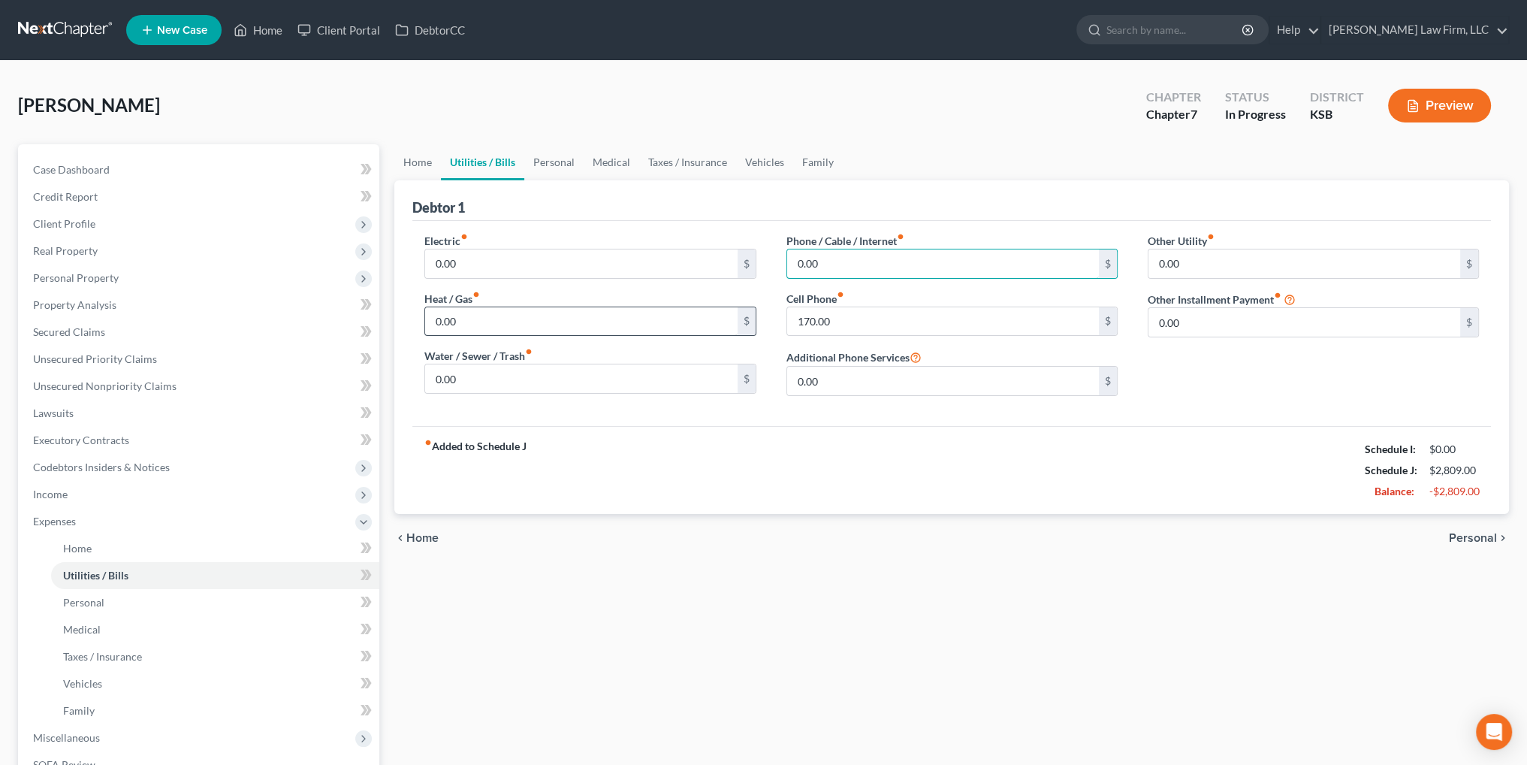
type input "0.00"
click at [546, 156] on link "Personal" at bounding box center [553, 162] width 59 height 36
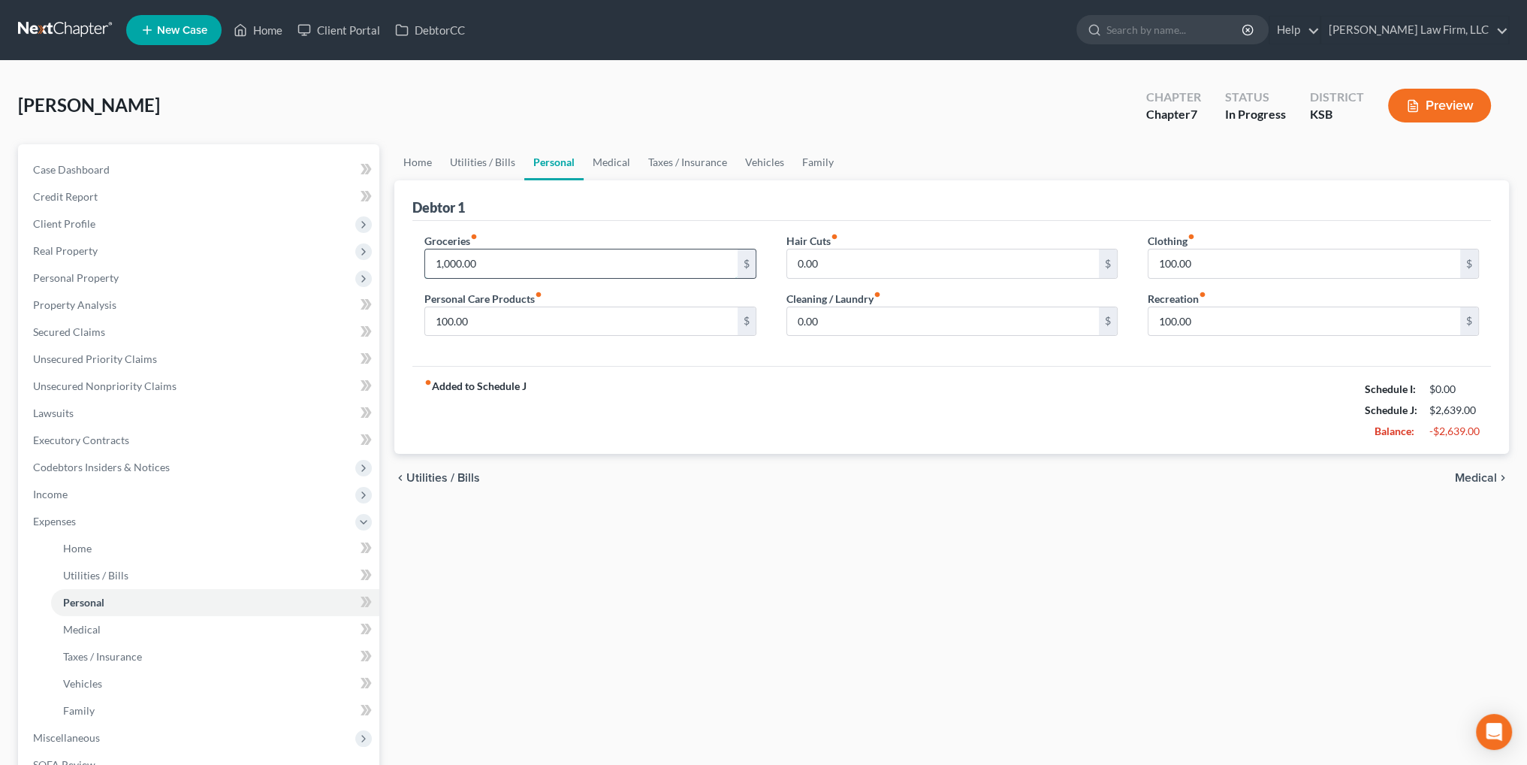
click at [542, 261] on input "1,000.00" at bounding box center [581, 263] width 312 height 29
type input "0.00"
click at [624, 159] on link "Medical" at bounding box center [612, 162] width 56 height 36
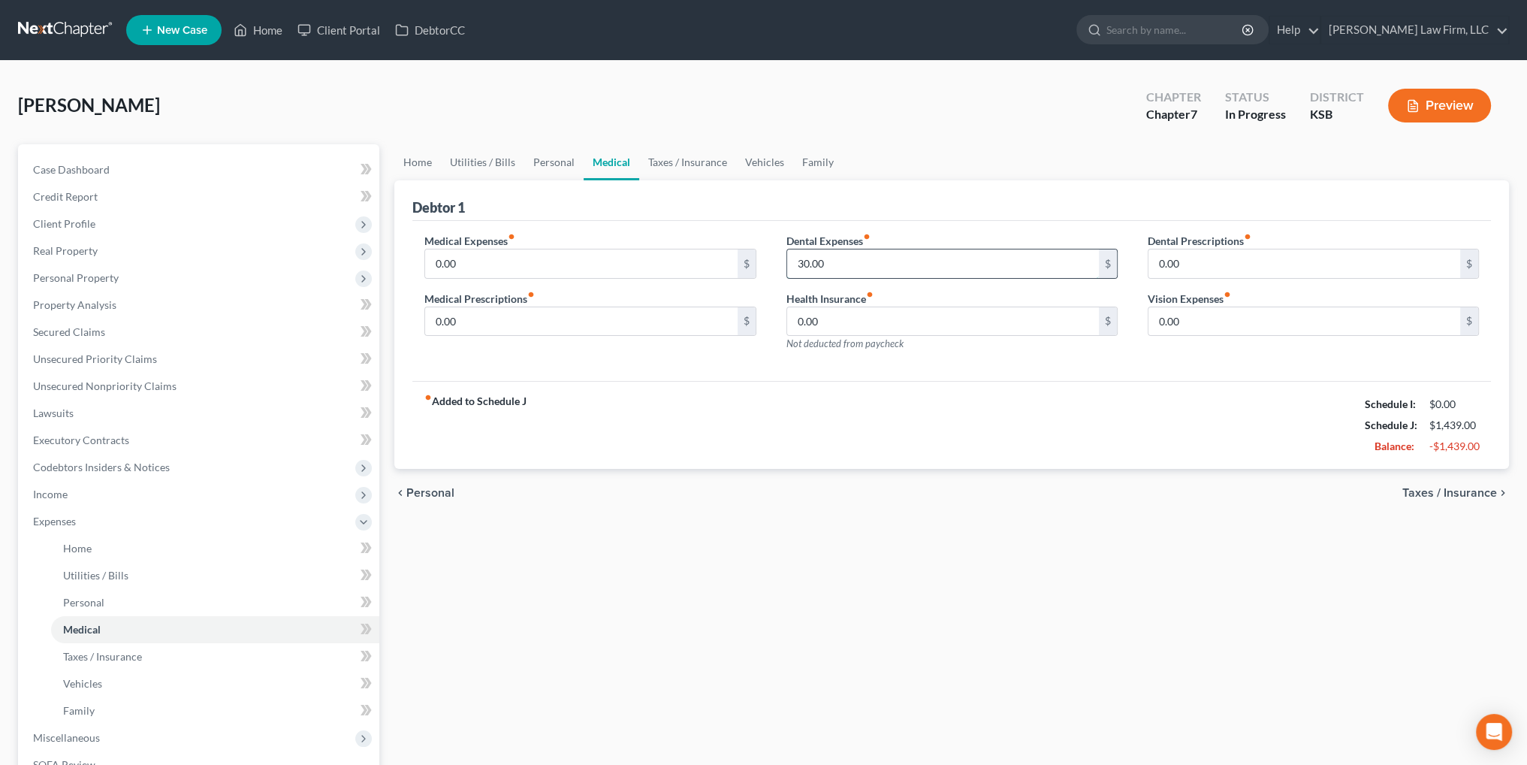
click at [887, 252] on input "30.00" at bounding box center [943, 263] width 312 height 29
type input "0.00"
click at [679, 163] on link "Taxes / Insurance" at bounding box center [687, 162] width 97 height 36
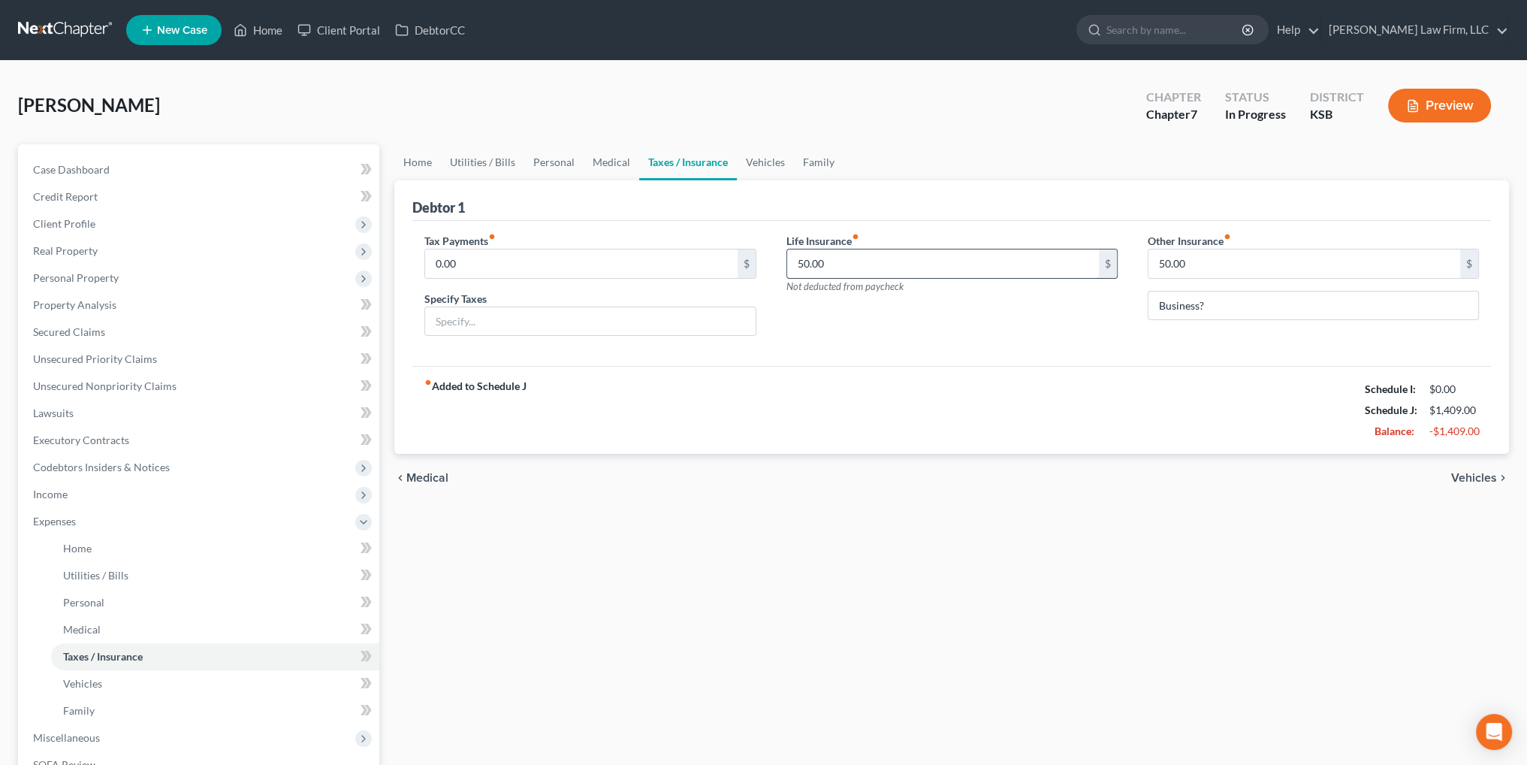
click at [875, 260] on input "50.00" at bounding box center [943, 263] width 312 height 29
type input "0.00"
click at [751, 164] on link "Vehicles" at bounding box center [765, 162] width 57 height 36
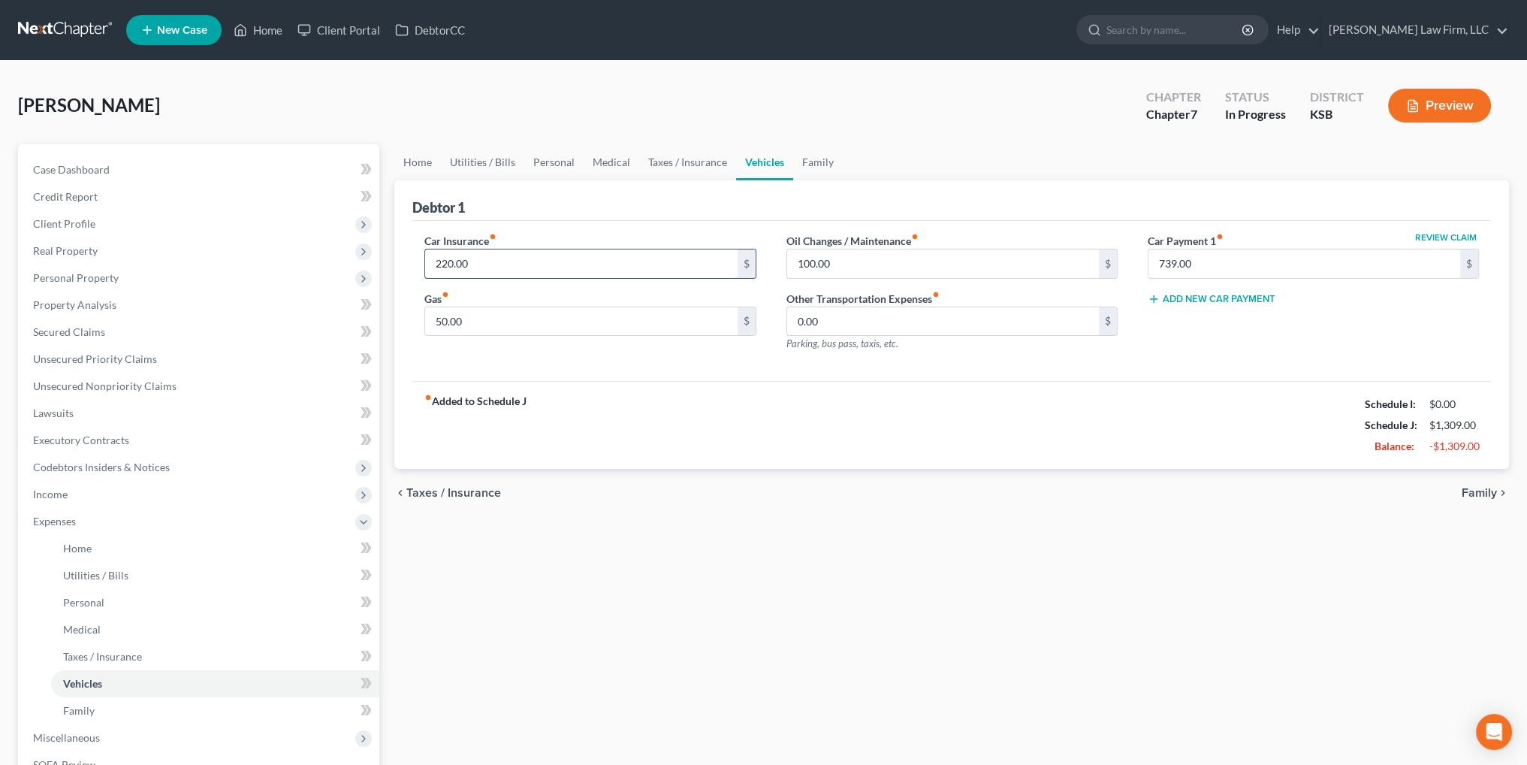
click at [577, 262] on input "220.00" at bounding box center [581, 263] width 312 height 29
type input "0.00"
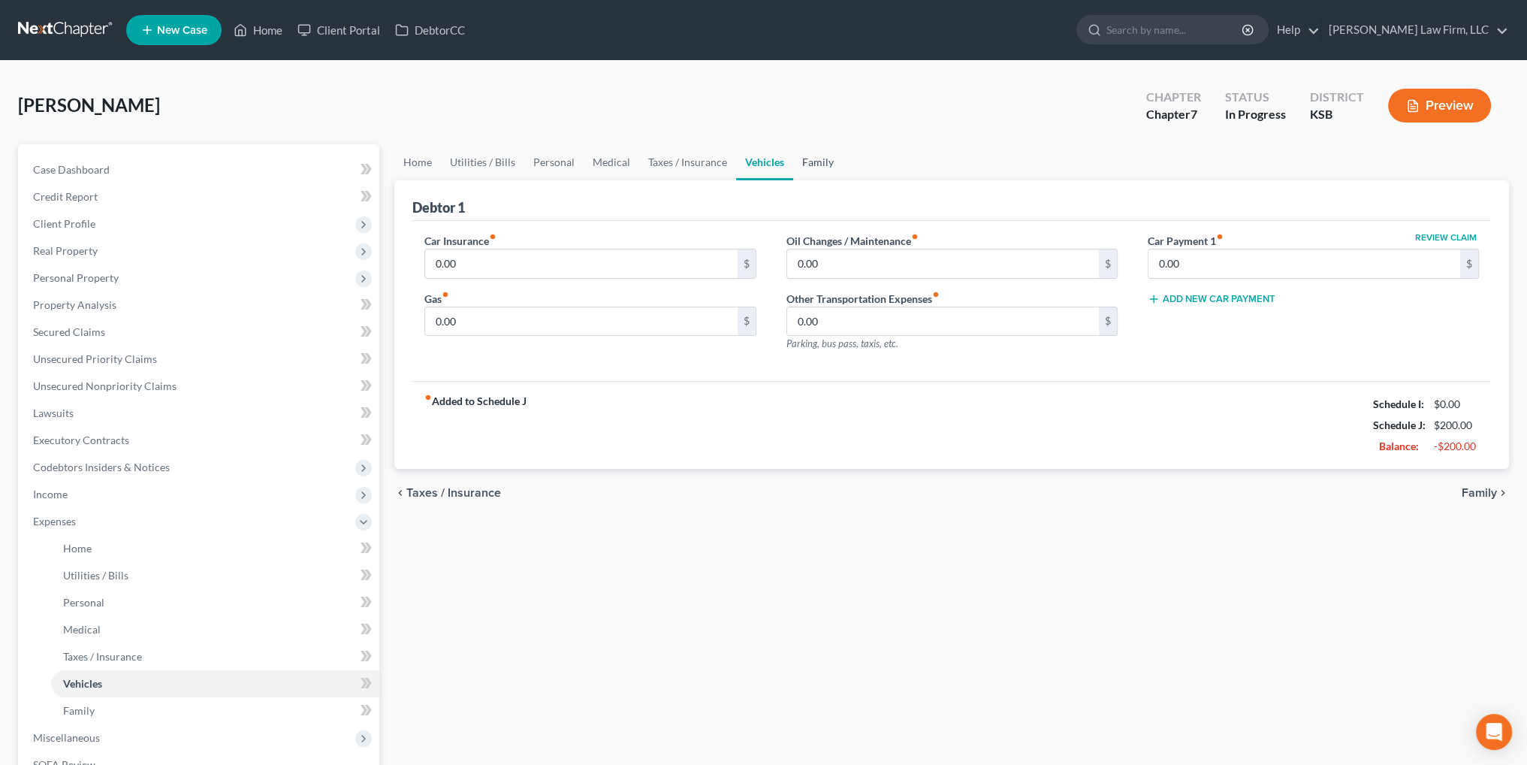
click at [817, 157] on link "Family" at bounding box center [818, 162] width 50 height 36
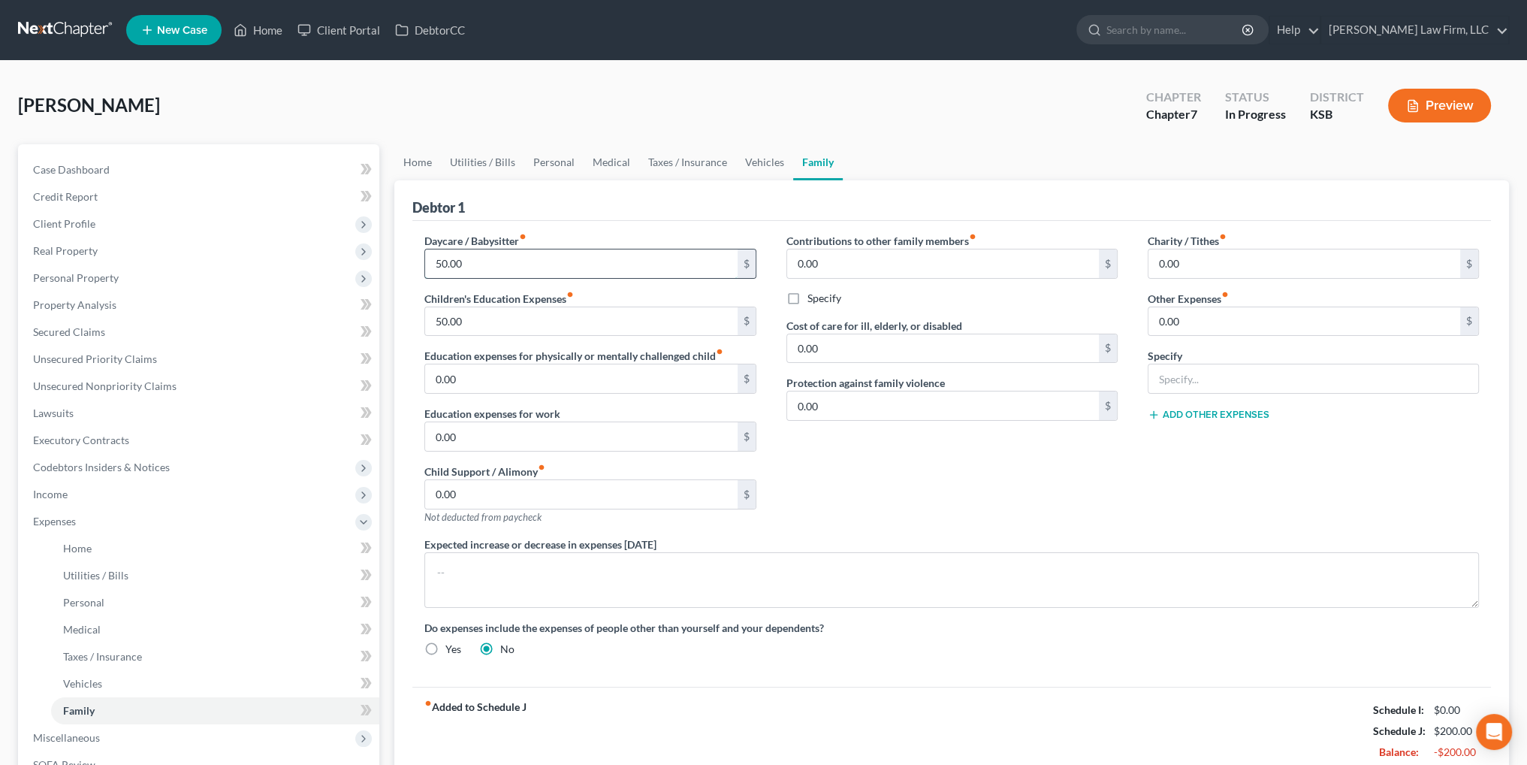
click at [538, 252] on input "50.00" at bounding box center [581, 263] width 312 height 29
type input "0.00"
click at [609, 321] on input "50.00" at bounding box center [581, 321] width 312 height 29
type input "0.00"
click at [604, 572] on textarea at bounding box center [951, 580] width 1055 height 56
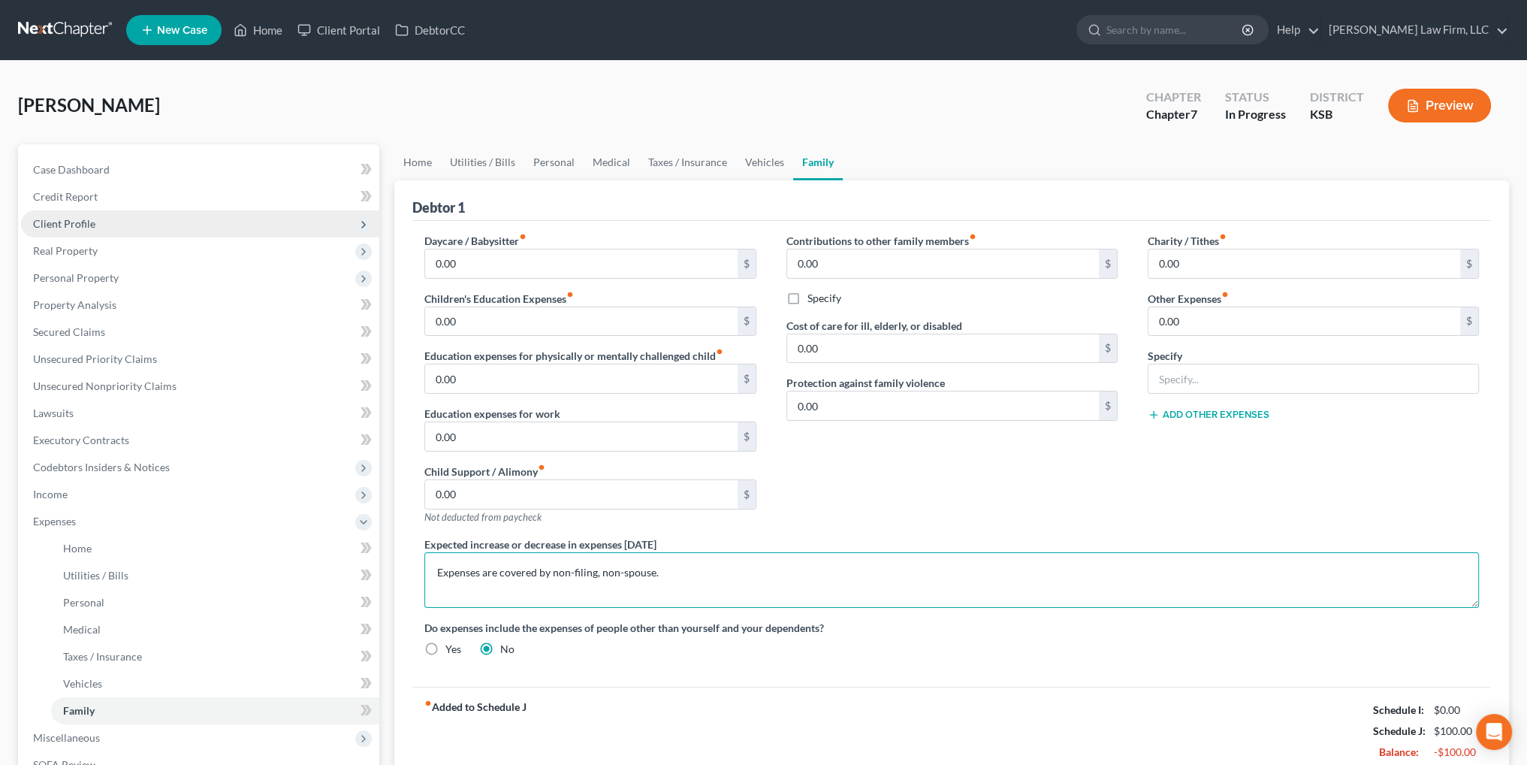
type textarea "Expenses are covered by non-filing, non-spouse."
click at [75, 227] on span "Client Profile" at bounding box center [64, 223] width 62 height 13
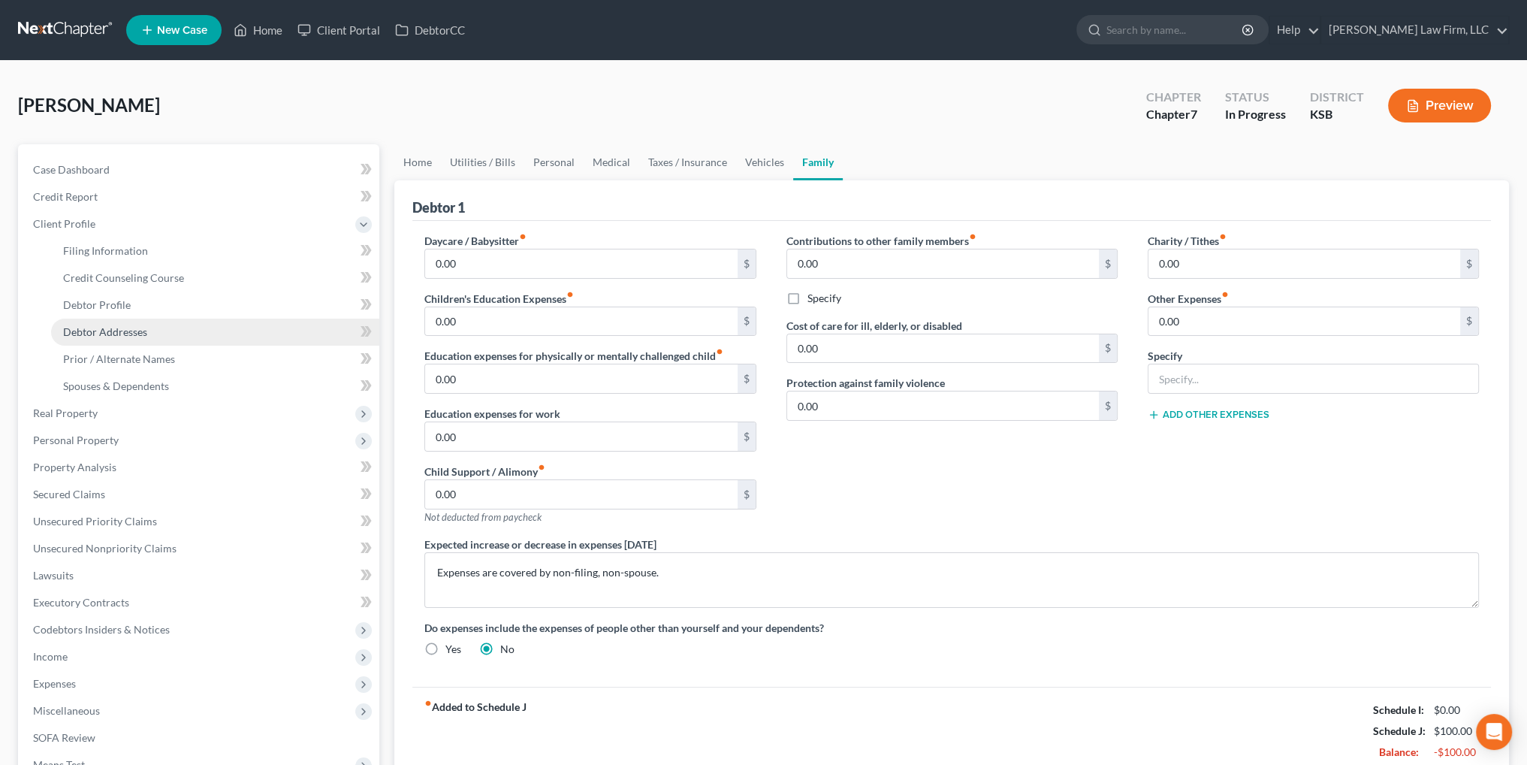
click at [91, 324] on link "Debtor Addresses" at bounding box center [215, 332] width 328 height 27
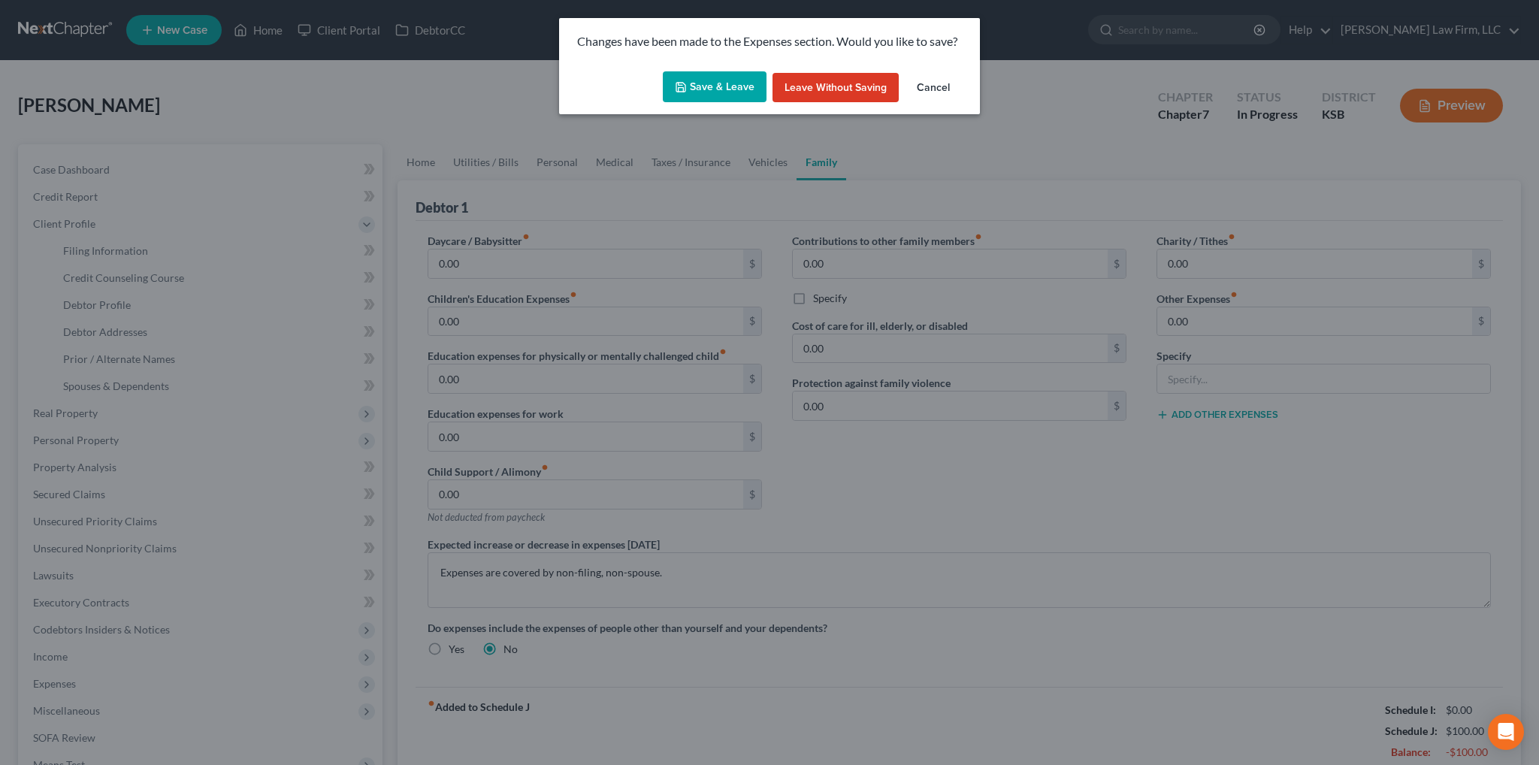
click at [714, 92] on button "Save & Leave" at bounding box center [715, 87] width 104 height 32
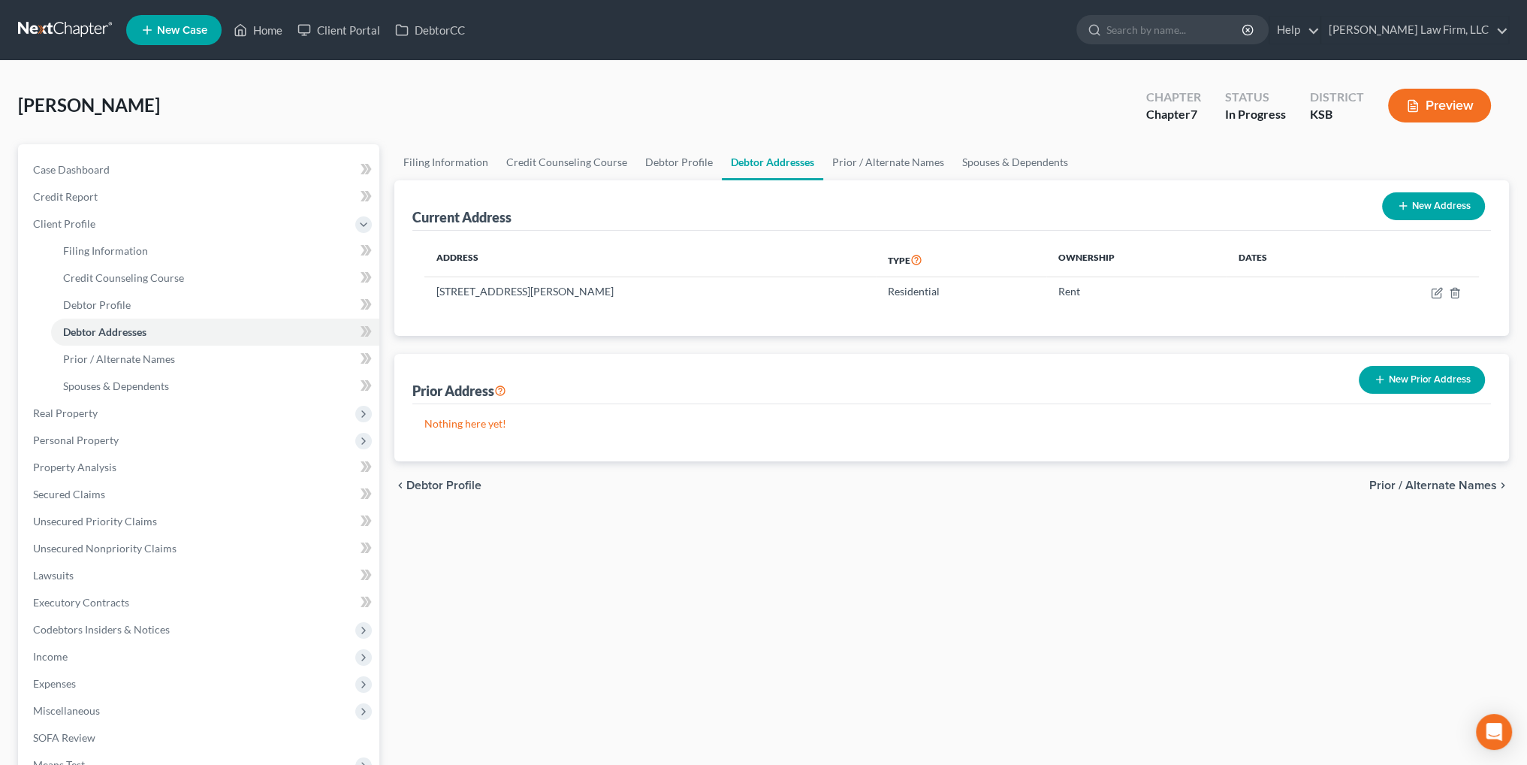
click at [1439, 369] on button "New Prior Address" at bounding box center [1422, 380] width 126 height 28
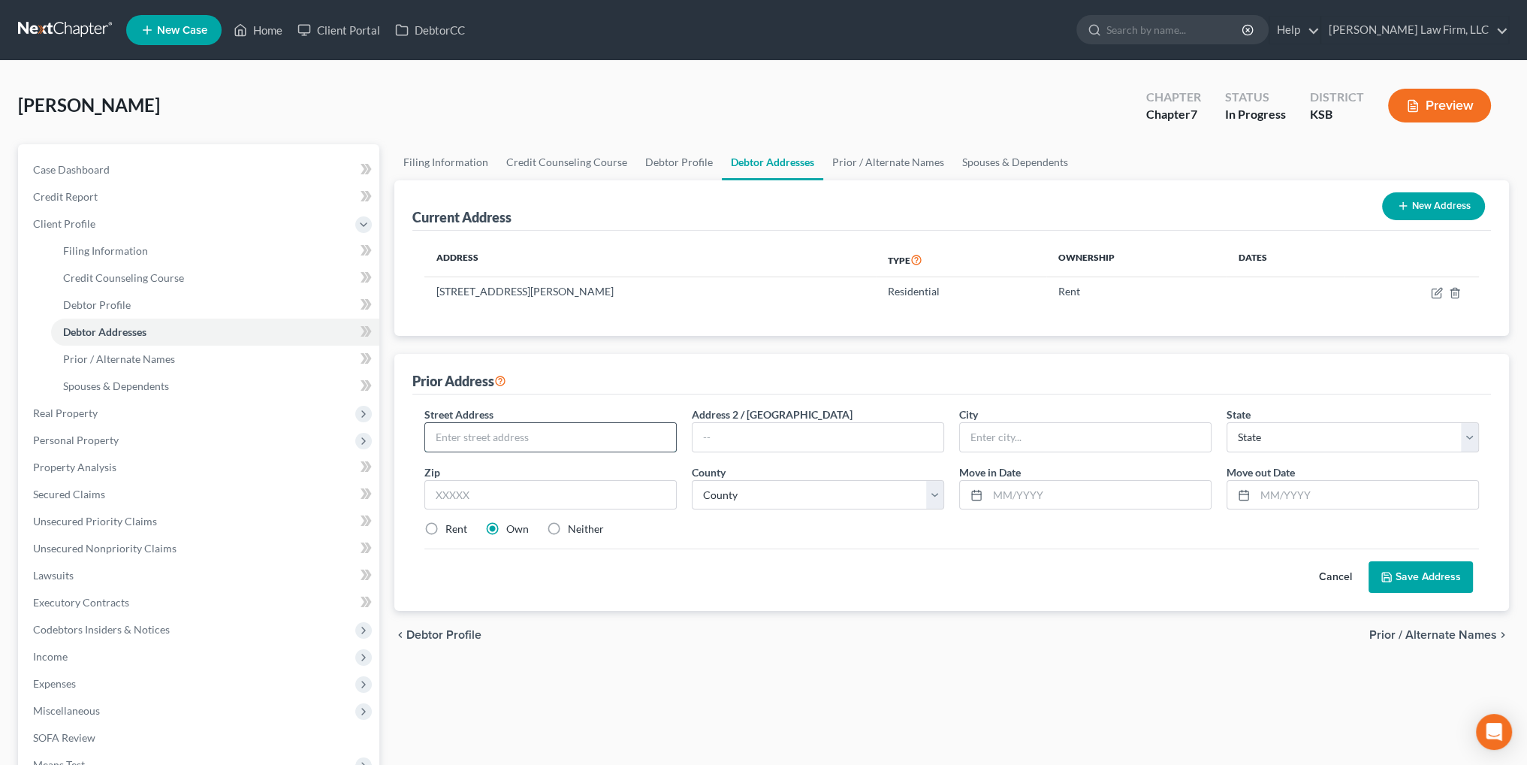
click at [580, 427] on input "text" at bounding box center [550, 437] width 251 height 29
type input "[STREET_ADDRESS]"
type input "[US_STATE][GEOGRAPHIC_DATA]"
select select "17"
type input "66106"
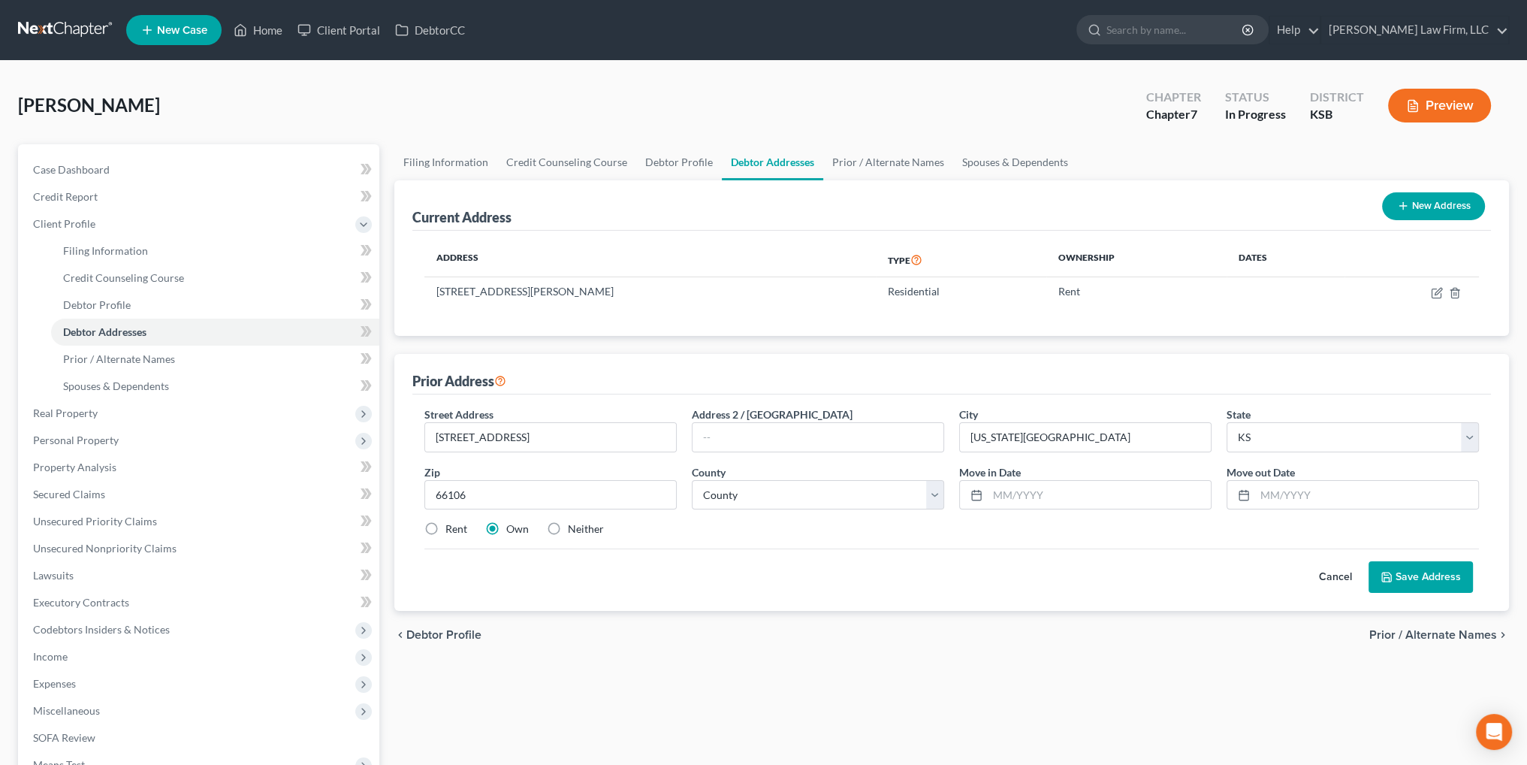
drag, startPoint x: 434, startPoint y: 528, endPoint x: 451, endPoint y: 524, distance: 17.9
click at [446, 528] on label "Rent" at bounding box center [457, 528] width 22 height 15
click at [452, 528] on input "Rent" at bounding box center [457, 526] width 10 height 10
radio input "true"
click at [772, 497] on select "County [GEOGRAPHIC_DATA] [GEOGRAPHIC_DATA] [GEOGRAPHIC_DATA] [GEOGRAPHIC_DATA] …" at bounding box center [818, 495] width 252 height 30
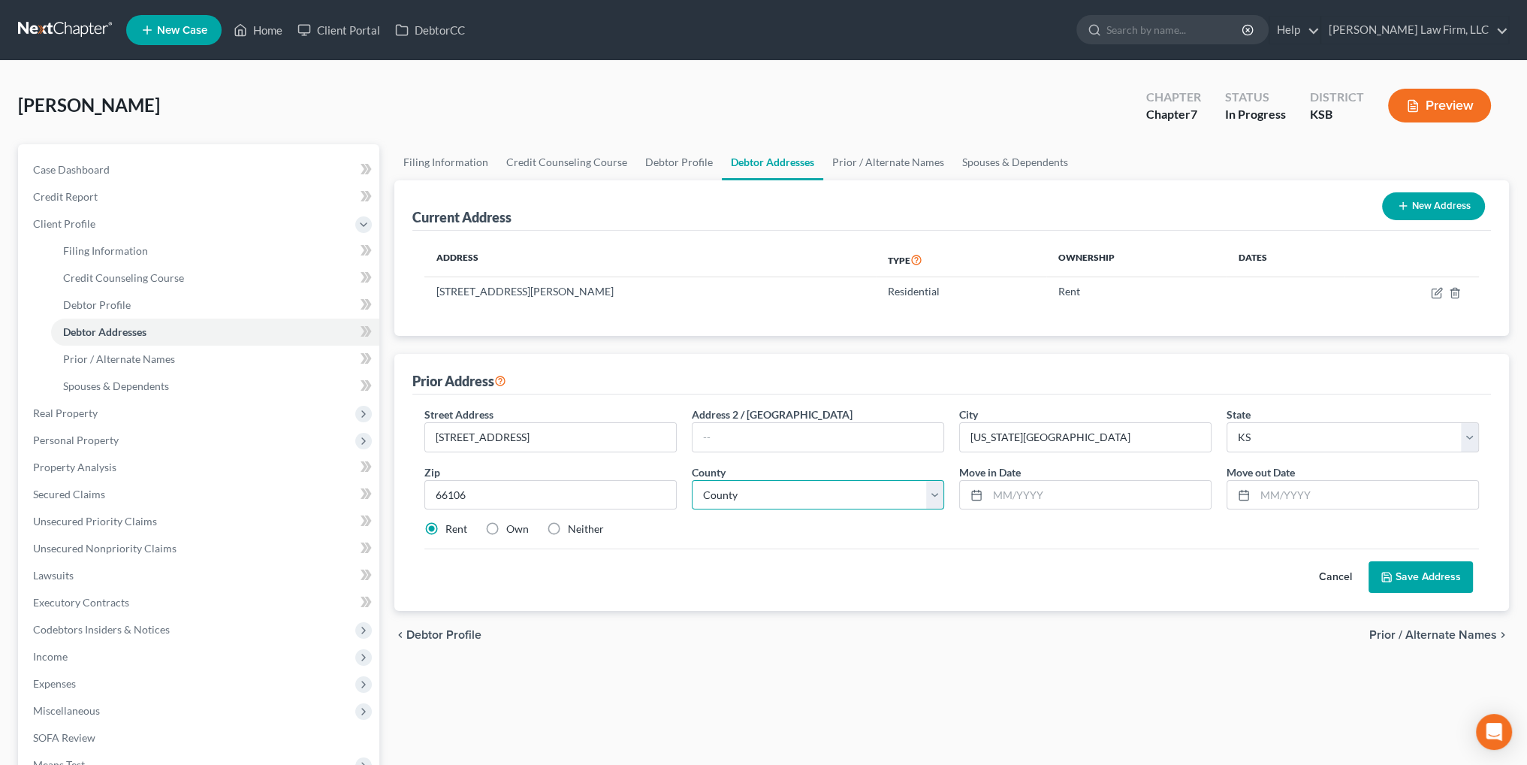
click at [850, 497] on select "County [GEOGRAPHIC_DATA] [GEOGRAPHIC_DATA] [GEOGRAPHIC_DATA] [GEOGRAPHIC_DATA] …" at bounding box center [818, 495] width 252 height 30
select select "104"
click at [692, 480] on select "County [GEOGRAPHIC_DATA] [GEOGRAPHIC_DATA] [GEOGRAPHIC_DATA] [GEOGRAPHIC_DATA] …" at bounding box center [818, 495] width 252 height 30
click at [998, 487] on input "text" at bounding box center [1099, 495] width 223 height 29
type input "06/2021"
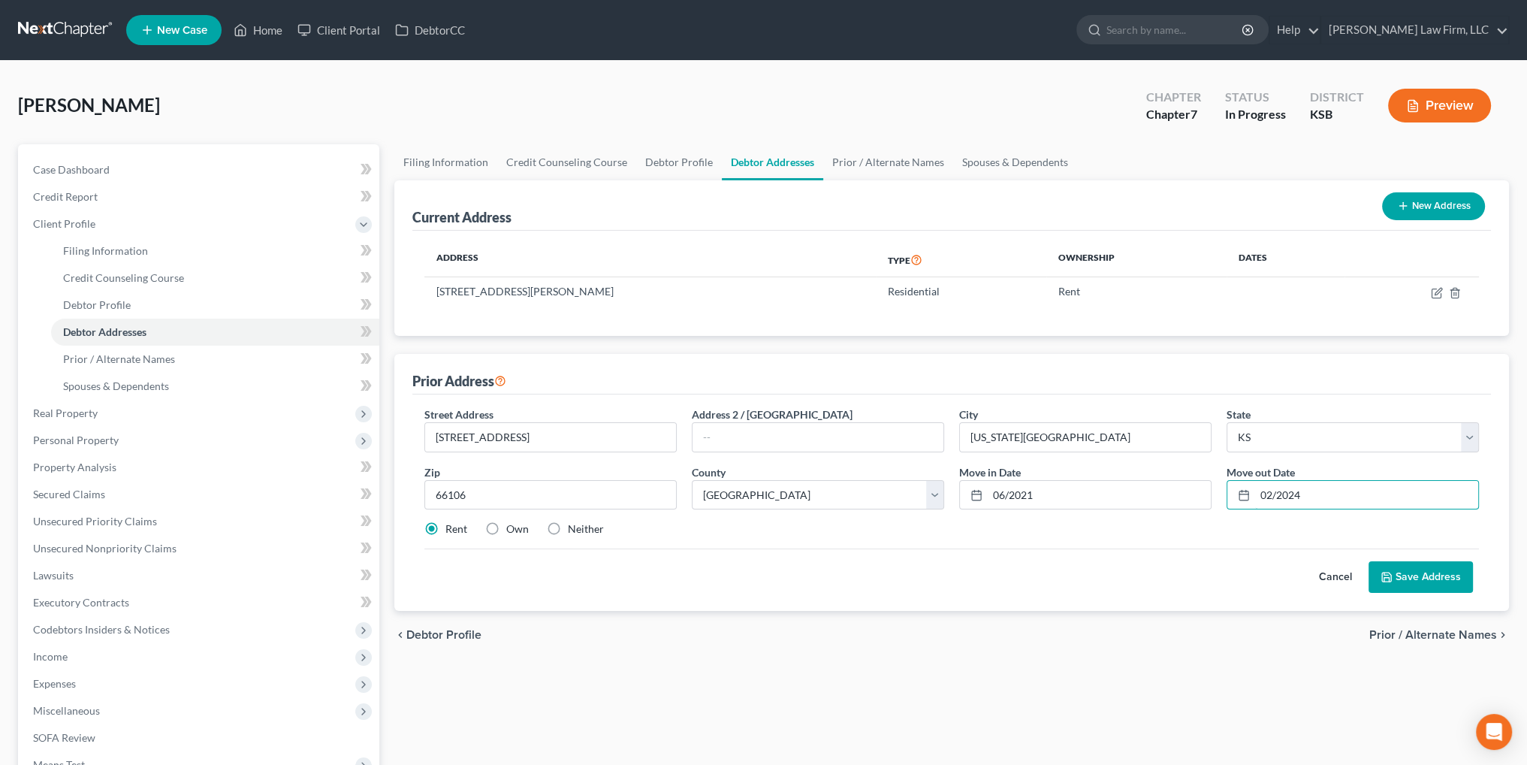
type input "02/2024"
click at [1434, 572] on button "Save Address" at bounding box center [1421, 577] width 104 height 32
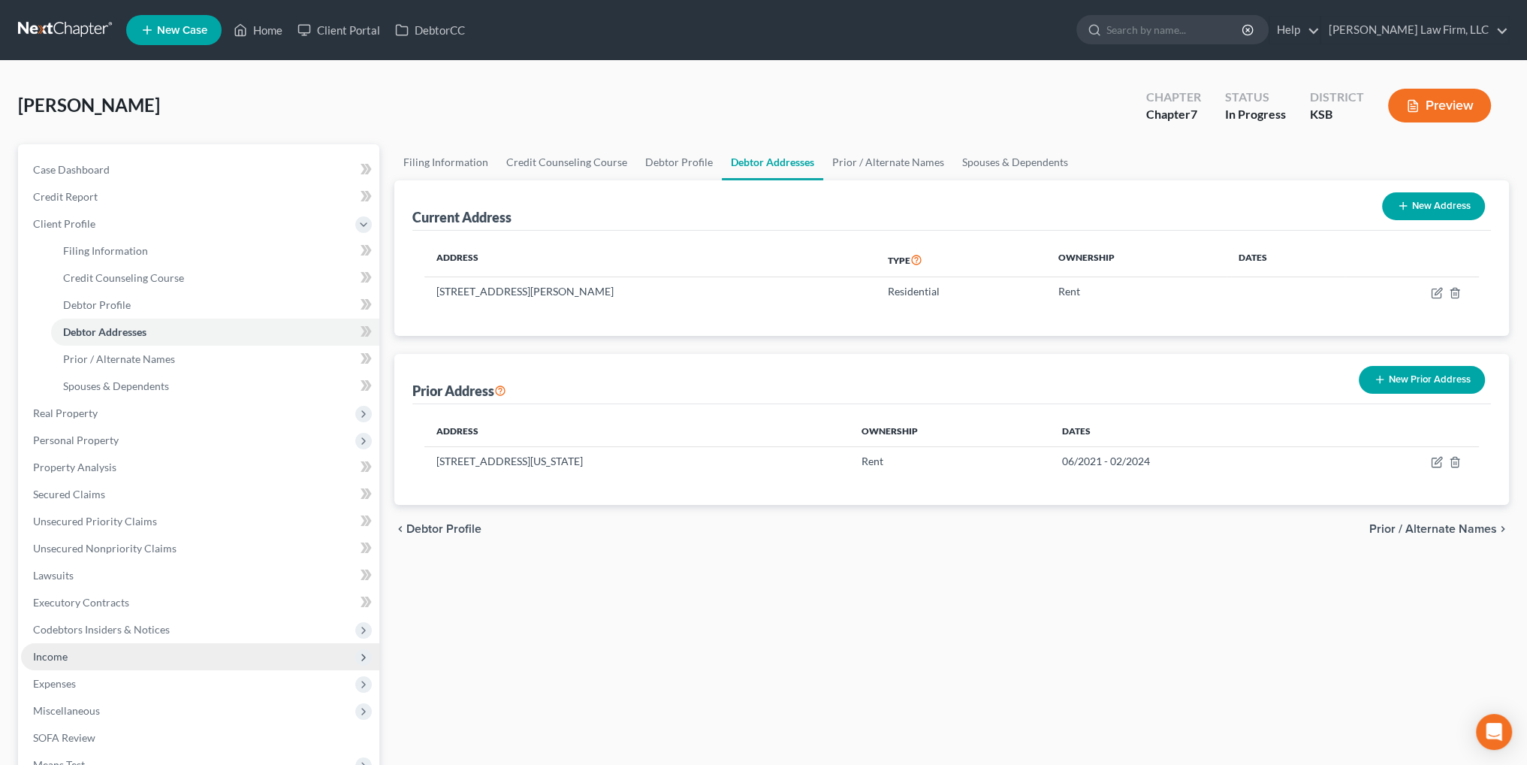
click at [43, 656] on span "Income" at bounding box center [50, 656] width 35 height 13
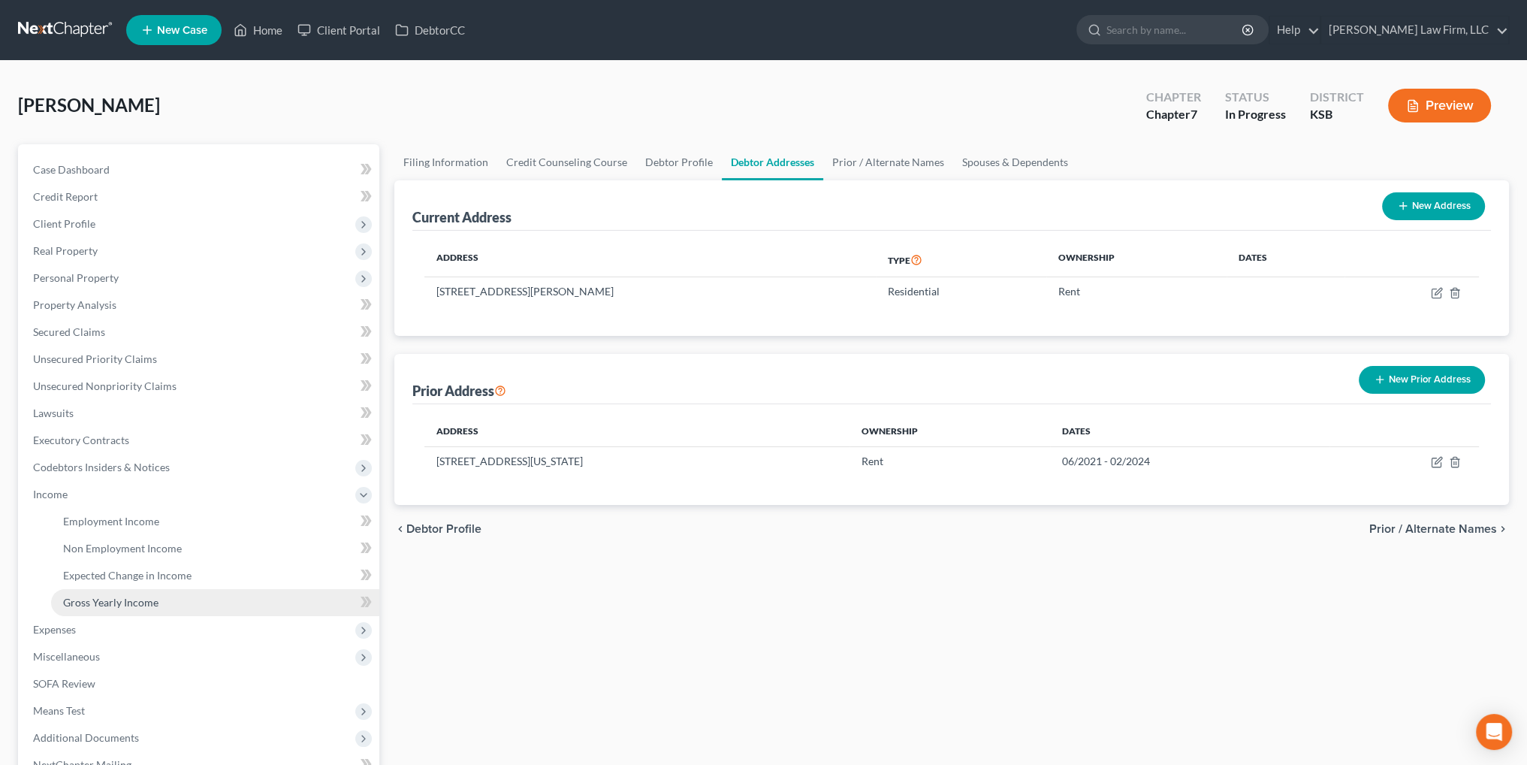
click at [117, 600] on span "Gross Yearly Income" at bounding box center [110, 602] width 95 height 13
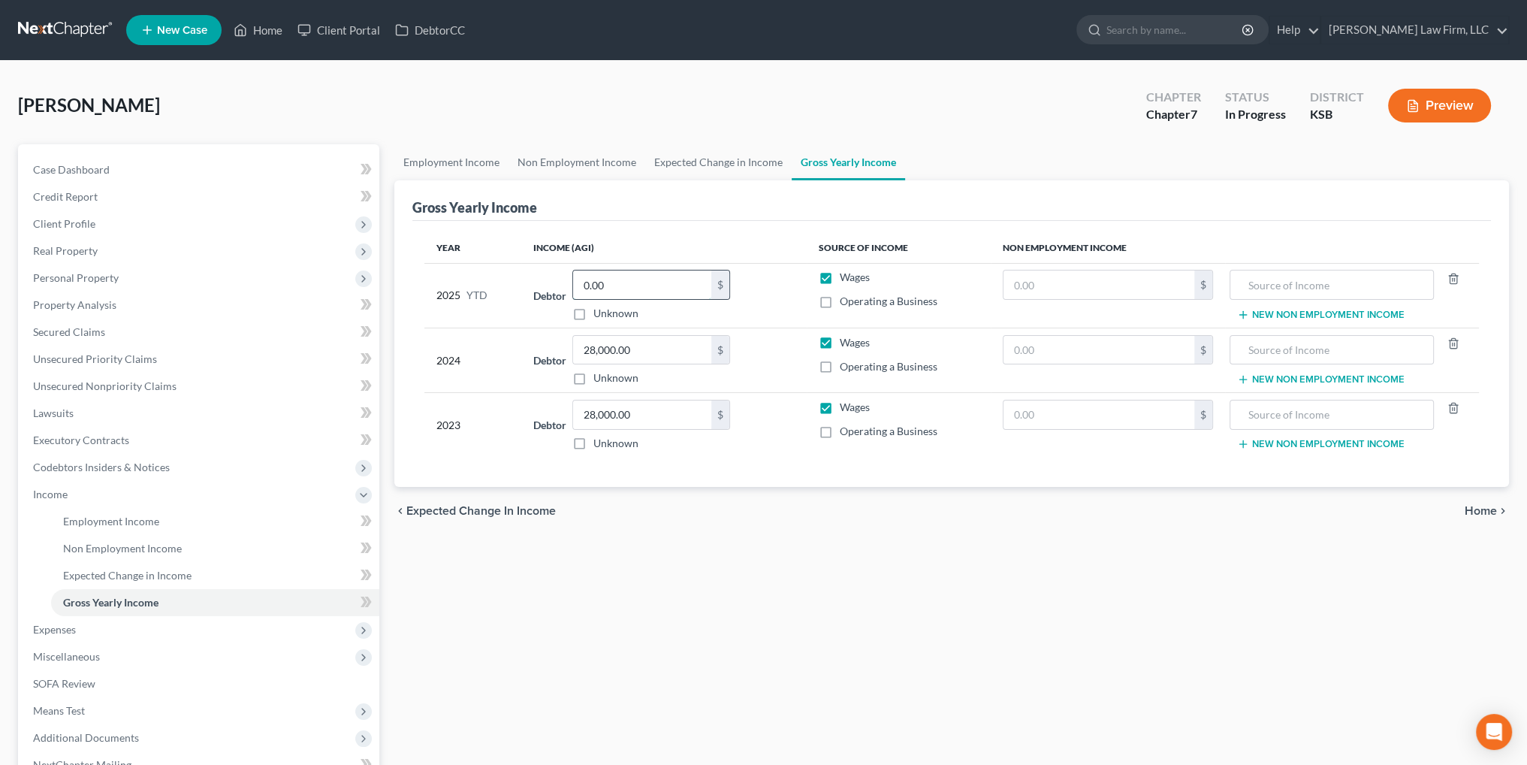
type input "0.00"
click at [68, 284] on span "Personal Property" at bounding box center [200, 277] width 358 height 27
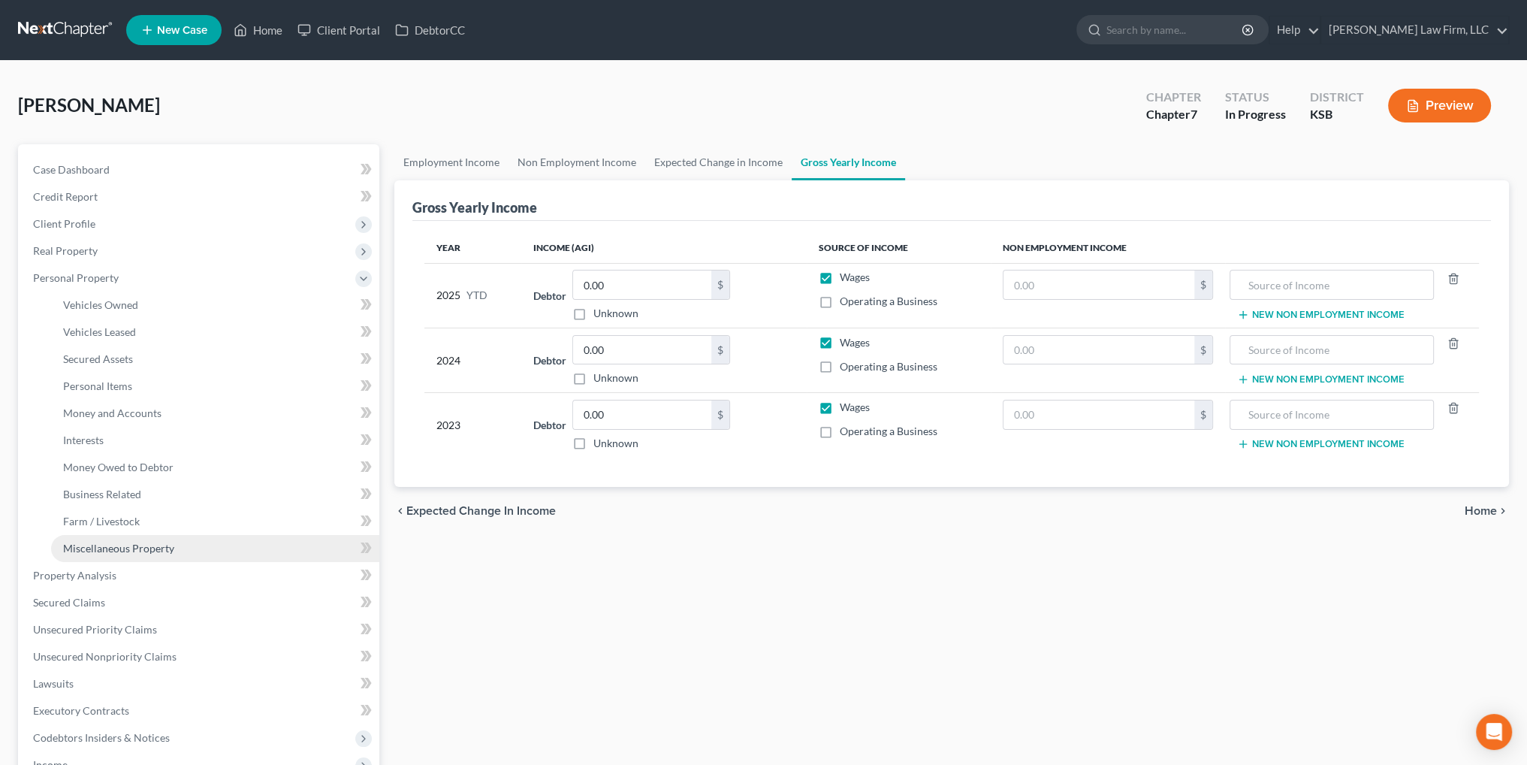
click at [111, 543] on span "Miscellaneous Property" at bounding box center [118, 548] width 111 height 13
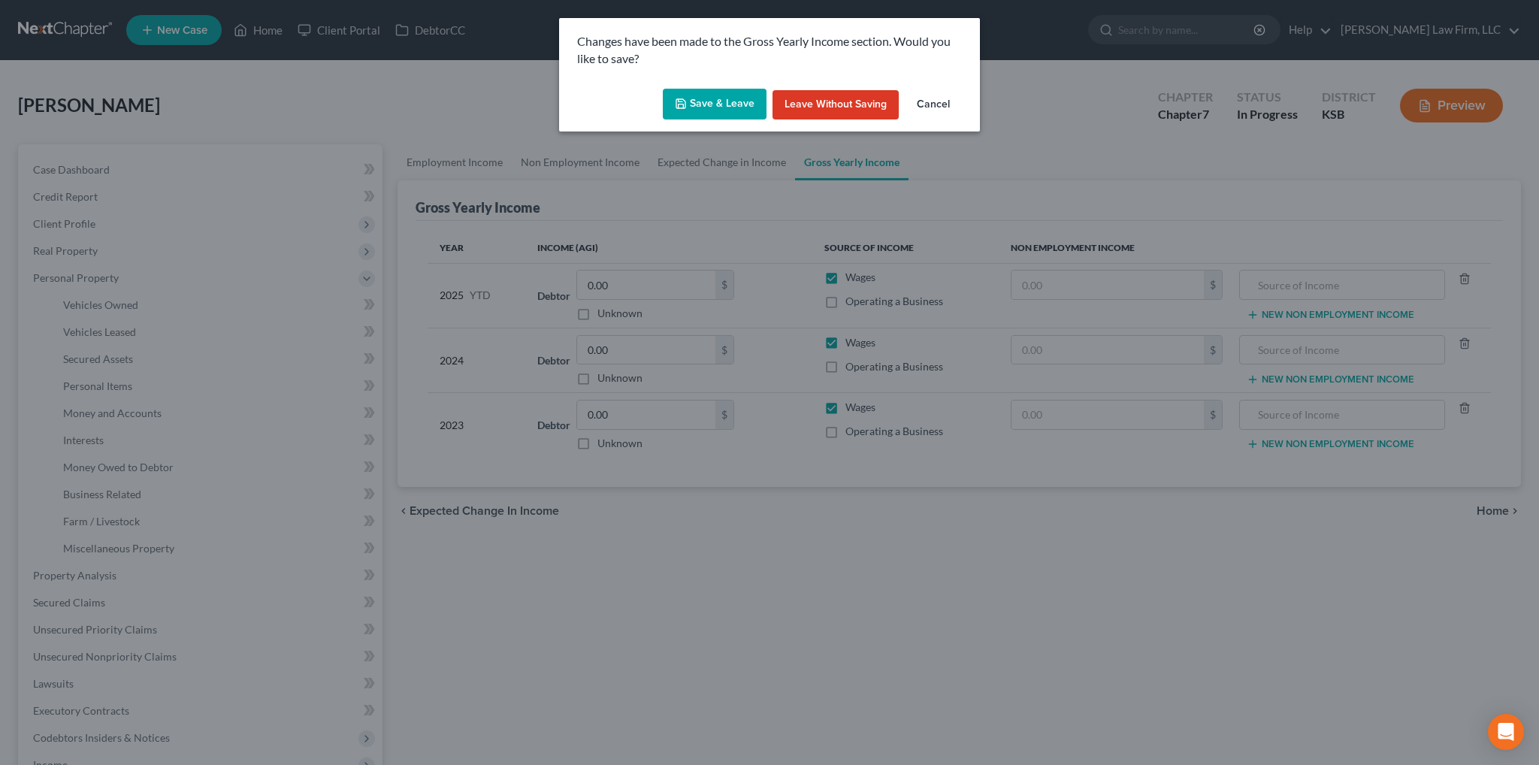
click at [713, 103] on button "Save & Leave" at bounding box center [715, 105] width 104 height 32
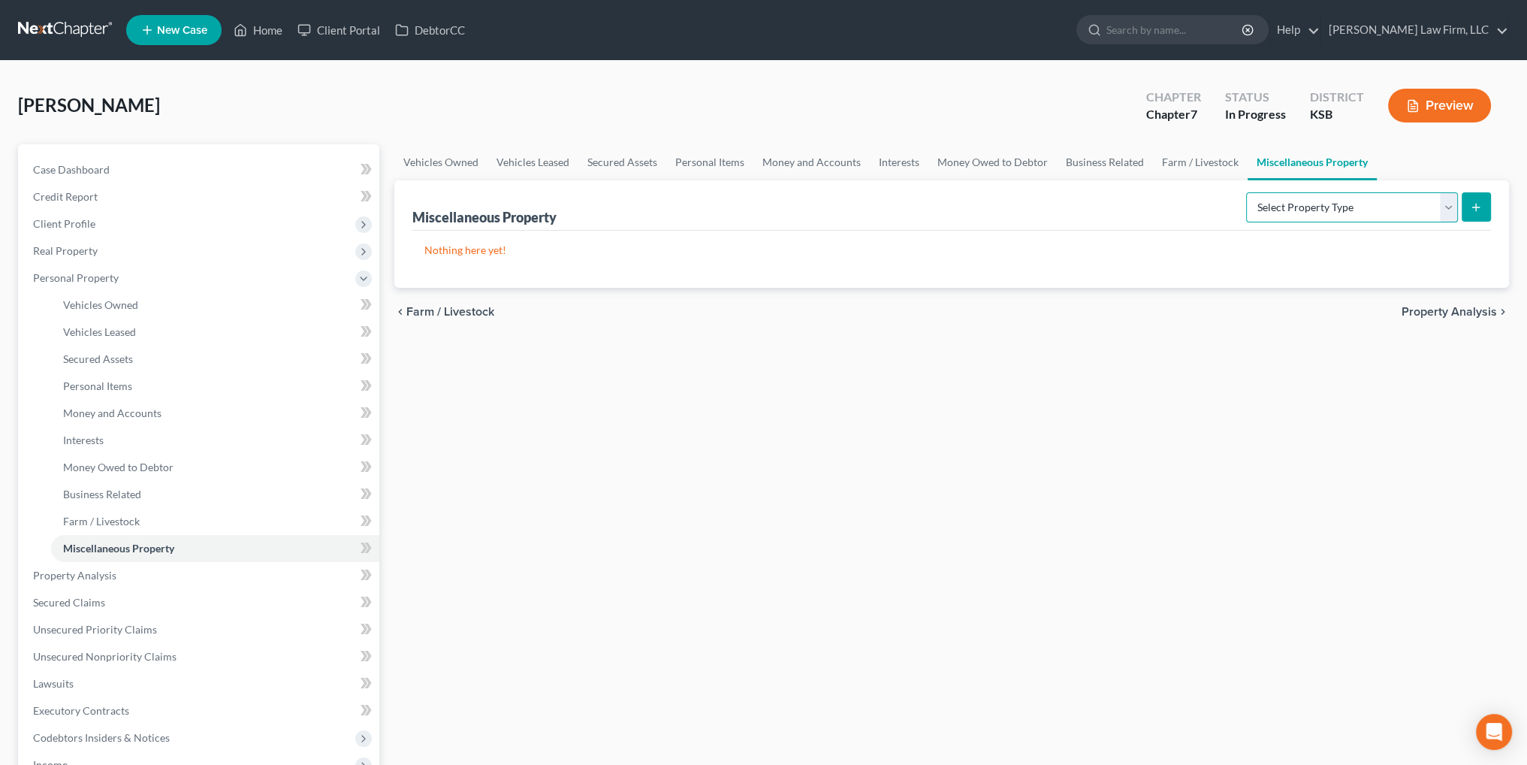
click at [1415, 198] on select "Select Property Type Assigned for Creditor Benefit [DATE] Holding for Another N…" at bounding box center [1352, 207] width 212 height 30
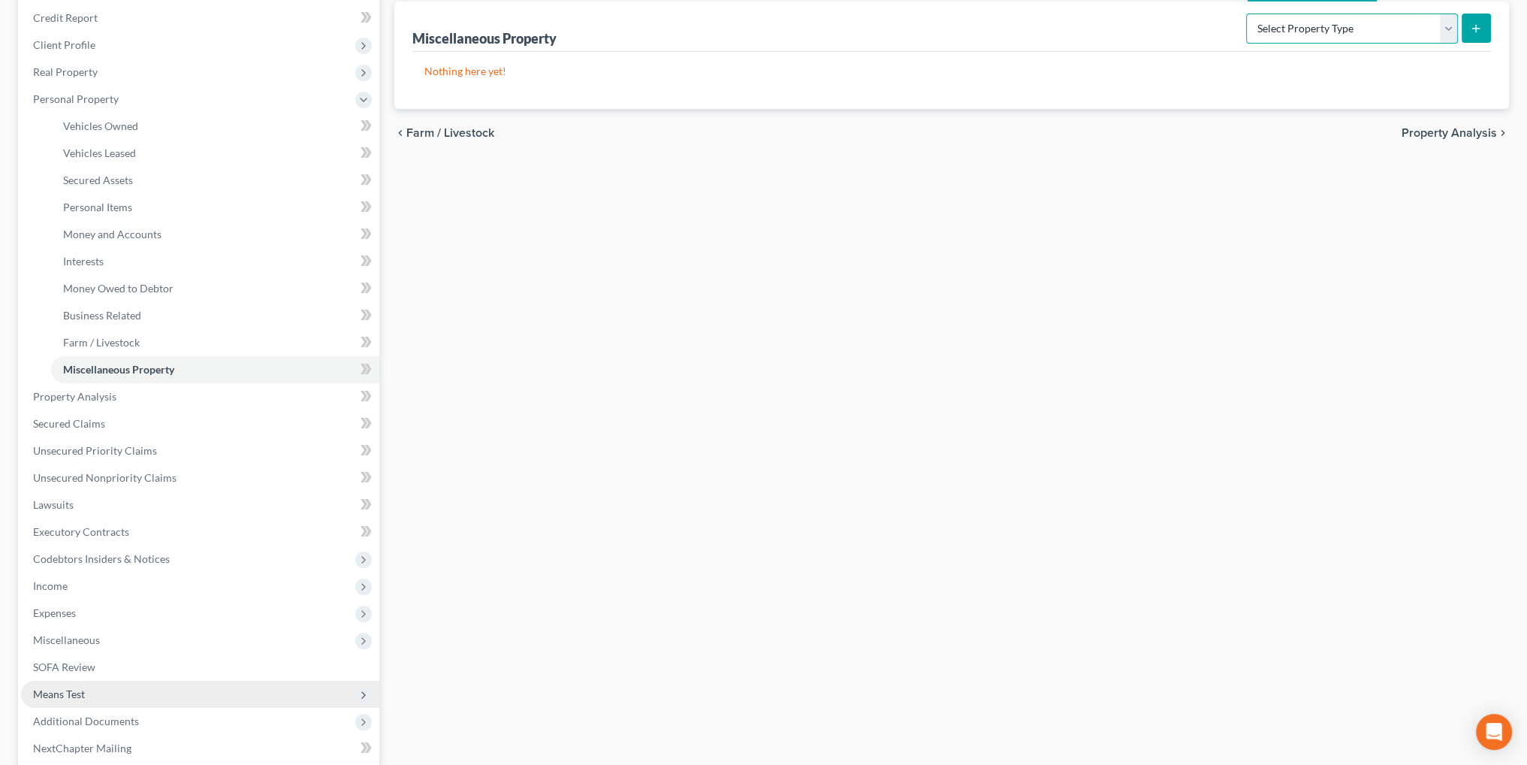
scroll to position [225, 0]
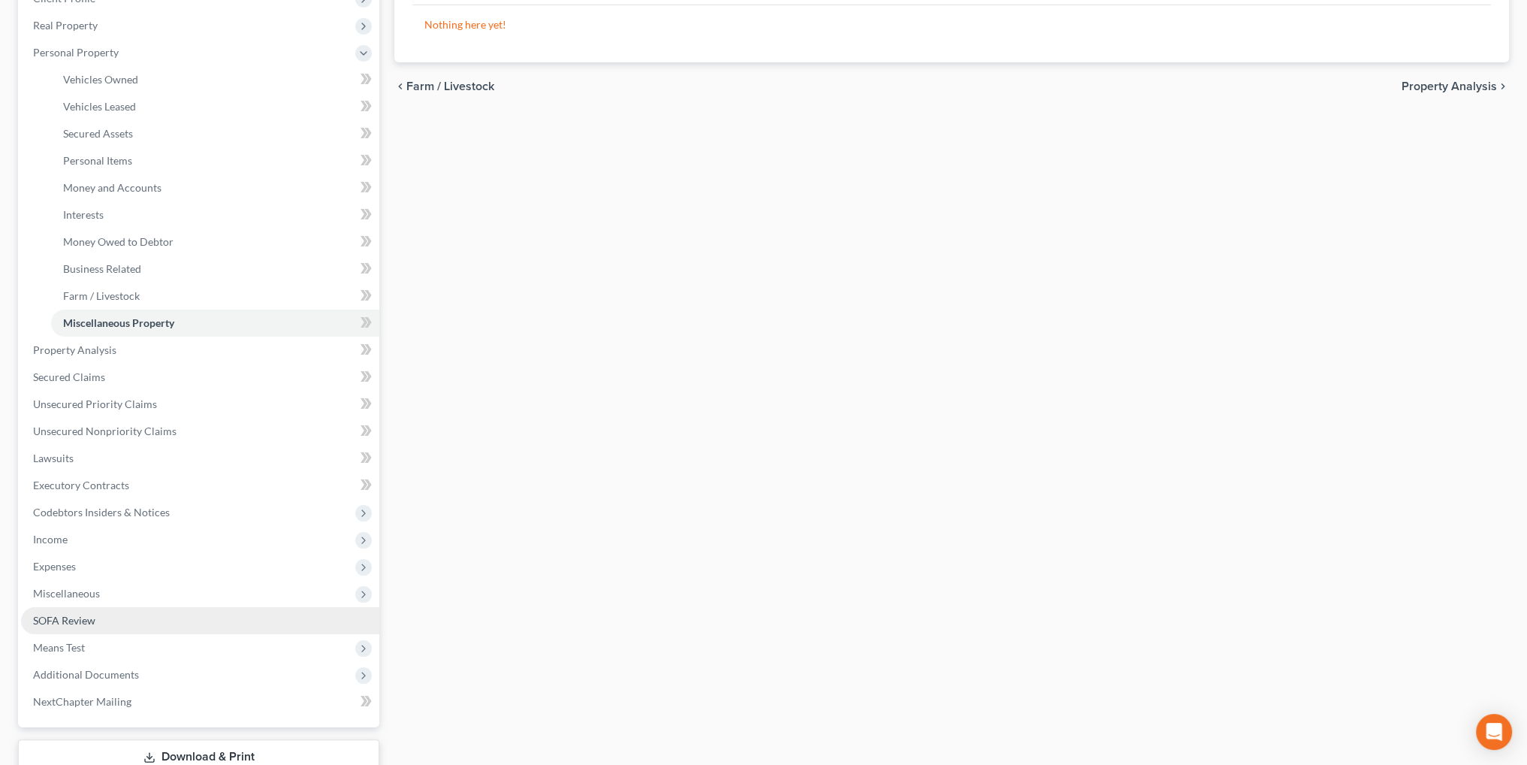
click at [60, 621] on span "SOFA Review" at bounding box center [64, 620] width 62 height 13
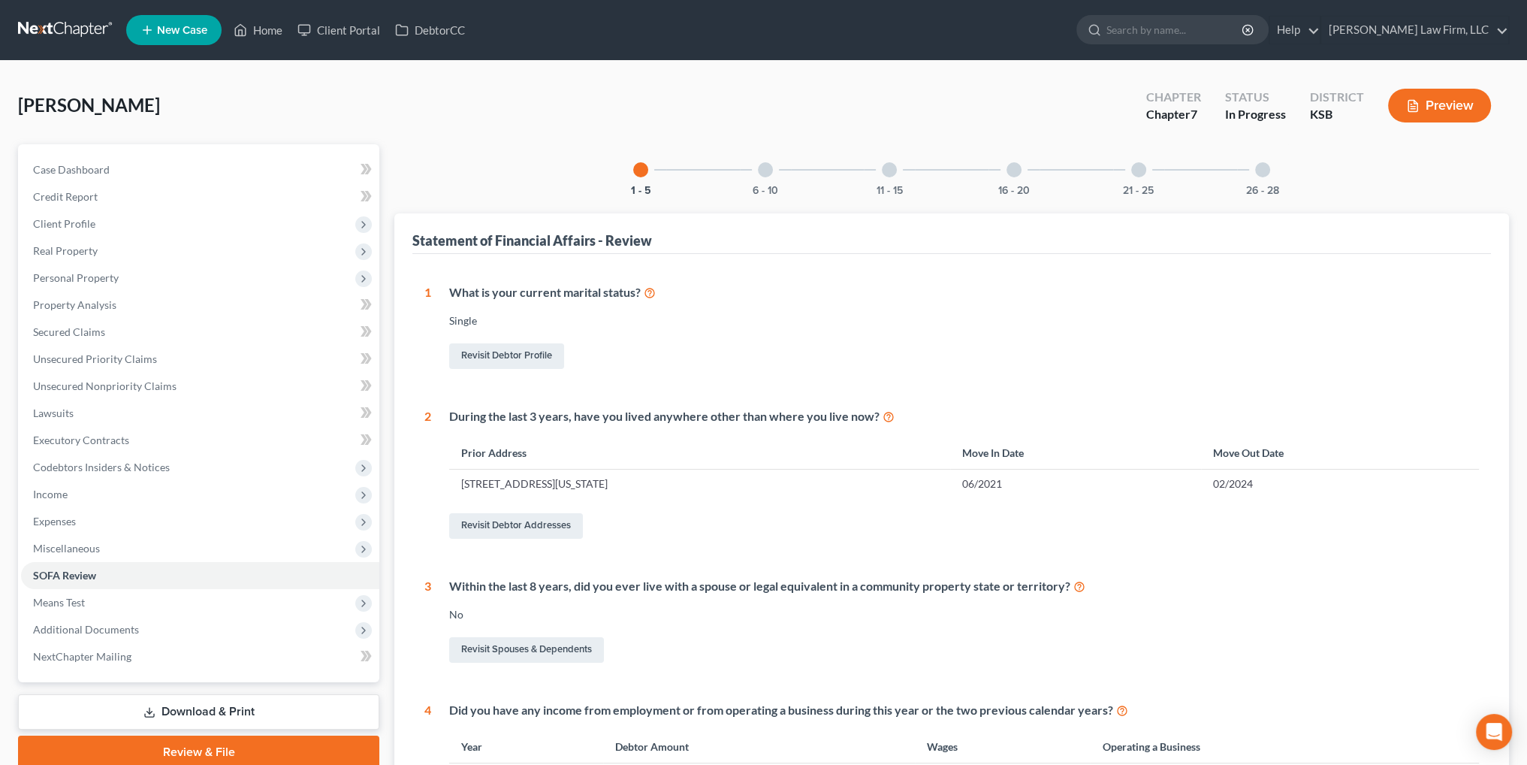
click at [1136, 176] on div at bounding box center [1138, 169] width 15 height 15
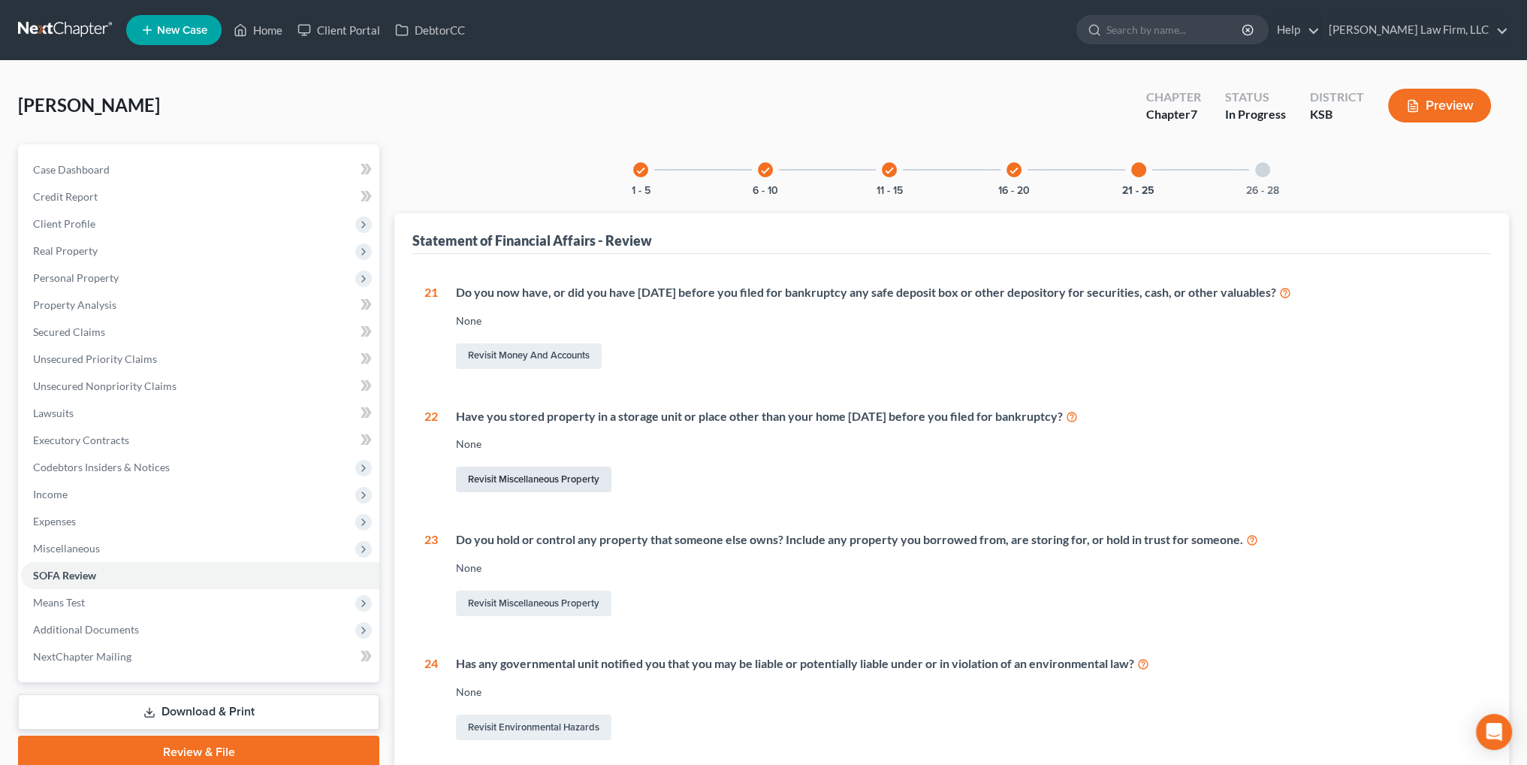
click at [505, 478] on link "Revisit Miscellaneous Property" at bounding box center [534, 480] width 156 height 26
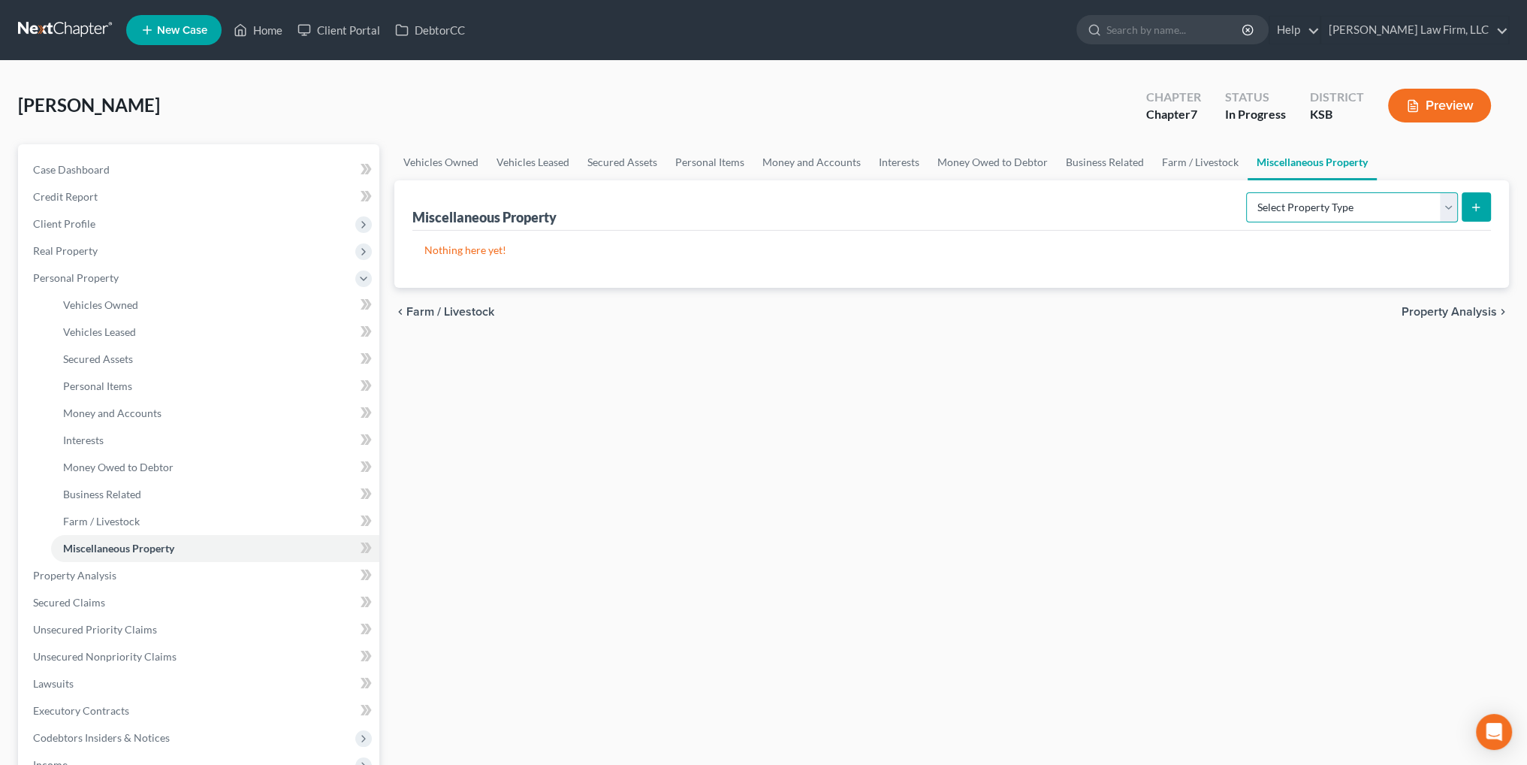
click at [1310, 200] on select "Select Property Type Assigned for Creditor Benefit [DATE] Holding for Another N…" at bounding box center [1352, 207] width 212 height 30
select select "stored_within_1_year"
click at [1246, 192] on select "Select Property Type Assigned for Creditor Benefit [DATE] Holding for Another N…" at bounding box center [1352, 207] width 212 height 30
click at [1470, 207] on icon "submit" at bounding box center [1476, 207] width 12 height 12
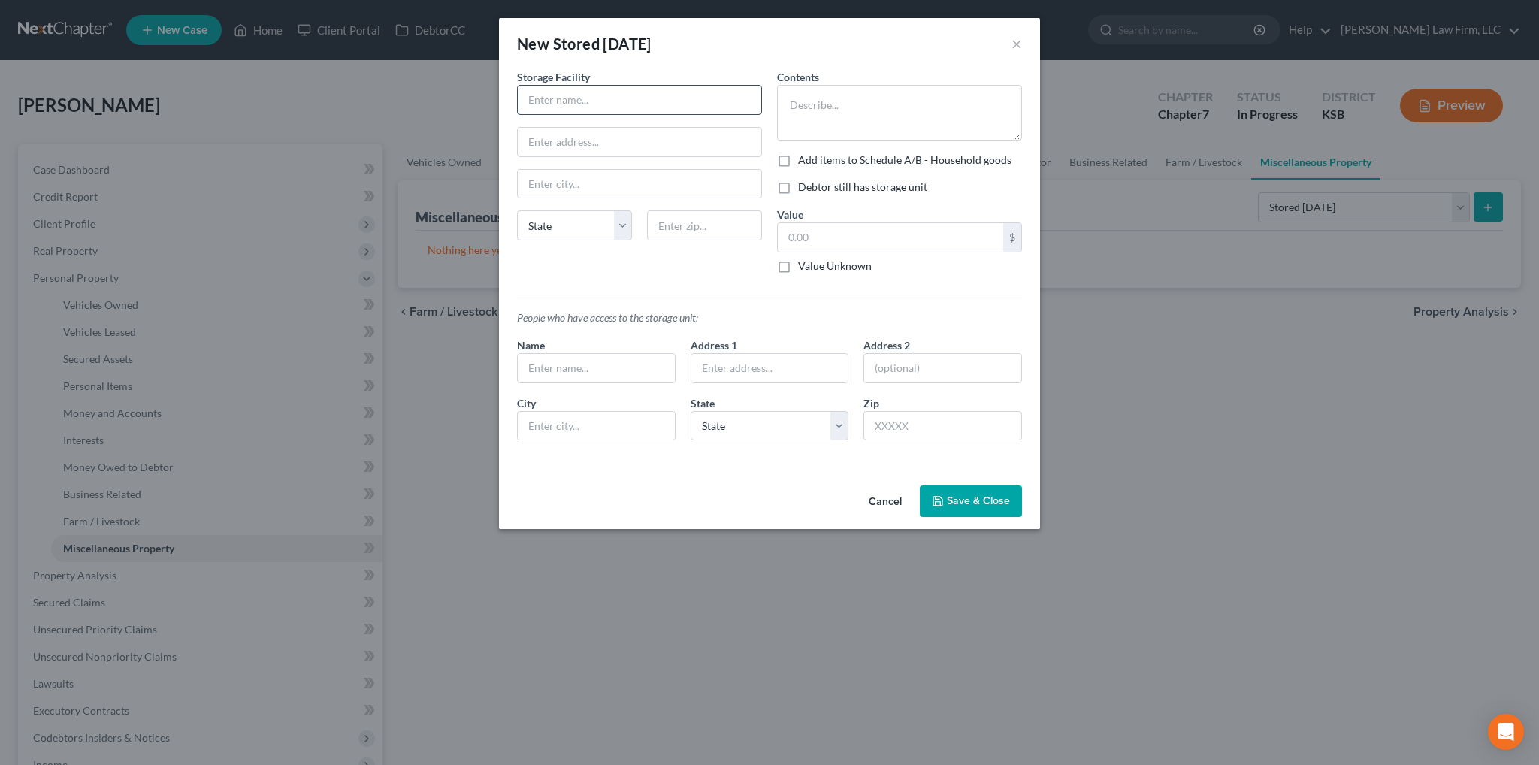
click at [717, 106] on input "text" at bounding box center [639, 100] width 243 height 29
type input "Storage Mart"
click at [600, 137] on input "text" at bounding box center [639, 142] width 243 height 29
type input "[STREET_ADDRESS][PERSON_NAME]"
click at [621, 178] on input "text" at bounding box center [639, 184] width 243 height 29
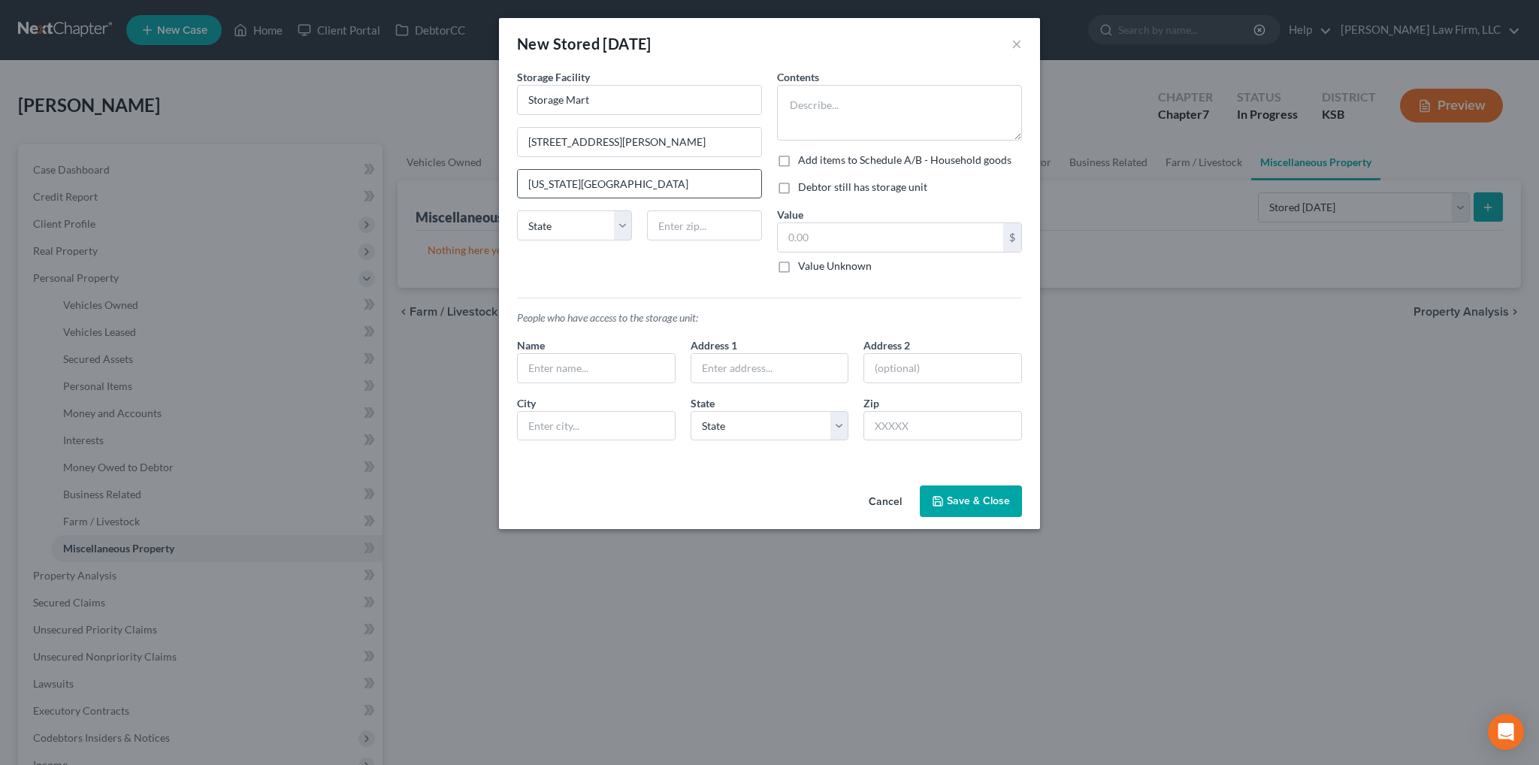
type input "[US_STATE][GEOGRAPHIC_DATA]"
click at [597, 220] on select "State [US_STATE] AK AR AZ CA CO CT DE DC [GEOGRAPHIC_DATA] [GEOGRAPHIC_DATA] GU…" at bounding box center [574, 225] width 115 height 30
select select "26"
click at [517, 210] on select "State [US_STATE] AK AR AZ CA CO CT DE DC [GEOGRAPHIC_DATA] [GEOGRAPHIC_DATA] GU…" at bounding box center [574, 225] width 115 height 30
click at [692, 240] on div "State [US_STATE] AK AR AZ CA CO CT DE DC [GEOGRAPHIC_DATA] [GEOGRAPHIC_DATA] GU…" at bounding box center [639, 231] width 260 height 42
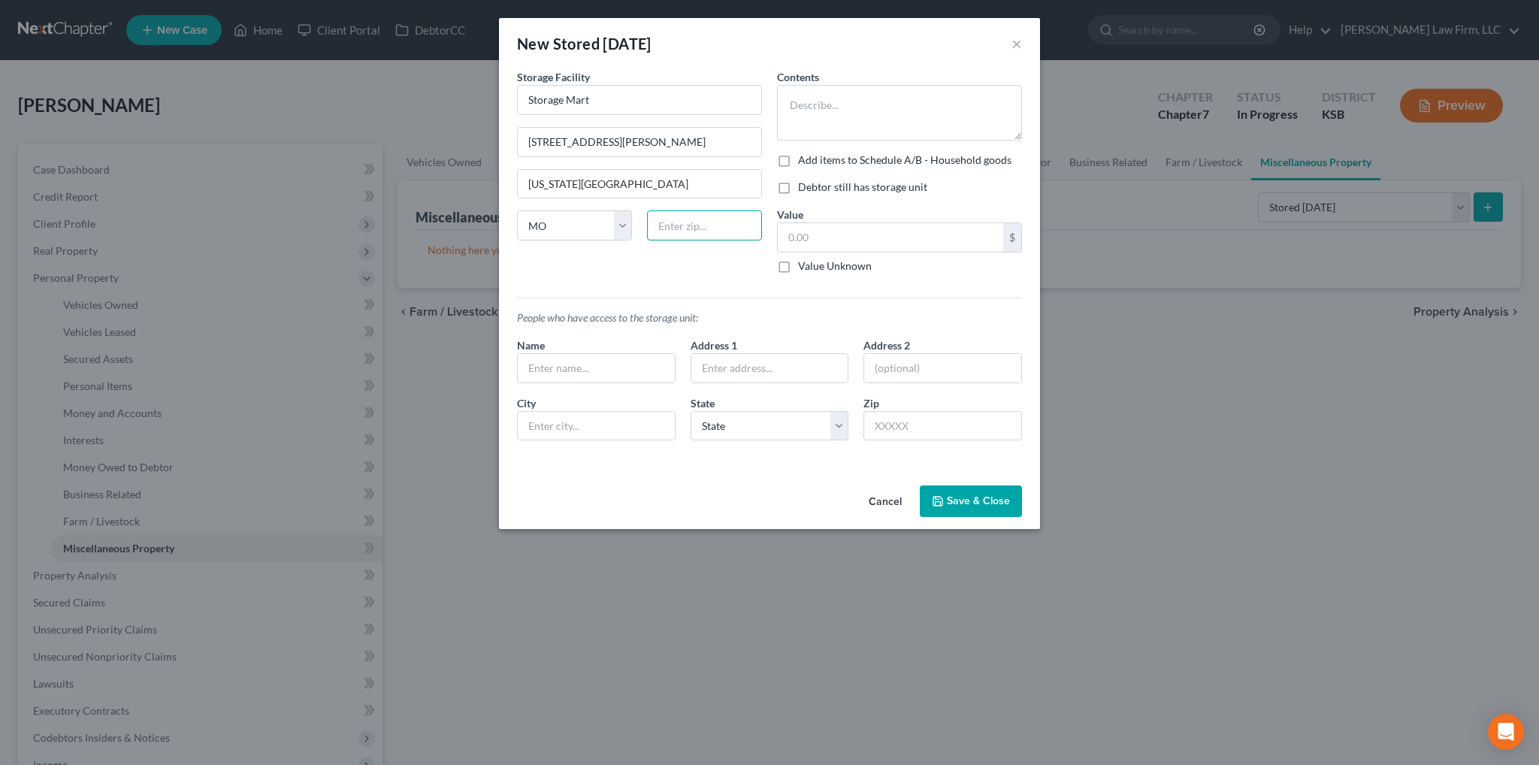
click at [694, 226] on input "text" at bounding box center [704, 225] width 115 height 30
type input "64145"
click at [814, 133] on textarea at bounding box center [899, 113] width 245 height 56
type textarea "Shoe bin, boxes of extra clothes and extra toys"
click at [798, 184] on label "Debtor still has storage unit" at bounding box center [862, 187] width 129 height 15
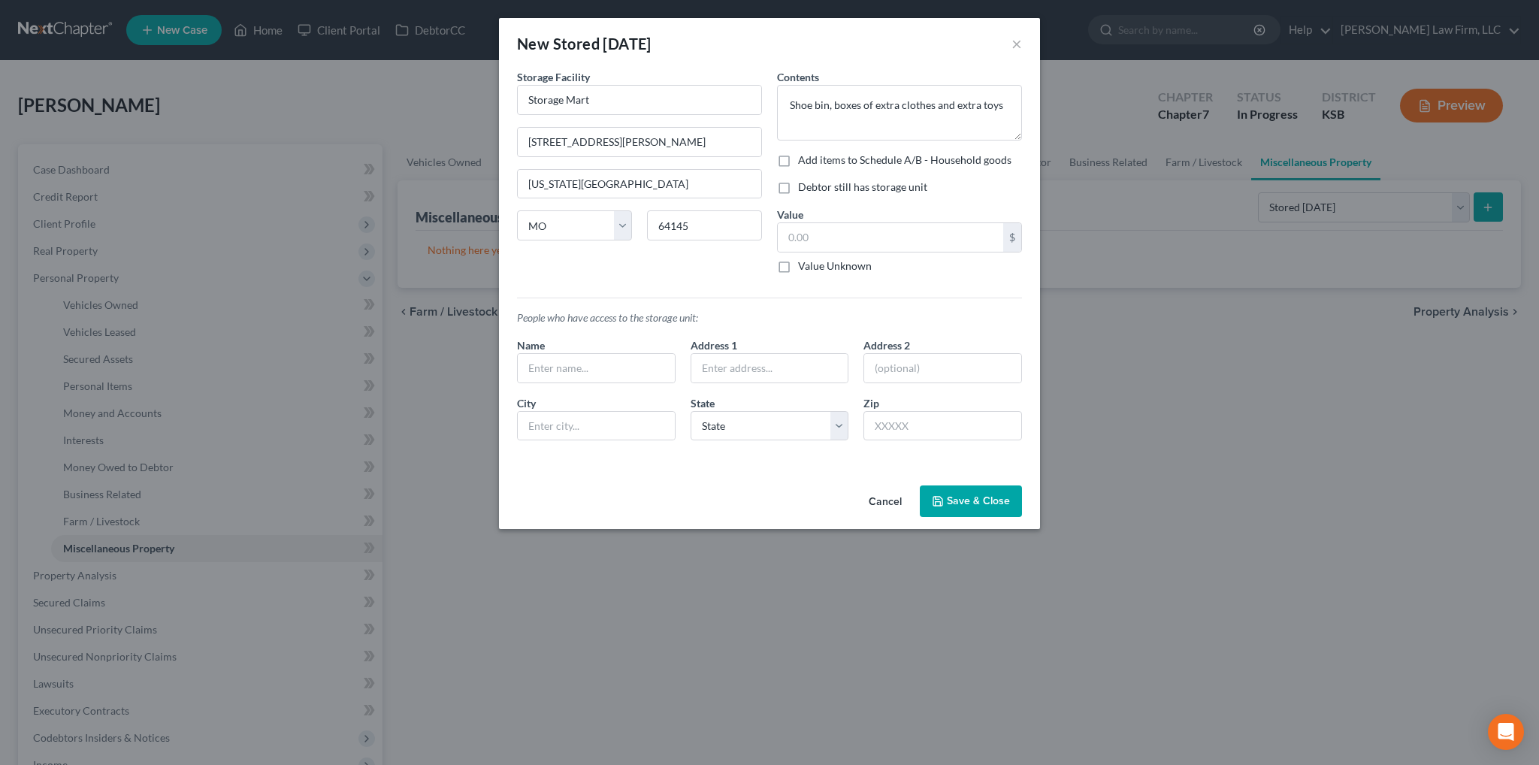
click at [804, 184] on input "Debtor still has storage unit" at bounding box center [809, 185] width 10 height 10
checkbox input "true"
click at [639, 365] on input "text" at bounding box center [596, 368] width 157 height 29
type input "[PERSON_NAME]"
type input "[STREET_ADDRESS][PERSON_NAME]"
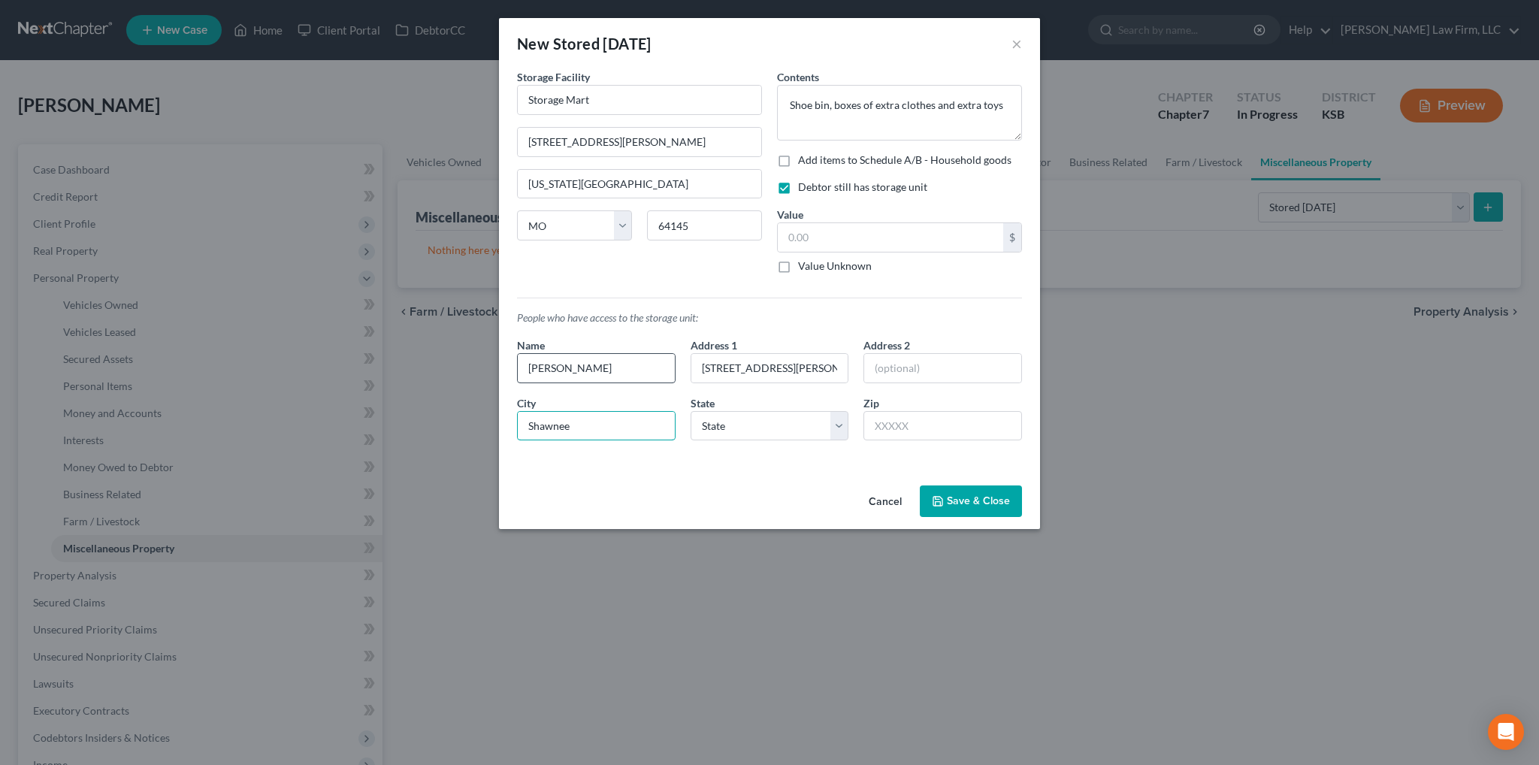
type input "Shawnee"
select select "17"
type input "66203"
click at [647, 427] on input "Shawnee Mission" at bounding box center [596, 426] width 157 height 29
type input "Shawnee"
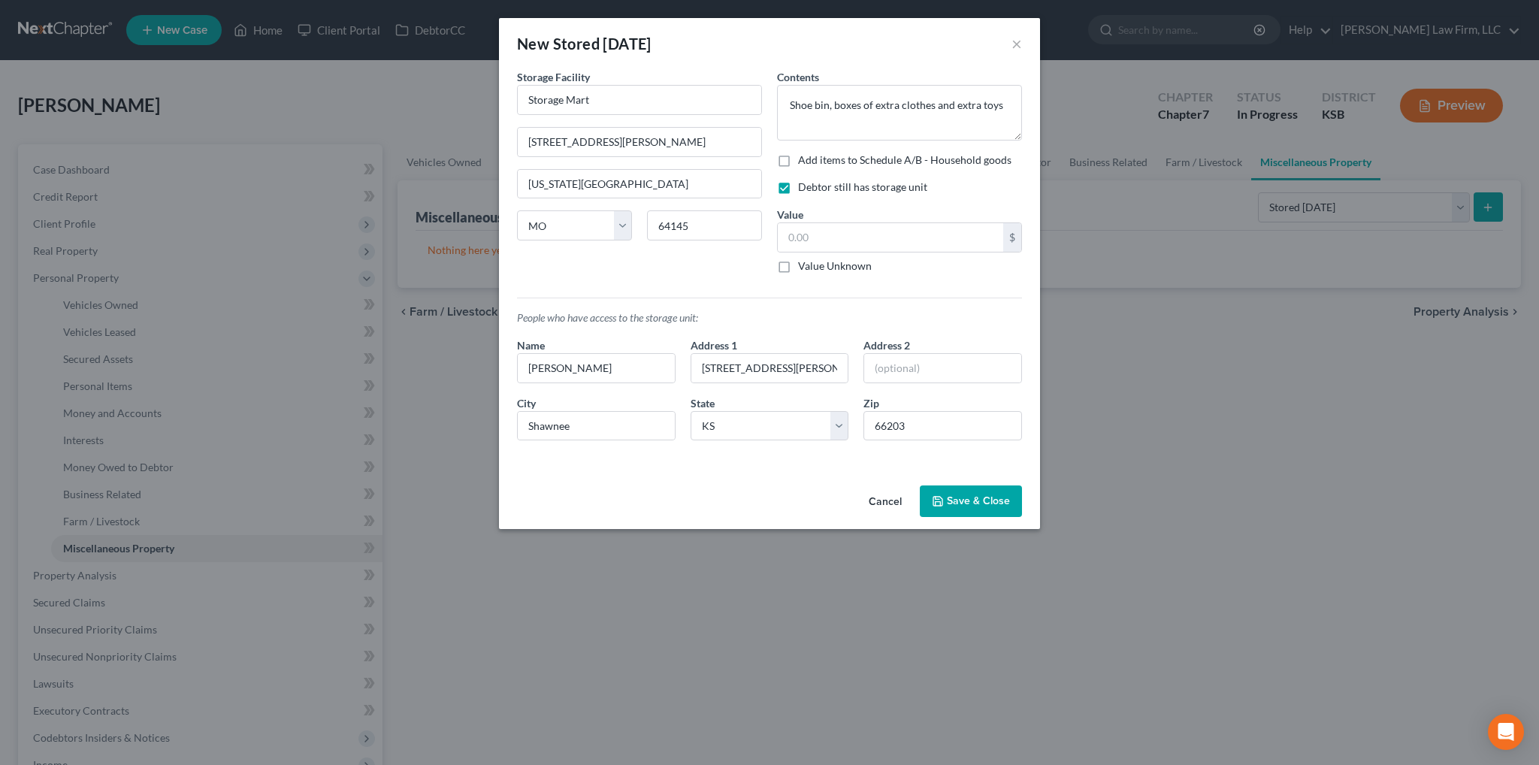
click at [1013, 503] on button "Save & Close" at bounding box center [971, 501] width 102 height 32
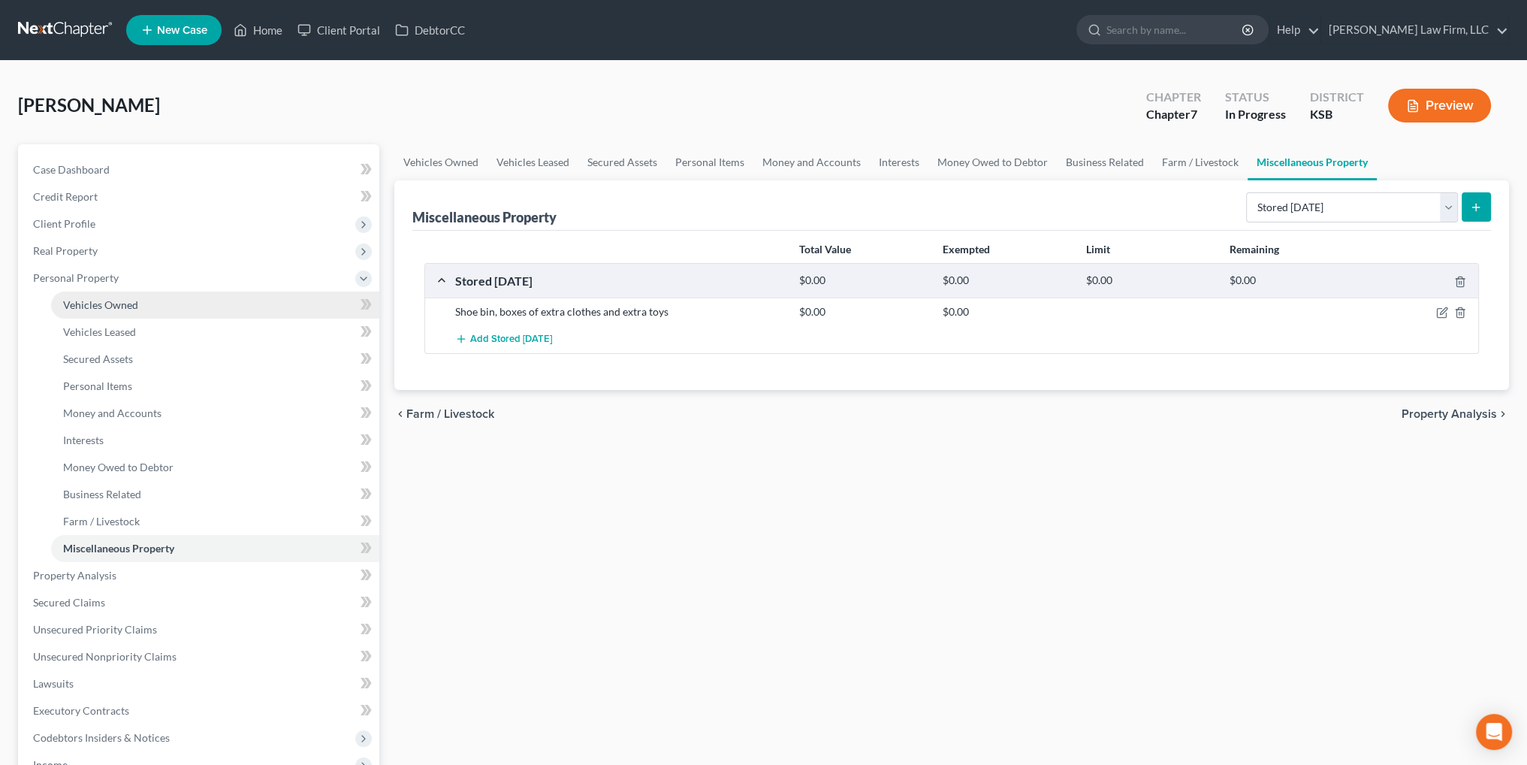
click at [105, 298] on span "Vehicles Owned" at bounding box center [100, 304] width 75 height 13
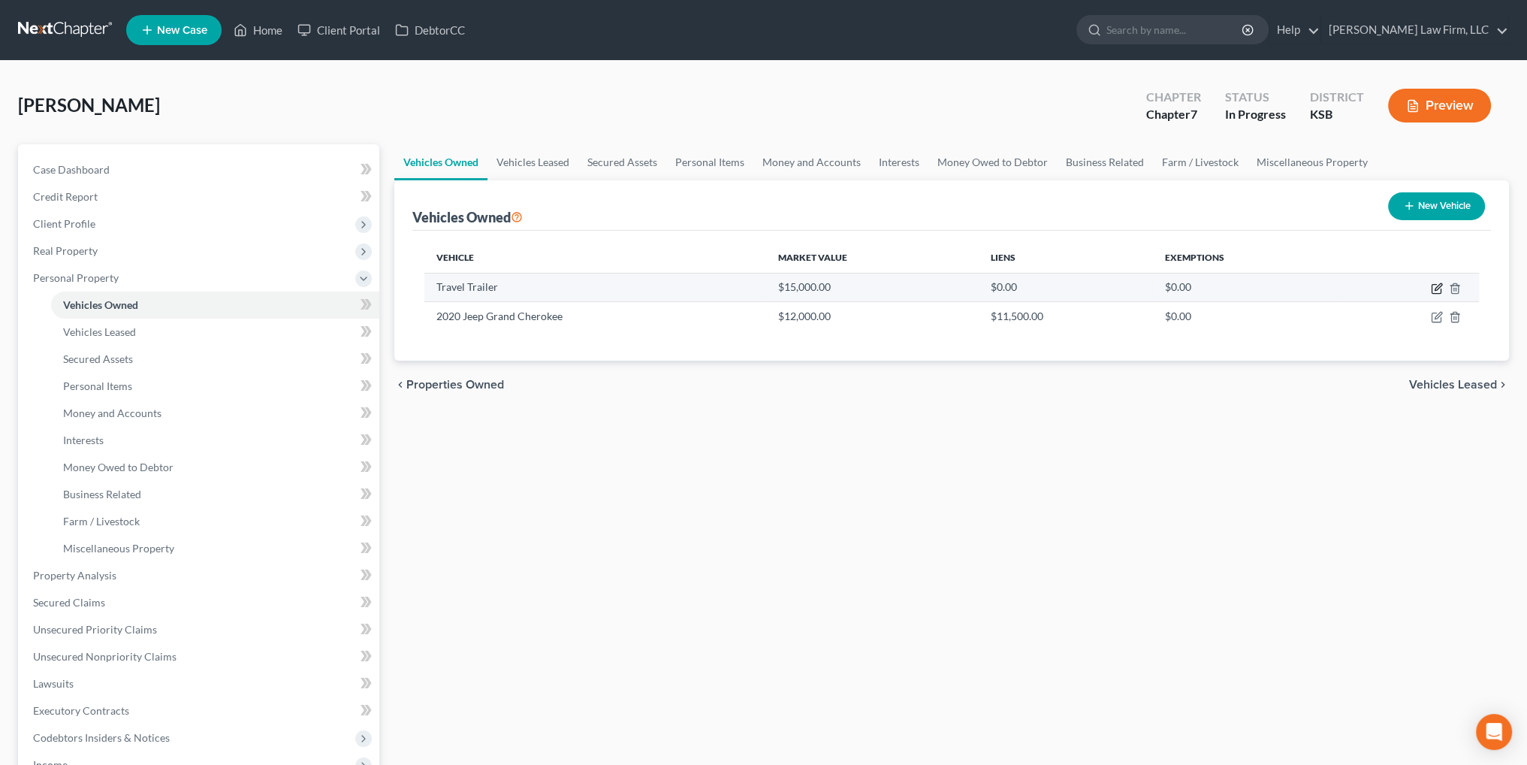
click at [1436, 287] on icon "button" at bounding box center [1438, 286] width 7 height 7
select select "2"
select select "3"
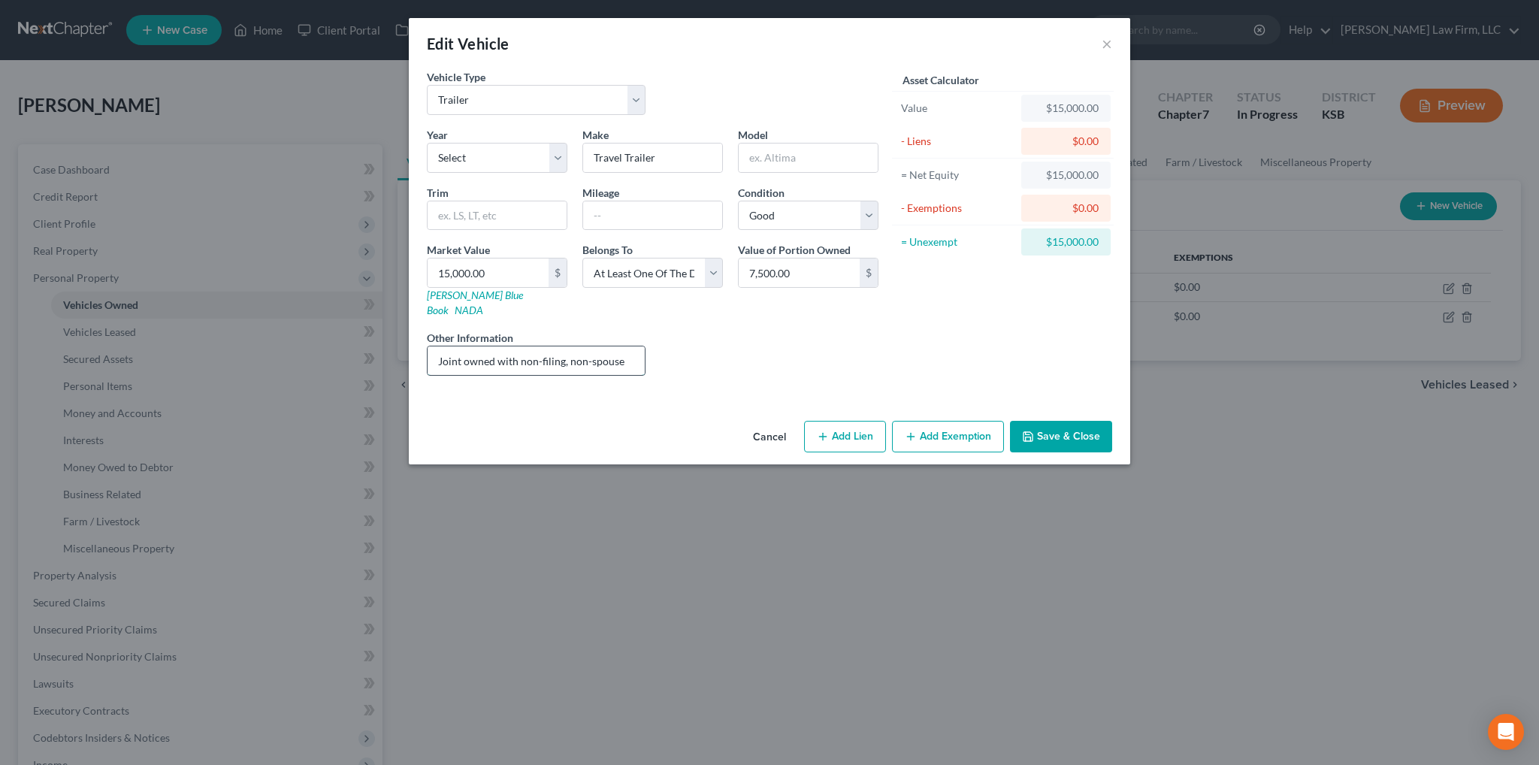
click at [627, 346] on input "Joint owned with non-filing, non-spouse" at bounding box center [535, 360] width 217 height 29
click at [1037, 421] on button "Save & Close" at bounding box center [1061, 437] width 102 height 32
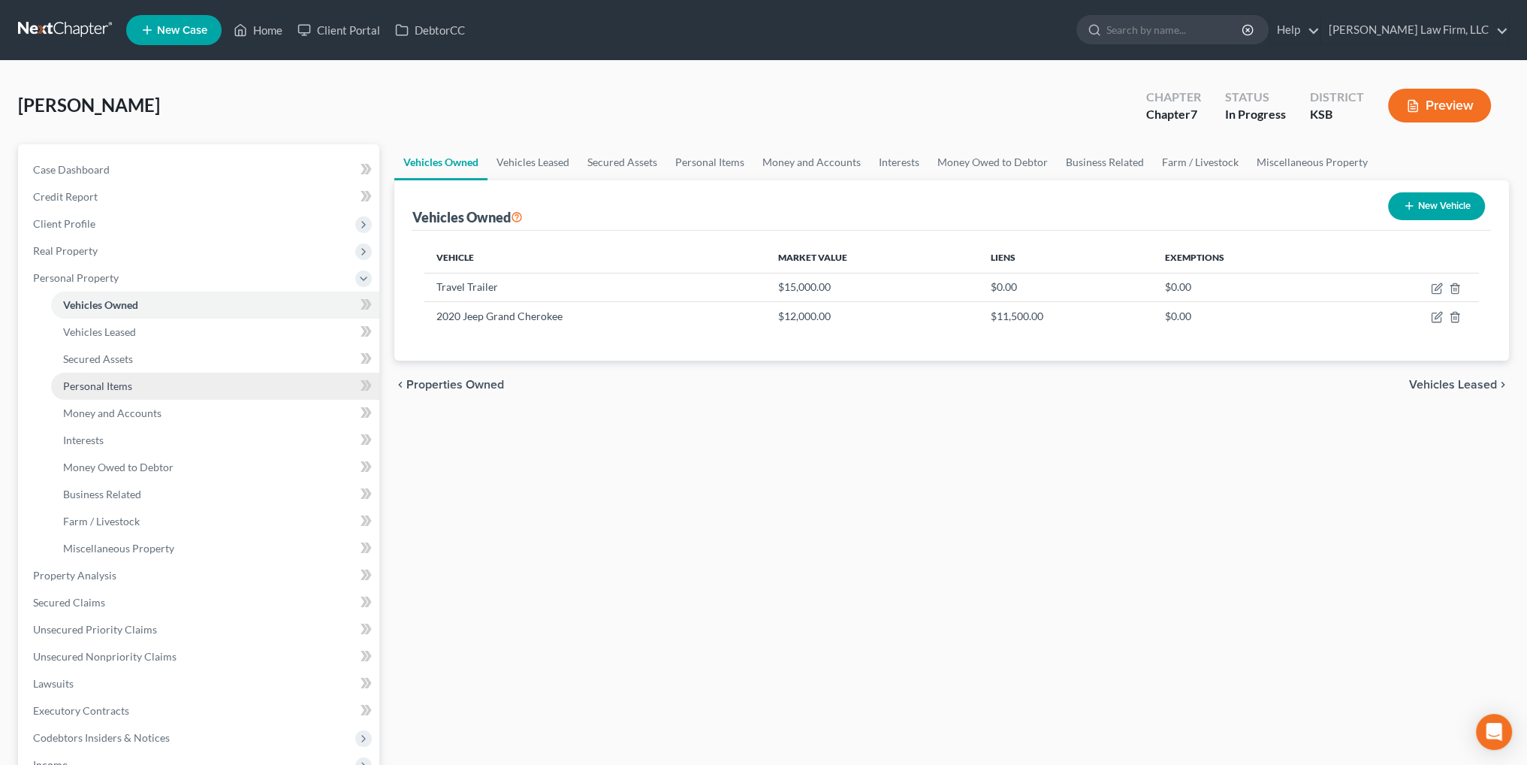
click at [129, 382] on span "Personal Items" at bounding box center [97, 385] width 69 height 13
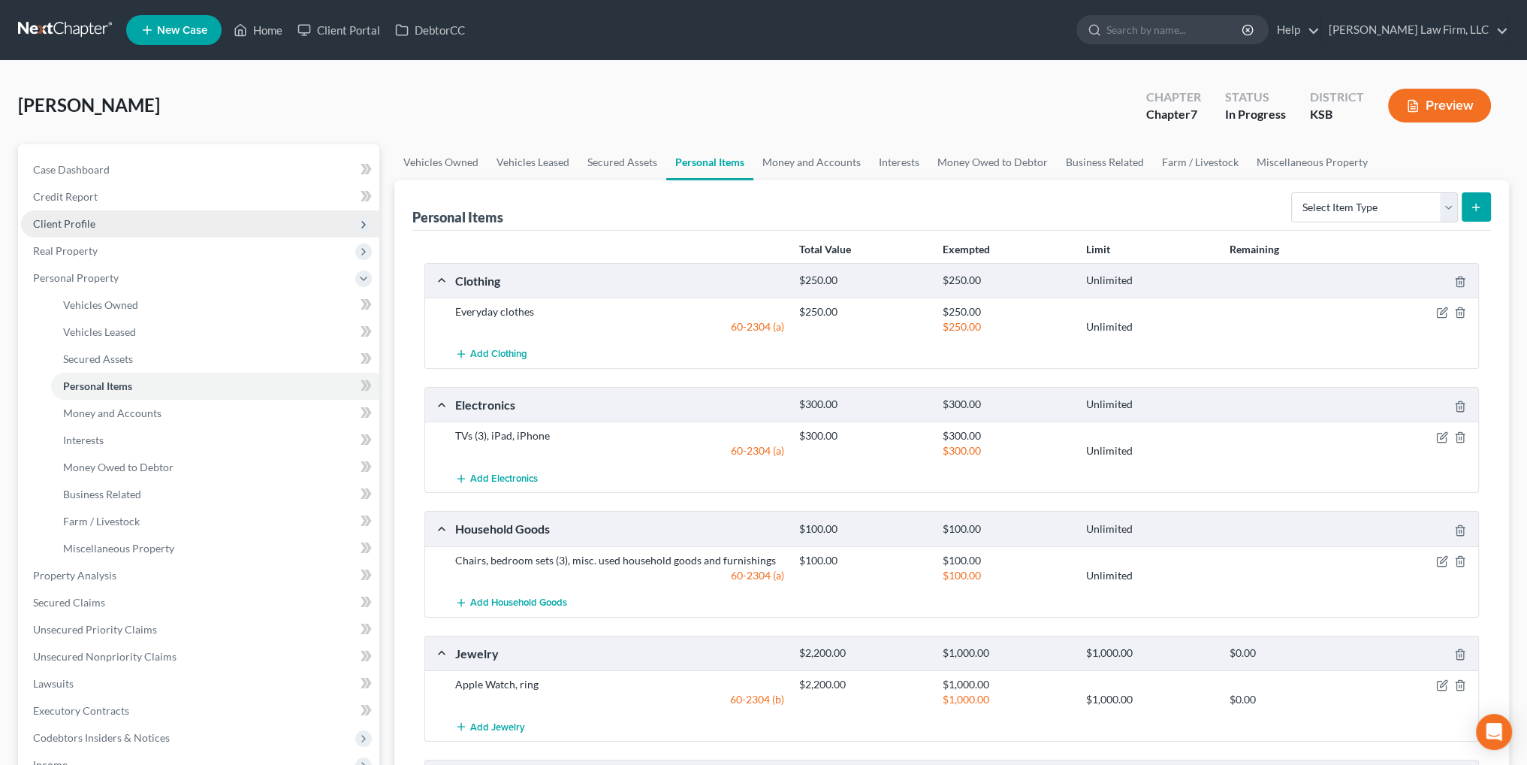
click at [75, 223] on span "Client Profile" at bounding box center [64, 223] width 62 height 13
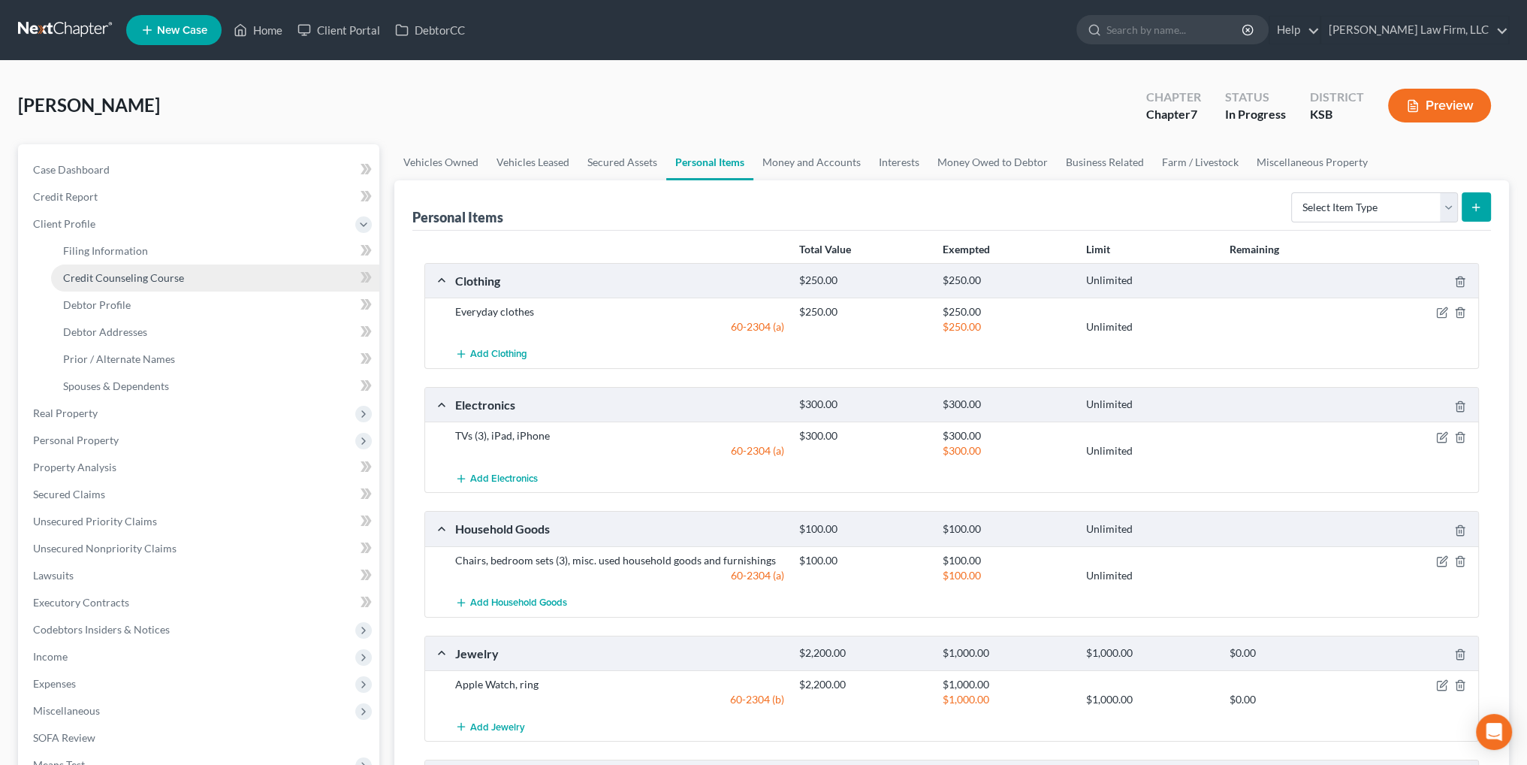
click at [123, 270] on link "Credit Counseling Course" at bounding box center [215, 277] width 328 height 27
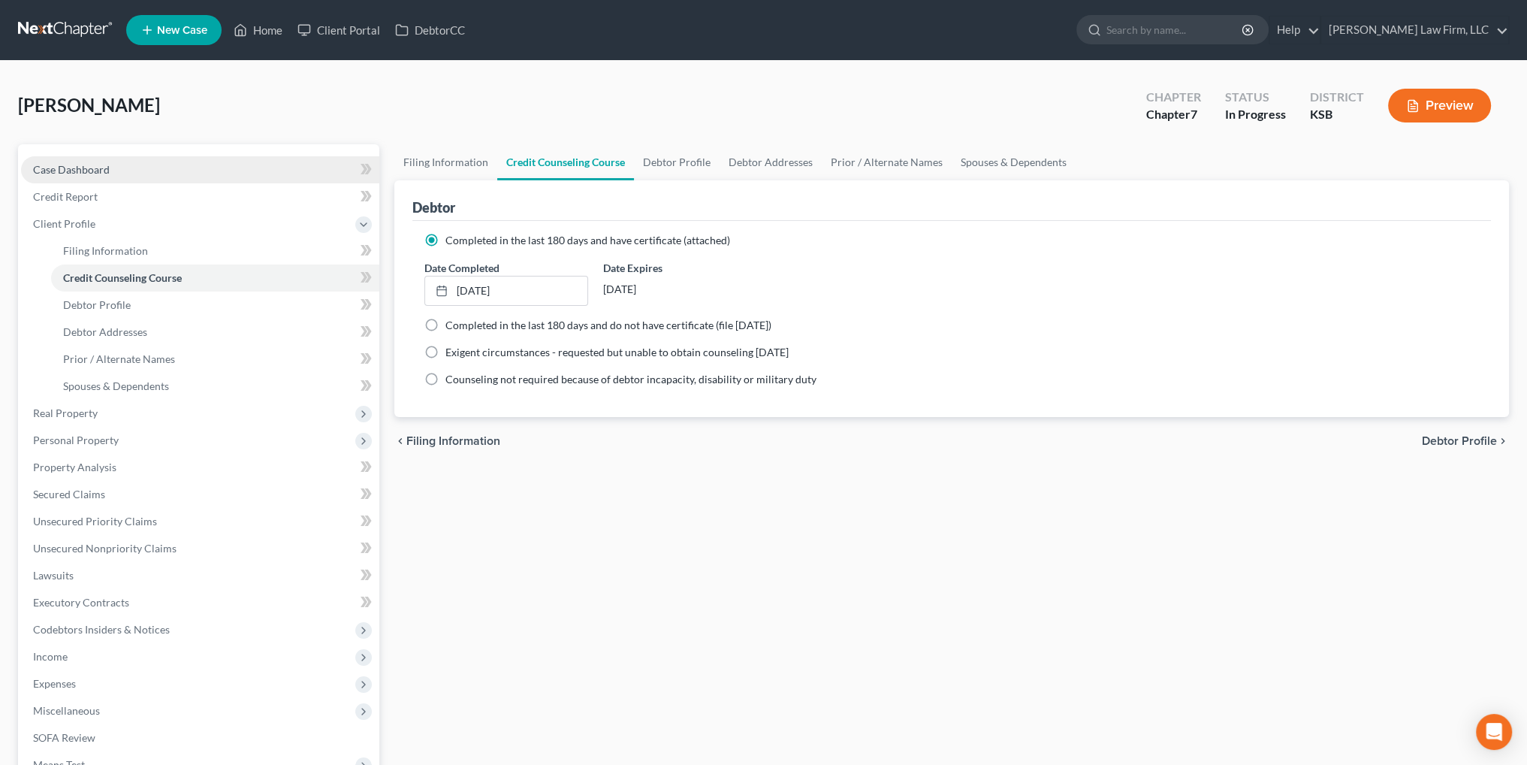
click at [54, 166] on span "Case Dashboard" at bounding box center [71, 169] width 77 height 13
select select "4"
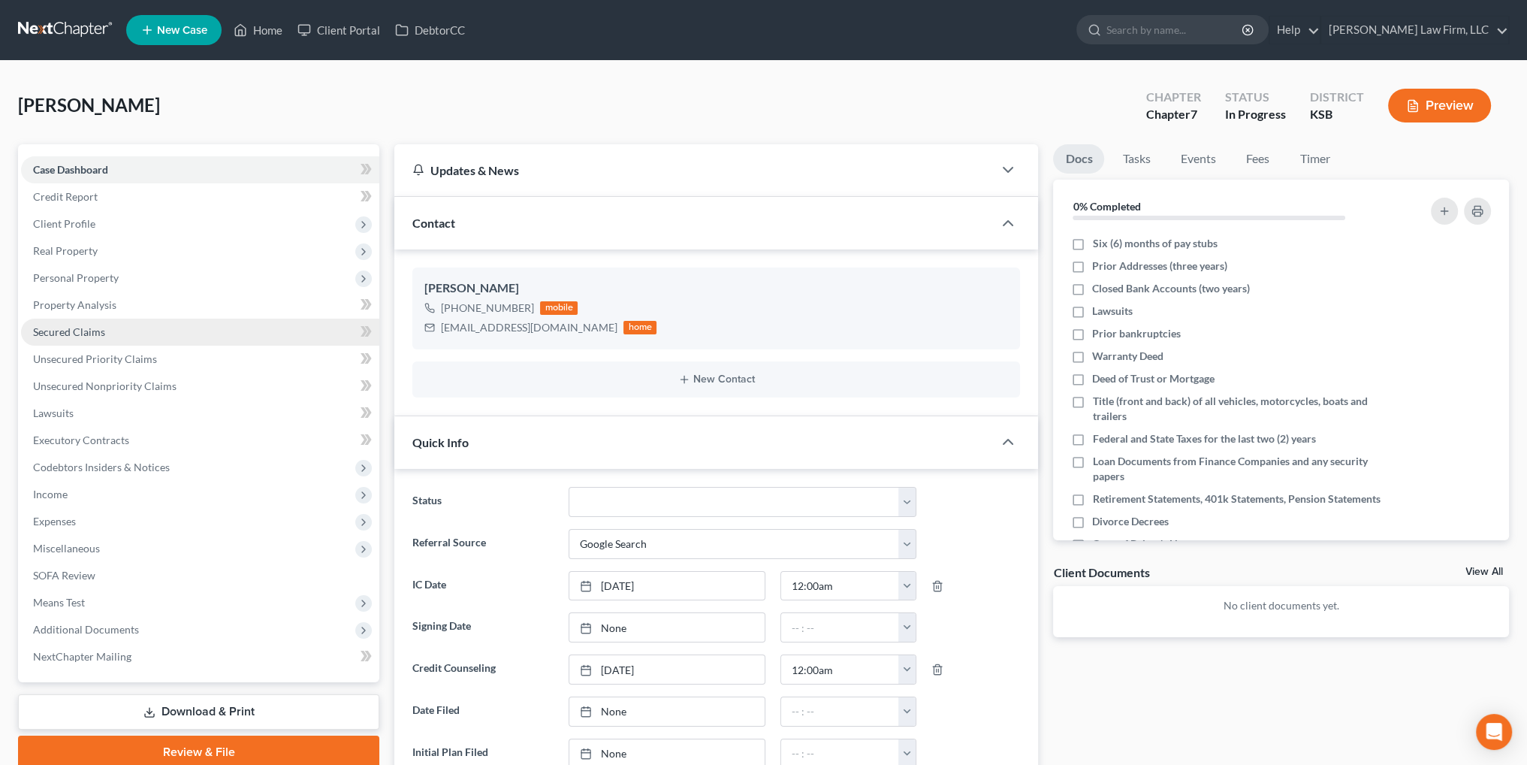
click at [61, 334] on span "Secured Claims" at bounding box center [69, 331] width 72 height 13
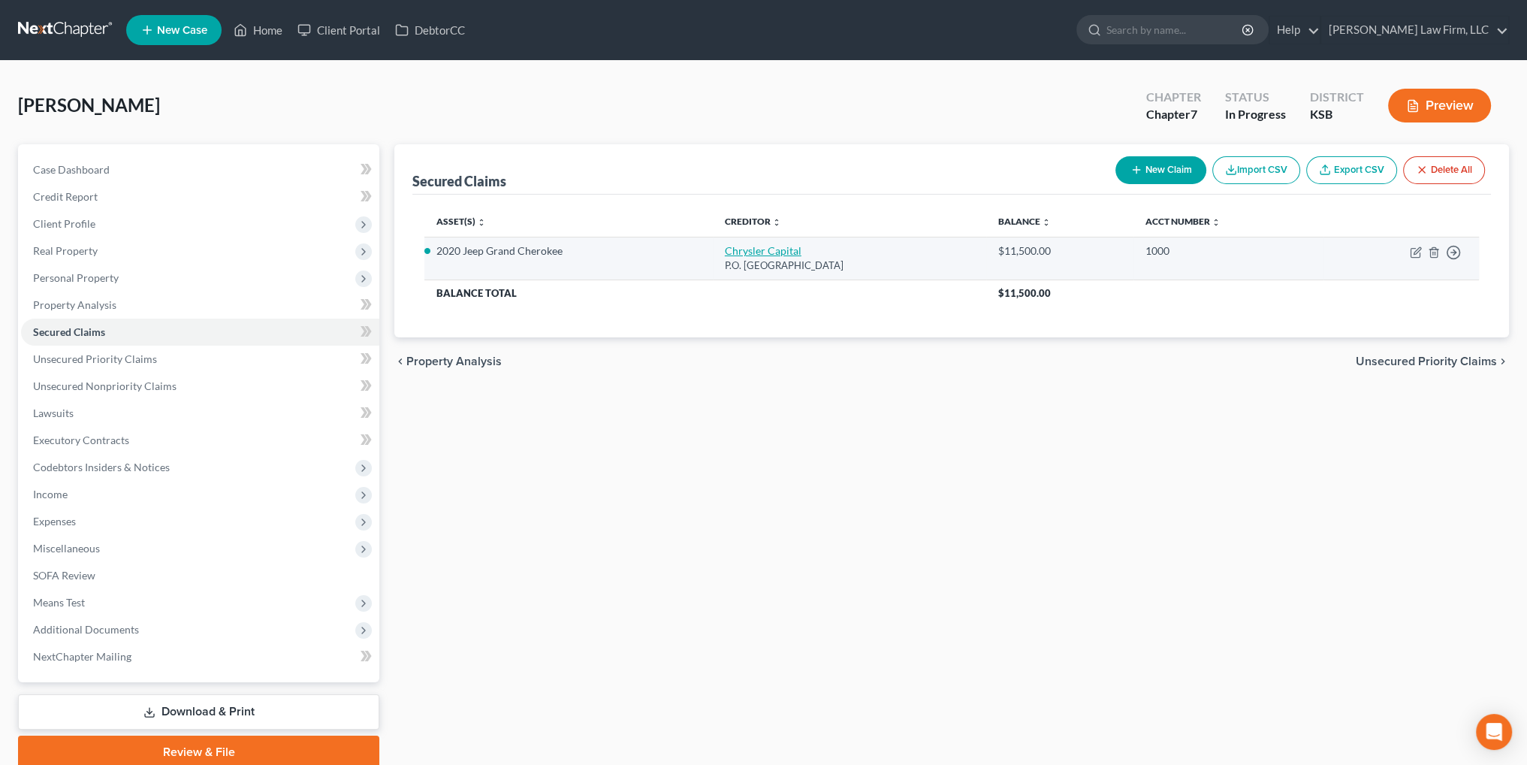
click at [739, 253] on link "Chrysler Capital" at bounding box center [763, 250] width 77 height 13
select select "45"
select select "4"
select select "2"
select select "0"
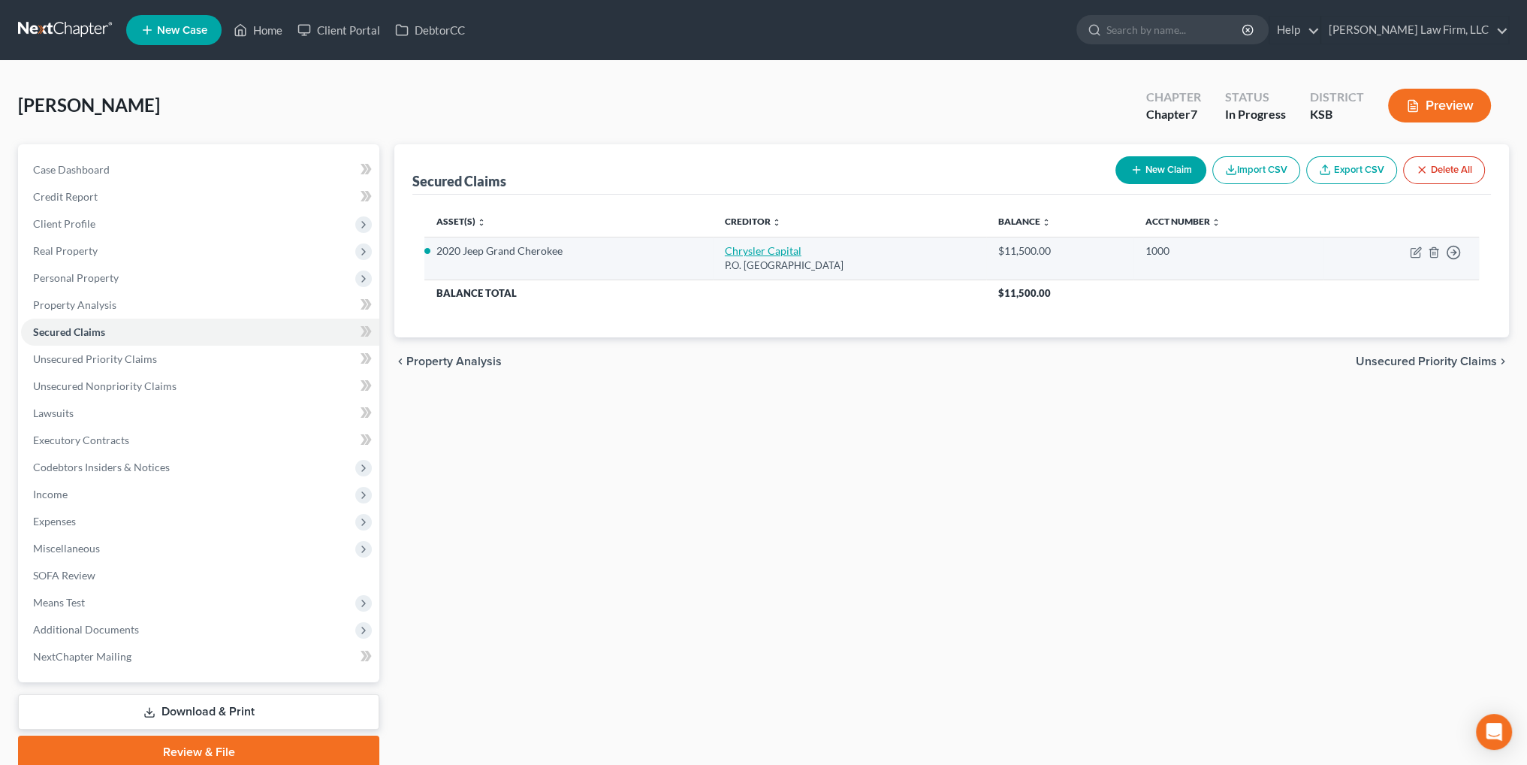
select select "0"
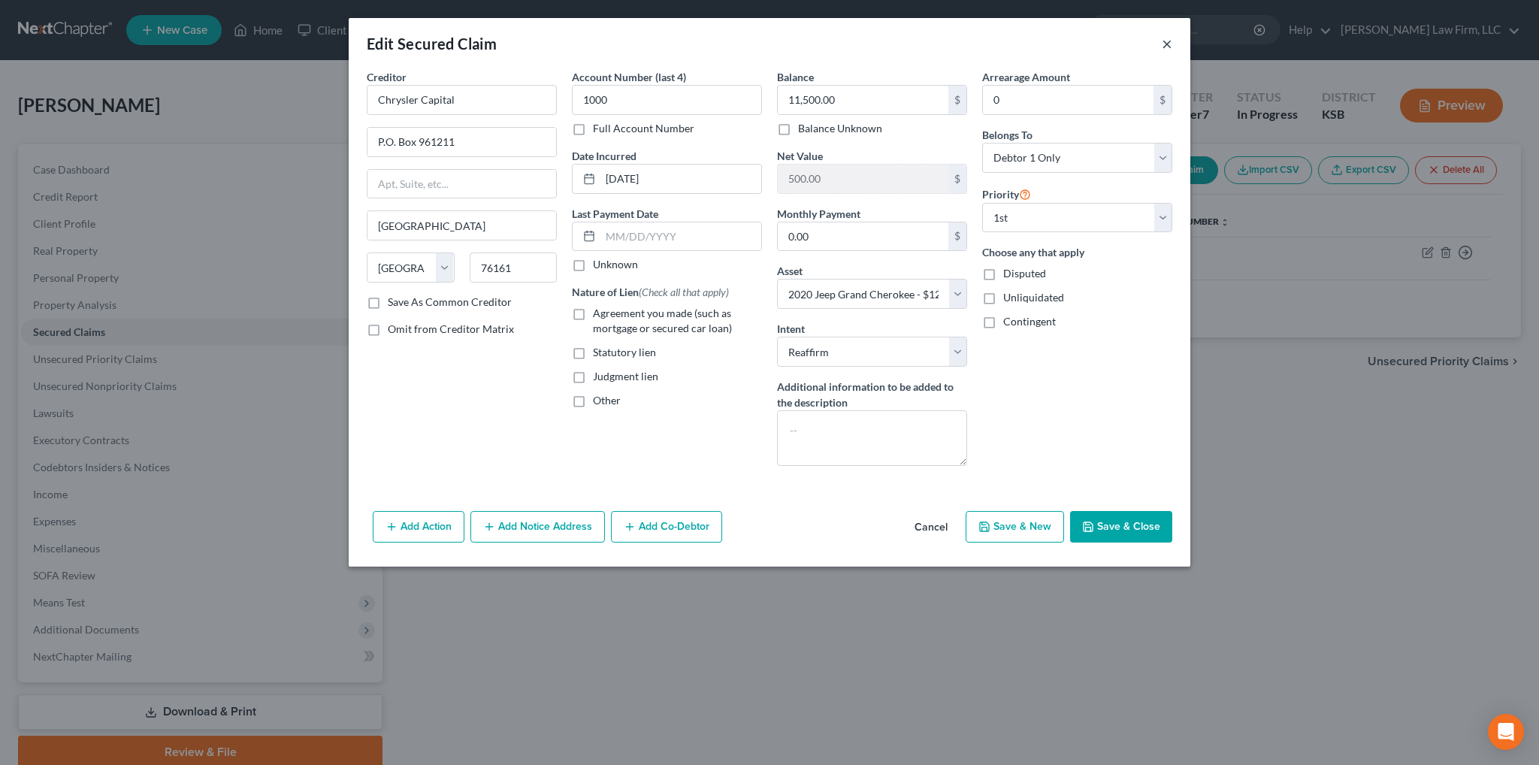
click at [1169, 38] on button "×" at bounding box center [1167, 44] width 11 height 18
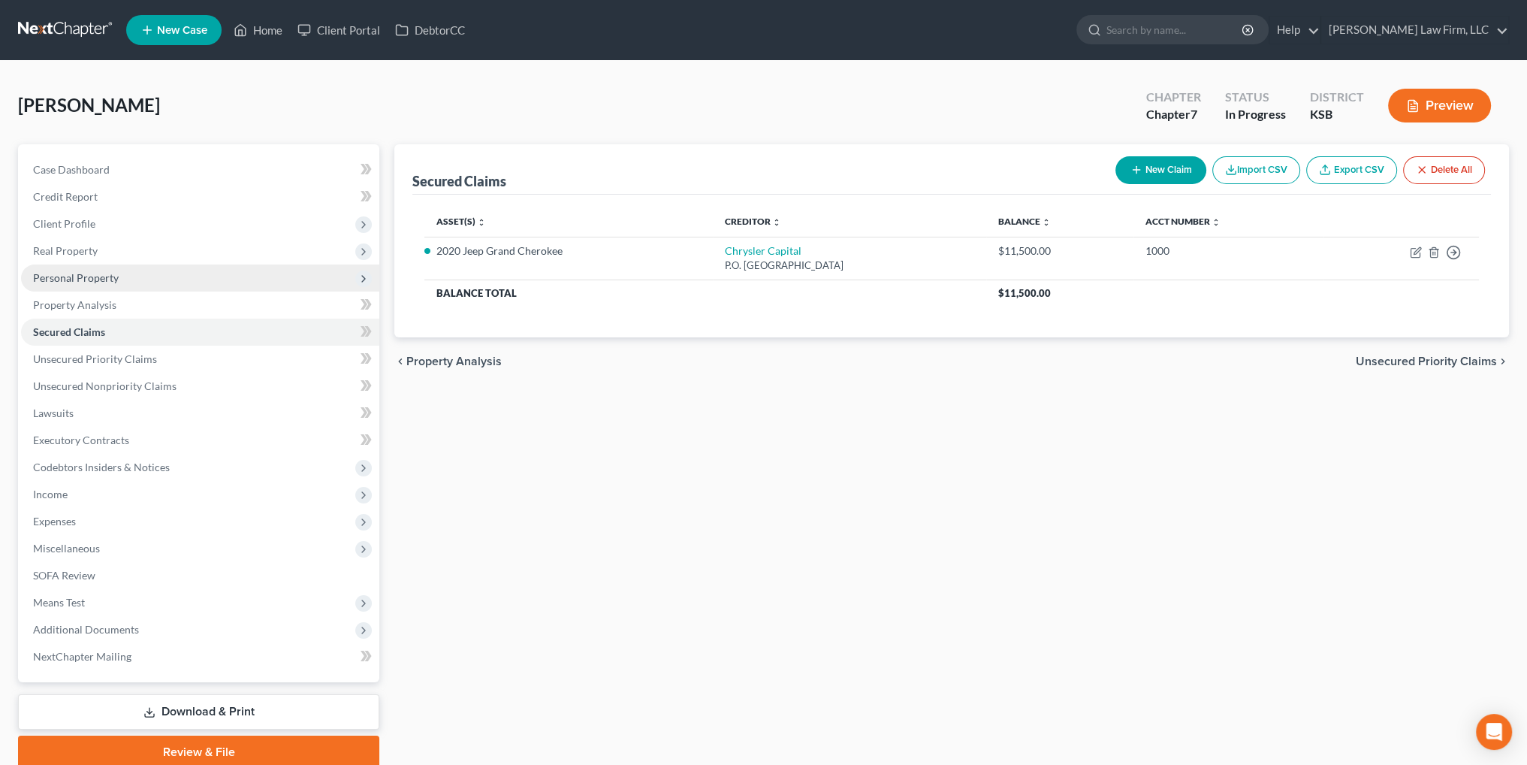
click at [91, 284] on span "Personal Property" at bounding box center [200, 277] width 358 height 27
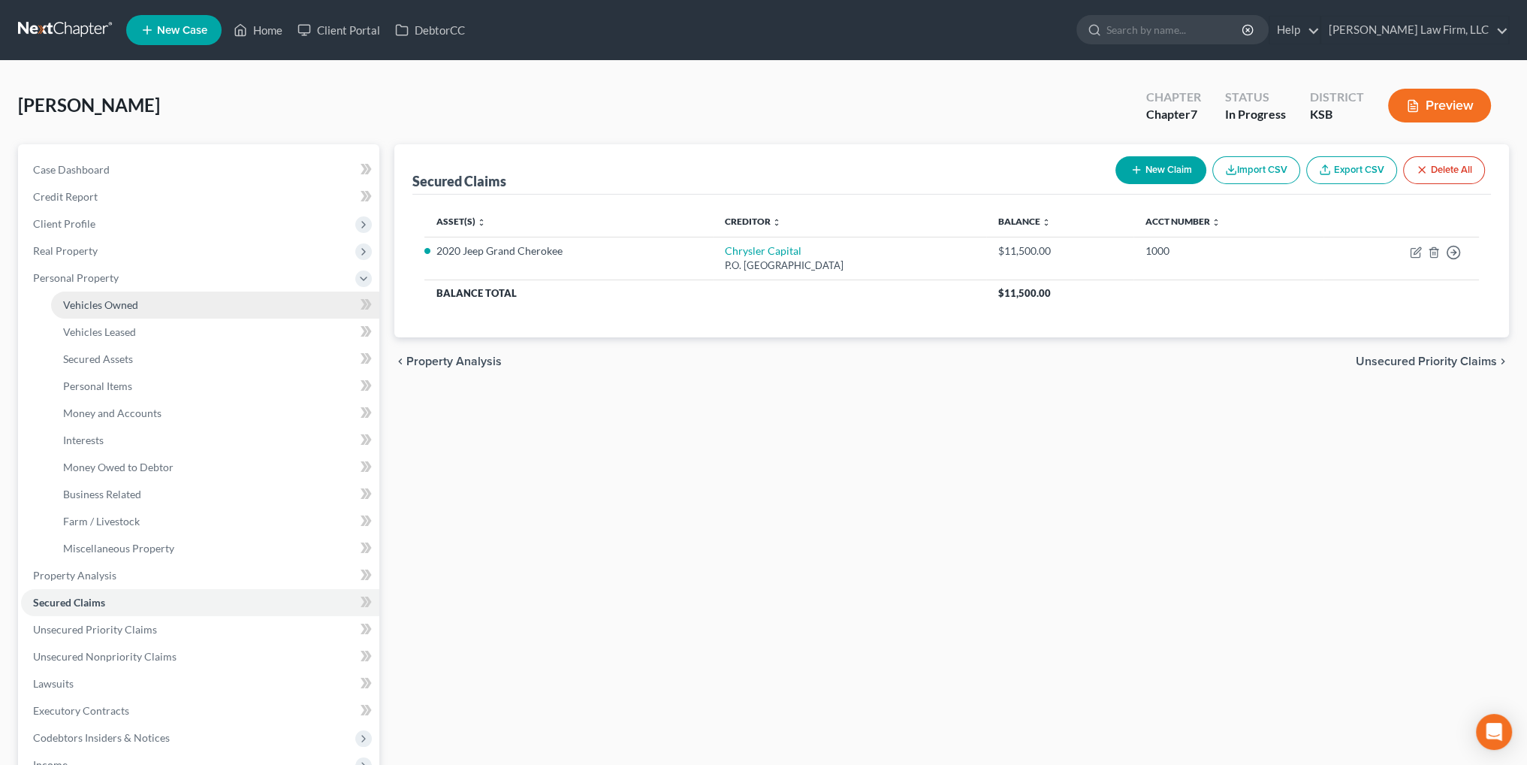
click at [93, 302] on span "Vehicles Owned" at bounding box center [100, 304] width 75 height 13
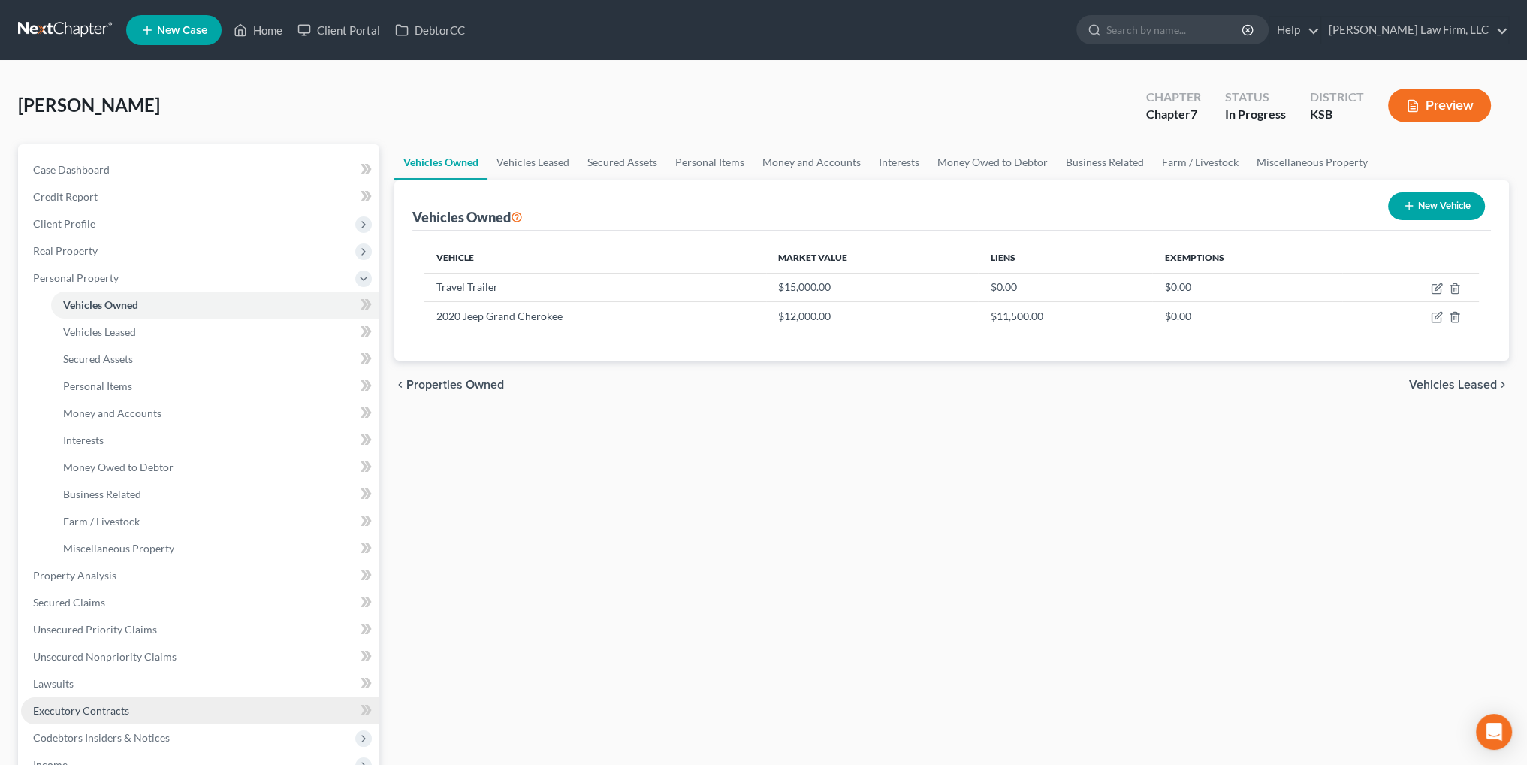
click at [82, 711] on span "Executory Contracts" at bounding box center [81, 710] width 96 height 13
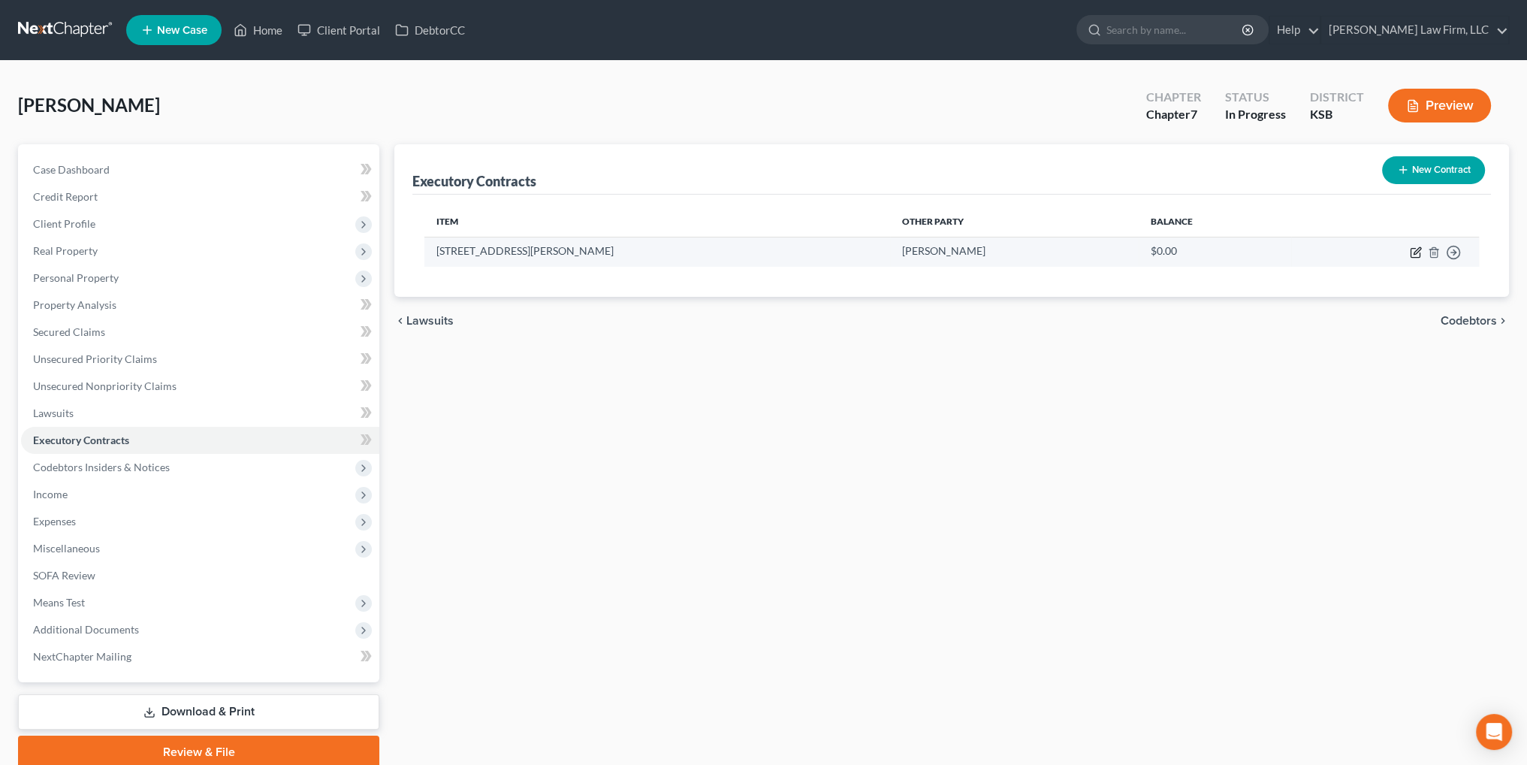
click at [1417, 252] on icon "button" at bounding box center [1417, 250] width 7 height 7
select select "17"
select select "3"
select select "0"
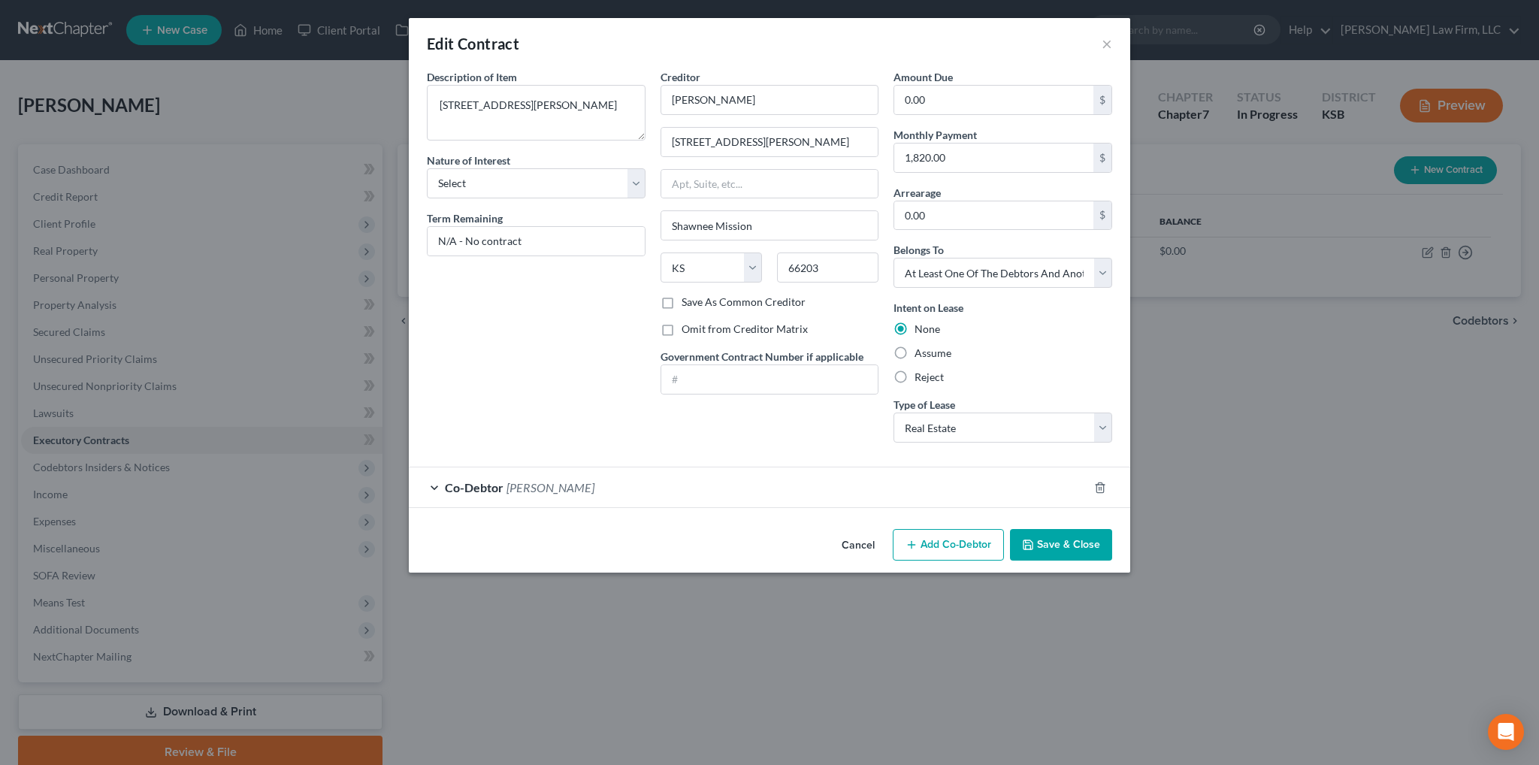
click at [507, 482] on span "[PERSON_NAME]" at bounding box center [550, 487] width 88 height 14
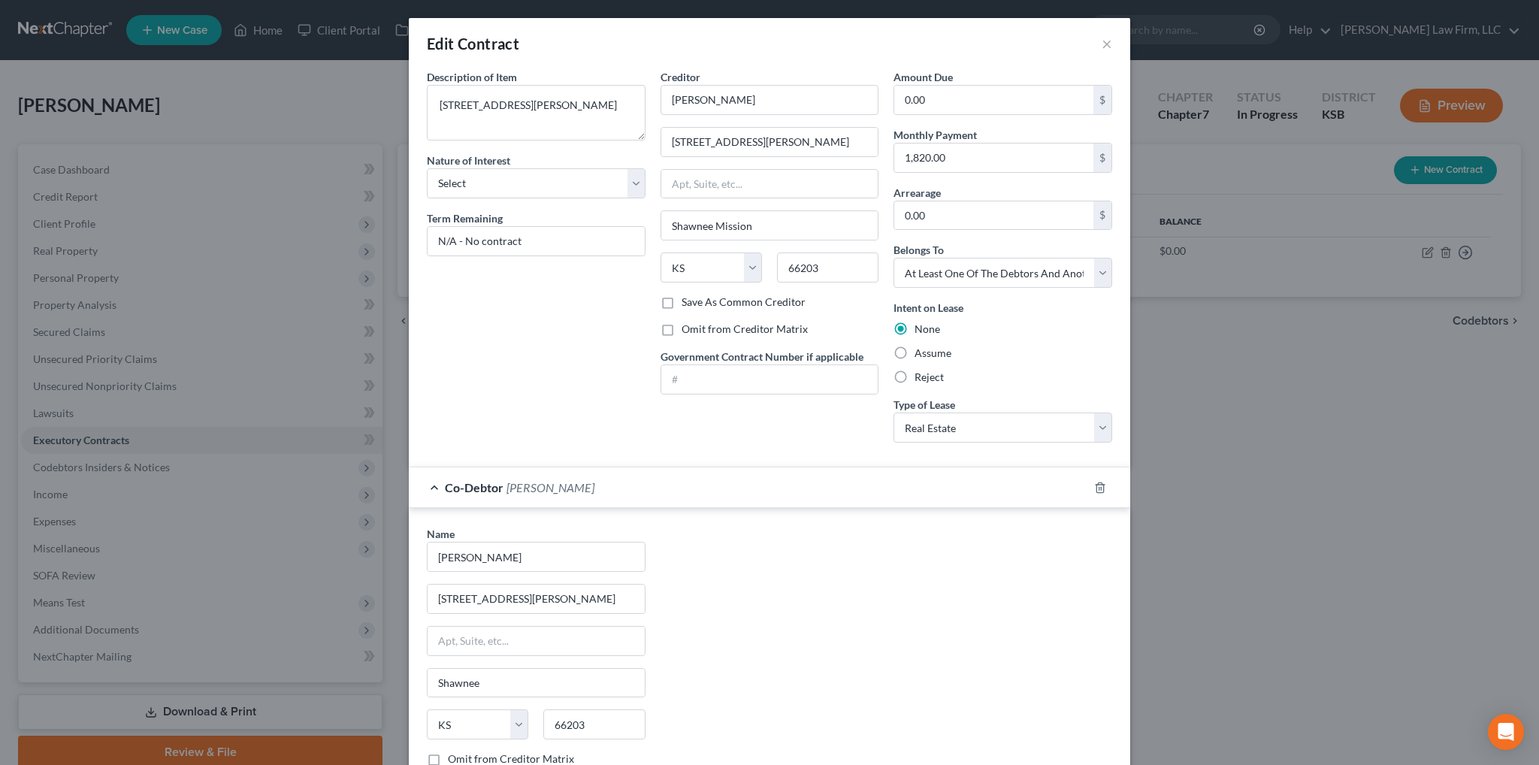
click at [509, 482] on span "[PERSON_NAME]" at bounding box center [550, 487] width 88 height 14
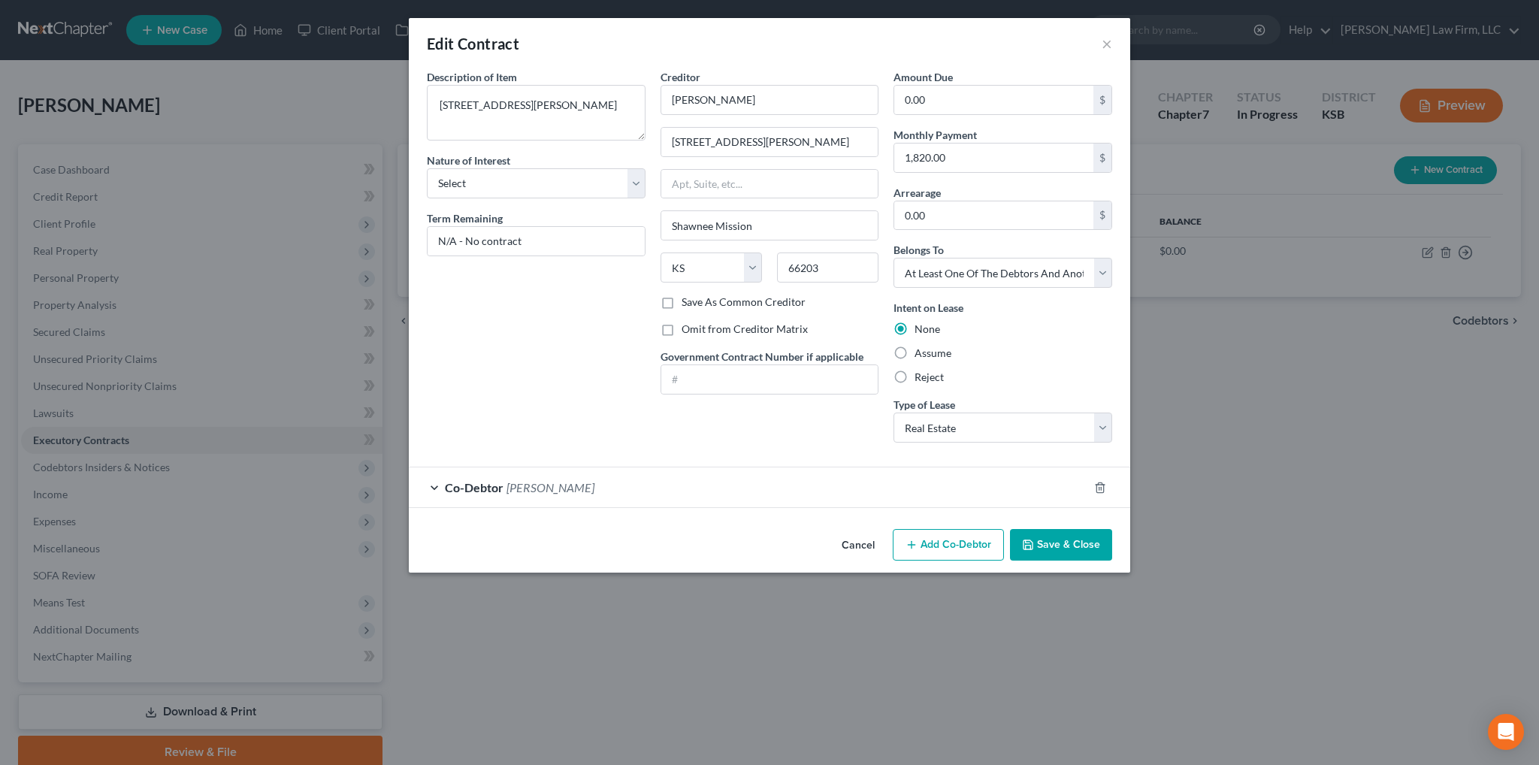
click at [853, 537] on button "Cancel" at bounding box center [857, 545] width 57 height 30
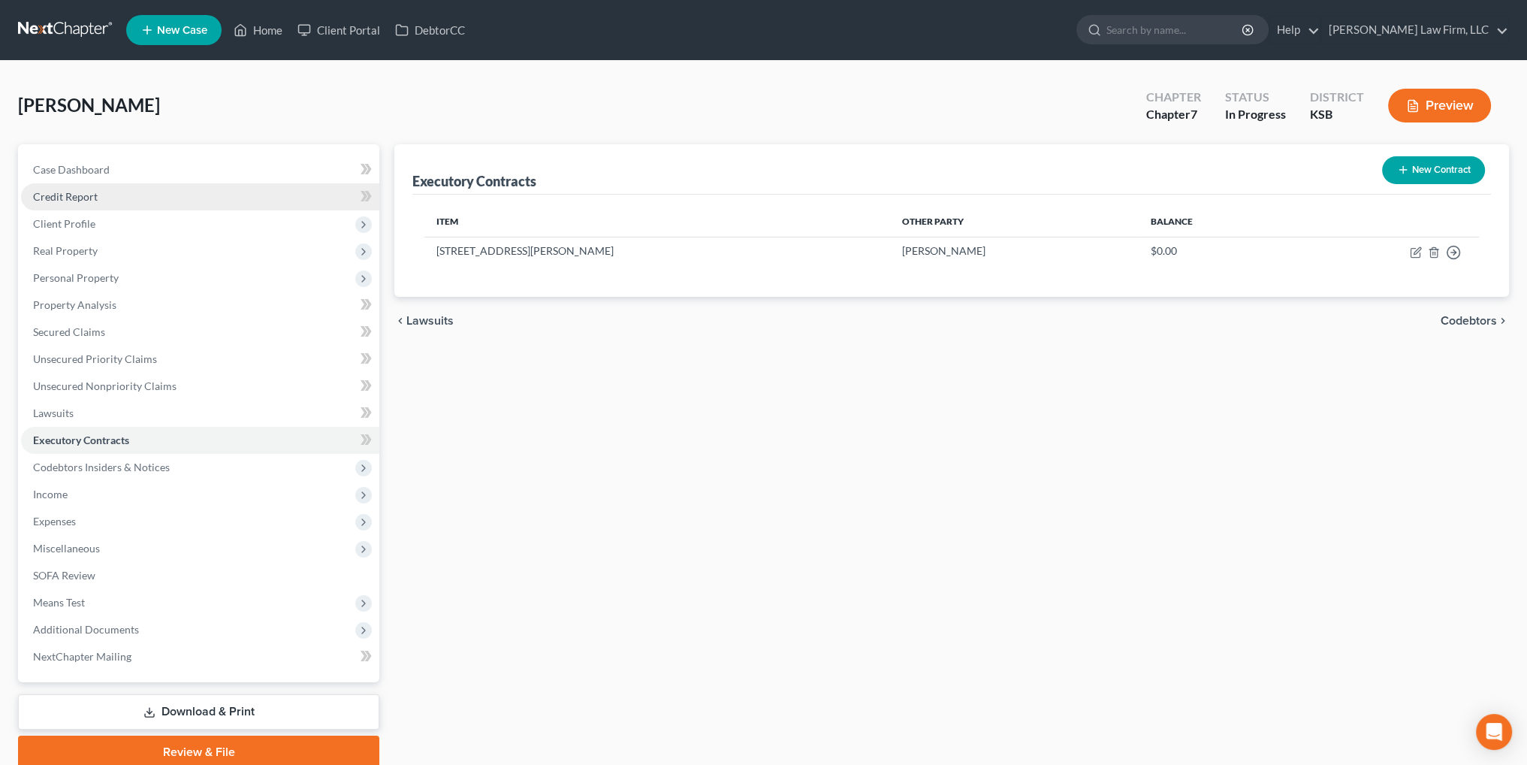
click at [63, 194] on span "Credit Report" at bounding box center [65, 196] width 65 height 13
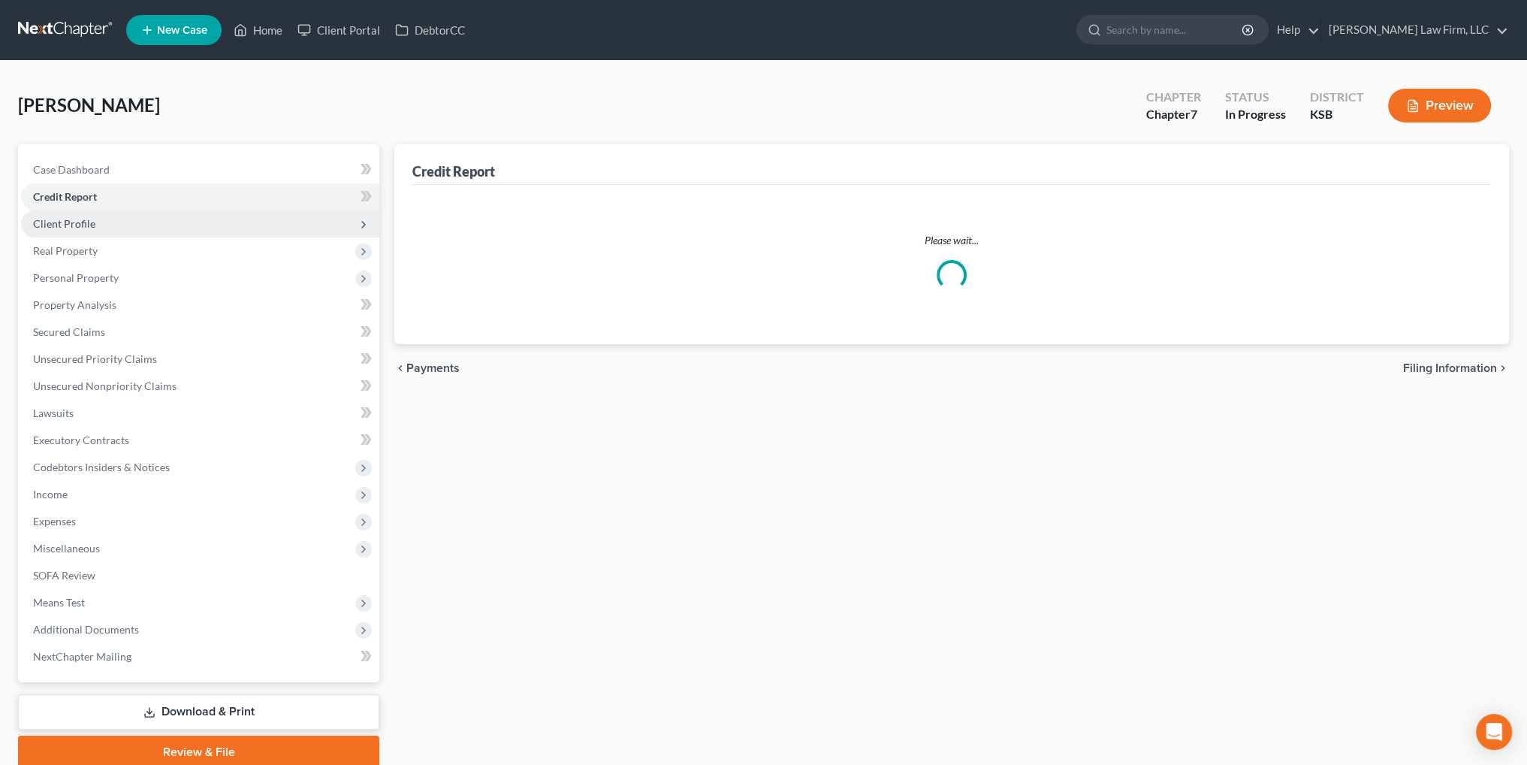
click at [54, 222] on span "Client Profile" at bounding box center [64, 223] width 62 height 13
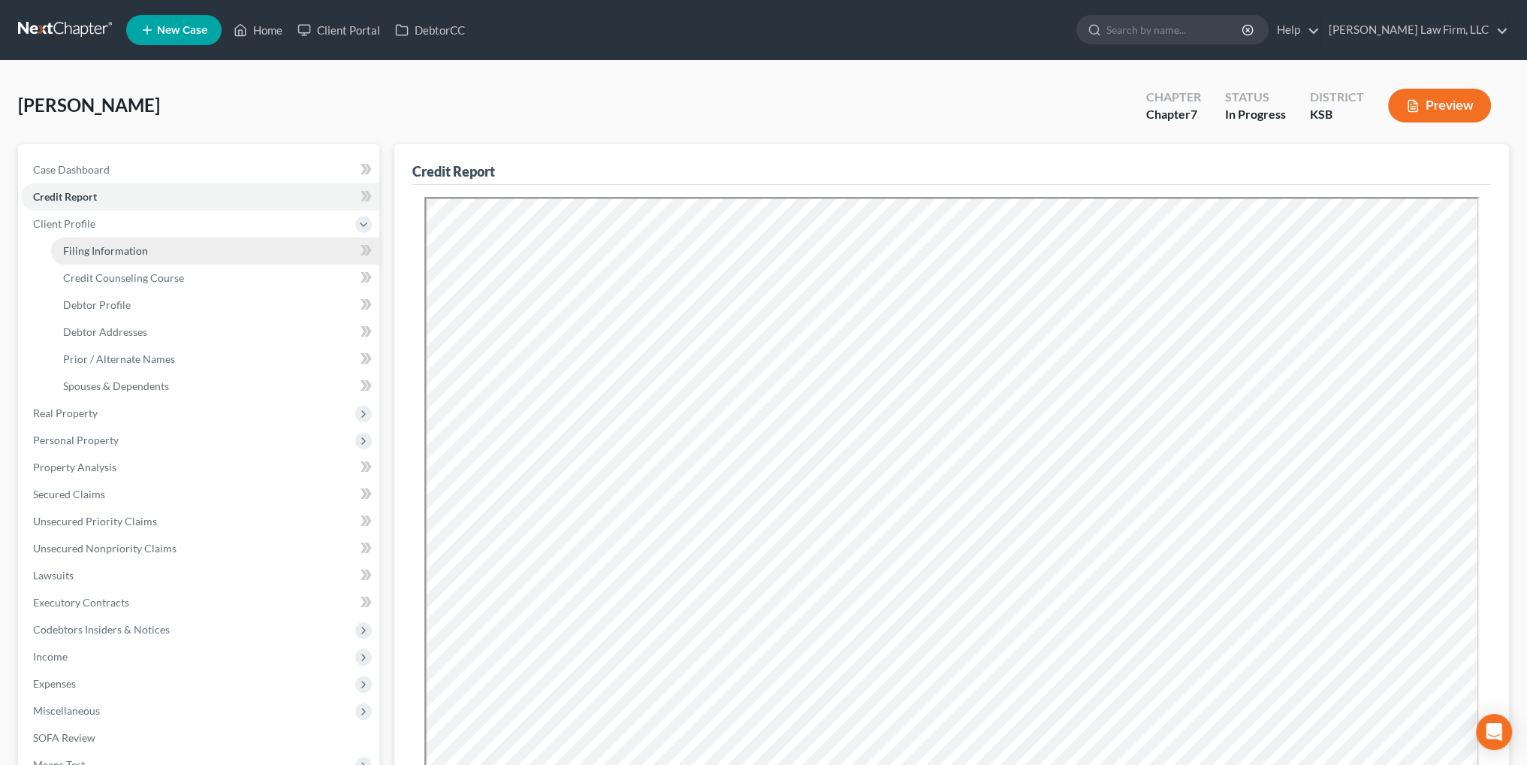
click at [69, 247] on span "Filing Information" at bounding box center [105, 250] width 85 height 13
select select "1"
select select "0"
select select "17"
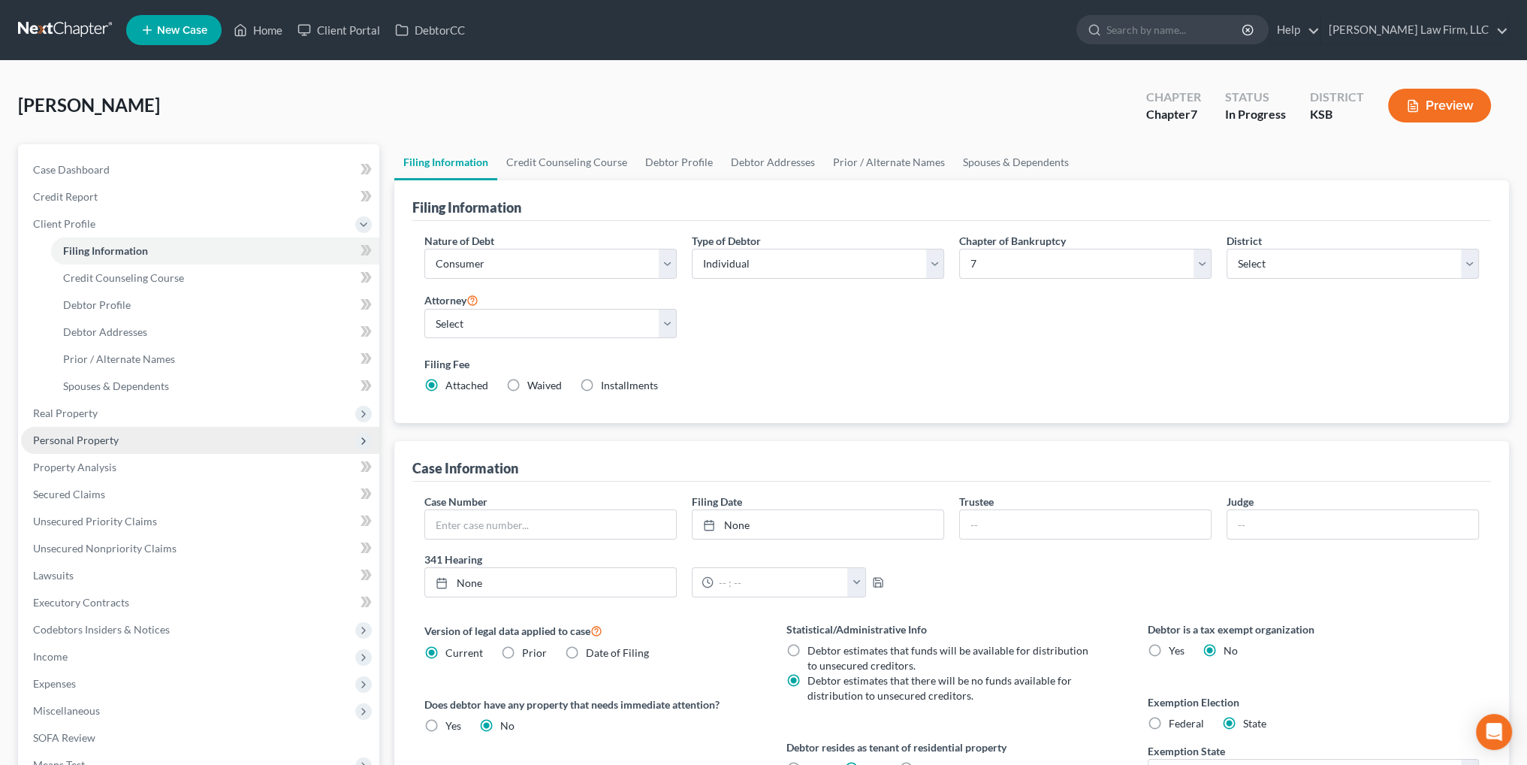
click at [32, 427] on span "Personal Property" at bounding box center [200, 440] width 358 height 27
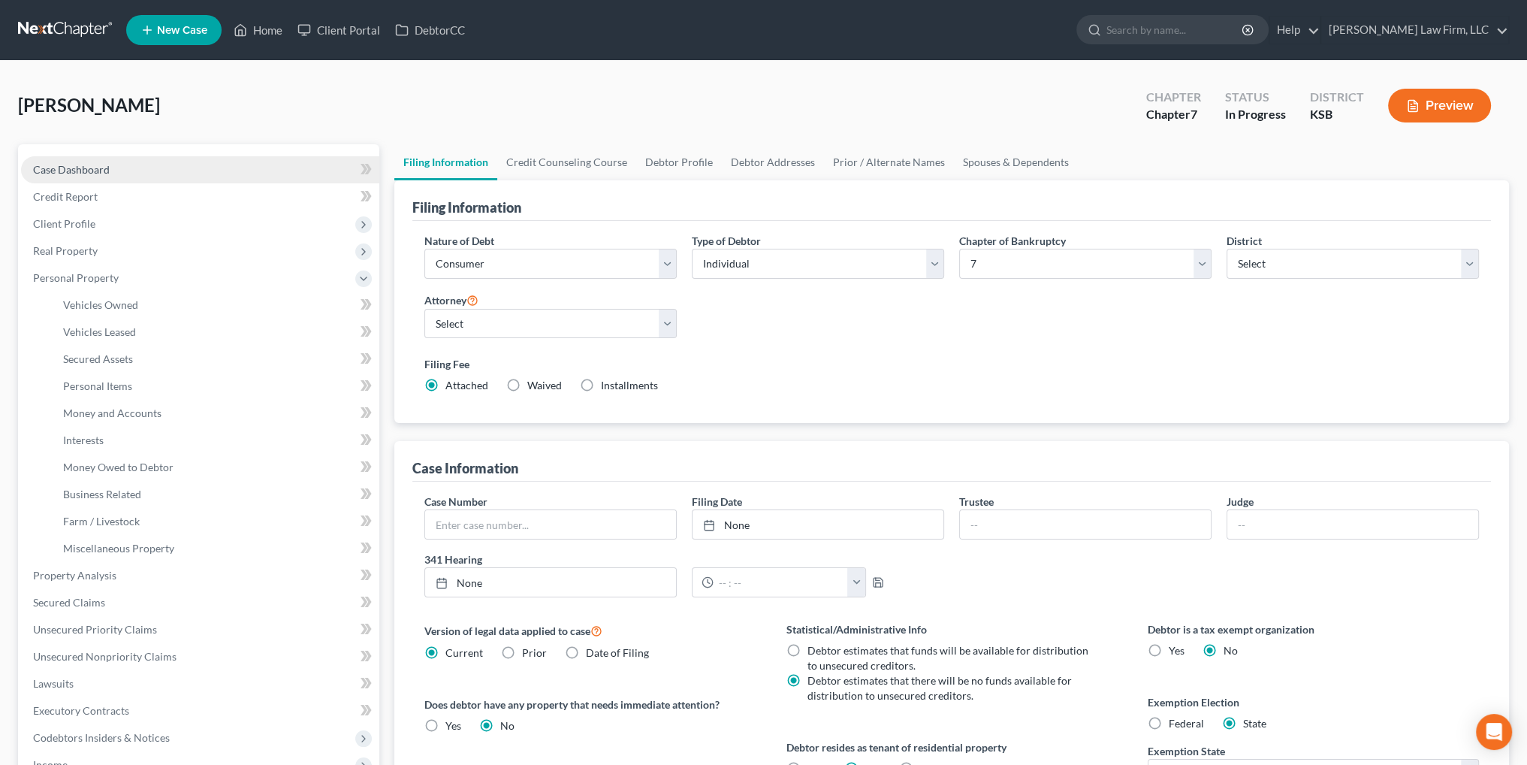
click at [76, 175] on span "Case Dashboard" at bounding box center [71, 169] width 77 height 13
select select "4"
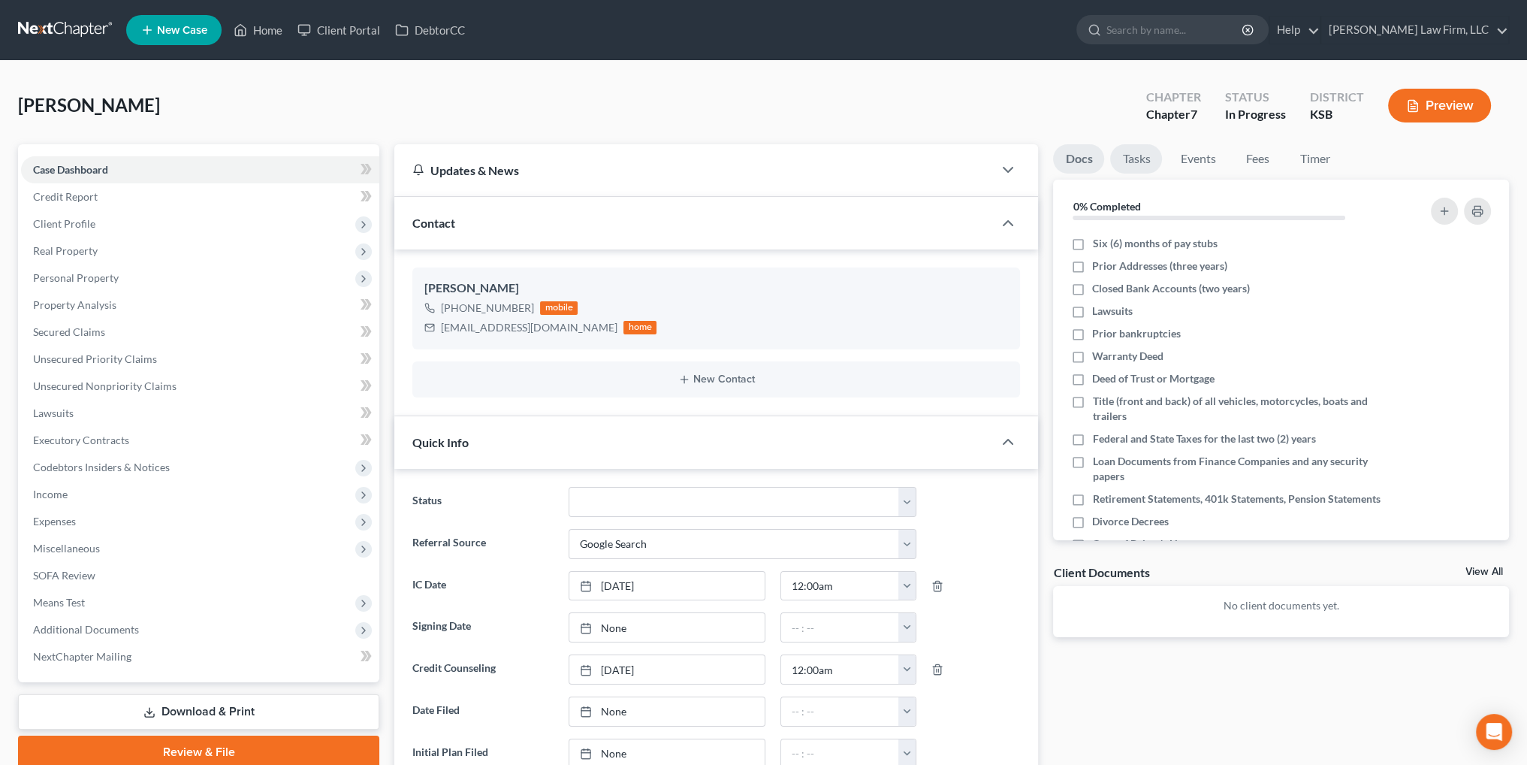
click at [1141, 164] on link "Tasks" at bounding box center [1136, 158] width 52 height 29
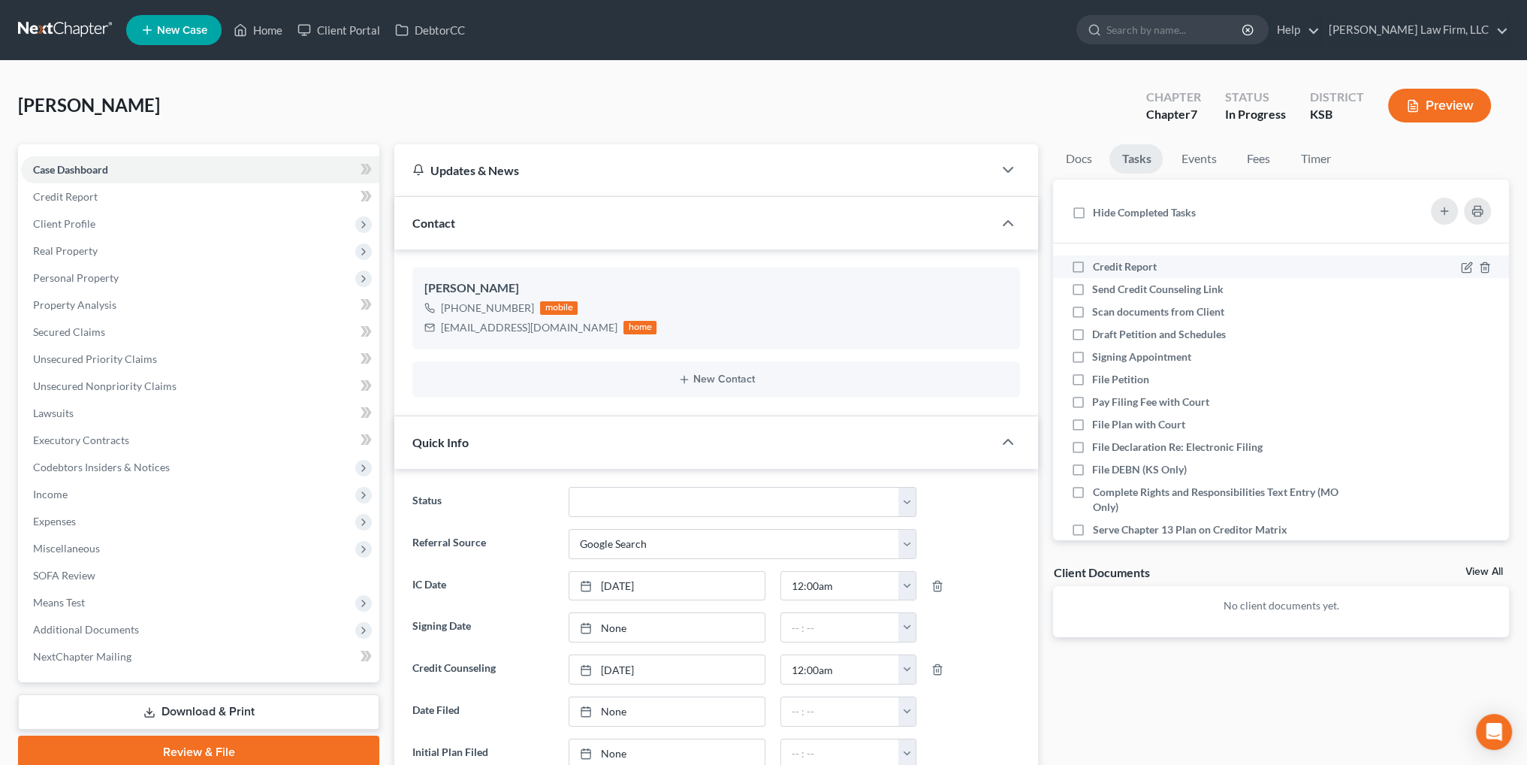
click at [1092, 267] on label "Credit Report" at bounding box center [1130, 266] width 76 height 15
click at [1098, 267] on input "Credit Report" at bounding box center [1103, 264] width 10 height 10
checkbox input "true"
click at [1092, 291] on label "Send Credit Counseling Link" at bounding box center [1163, 289] width 143 height 15
click at [1098, 291] on input "Send Credit Counseling Link" at bounding box center [1103, 287] width 10 height 10
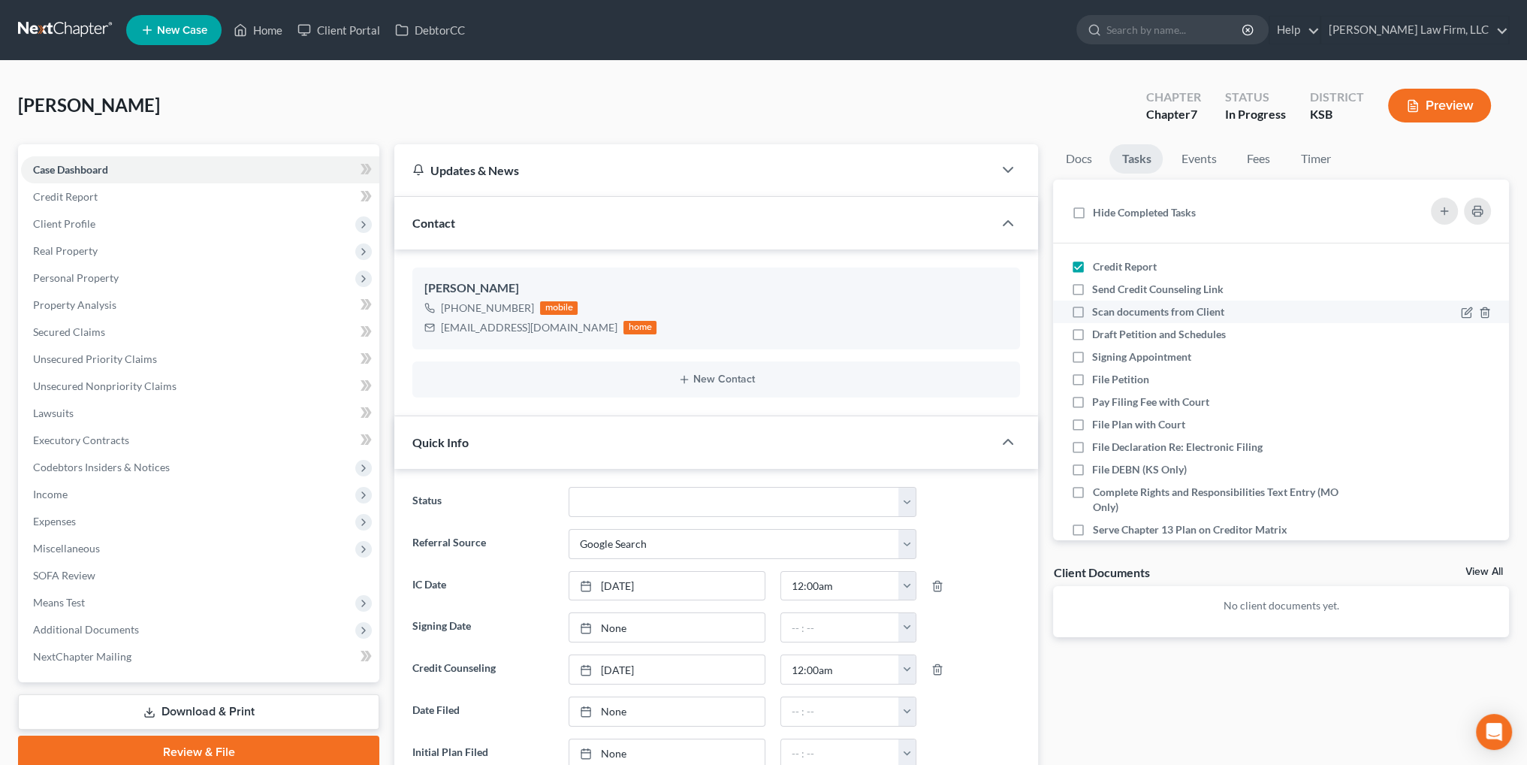
checkbox input "true"
click at [1092, 331] on label "Draft Petition and Schedules" at bounding box center [1165, 334] width 146 height 15
click at [1098, 331] on input "Draft Petition and Schedules" at bounding box center [1103, 332] width 10 height 10
checkbox input "true"
click at [1444, 100] on button "Preview" at bounding box center [1439, 106] width 103 height 34
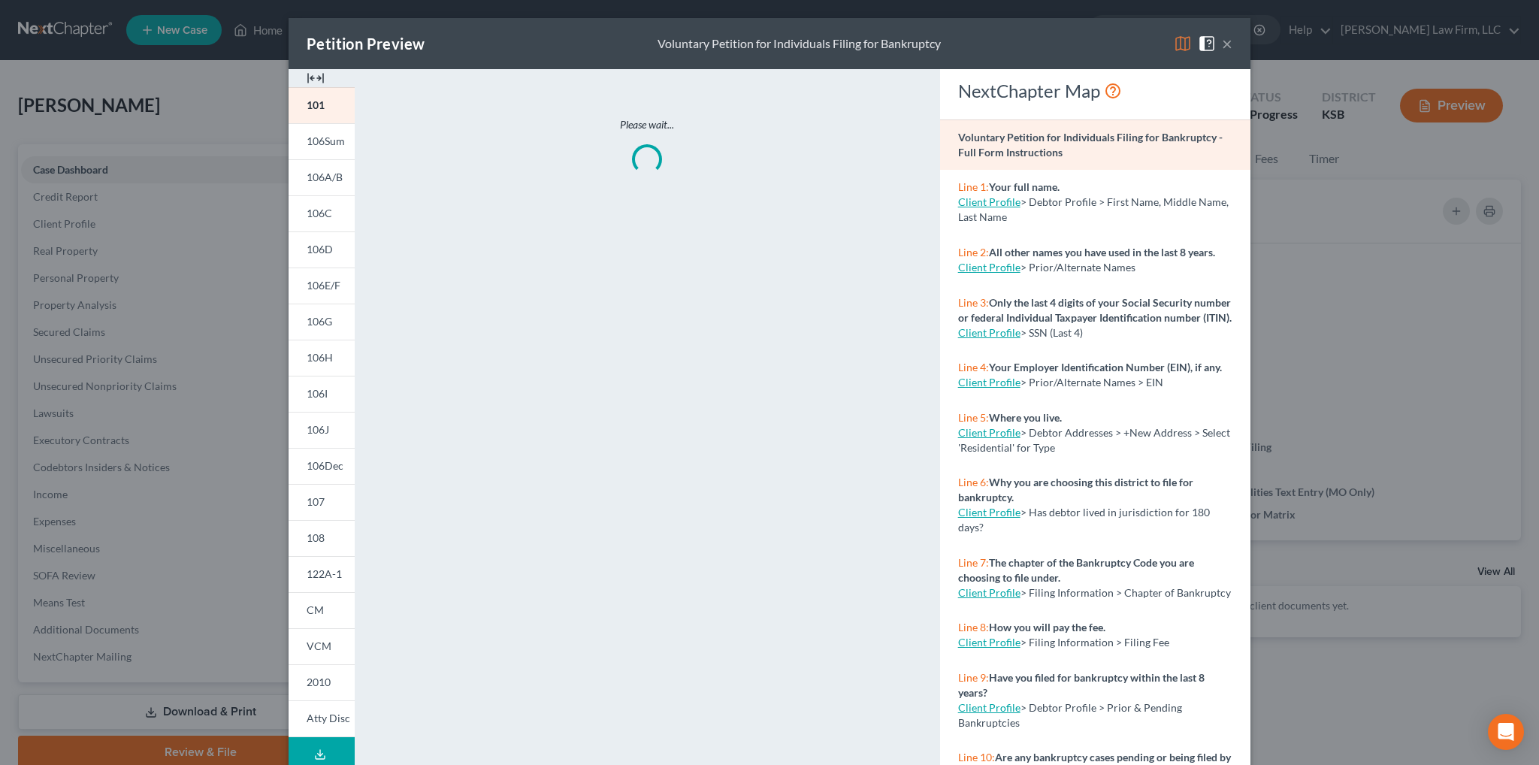
click at [313, 738] on button "Download Draft" at bounding box center [322, 754] width 66 height 34
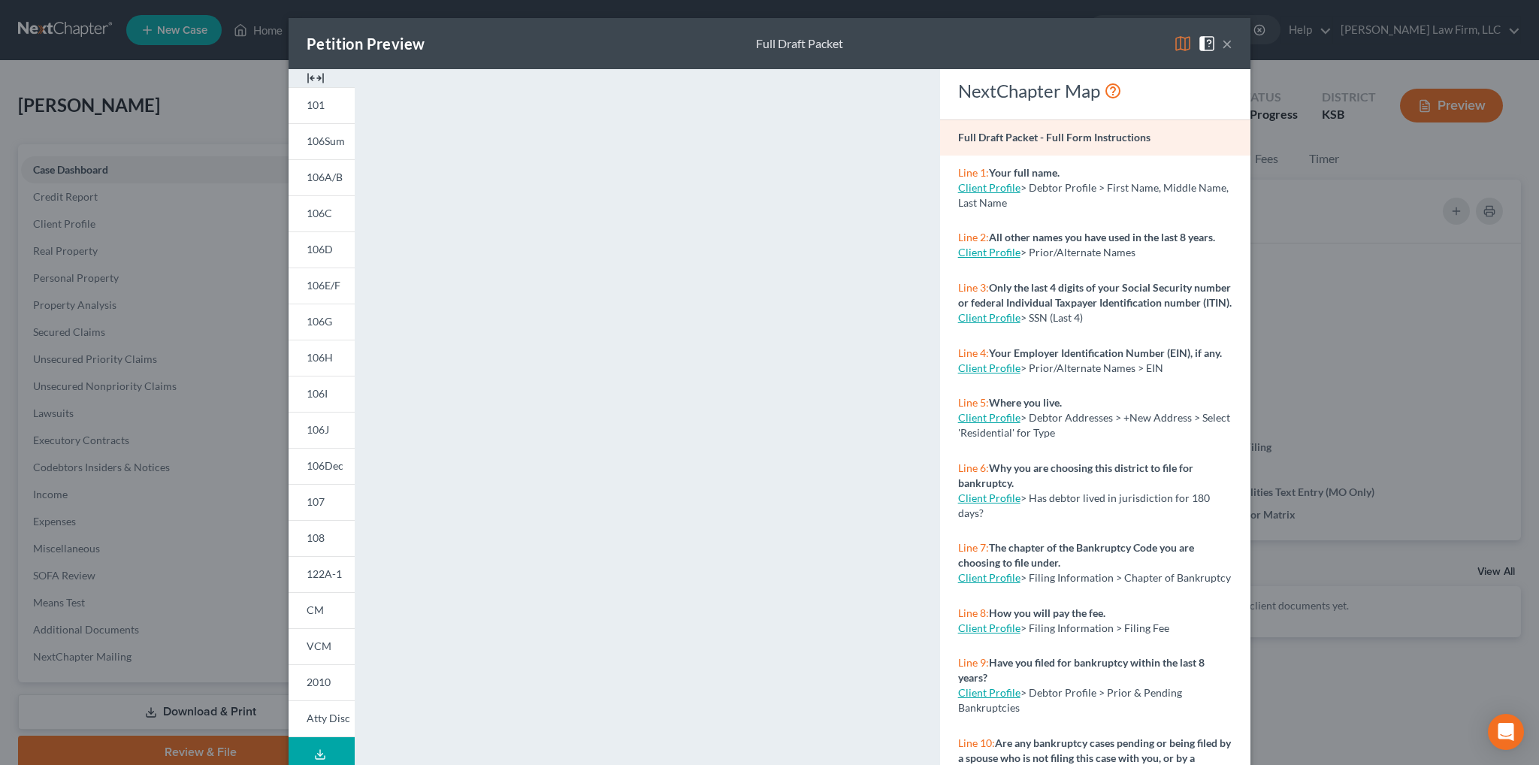
click at [1068, 41] on div "Petition Preview Full Draft Packet ×" at bounding box center [770, 43] width 962 height 51
click at [1222, 48] on button "×" at bounding box center [1227, 44] width 11 height 18
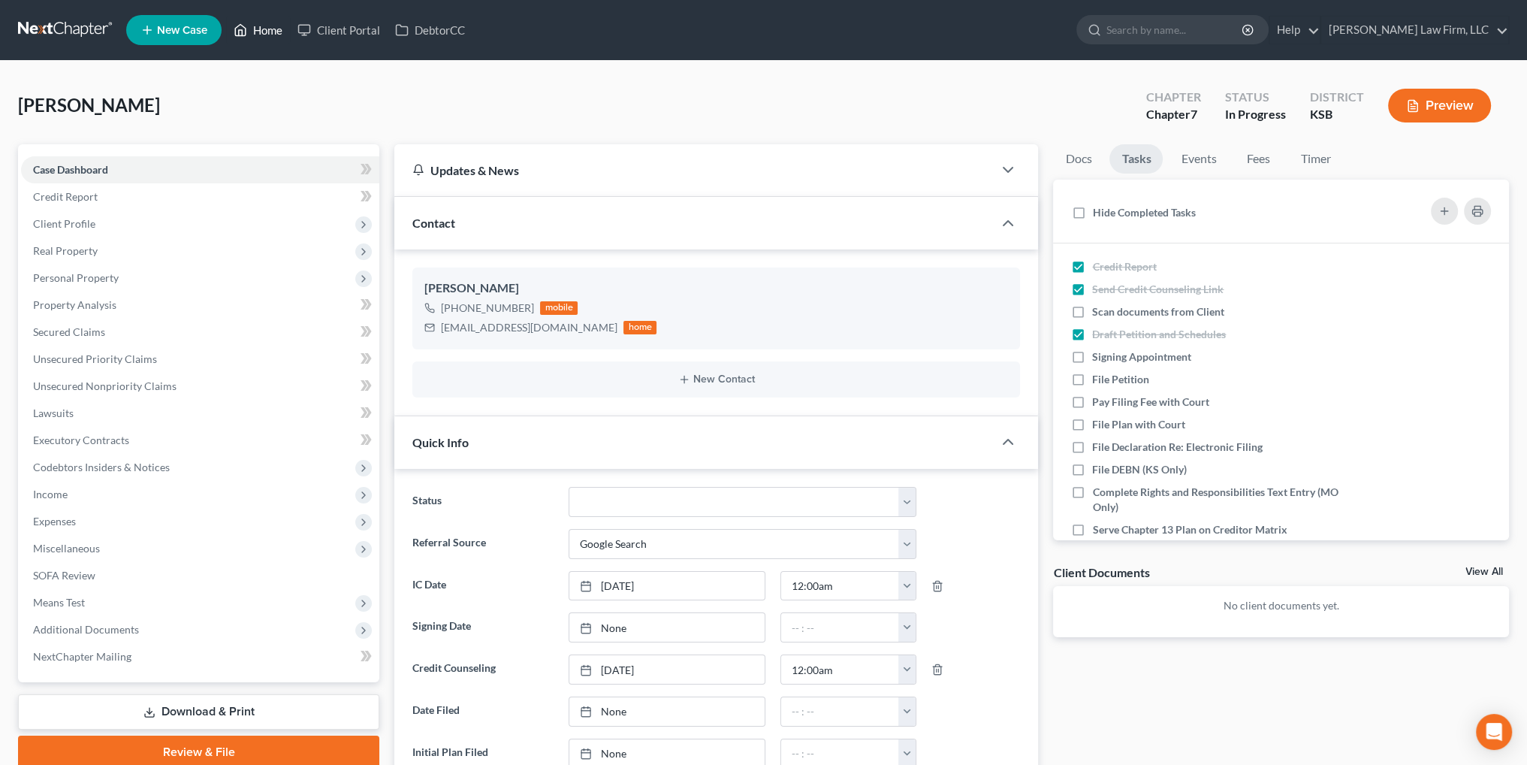
drag, startPoint x: 256, startPoint y: 27, endPoint x: 306, endPoint y: 14, distance: 51.4
click at [256, 27] on link "Home" at bounding box center [258, 30] width 64 height 27
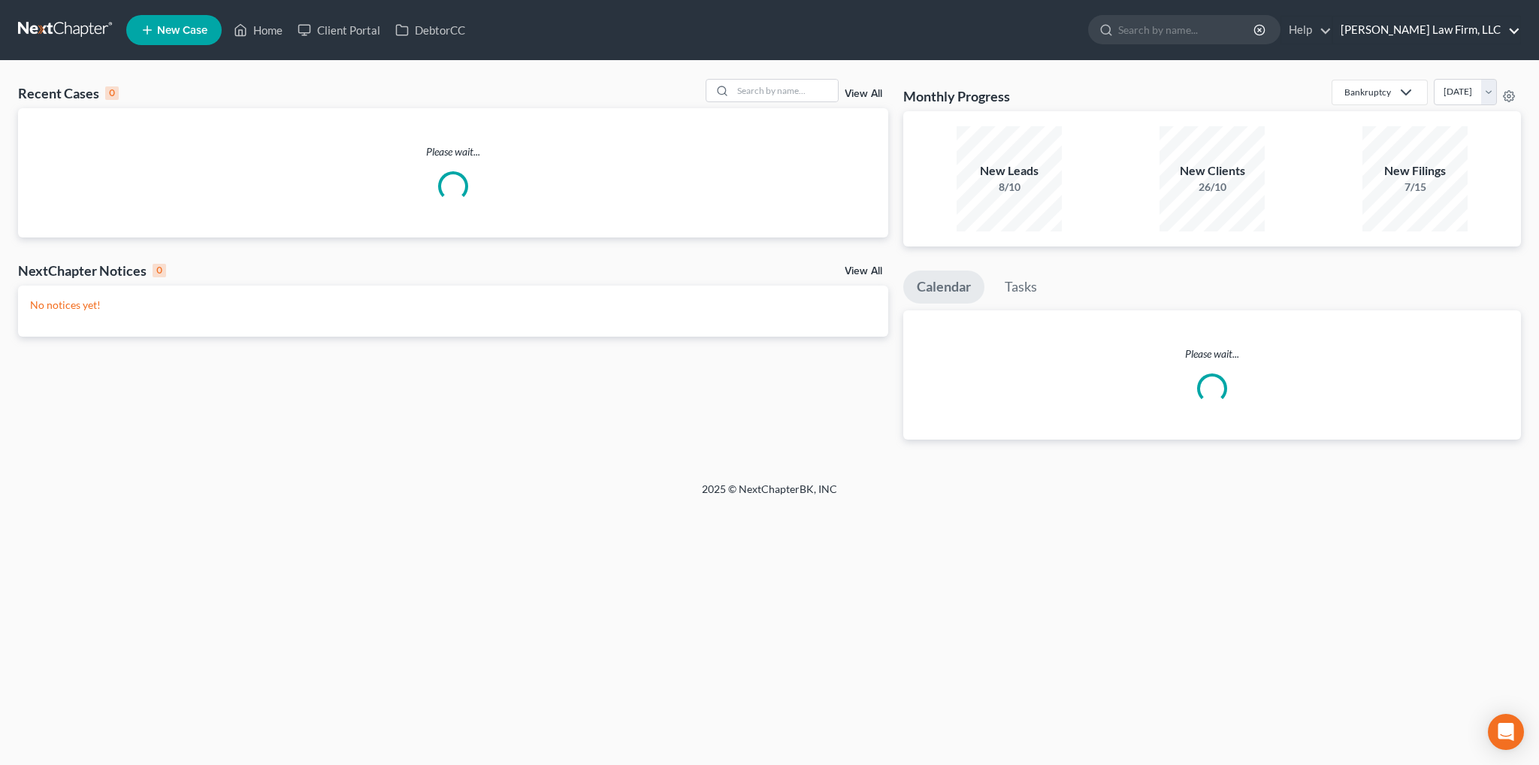
click at [1464, 30] on link "[PERSON_NAME] Law Firm, LLC" at bounding box center [1426, 30] width 187 height 27
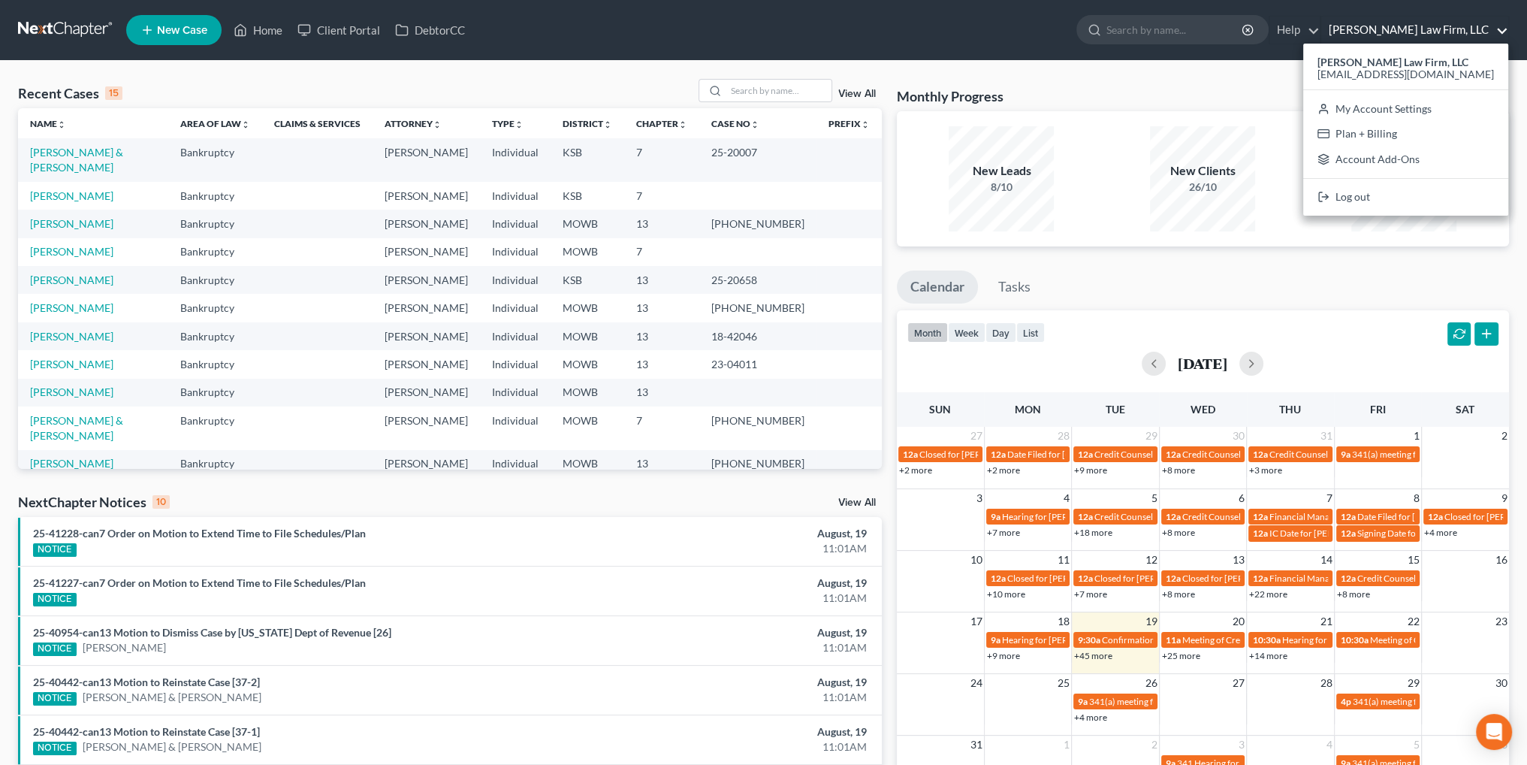
click at [738, 21] on ul "New Case Home Client Portal DebtorCC - No Result - See all results Or Press Ent…" at bounding box center [817, 30] width 1383 height 39
